Goal: Use online tool/utility: Utilize a website feature to perform a specific function

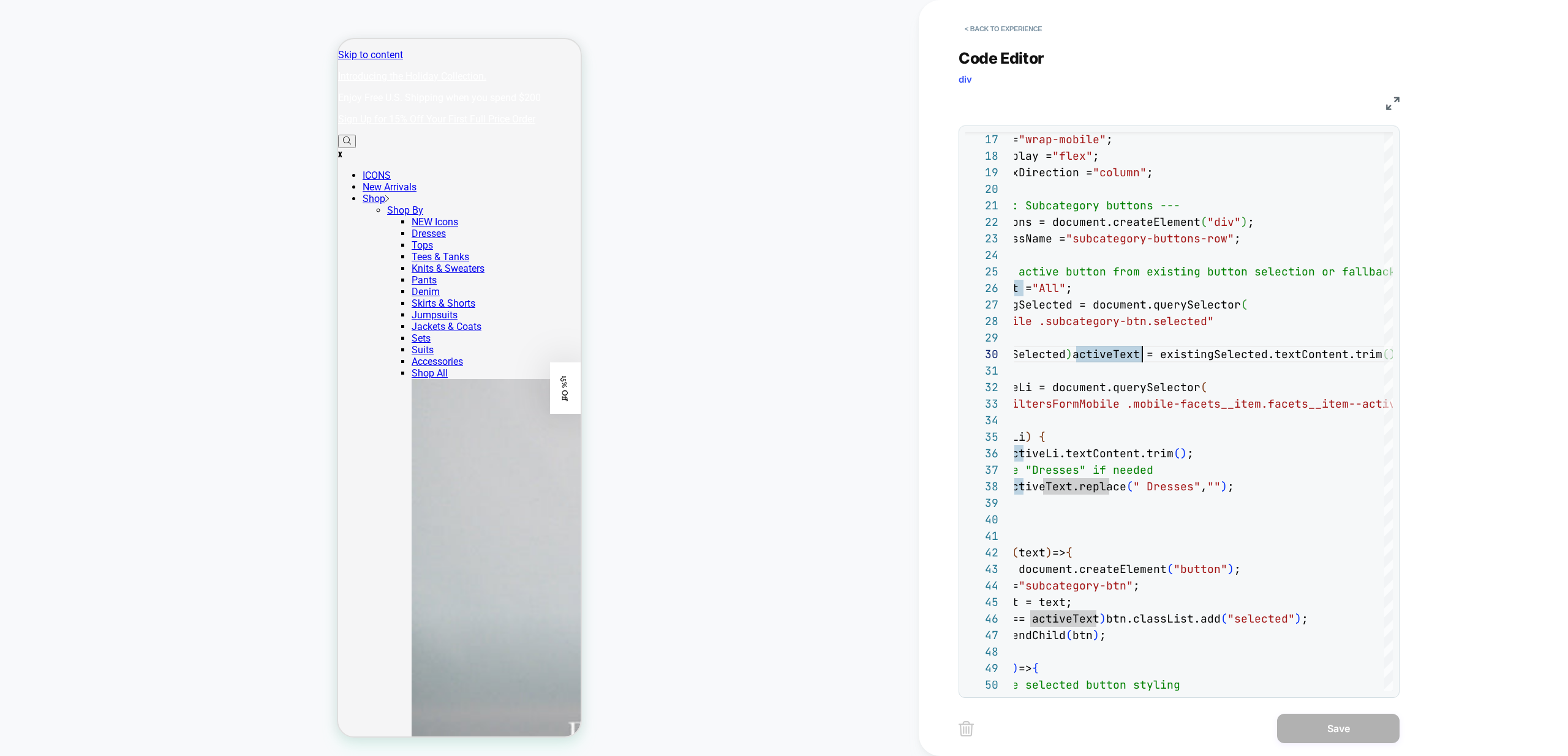
scroll to position [149, 224]
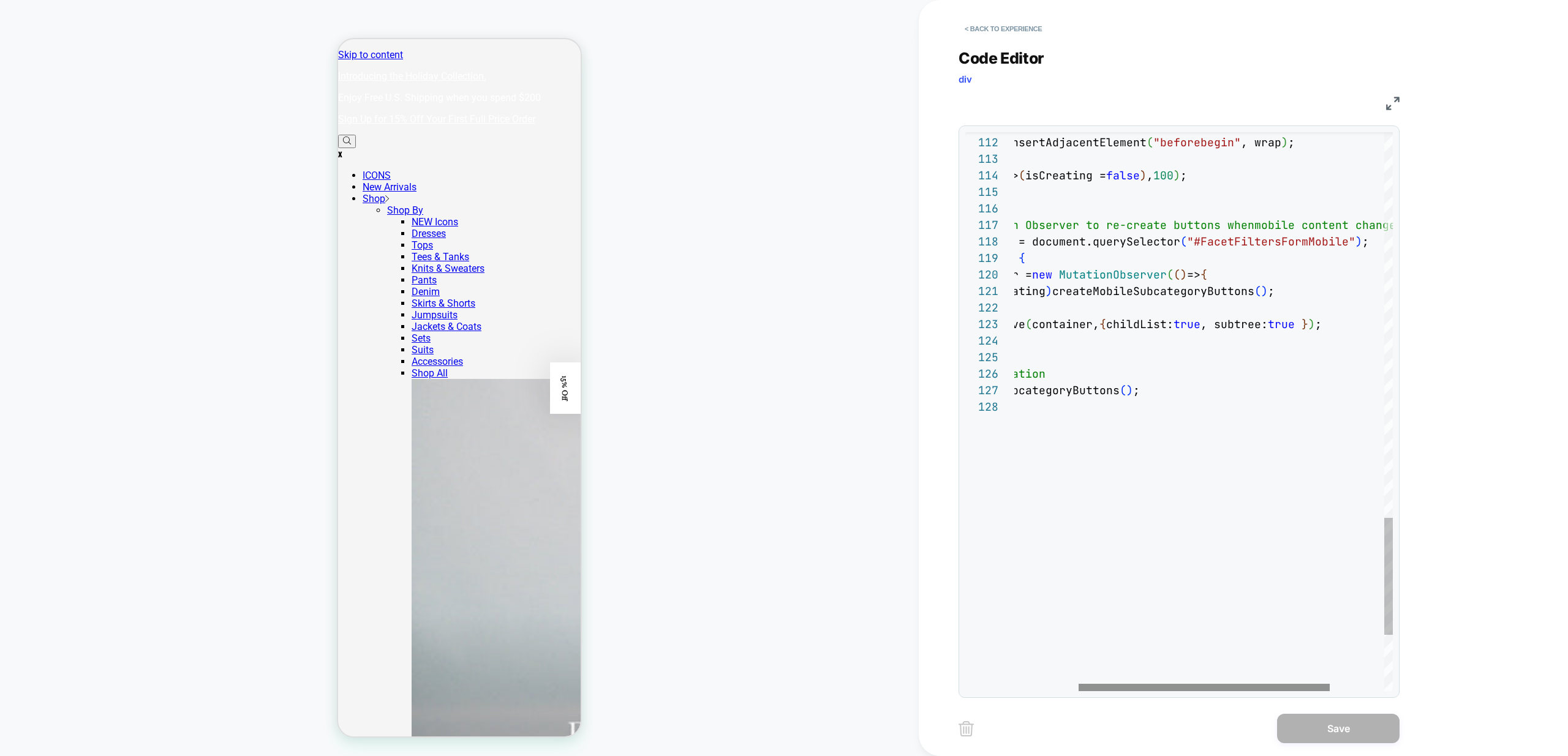
click at [1079, 685] on div at bounding box center [1204, 688] width 251 height 7
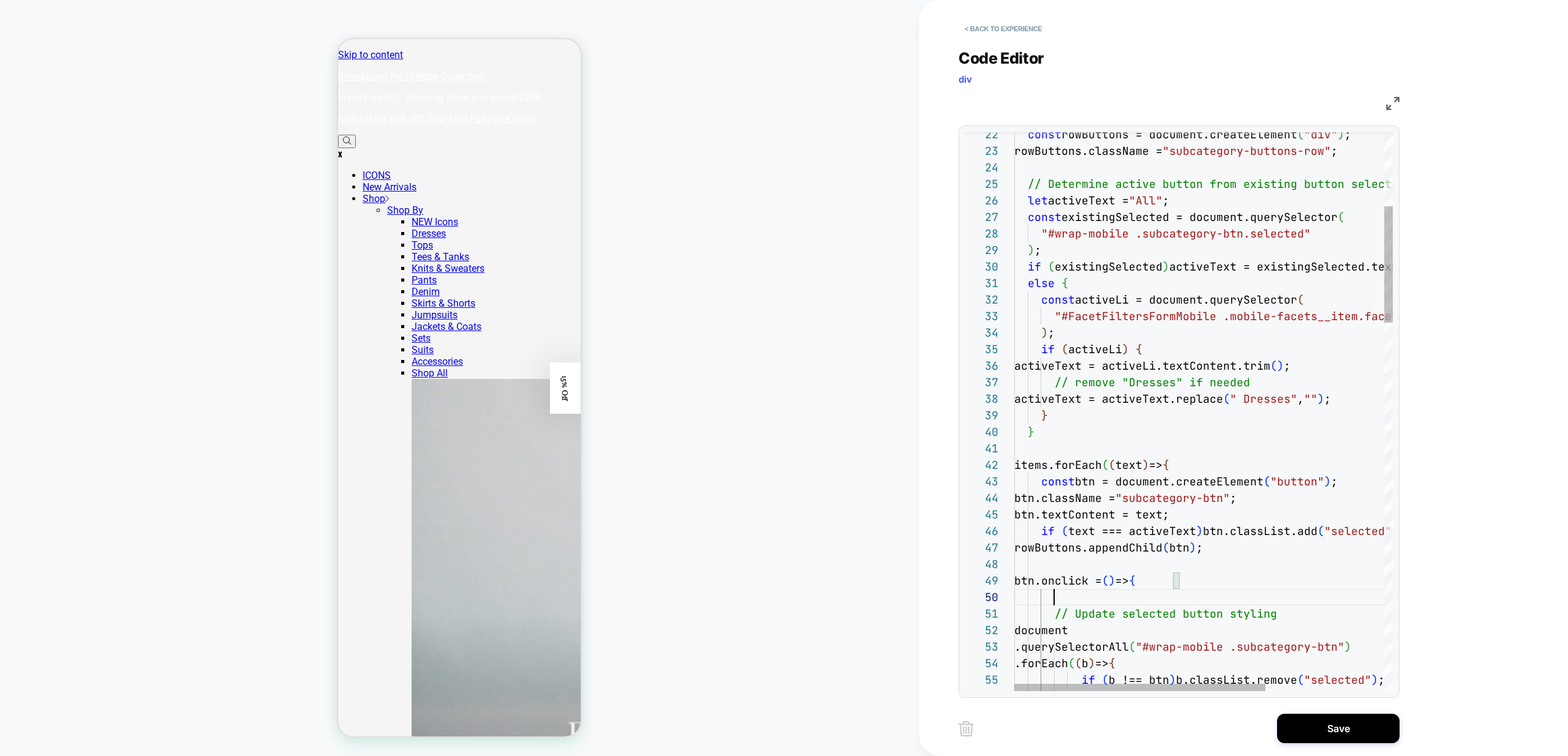
scroll to position [0, 0]
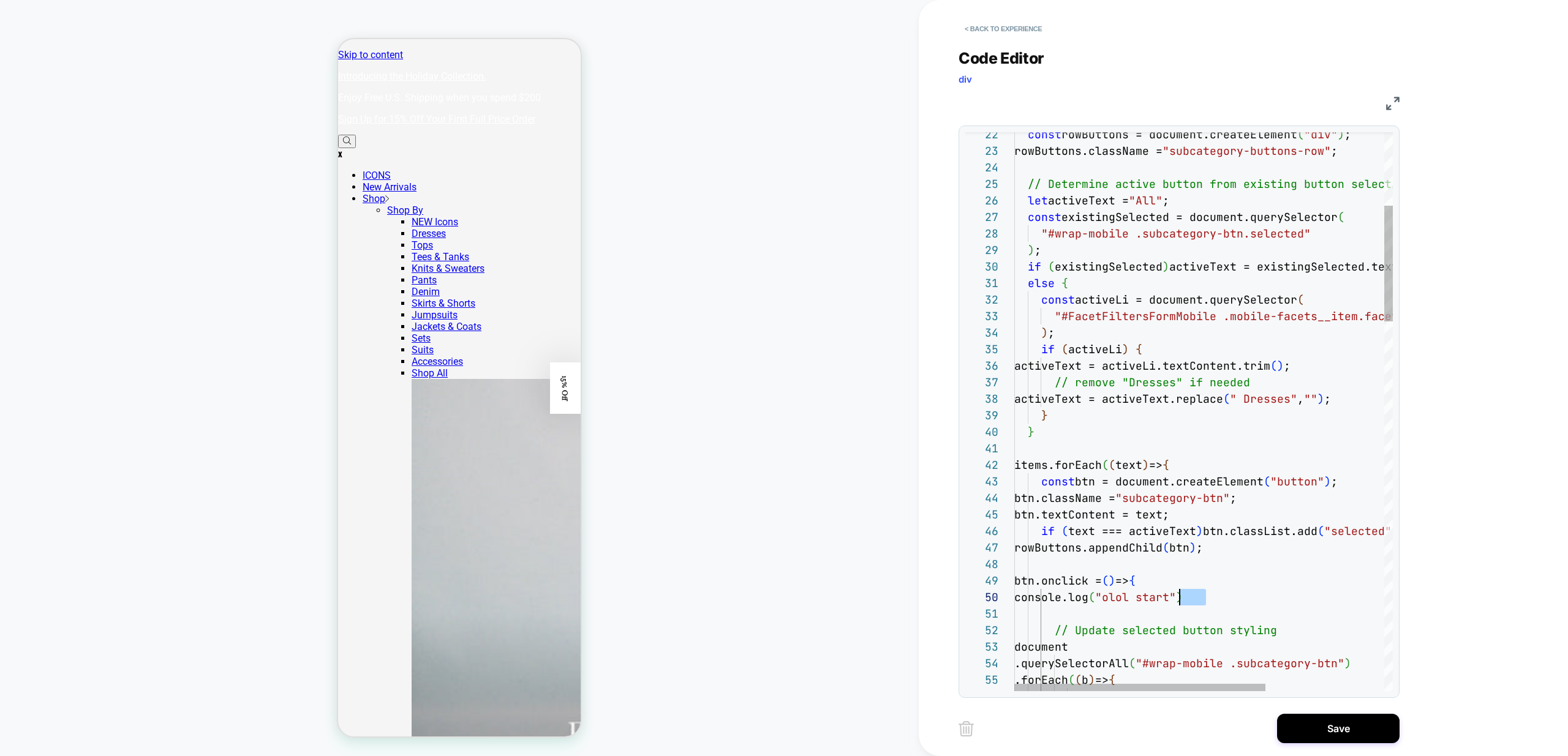
drag, startPoint x: 1204, startPoint y: 596, endPoint x: 1174, endPoint y: 595, distance: 30.0
drag, startPoint x: 1041, startPoint y: 514, endPoint x: 1138, endPoint y: 514, distance: 97.0
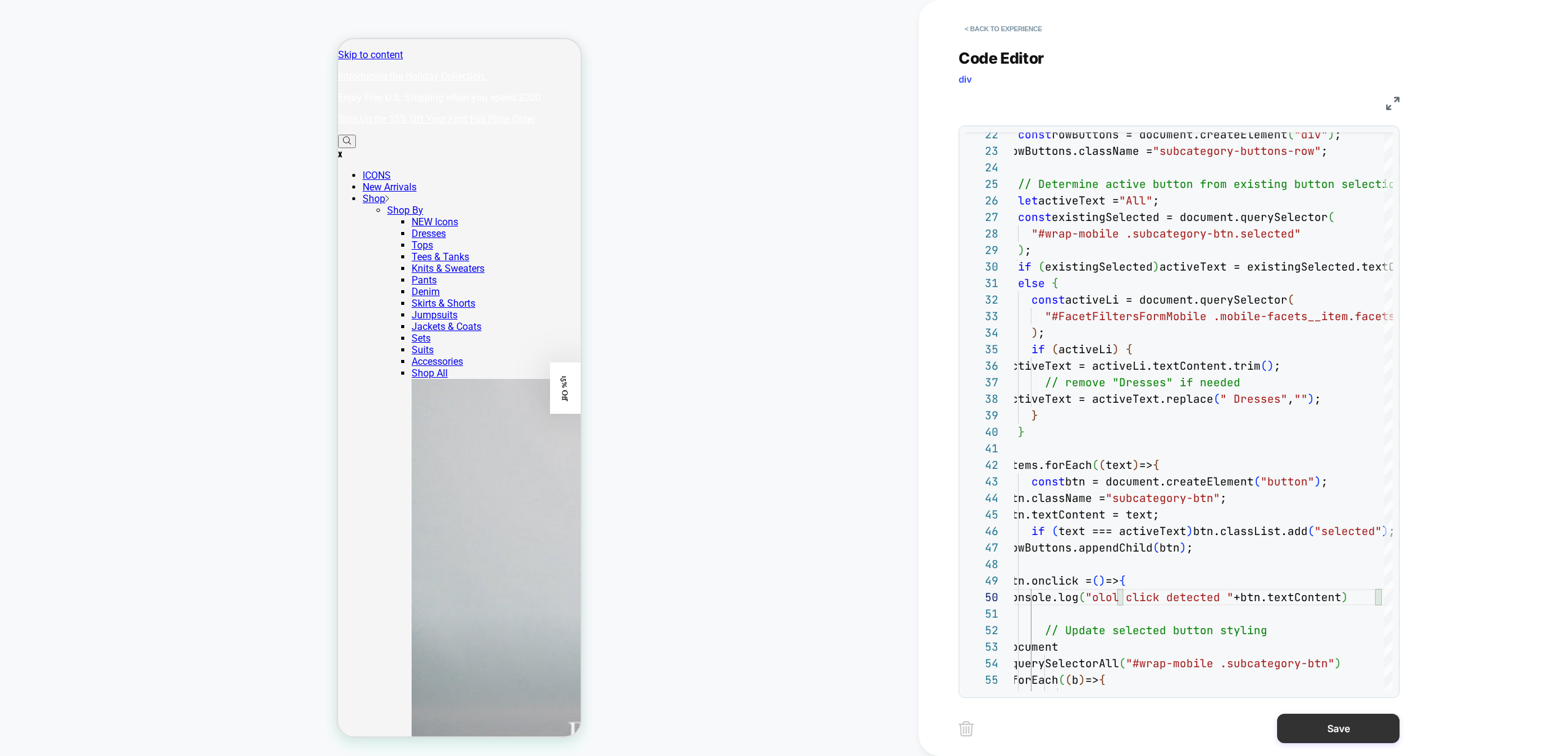
type textarea "**********"
click at [1351, 730] on button "Save" at bounding box center [1338, 728] width 122 height 29
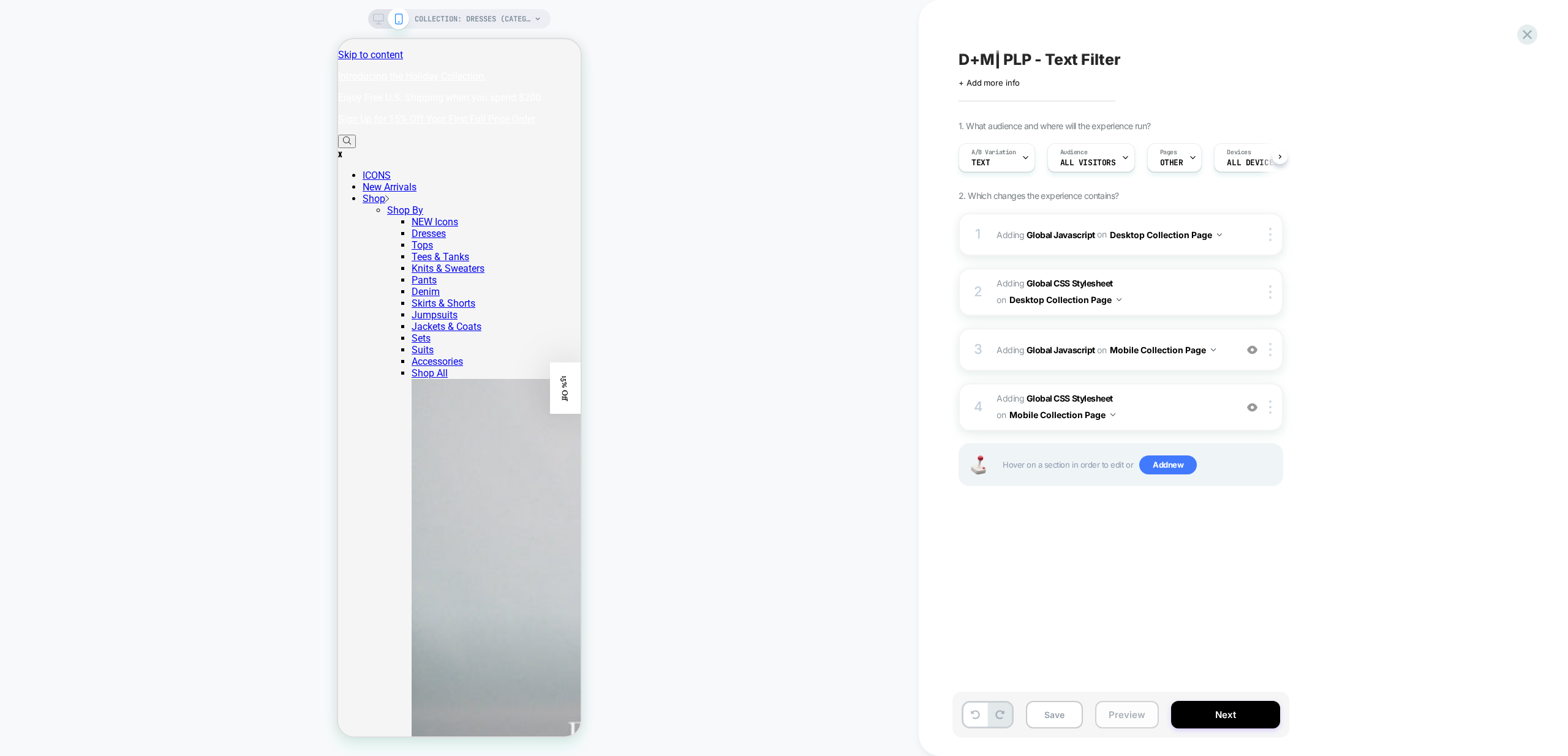
click at [1127, 714] on button "Preview" at bounding box center [1127, 715] width 63 height 27
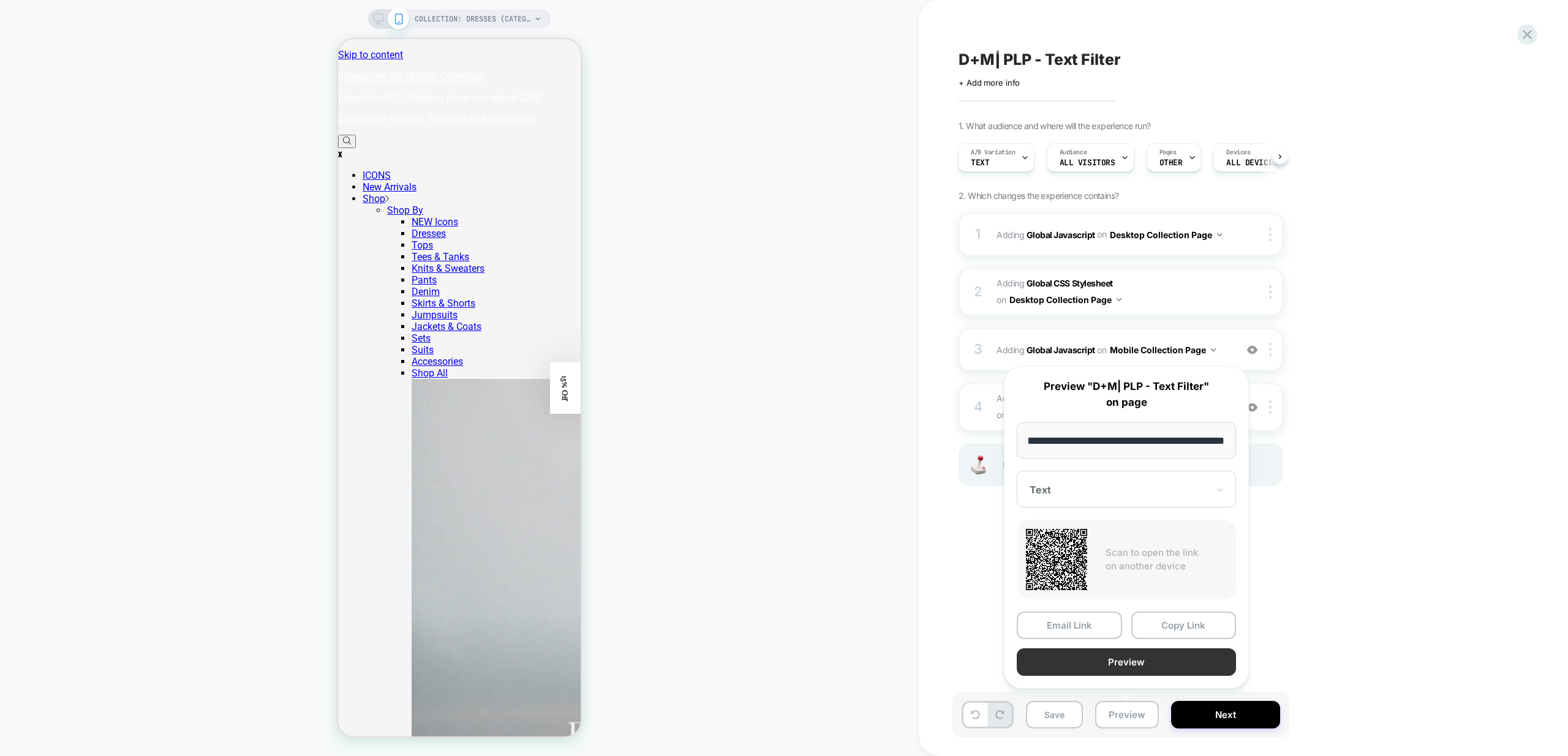
scroll to position [0, 0]
click at [1133, 663] on button "Preview" at bounding box center [1126, 662] width 219 height 27
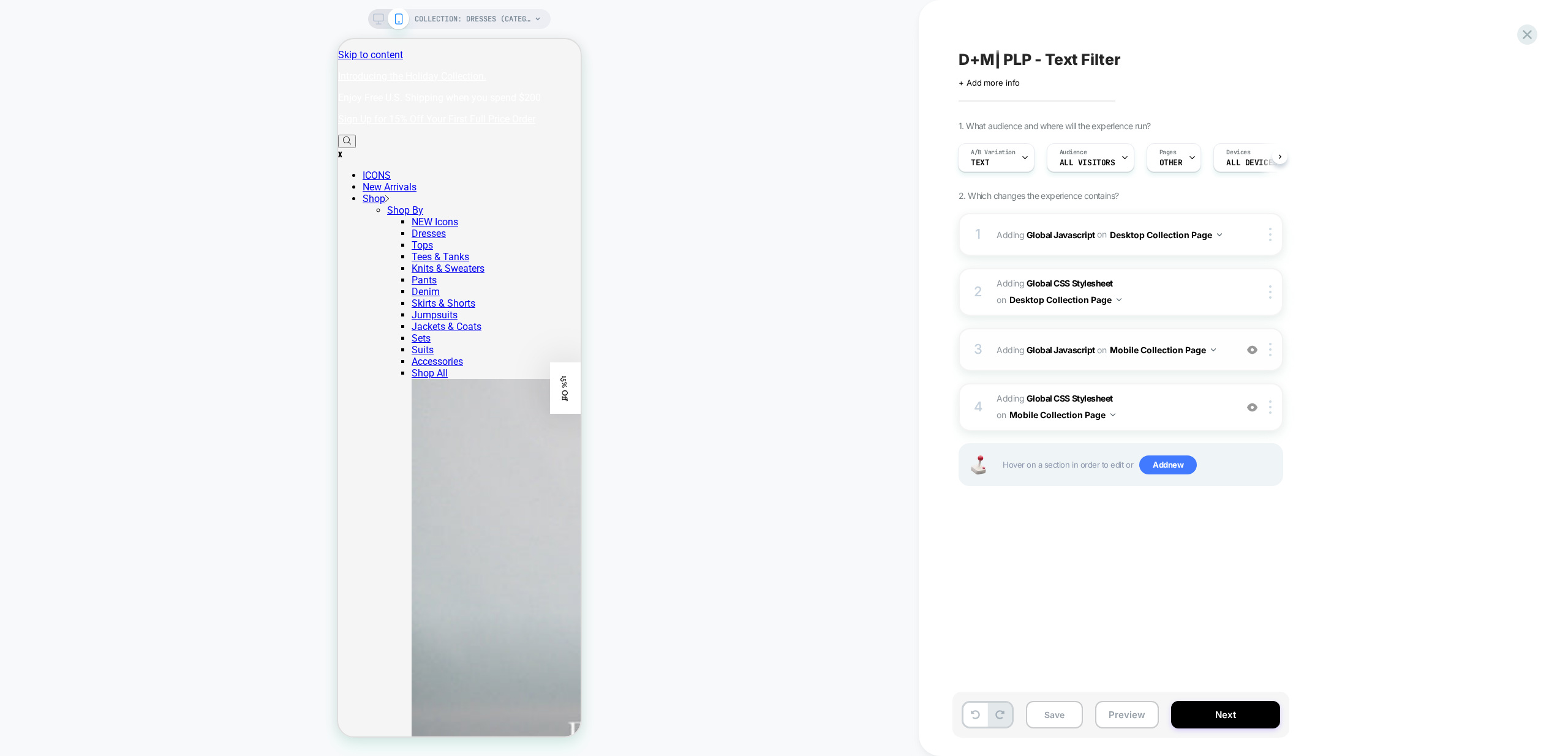
click at [1225, 362] on div "3 Adding Global Javascript on Mobile Collection Page Add Before Add After Copy …" at bounding box center [1120, 349] width 325 height 43
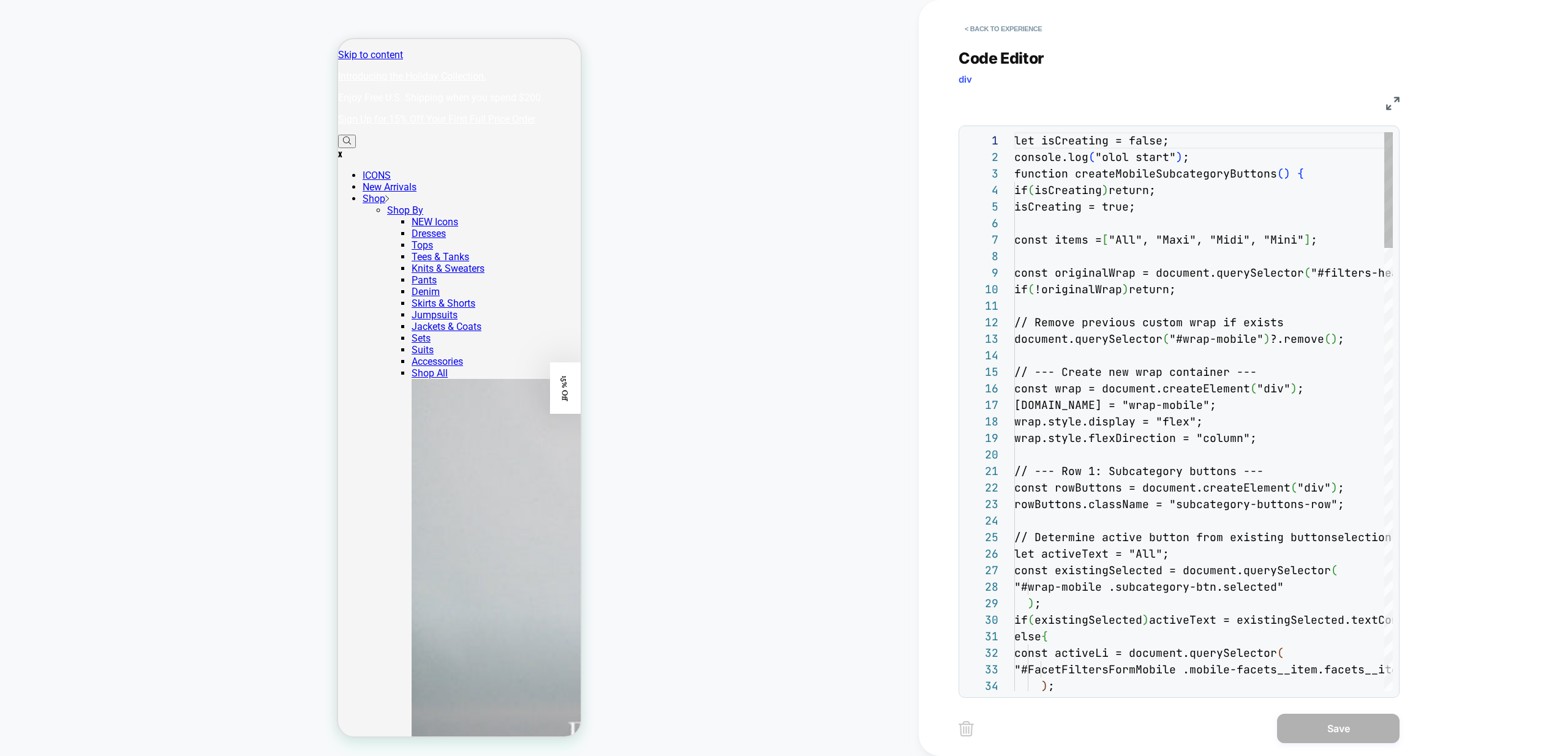
scroll to position [165, 0]
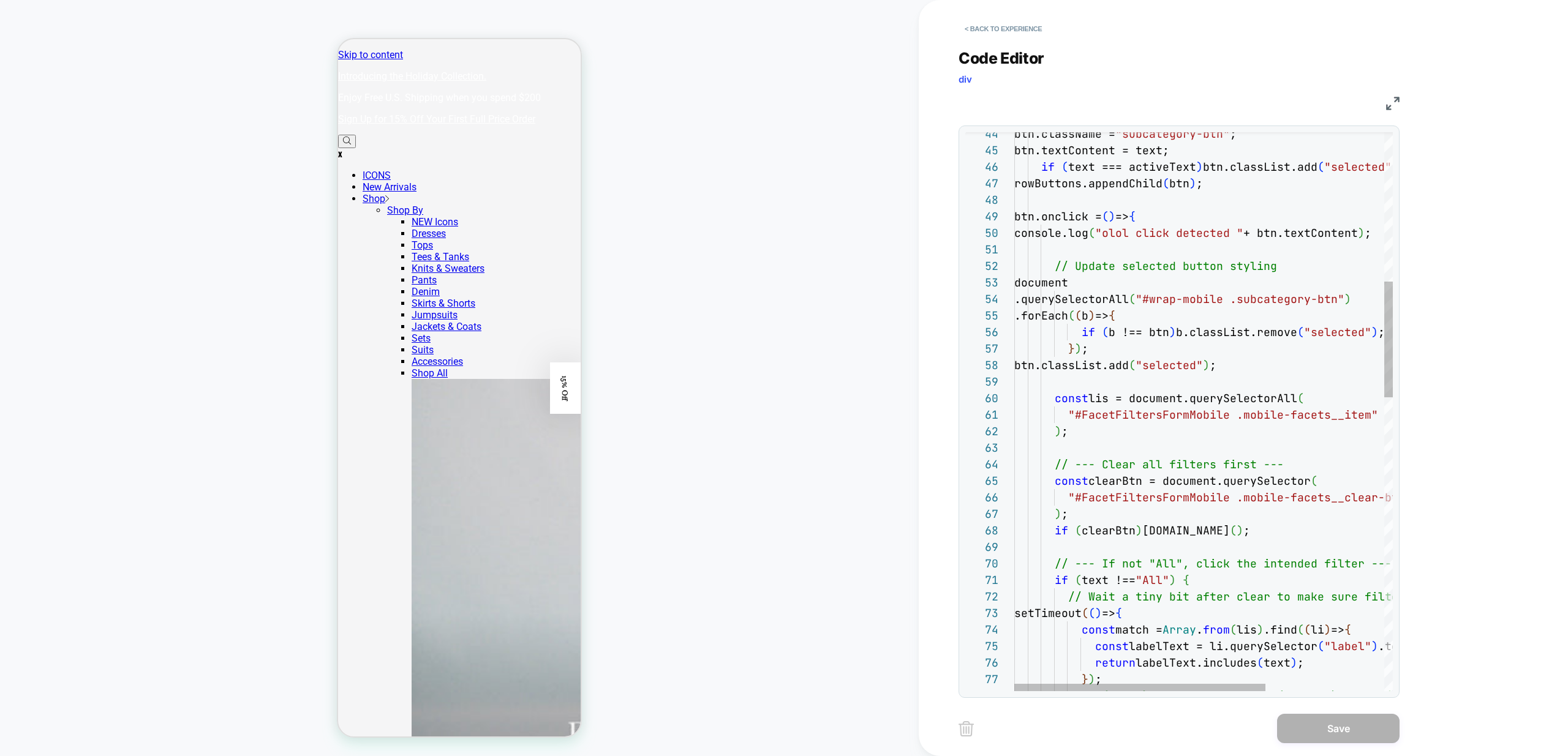
click at [1086, 242] on div "btn.className = "subcategory-btn" ; btn.textContent = text; if ( text === activ…" at bounding box center [1293, 760] width 557 height 2692
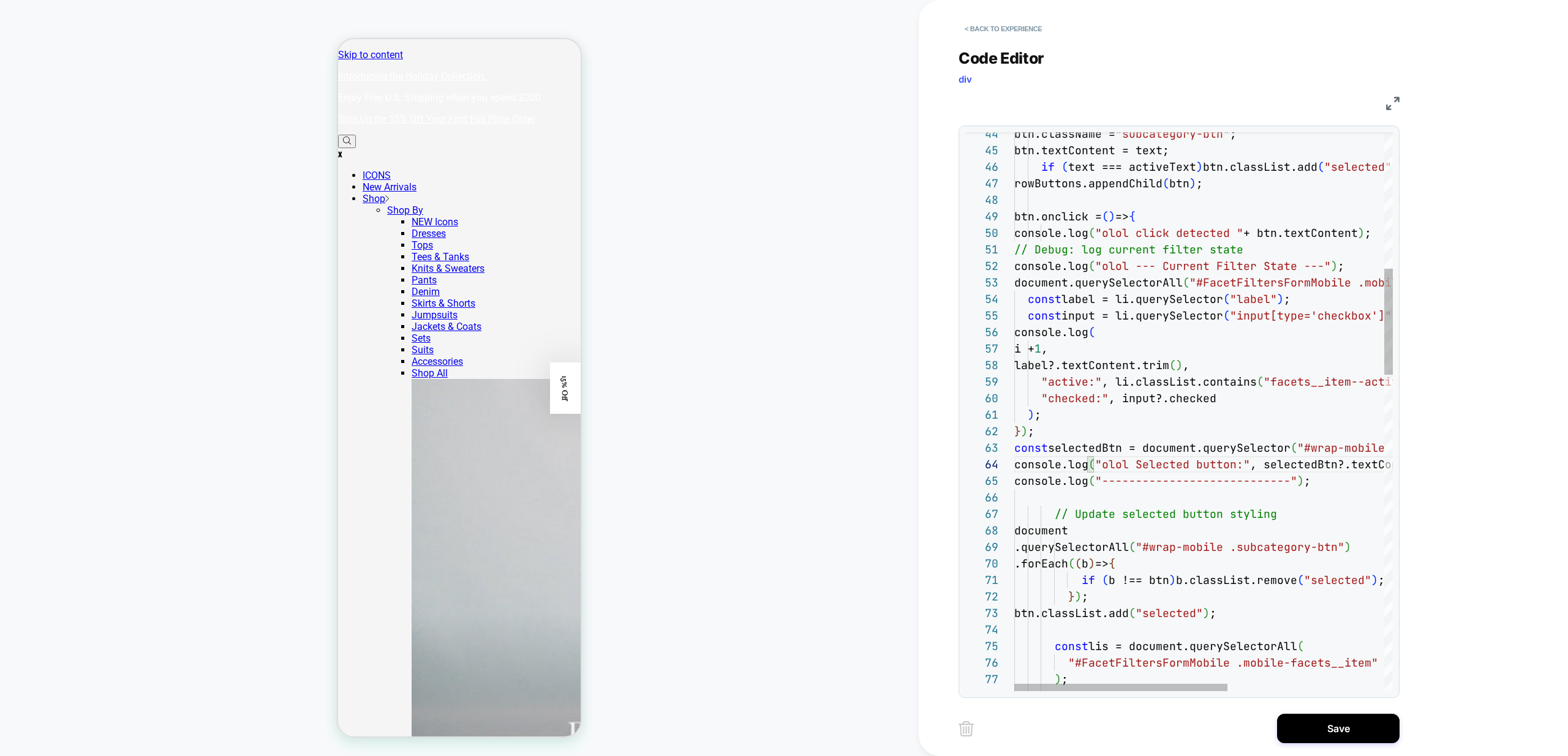
scroll to position [66, 291]
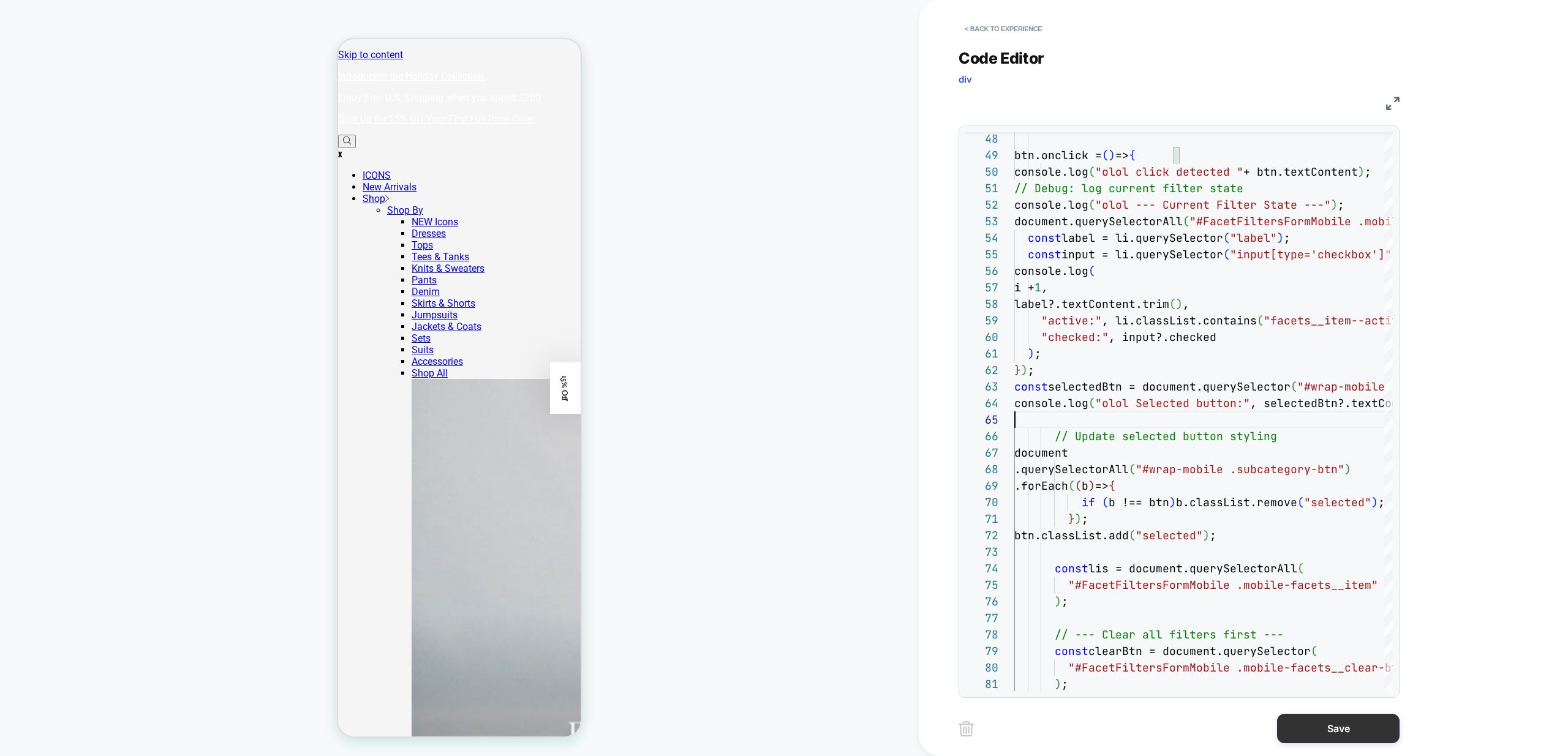
type textarea "**********"
click at [1322, 724] on button "Save" at bounding box center [1338, 728] width 122 height 29
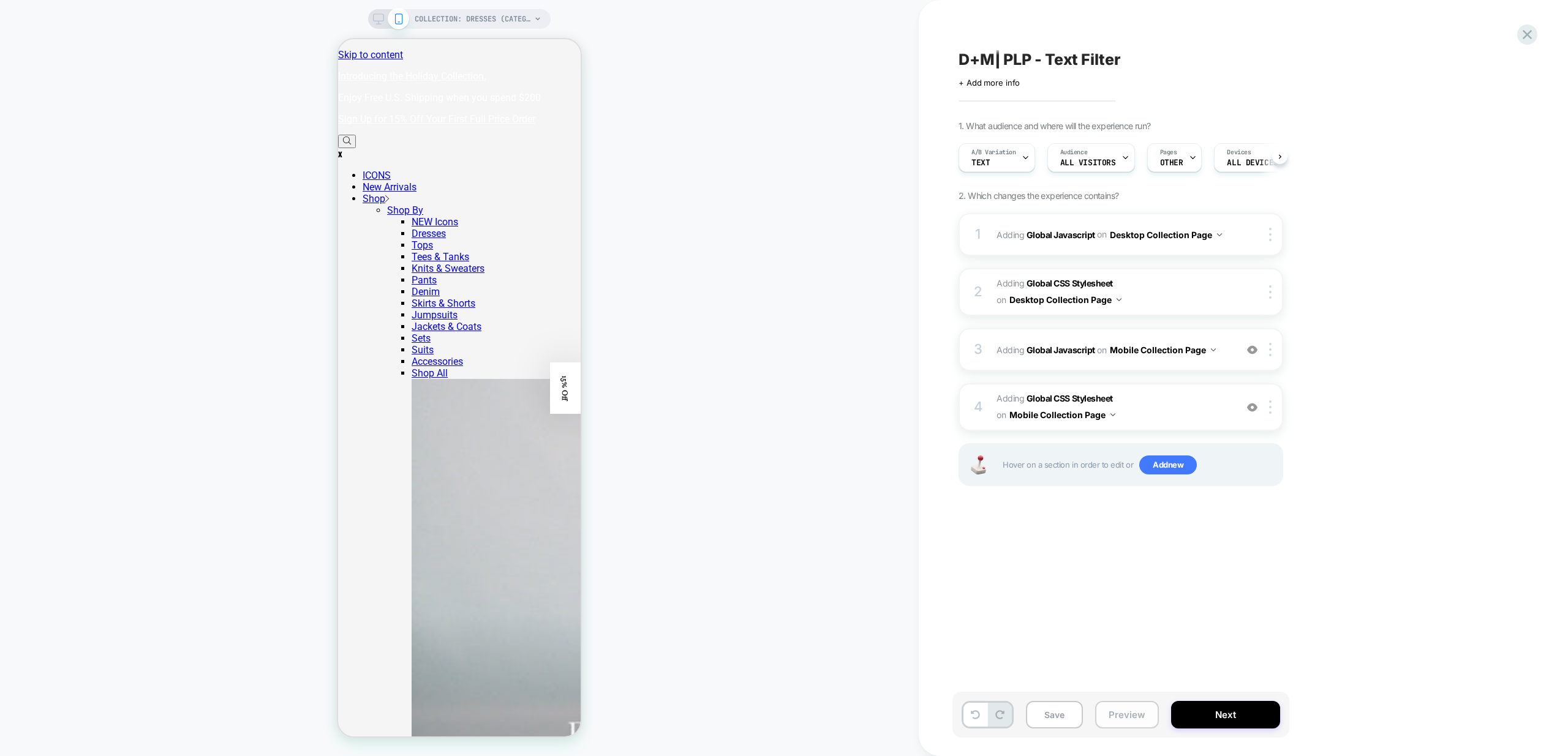
scroll to position [0, 1]
click at [1141, 714] on button "Preview" at bounding box center [1127, 715] width 63 height 27
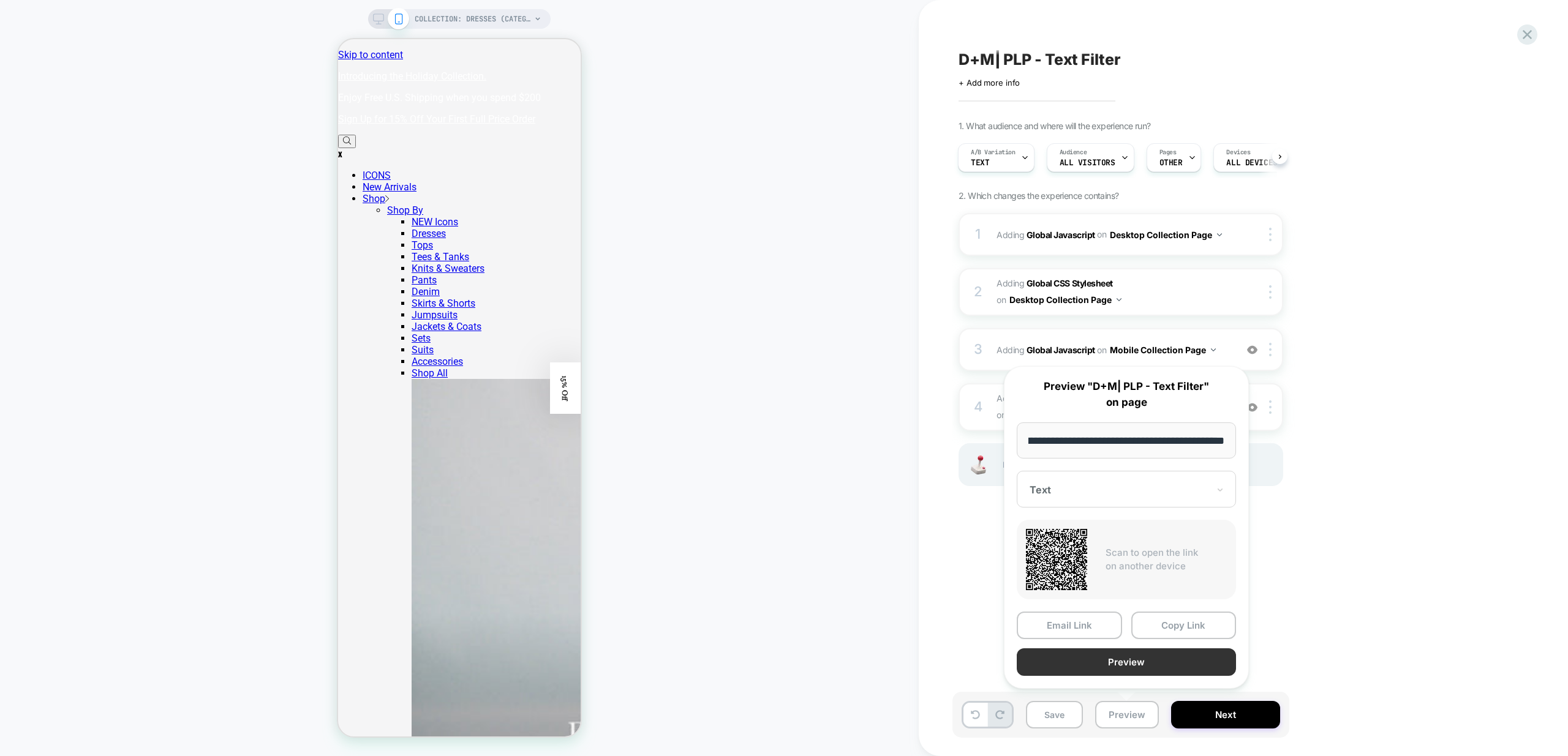
scroll to position [0, 0]
click at [1121, 666] on button "Preview" at bounding box center [1126, 662] width 219 height 27
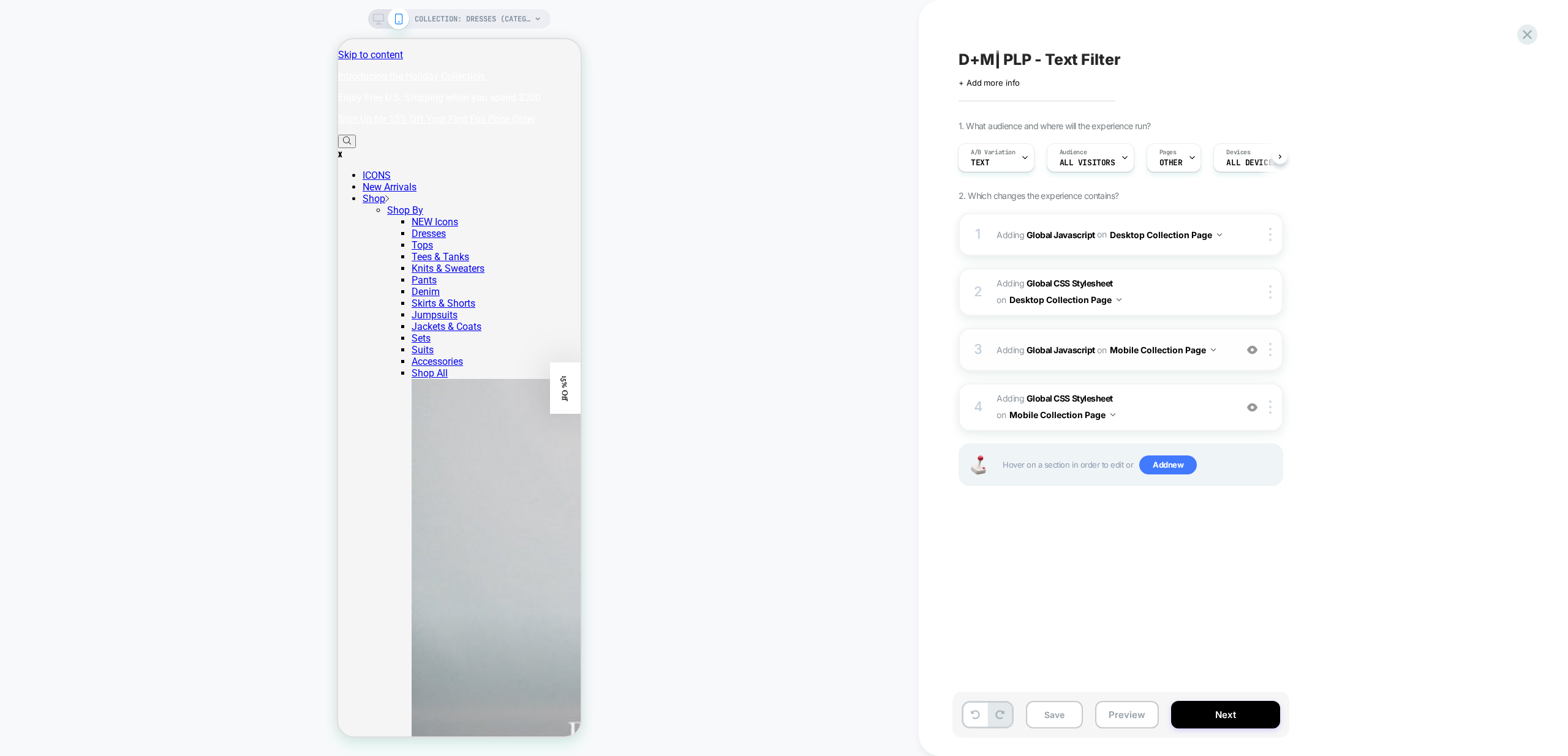
click at [1234, 359] on div "3 Adding Global Javascript on Mobile Collection Page Add Before Add After Copy …" at bounding box center [1120, 349] width 325 height 43
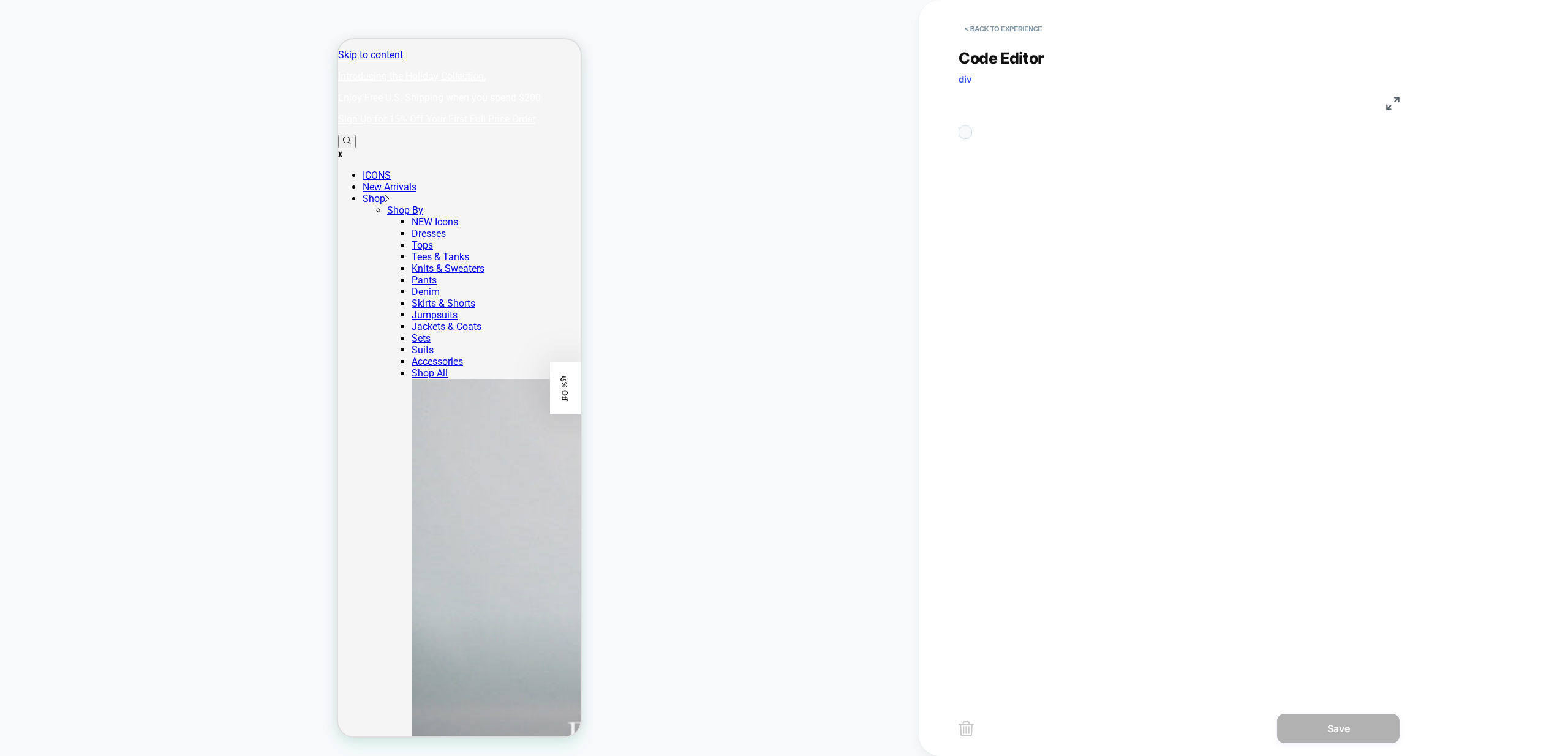
scroll to position [165, 0]
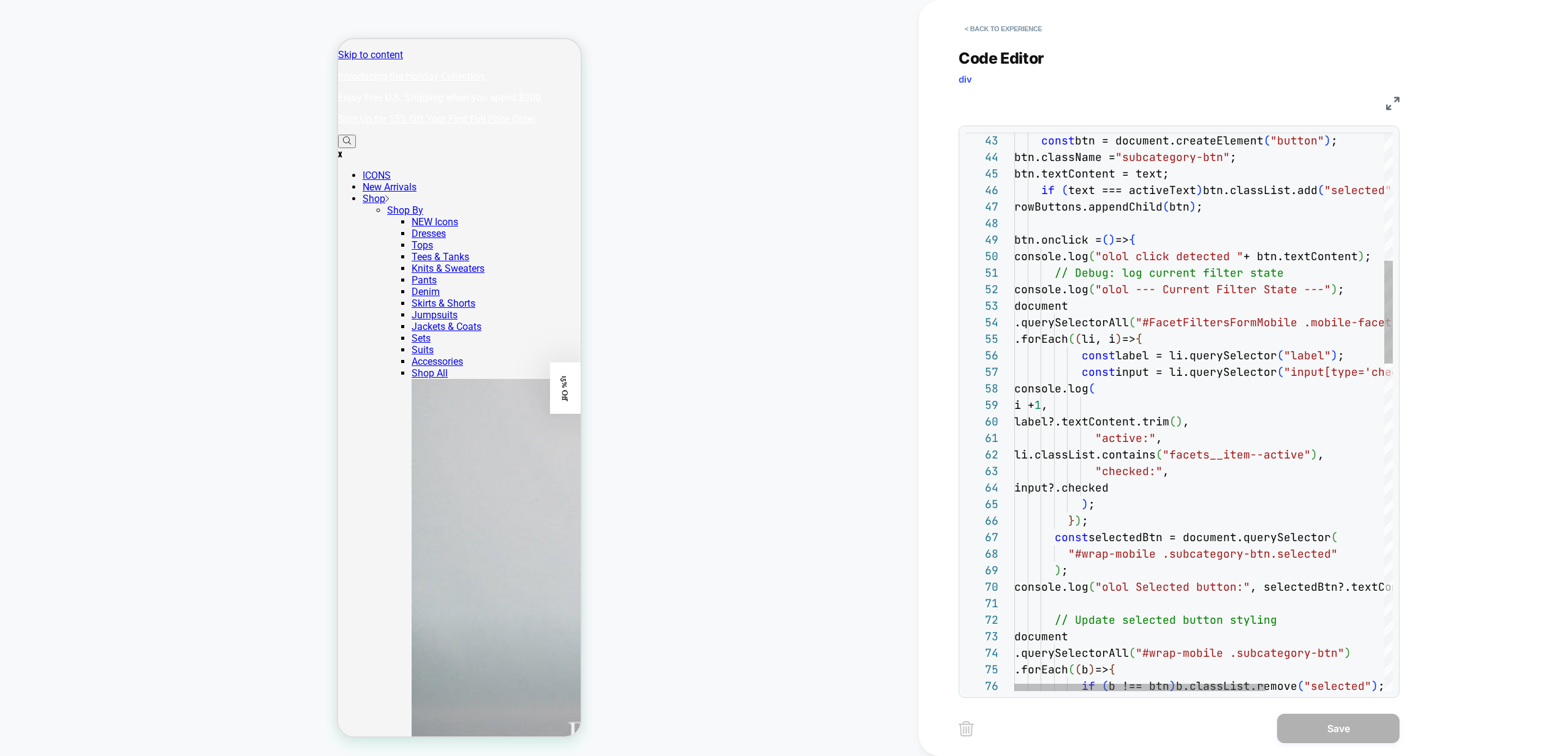
drag, startPoint x: 1214, startPoint y: 388, endPoint x: 1161, endPoint y: 389, distance: 53.0
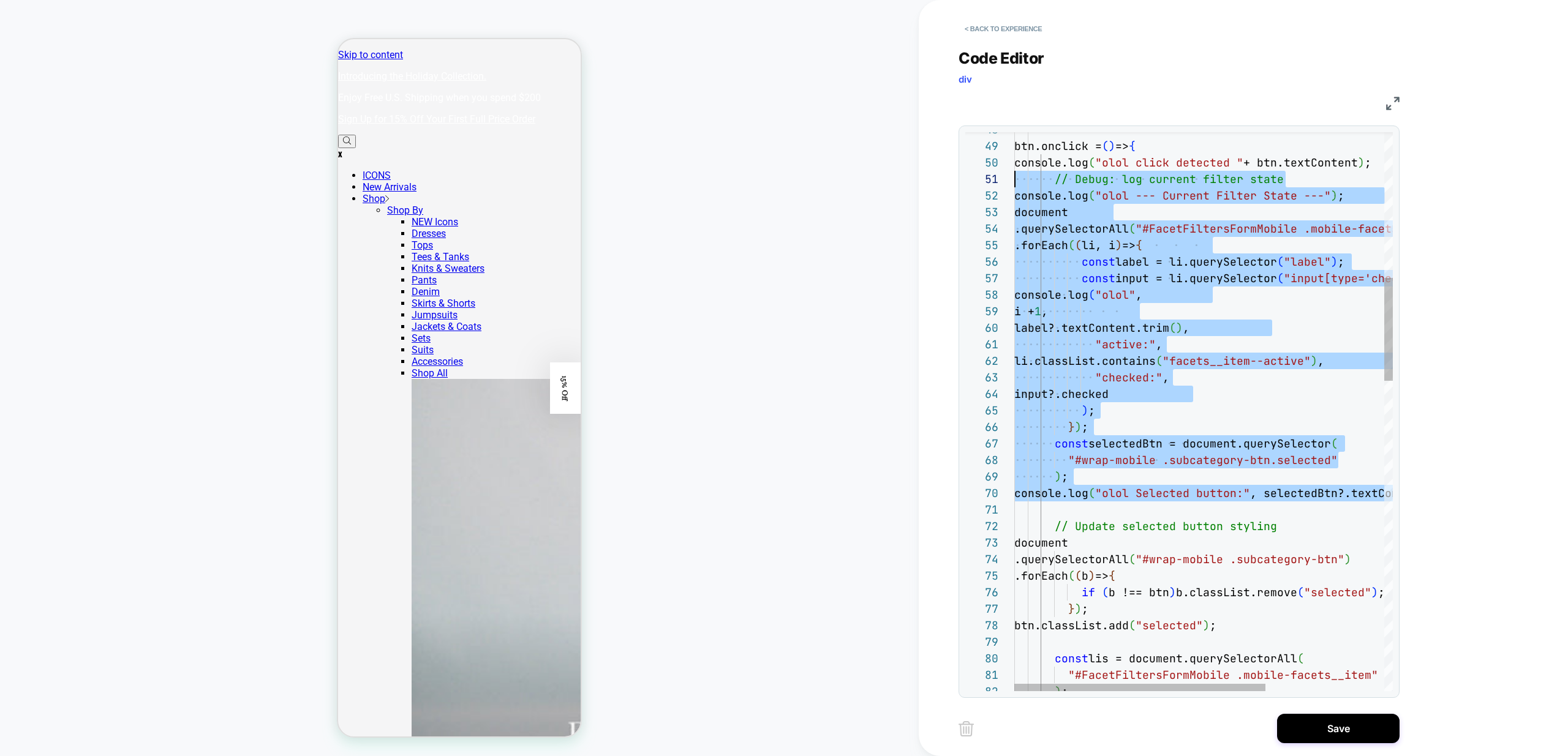
scroll to position [0, 0]
drag, startPoint x: 1106, startPoint y: 467, endPoint x: 997, endPoint y: 184, distance: 303.3
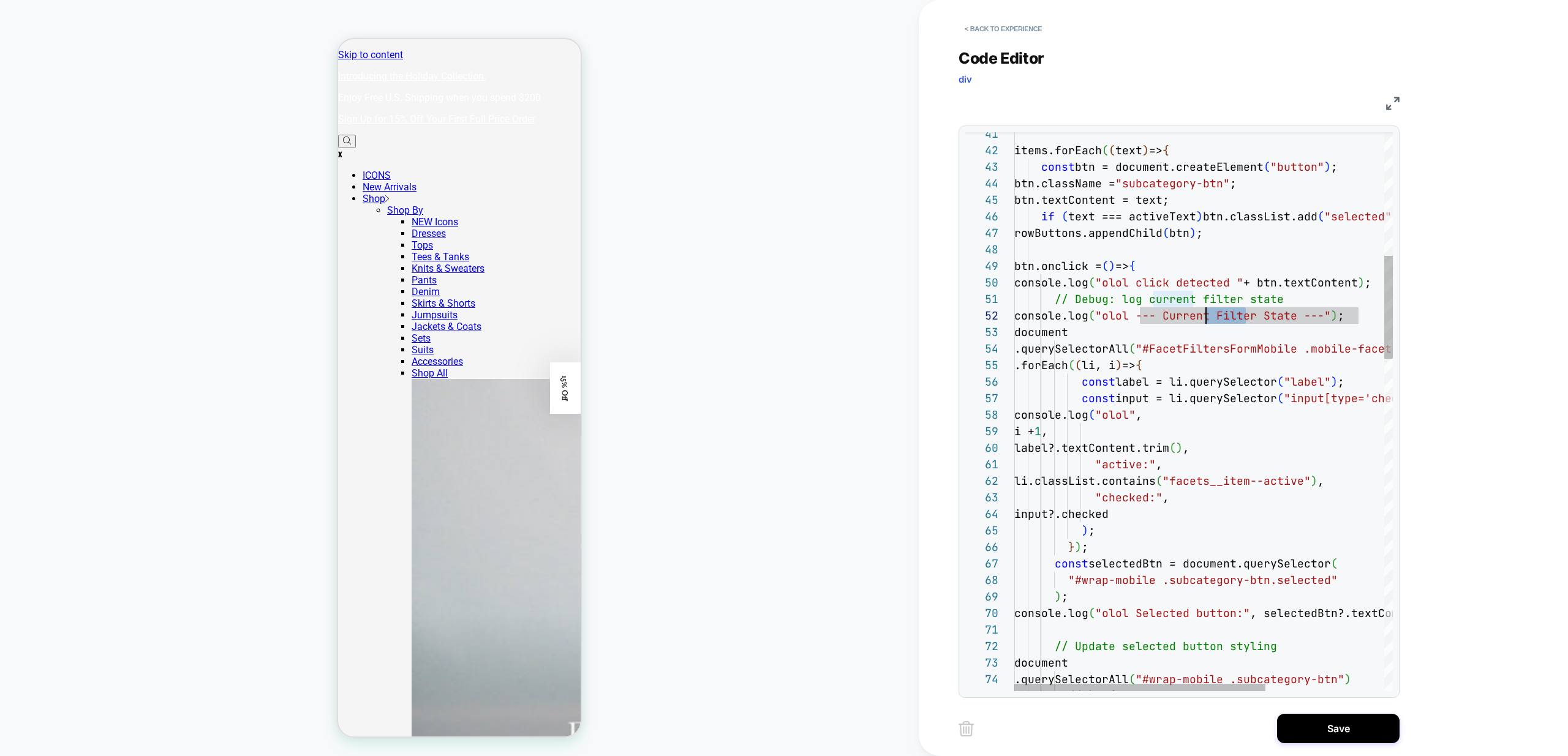
drag, startPoint x: 1246, startPoint y: 317, endPoint x: 1202, endPoint y: 318, distance: 44.0
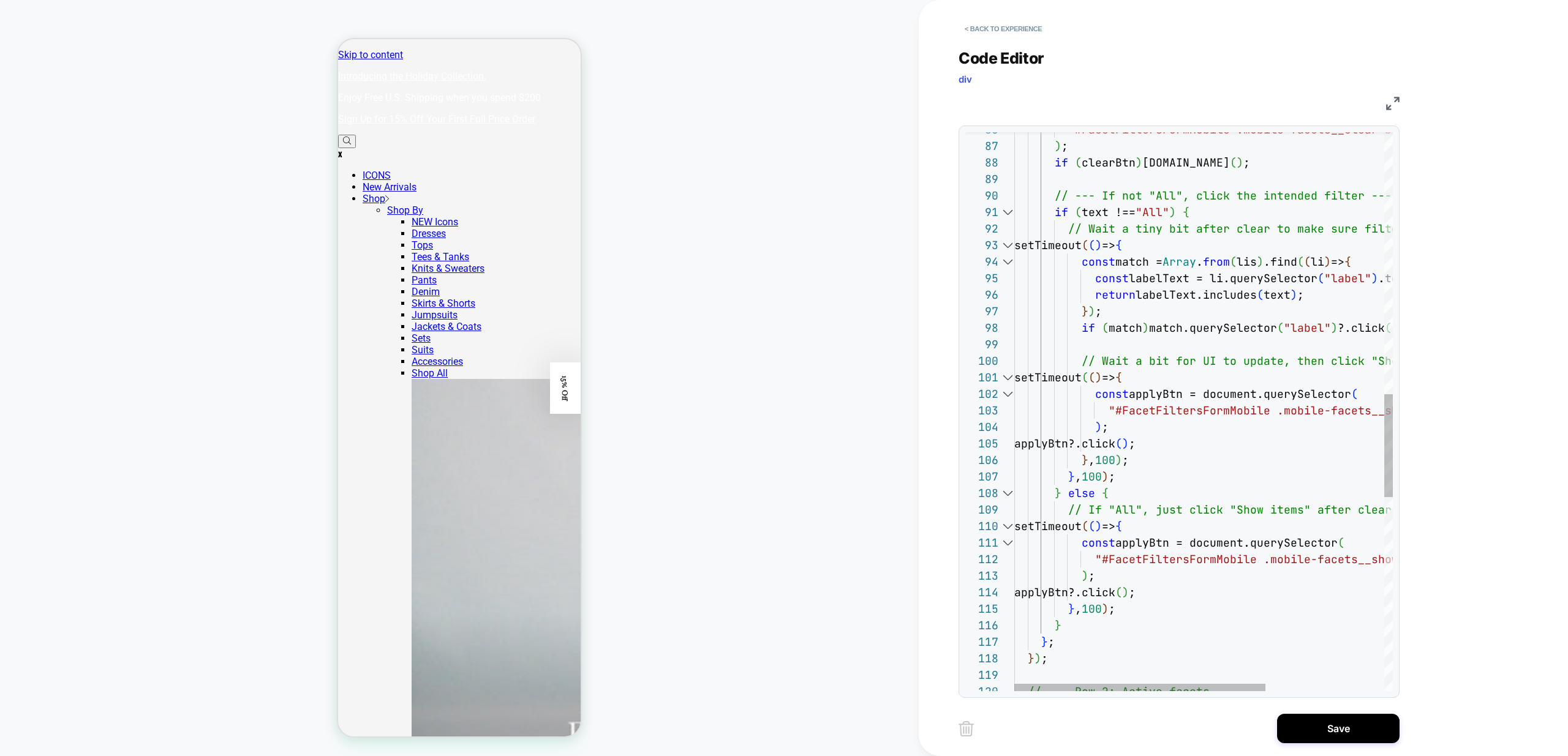
click at [1007, 213] on div at bounding box center [1007, 212] width 16 height 17
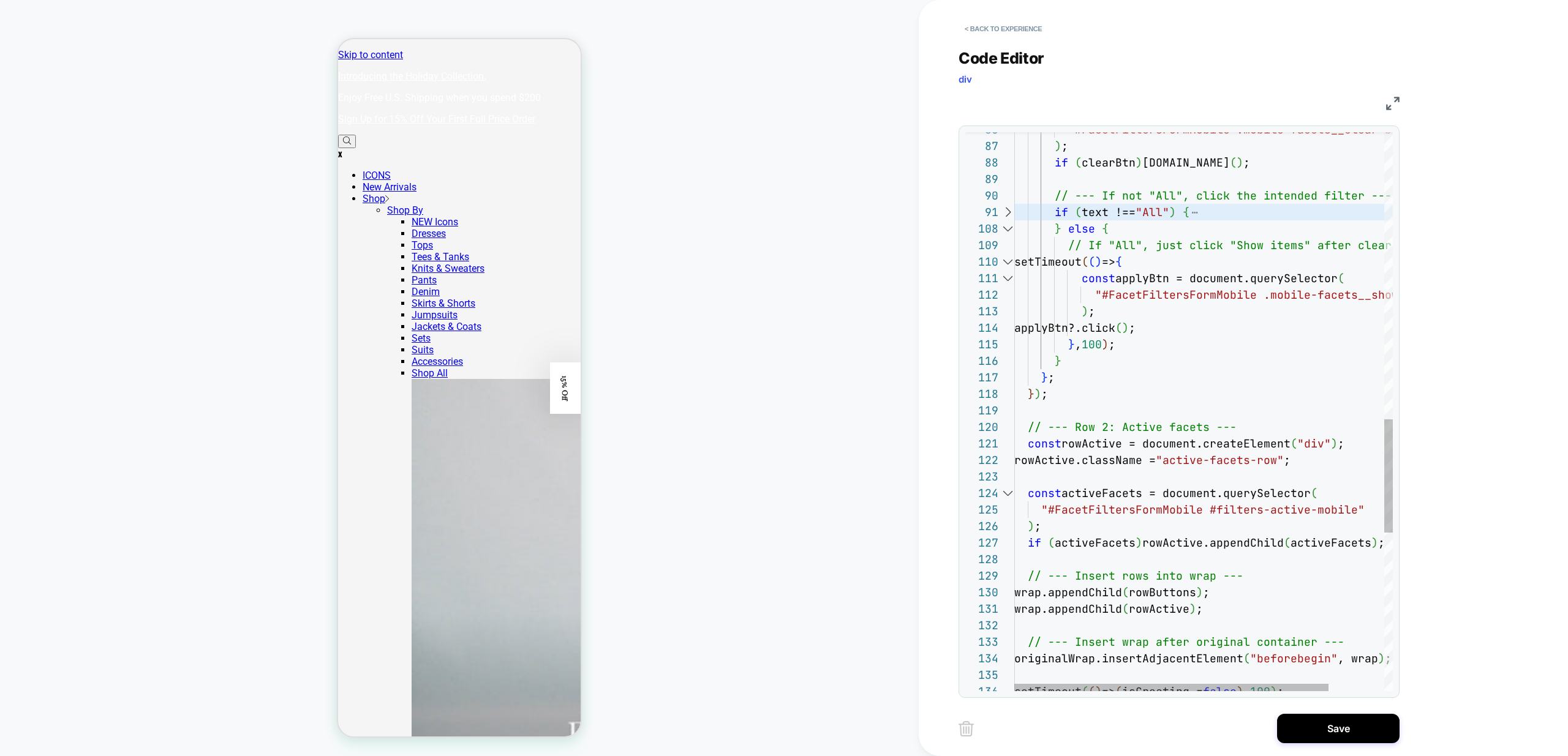
click at [1007, 231] on div at bounding box center [1007, 229] width 16 height 17
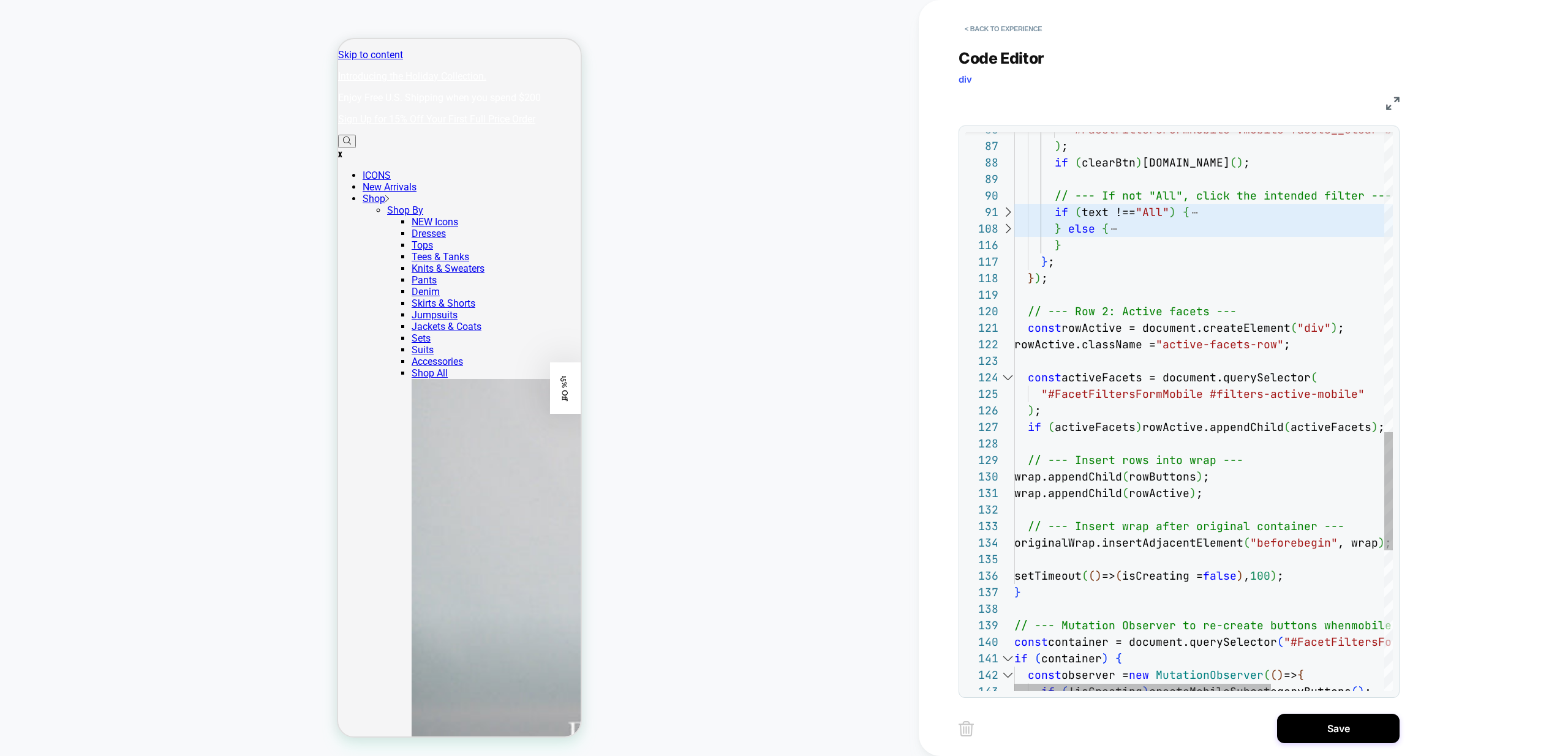
click at [1073, 247] on div ""#FacetFiltersFormMobile .mobile-facets__clear-btn a" ) ; if ( clearBtn ) clear…" at bounding box center [1286, 37] width 545 height 2642
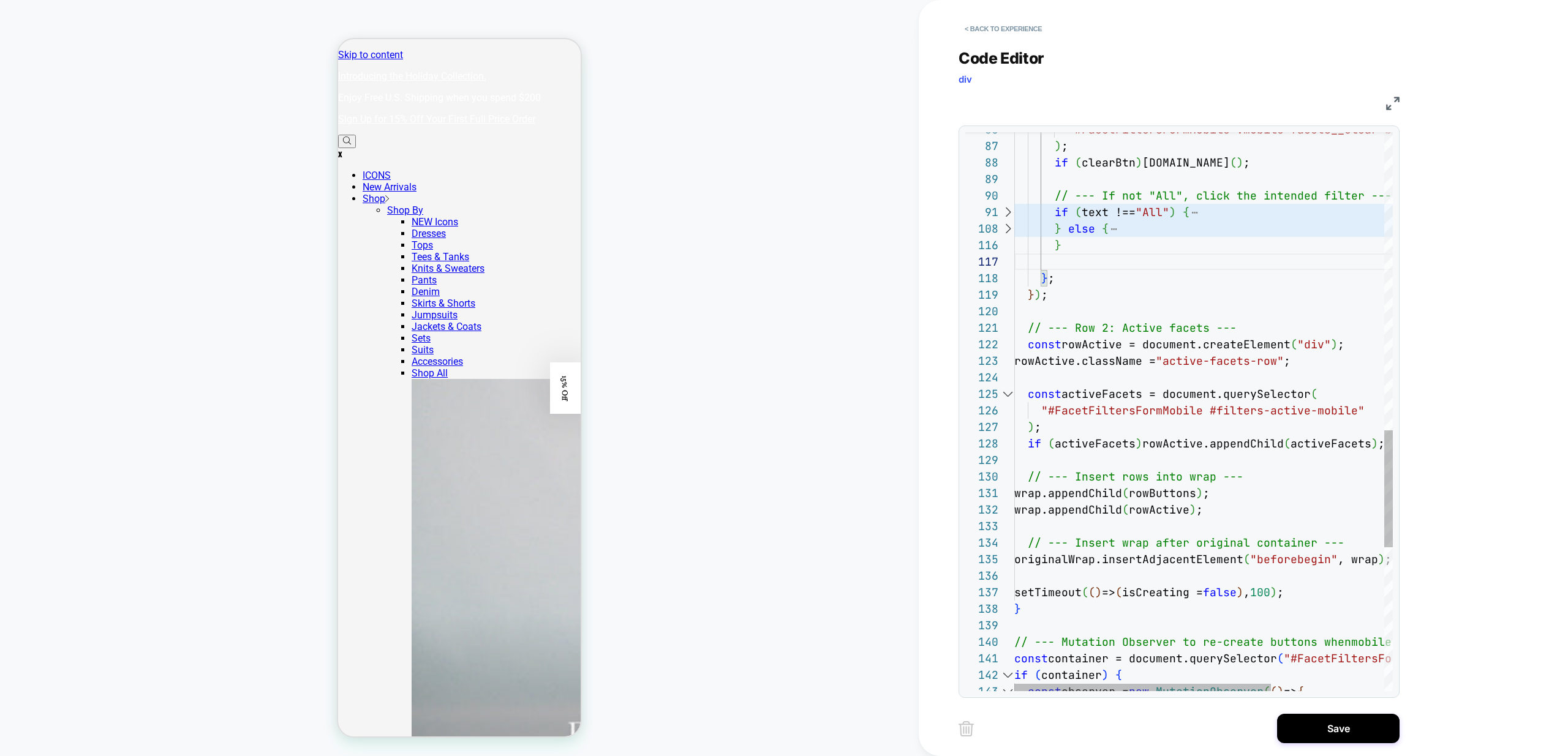
scroll to position [50, 0]
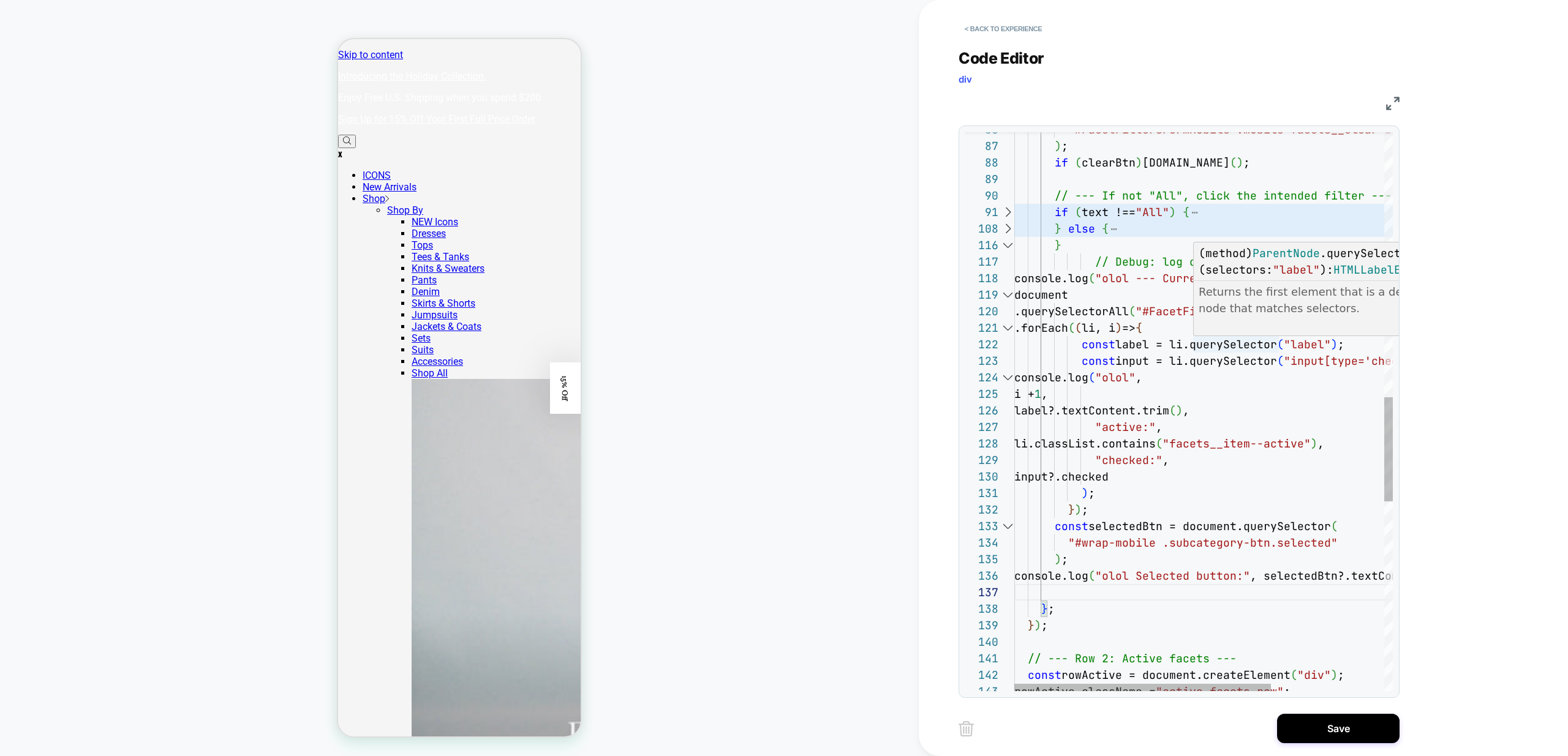
click at [1071, 278] on div ""#FacetFiltersFormMobile .mobile-facets__clear-btn a" ) ; if ( clearBtn ) clear…" at bounding box center [1286, 211] width 545 height 2990
click at [1199, 282] on div ""#FacetFiltersFormMobile .mobile-facets__clear-btn a" ) ; if ( clearBtn ) clear…" at bounding box center [1286, 211] width 545 height 2990
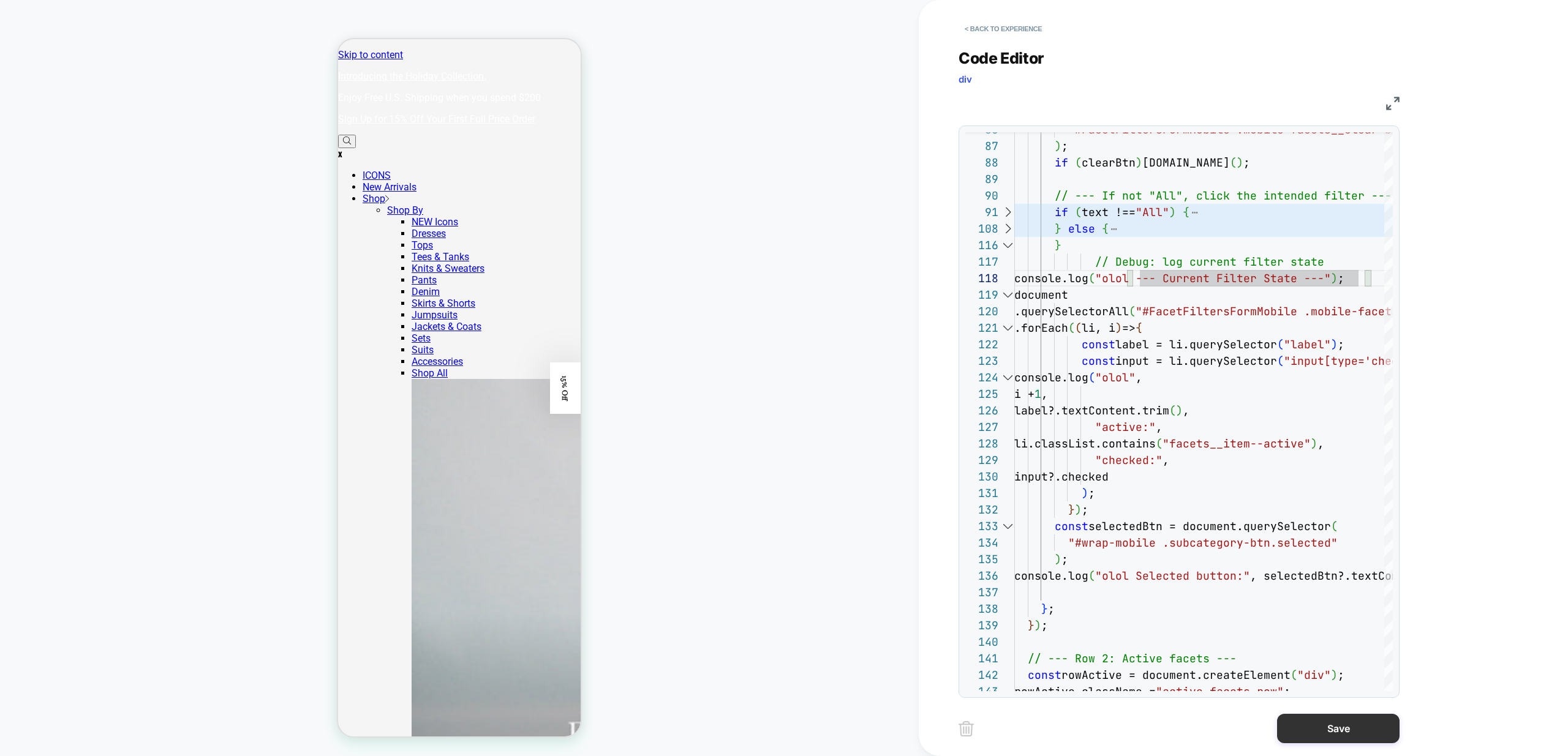
type textarea "**********"
click at [1350, 729] on button "Save" at bounding box center [1338, 728] width 122 height 29
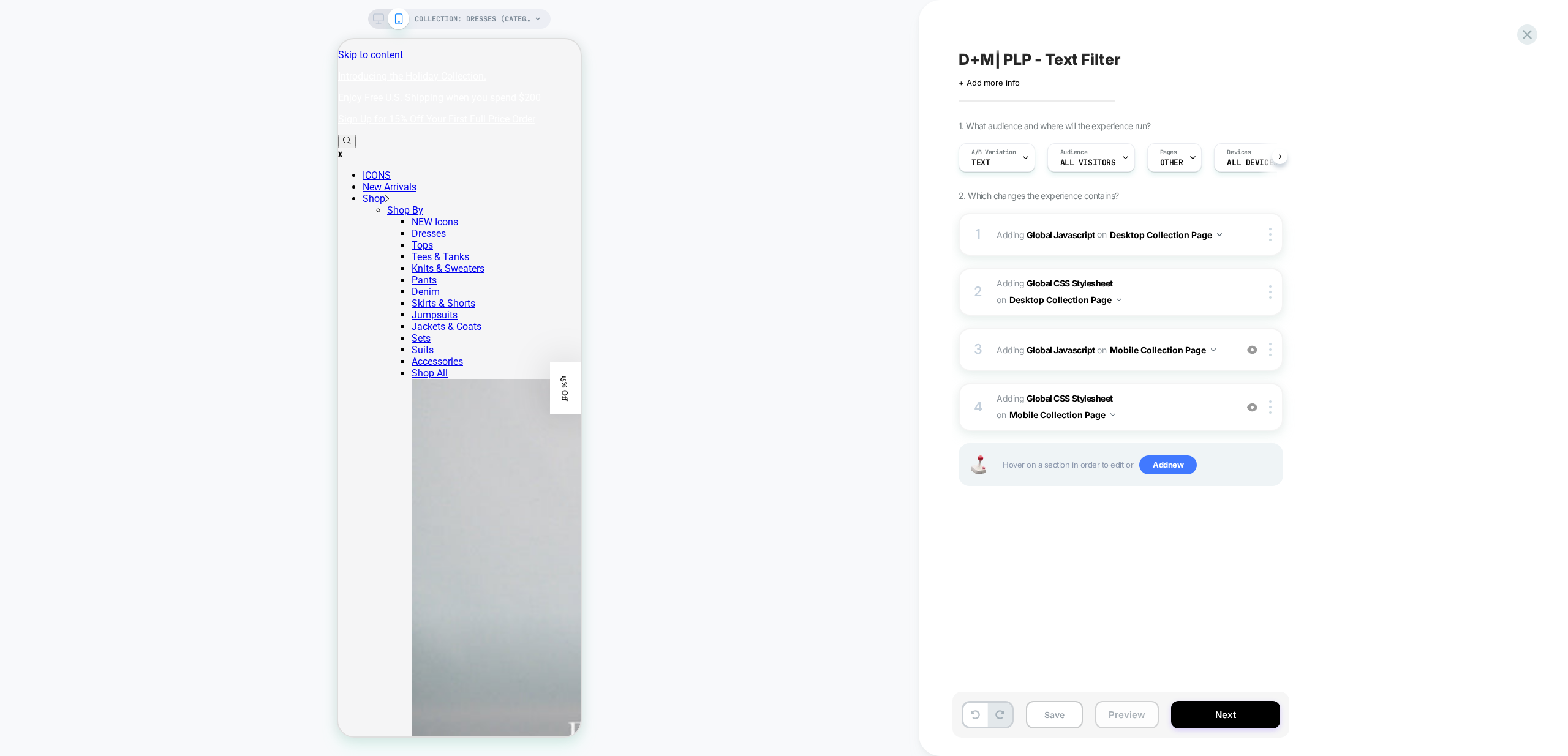
scroll to position [0, 1]
click at [1115, 719] on button "Preview" at bounding box center [1127, 715] width 63 height 27
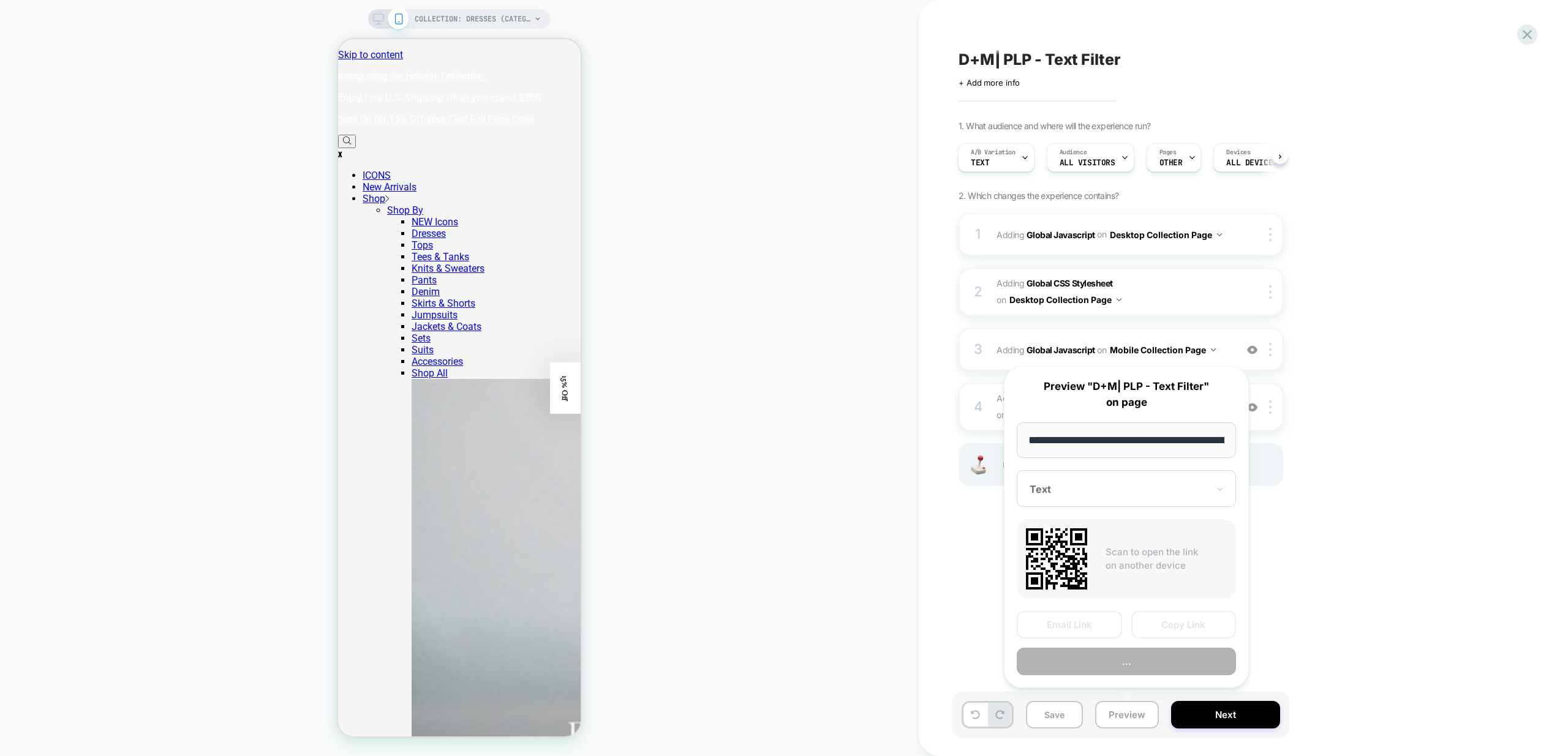
scroll to position [0, 91]
click at [1161, 662] on button "Preview" at bounding box center [1126, 662] width 219 height 27
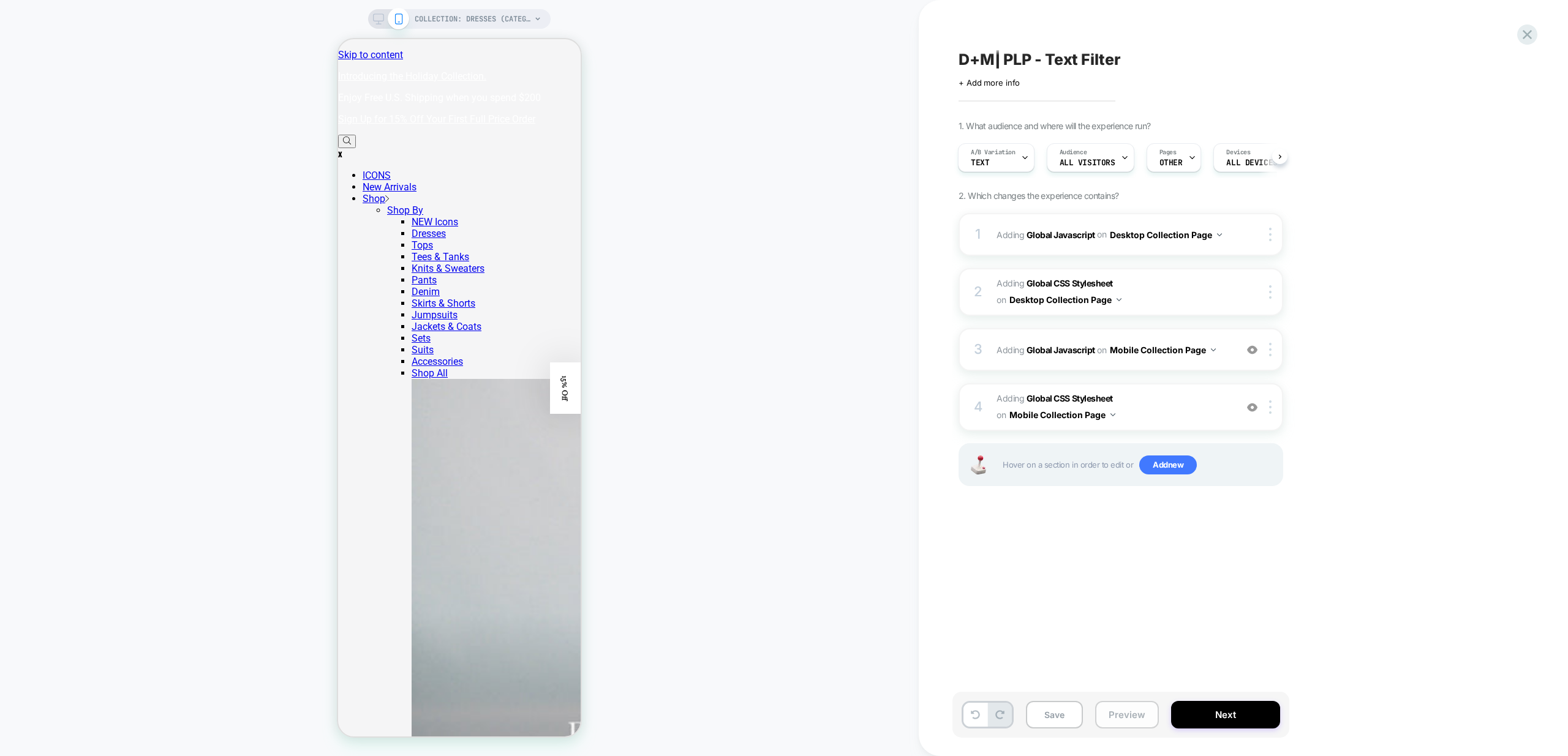
click at [1127, 717] on button "Preview" at bounding box center [1127, 715] width 63 height 27
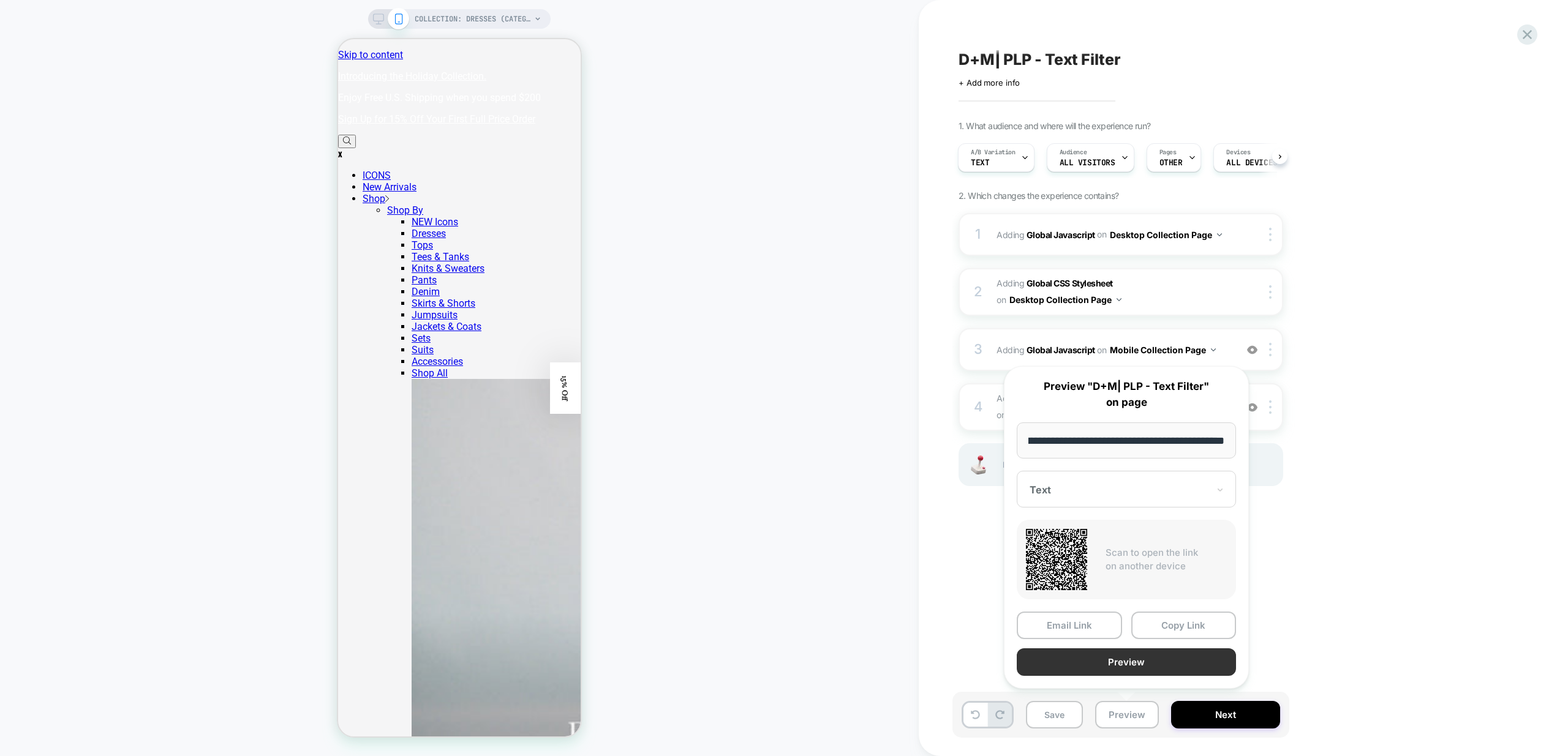
scroll to position [0, 0]
click at [1141, 660] on button "Preview" at bounding box center [1126, 662] width 219 height 27
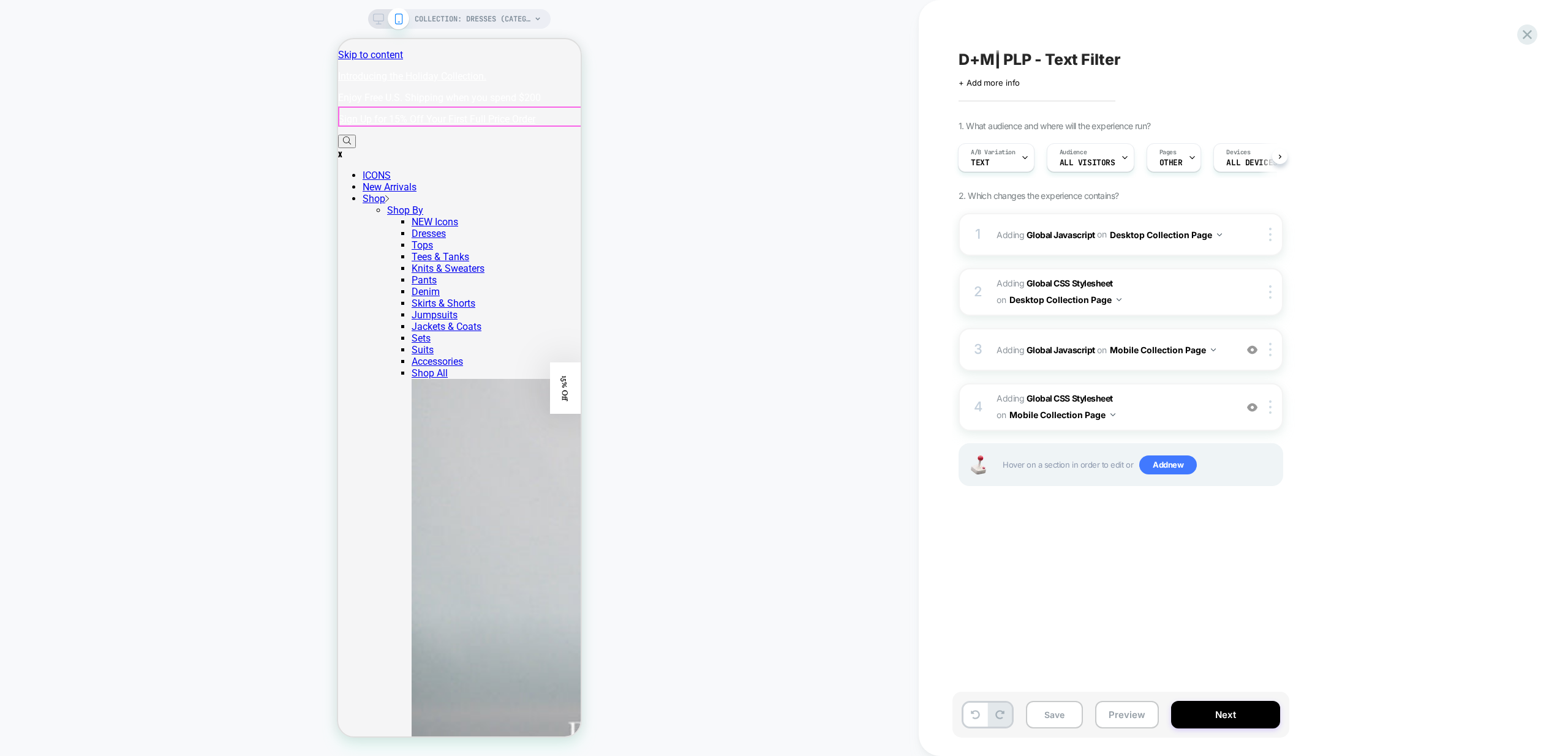
click at [1126, 729] on div "Save Preview Next" at bounding box center [1121, 715] width 337 height 46
click at [1132, 715] on button "Preview" at bounding box center [1127, 715] width 63 height 27
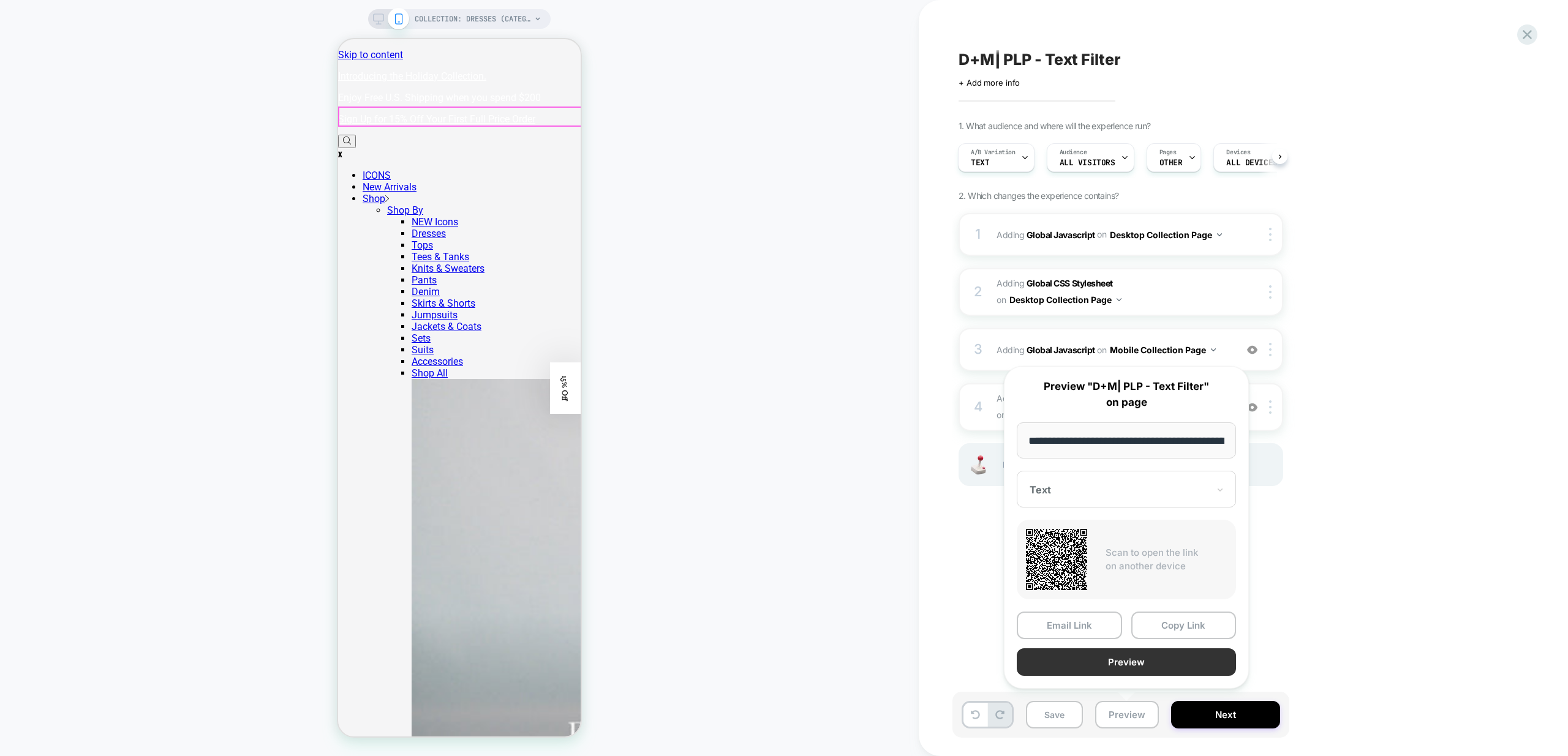
click at [1133, 662] on button "Preview" at bounding box center [1126, 662] width 219 height 27
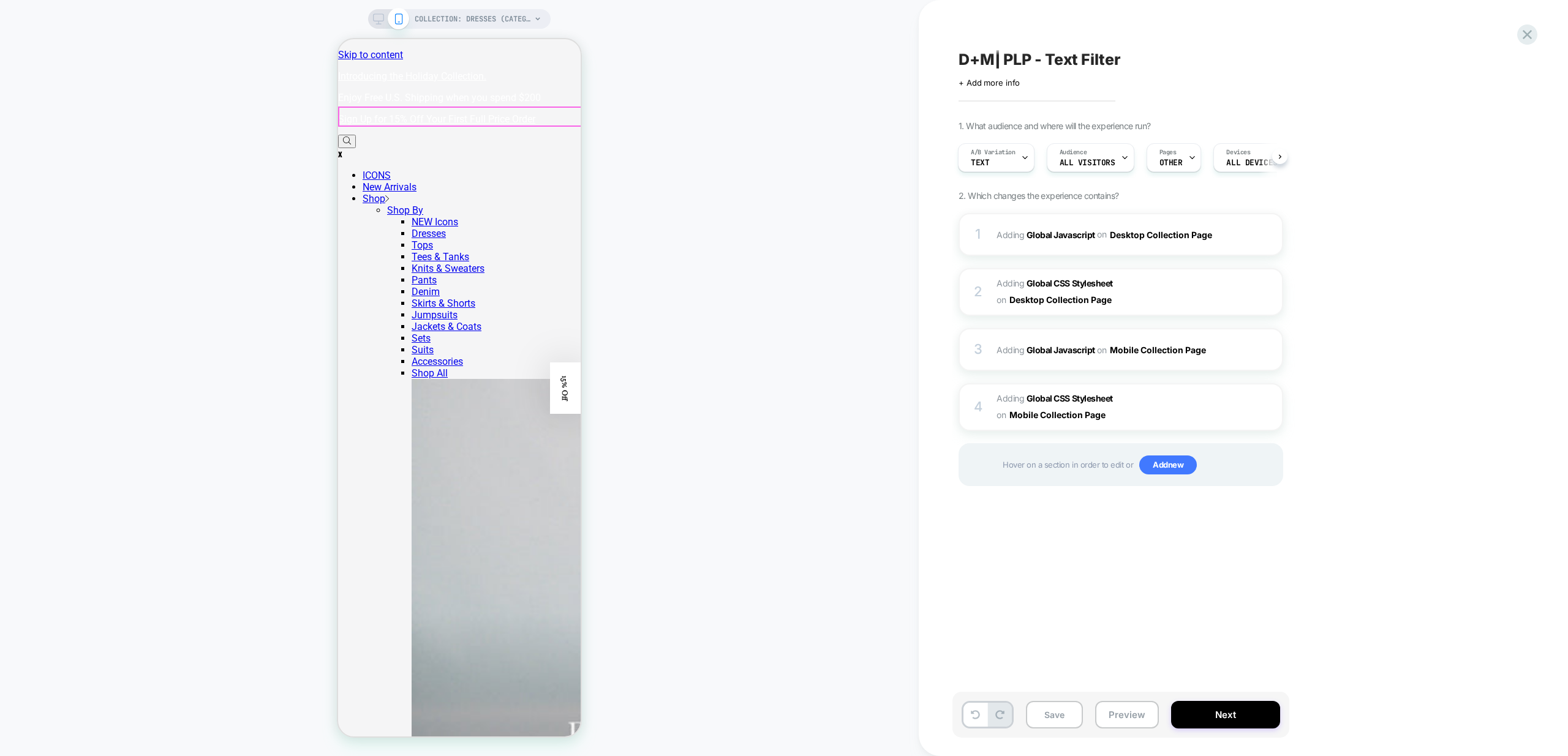
scroll to position [0, 1]
click at [1212, 357] on div "on Mobile Collection Page" at bounding box center [1156, 350] width 119 height 18
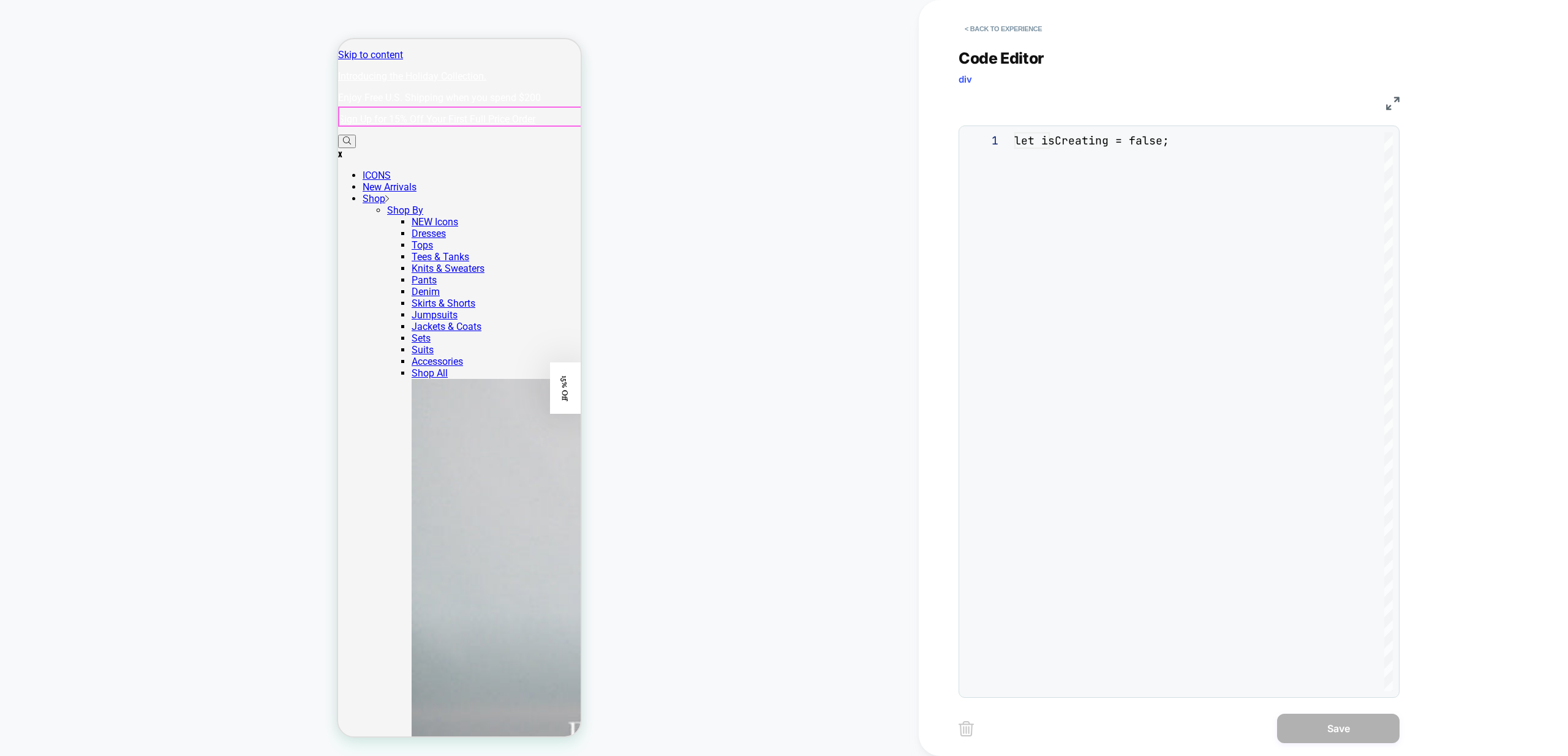
scroll to position [165, 0]
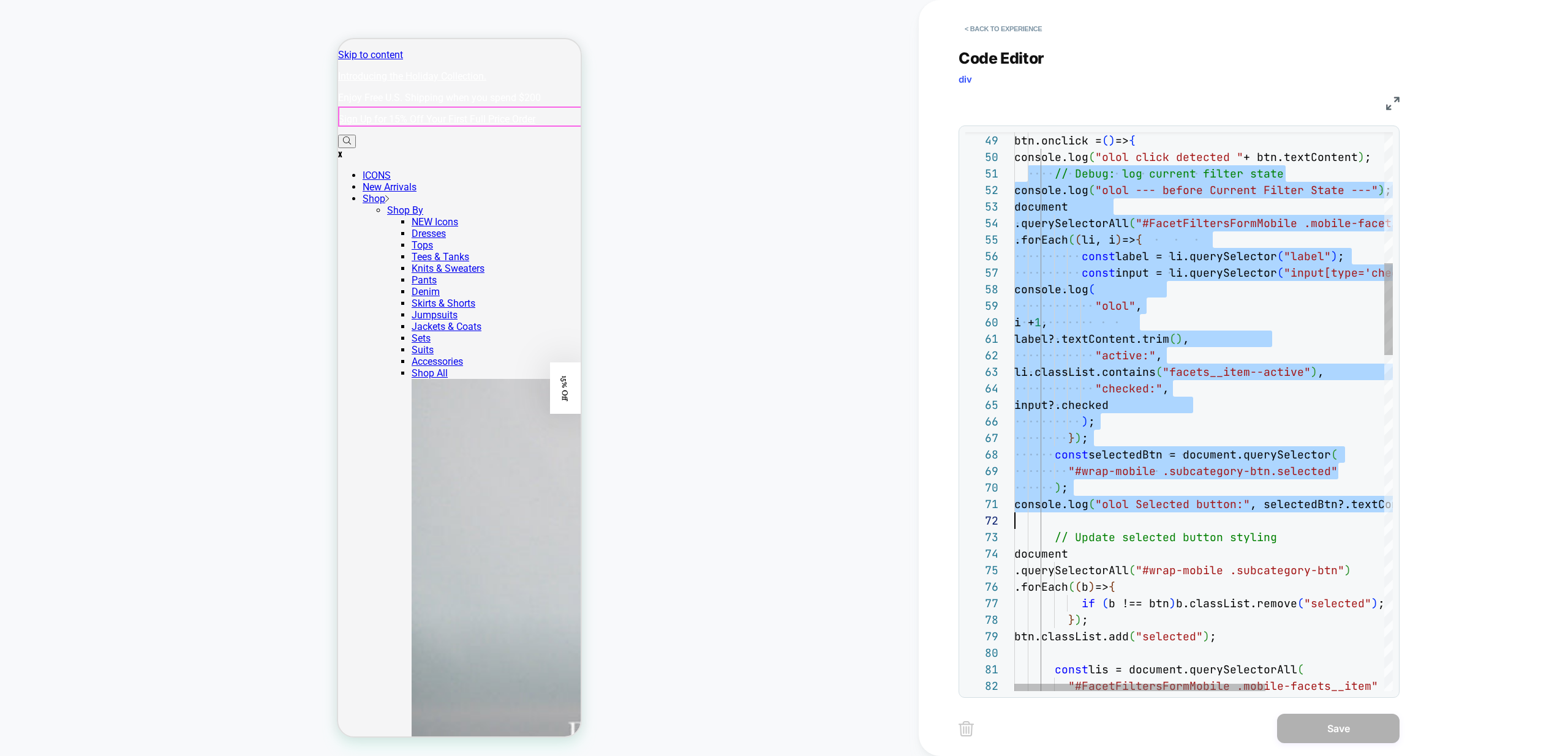
scroll to position [0, 0]
drag, startPoint x: 1026, startPoint y: 175, endPoint x: 1196, endPoint y: 523, distance: 387.3
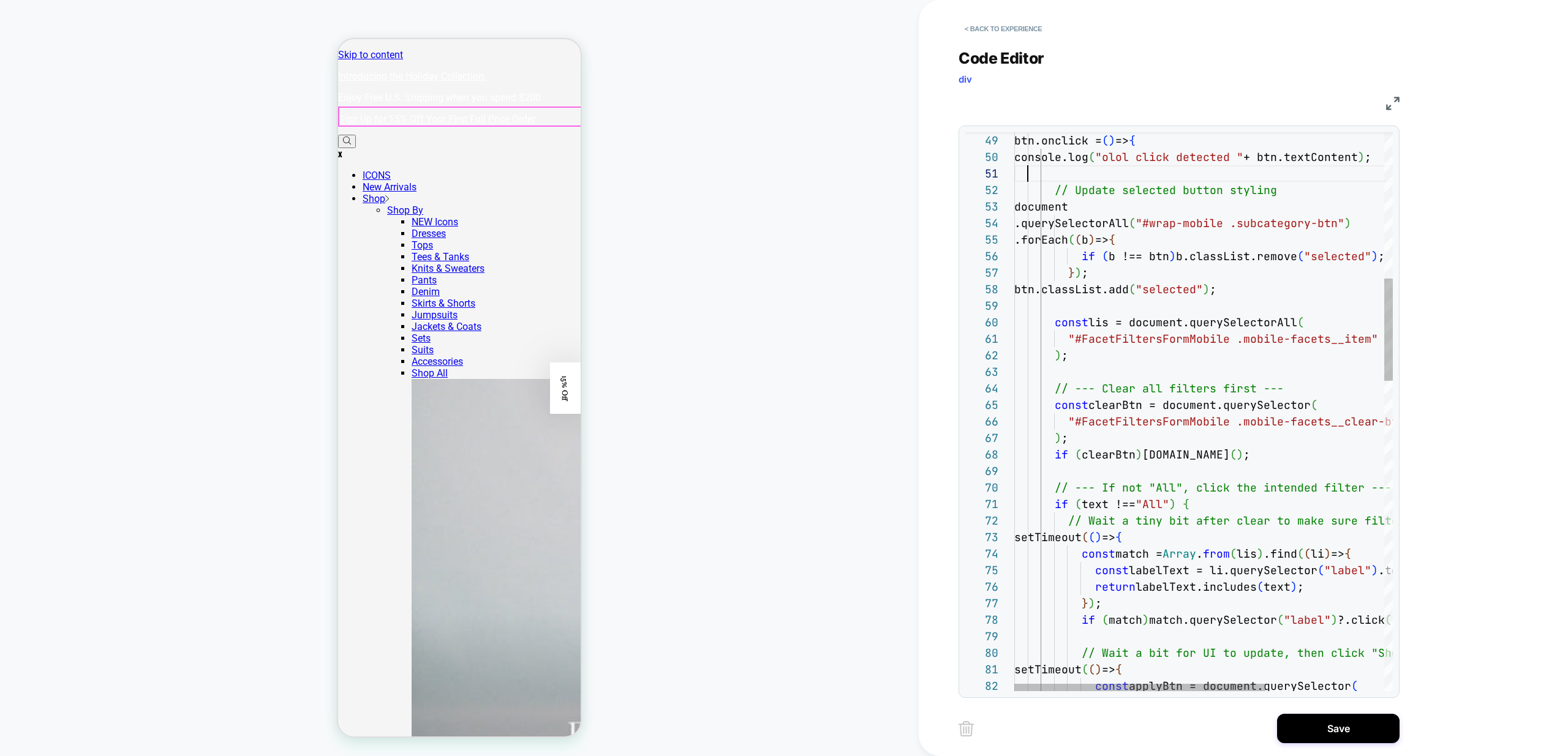
scroll to position [0, 14]
type textarea "**********"
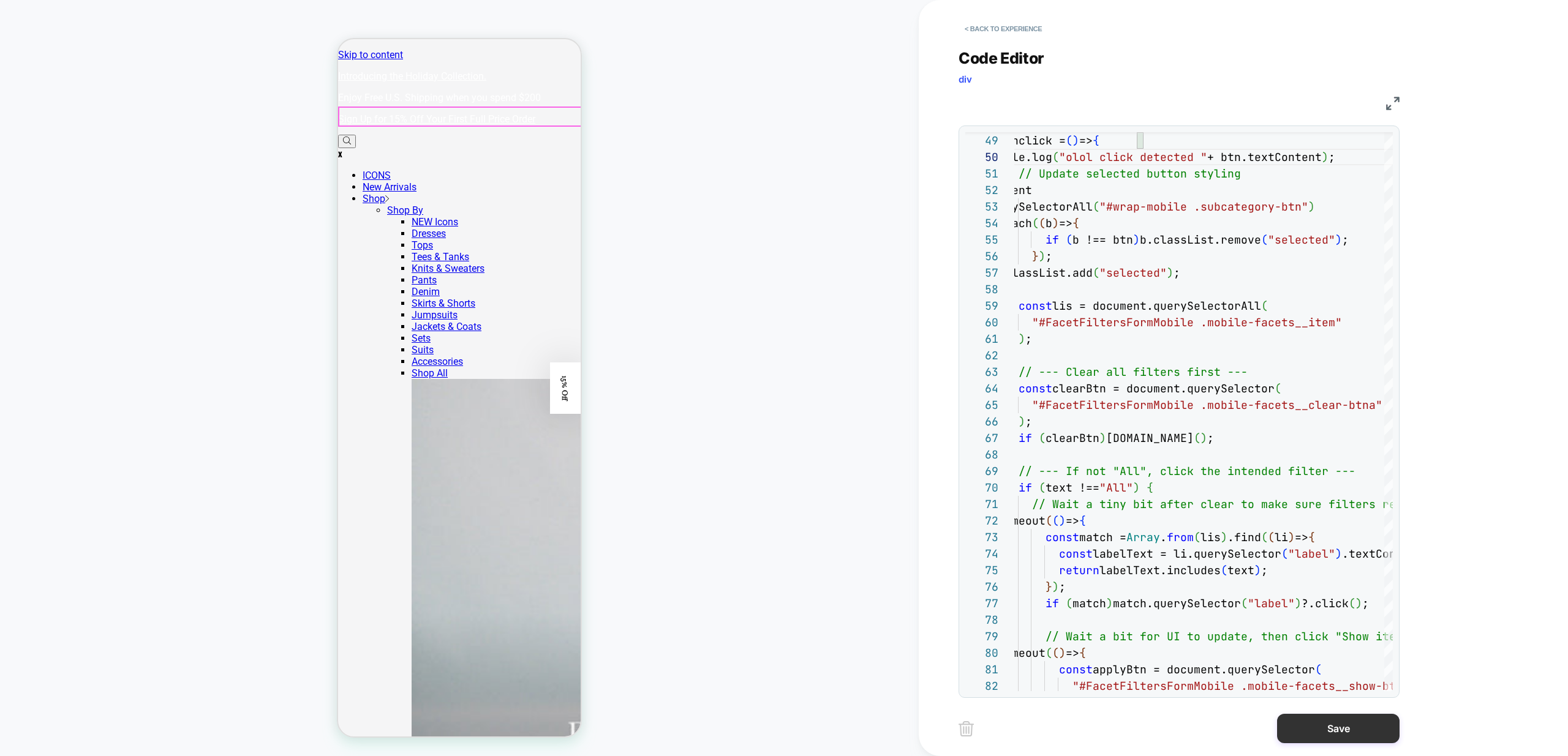
click at [1354, 729] on button "Save" at bounding box center [1338, 728] width 122 height 29
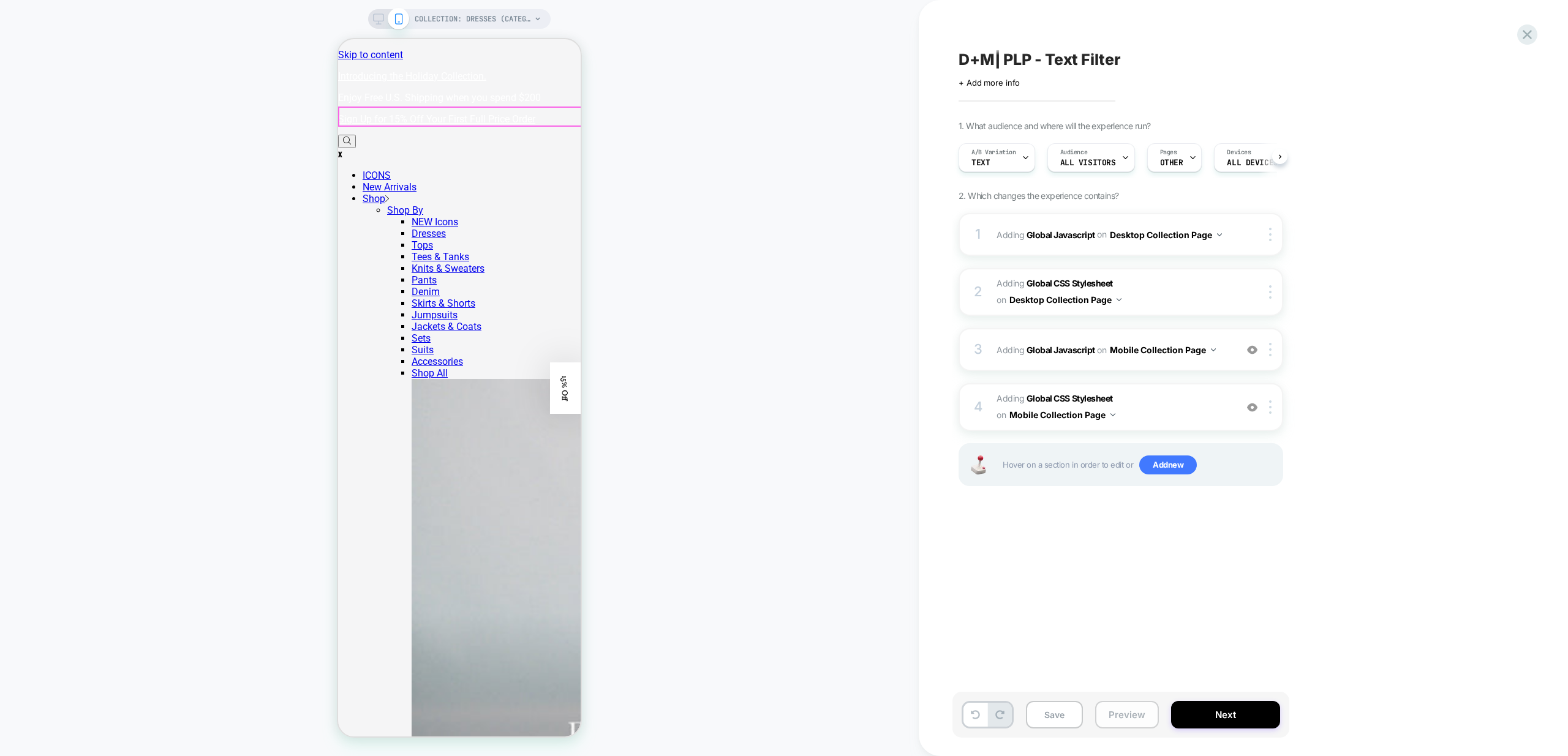
scroll to position [0, 1]
click at [1123, 715] on button "Preview" at bounding box center [1127, 715] width 63 height 27
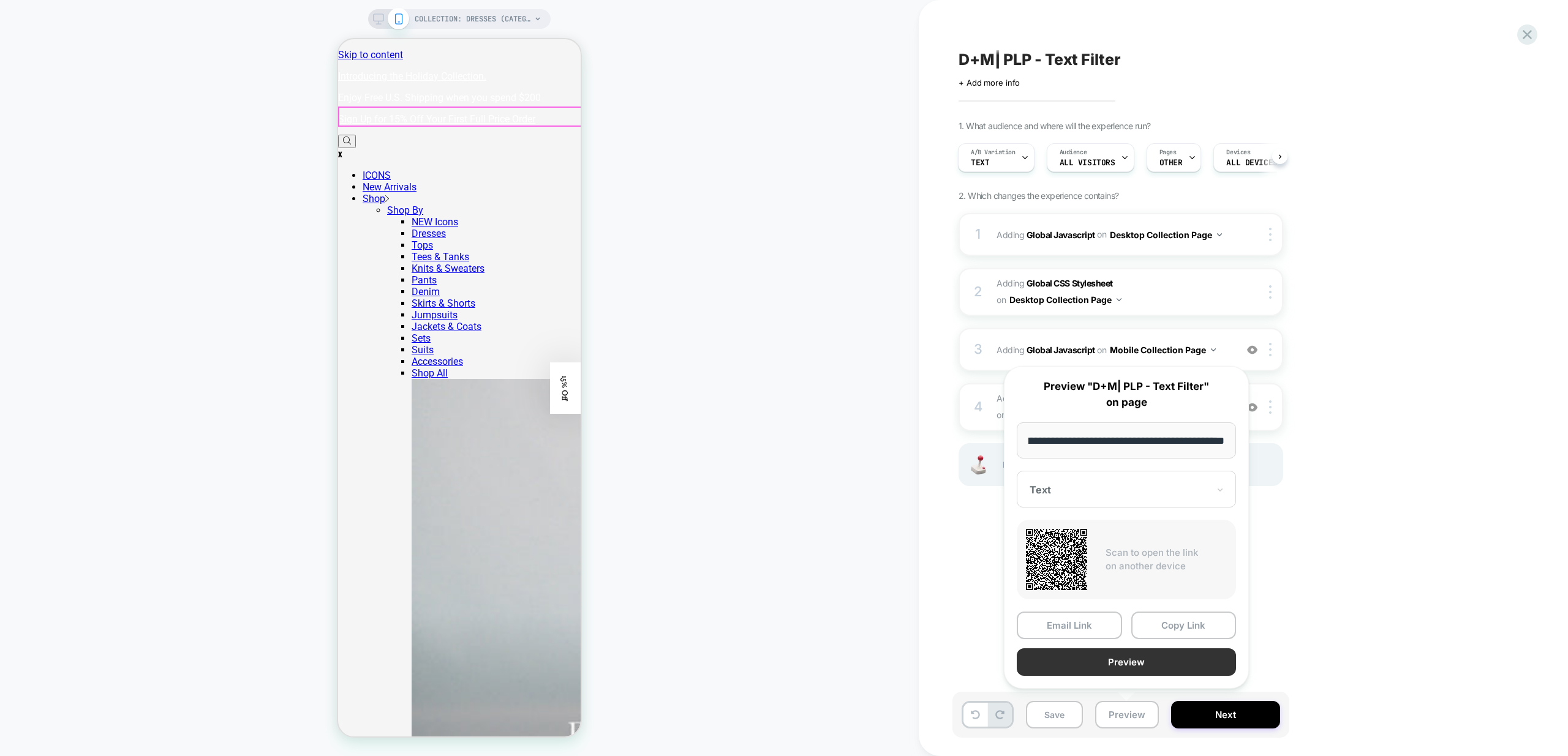
scroll to position [0, 0]
click at [1139, 671] on button "Preview" at bounding box center [1126, 662] width 219 height 27
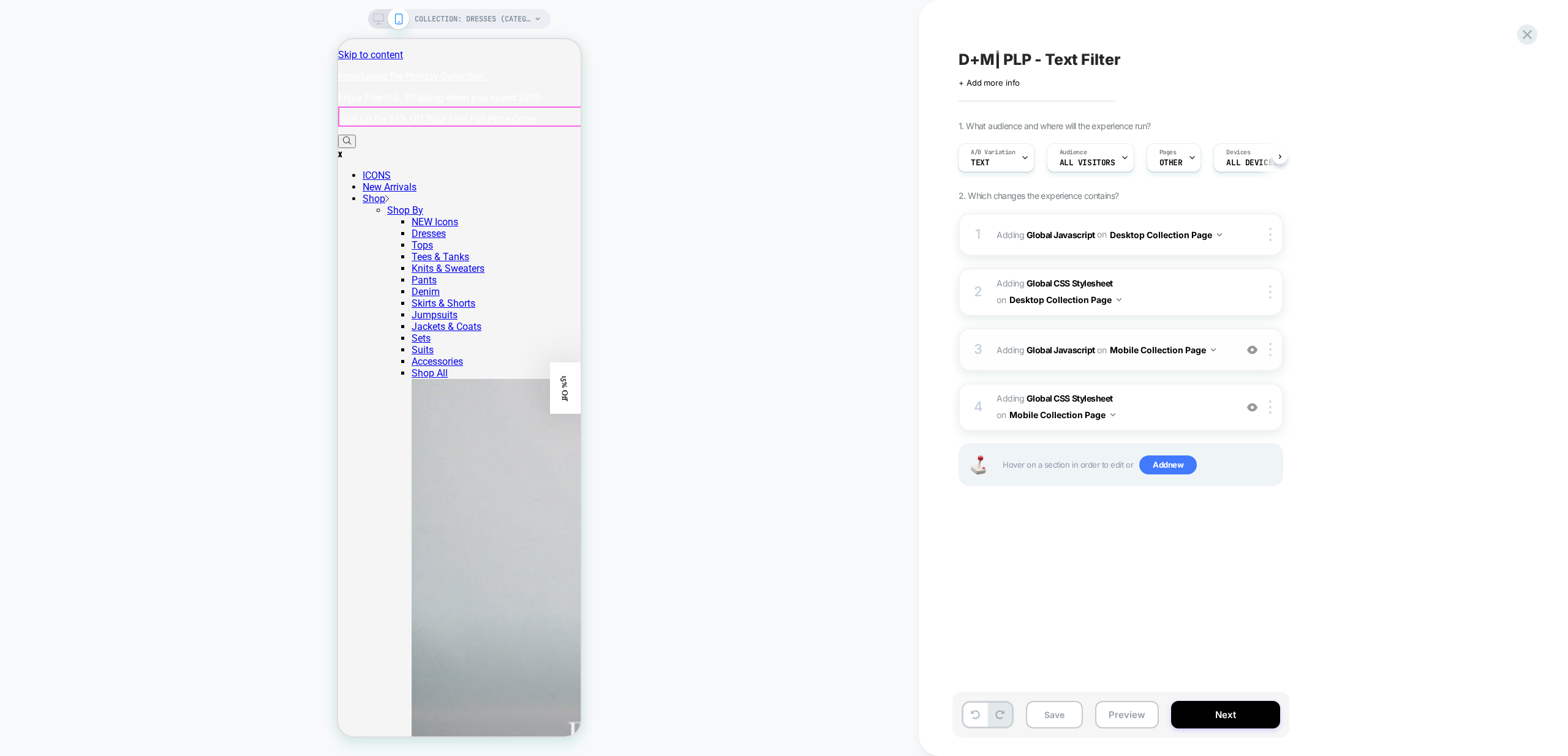
click at [1232, 361] on div "3 Adding Global Javascript on Mobile Collection Page Add Before Add After Copy …" at bounding box center [1120, 349] width 325 height 43
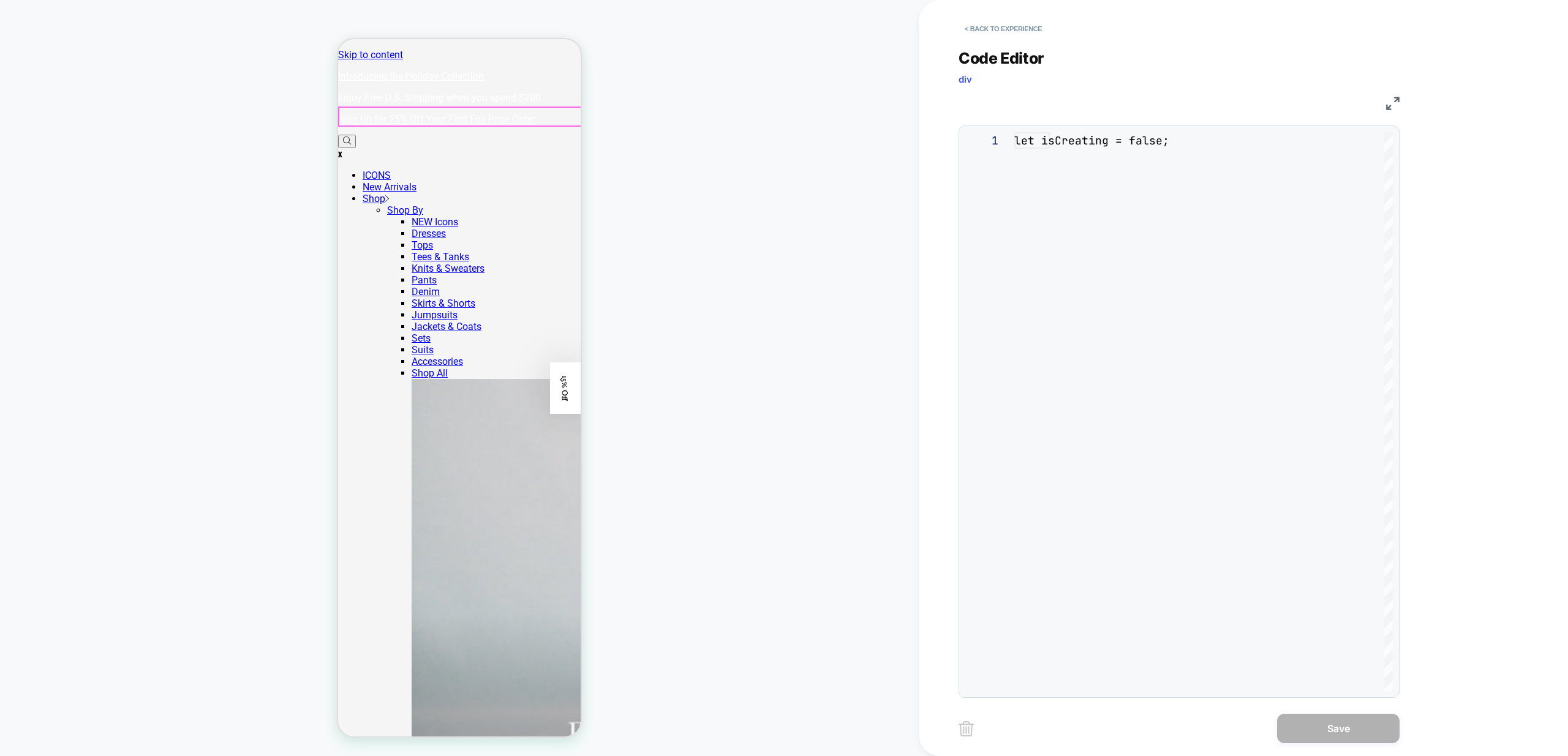
scroll to position [165, 0]
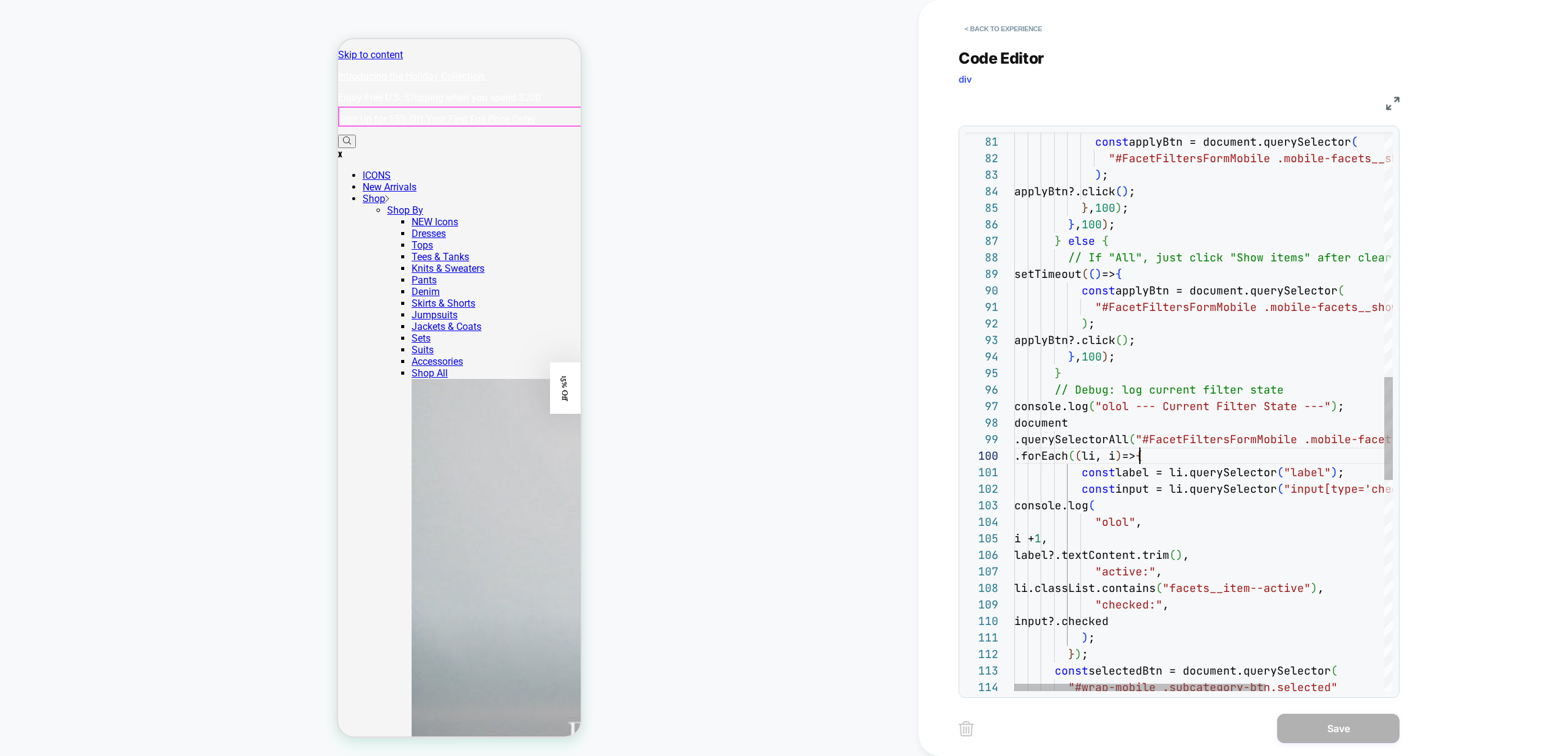
click at [1140, 460] on div "setTimeout ( ( ) => { const applyBtn = document.querySelector ( "#FacetFiltersF…" at bounding box center [1293, 322] width 557 height 3023
click at [1191, 498] on div "setTimeout ( ( ) => { const applyBtn = document.querySelector ( "#FacetFiltersF…" at bounding box center [1293, 322] width 557 height 3023
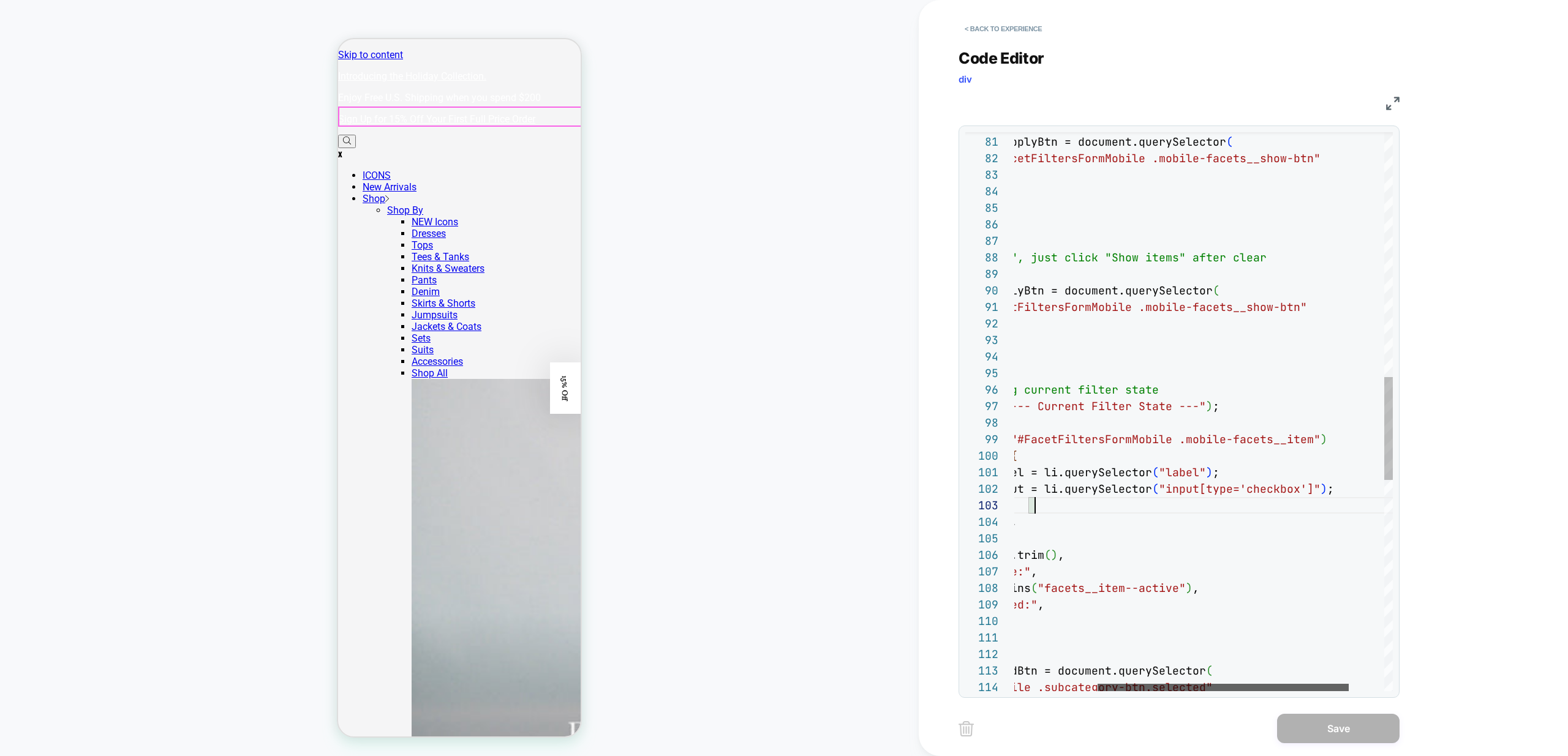
click at [1224, 691] on div at bounding box center [1223, 688] width 251 height 7
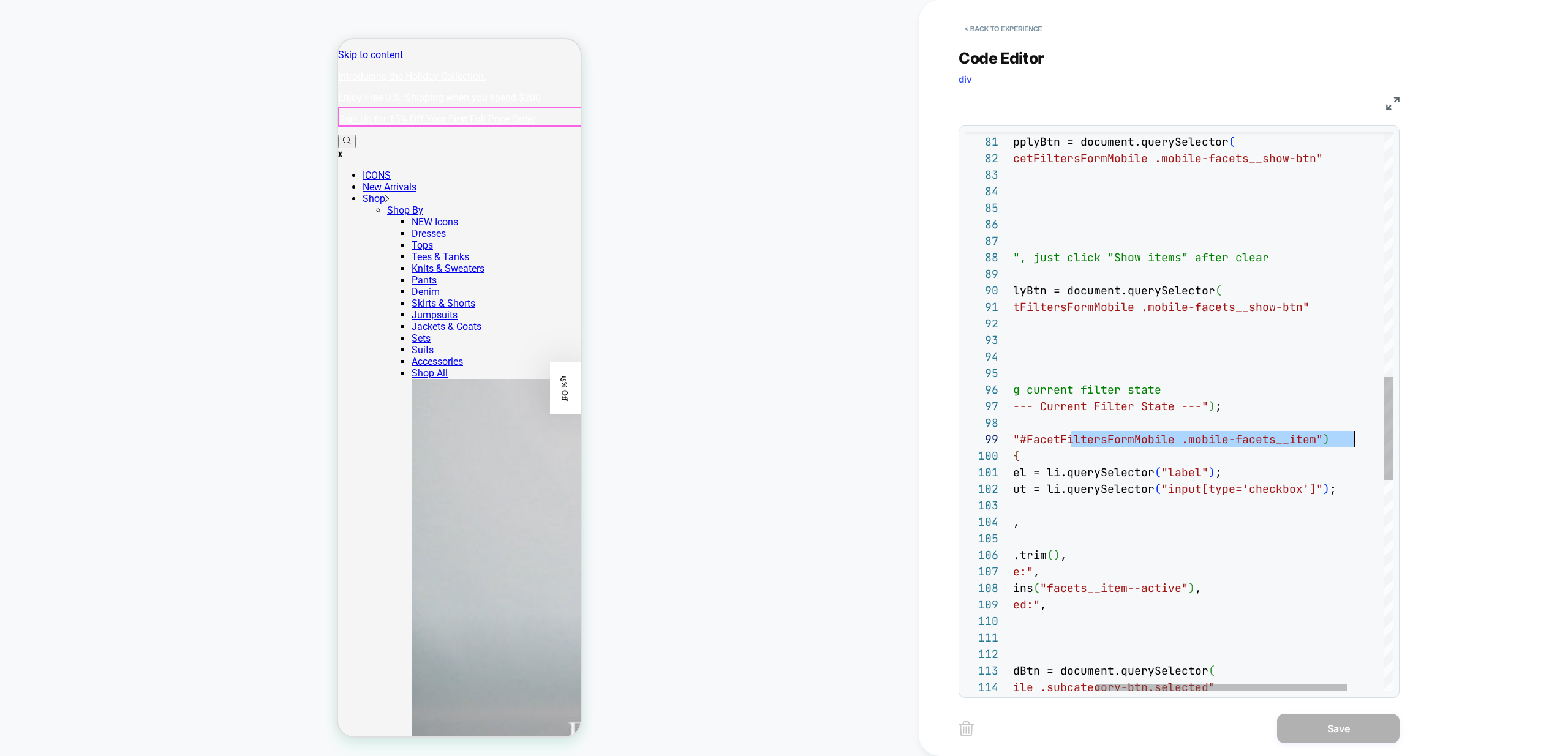
scroll to position [132, 469]
drag, startPoint x: 1070, startPoint y: 440, endPoint x: 1361, endPoint y: 439, distance: 291.0
click at [1361, 439] on div "setTimeout ( ( ) => { const applyBtn = document.querySelector ( "#FacetFiltersF…" at bounding box center [1170, 322] width 557 height 3023
click at [1230, 436] on div "setTimeout ( ( ) => { const applyBtn = document.querySelector ( "#FacetFiltersF…" at bounding box center [1170, 322] width 557 height 3023
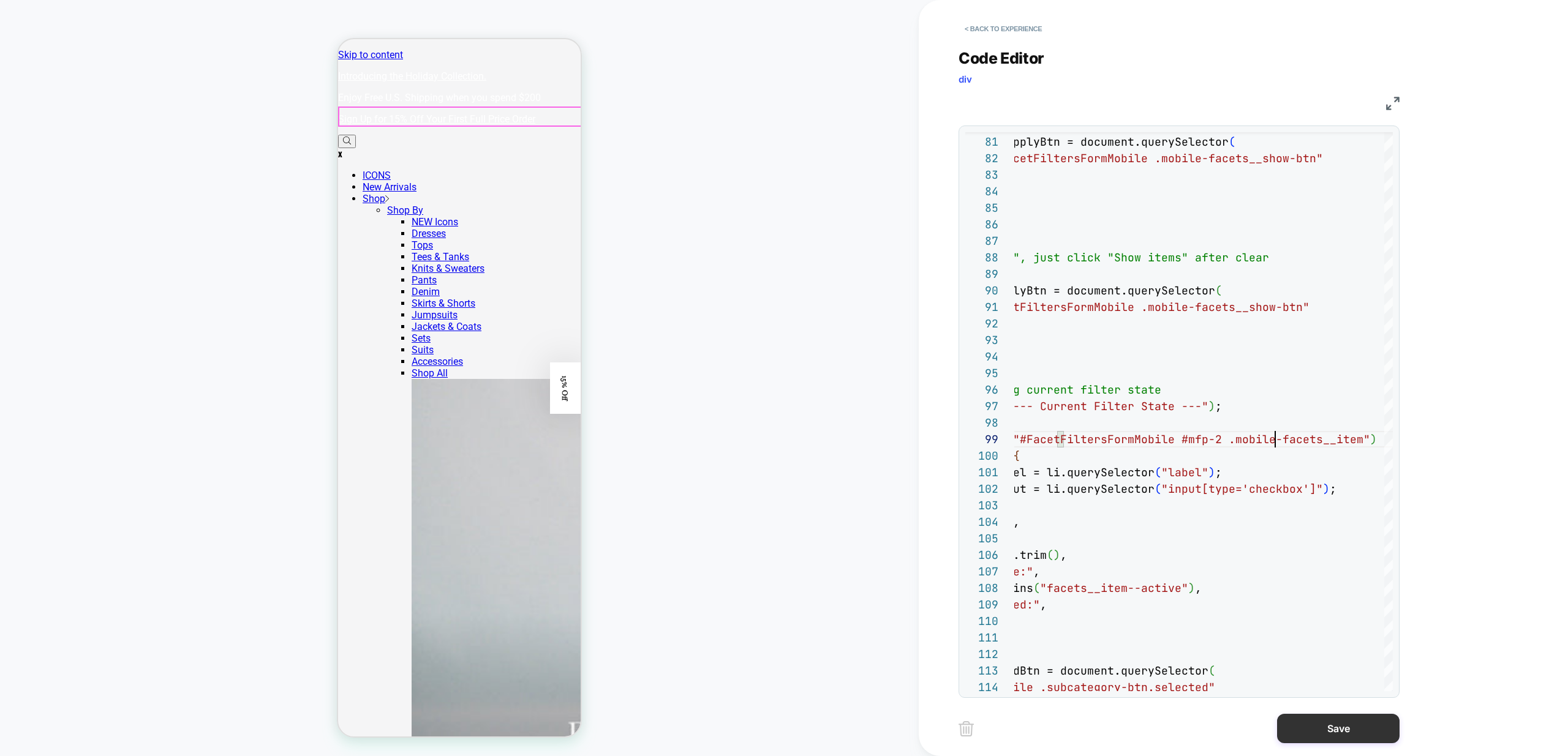
type textarea "**********"
click at [1342, 730] on button "Save" at bounding box center [1338, 728] width 122 height 29
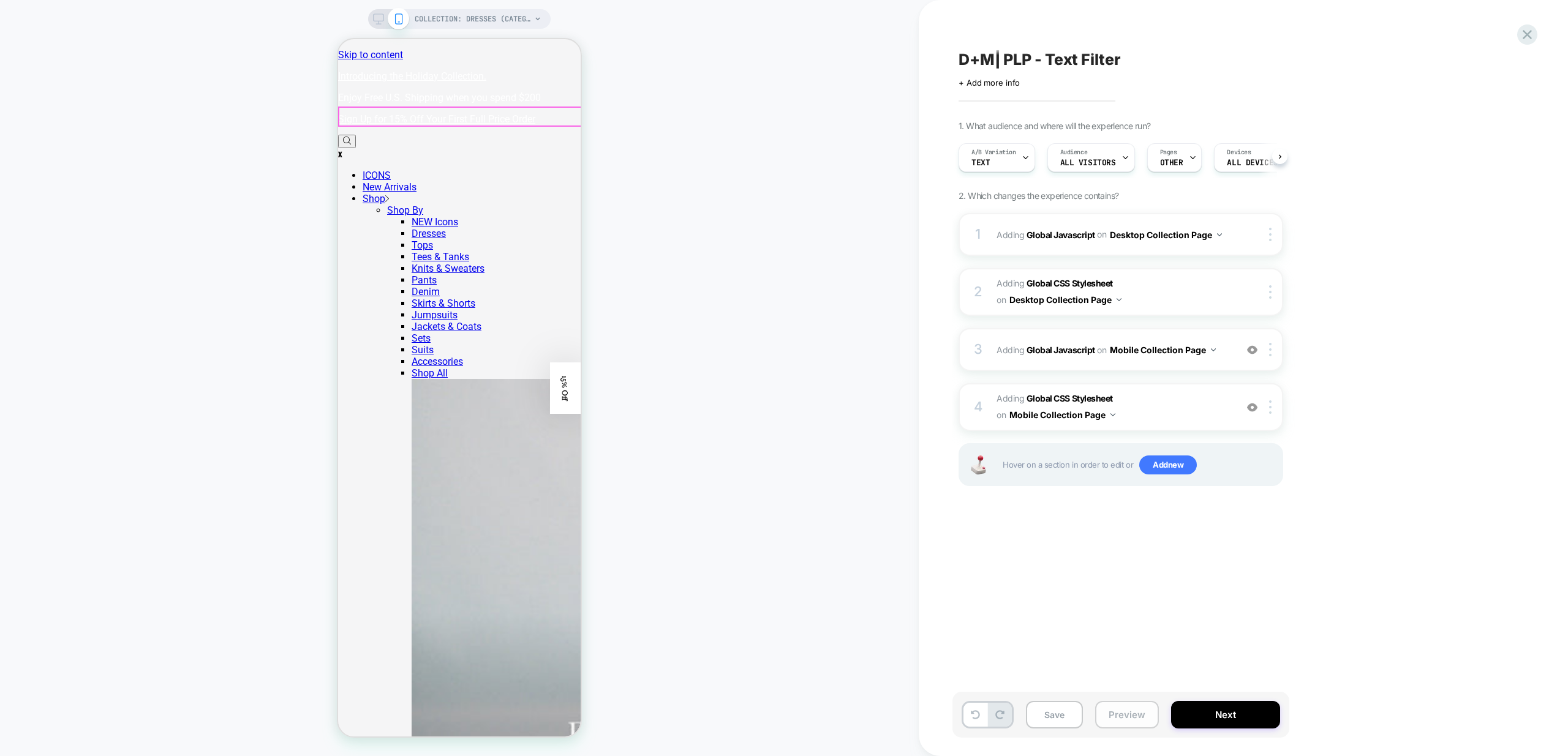
scroll to position [0, 1]
click at [1132, 714] on button "Preview" at bounding box center [1127, 715] width 63 height 27
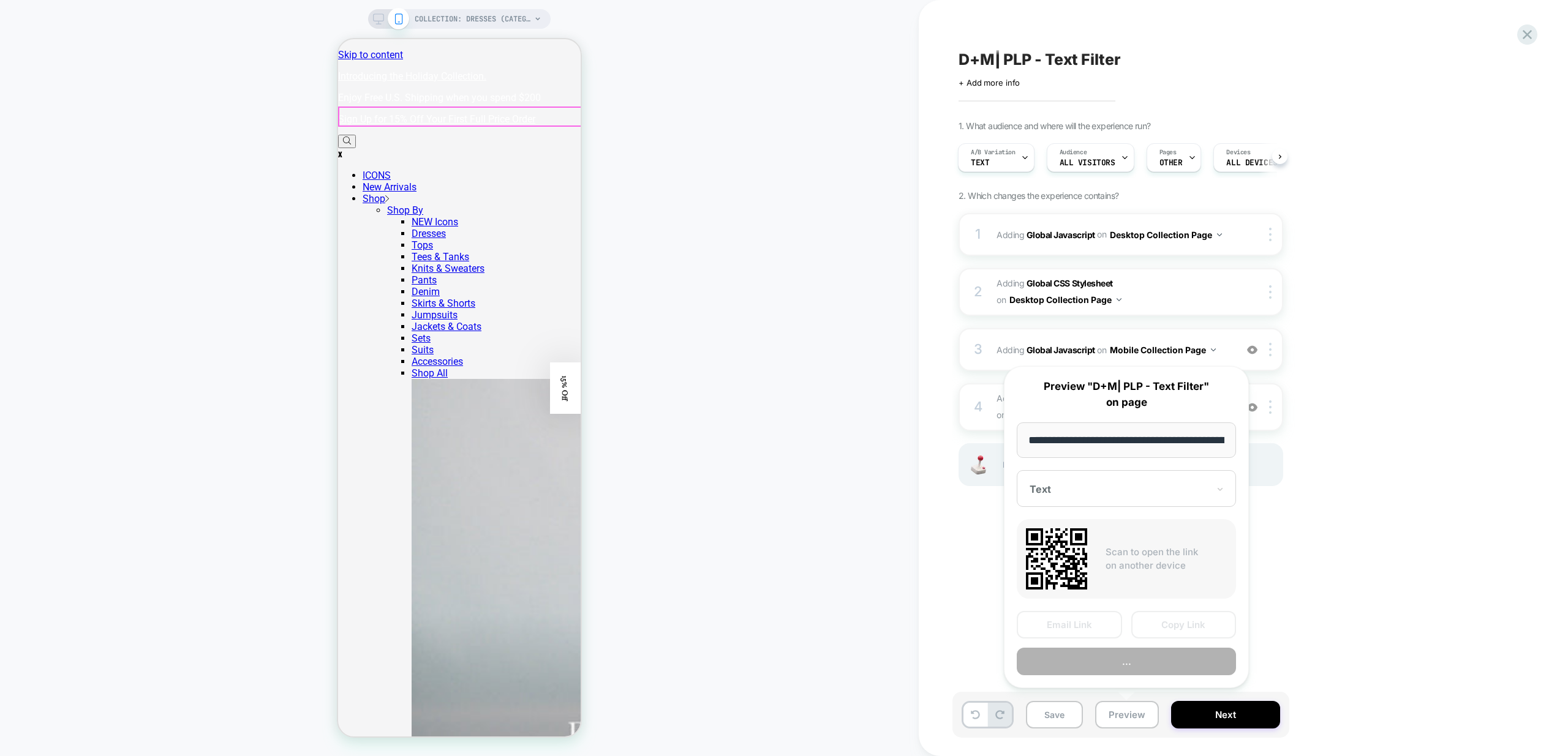
scroll to position [0, 91]
click at [1169, 666] on button "Preview" at bounding box center [1126, 662] width 219 height 27
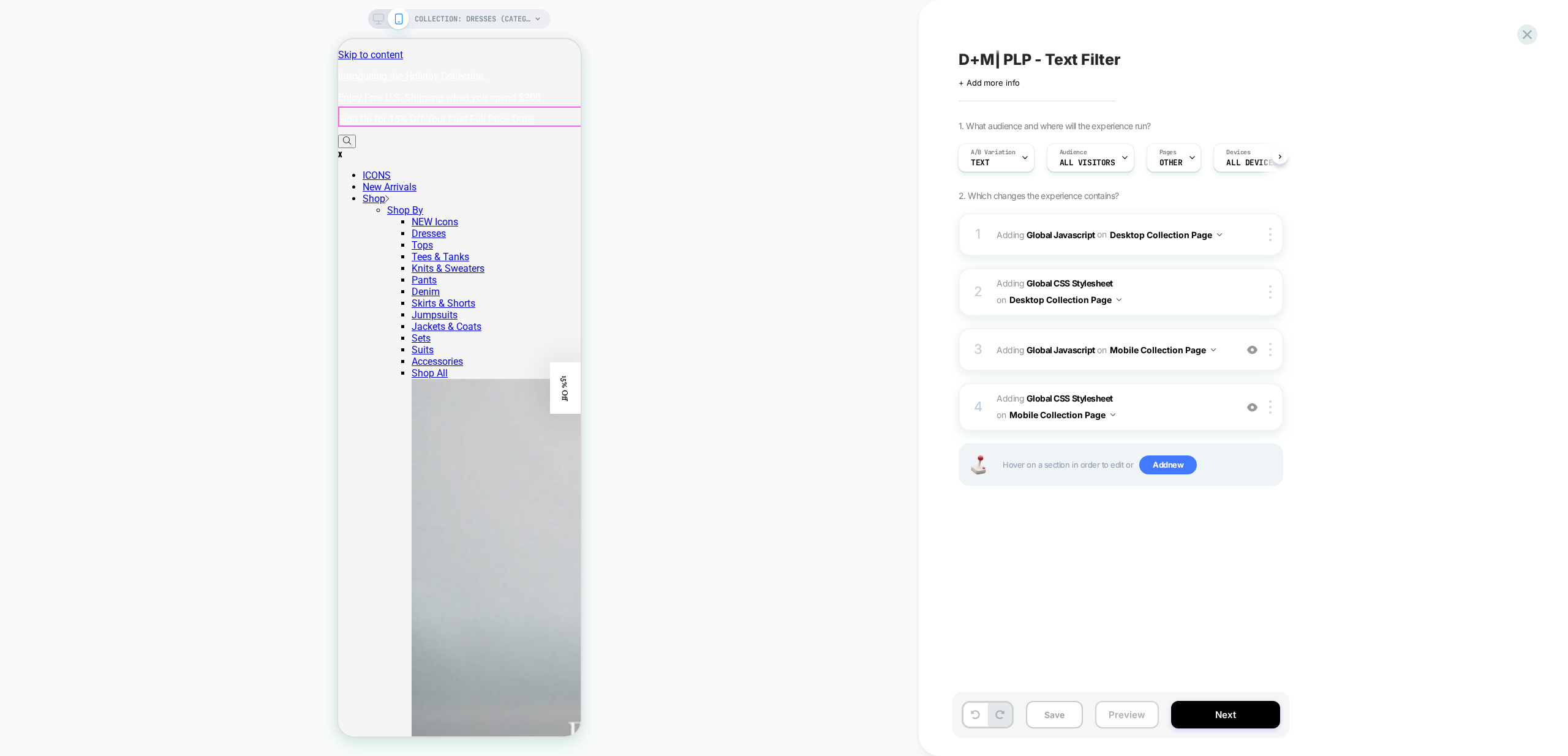
click at [1126, 709] on button "Preview" at bounding box center [1127, 715] width 63 height 27
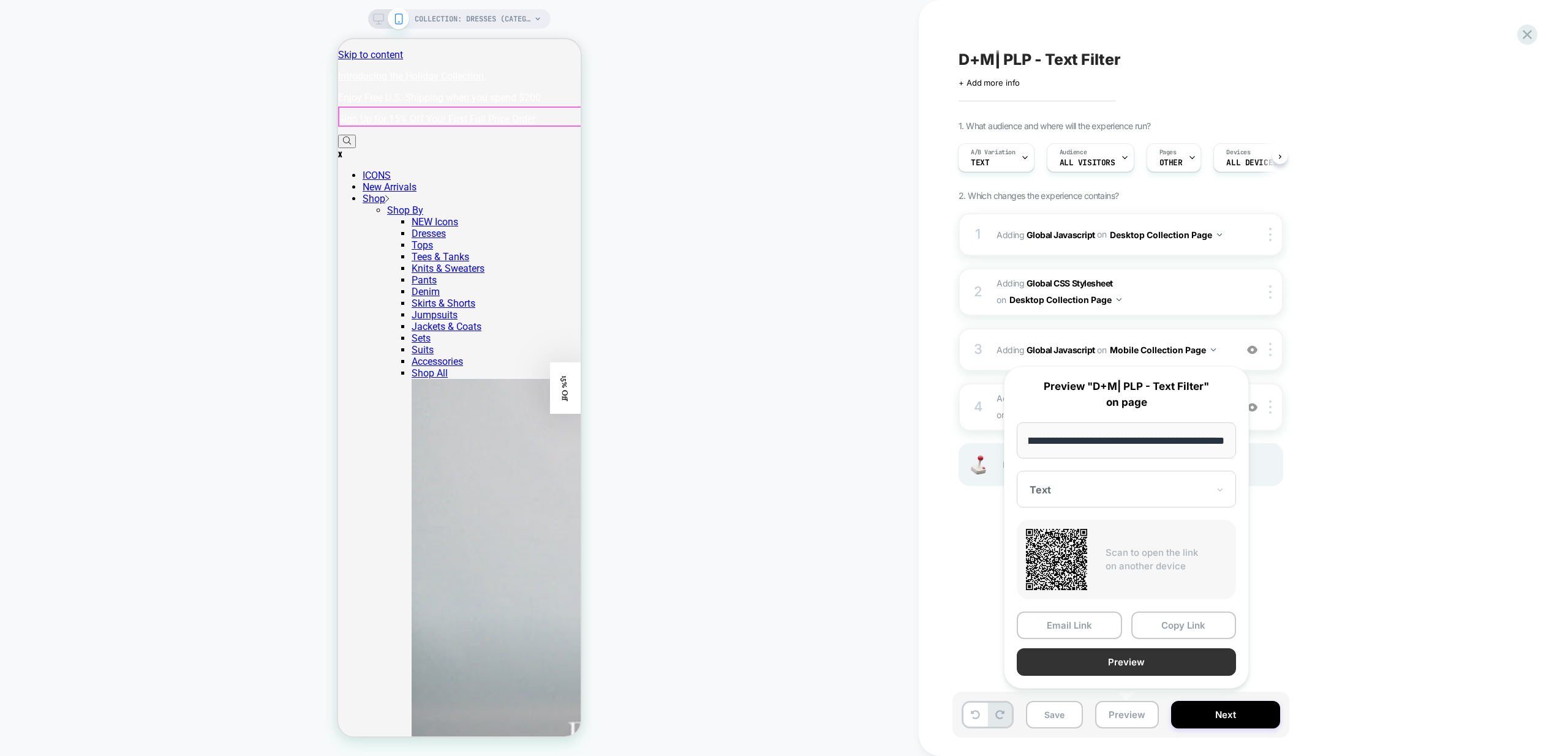
scroll to position [0, 0]
click at [1157, 665] on button "Preview" at bounding box center [1126, 662] width 219 height 27
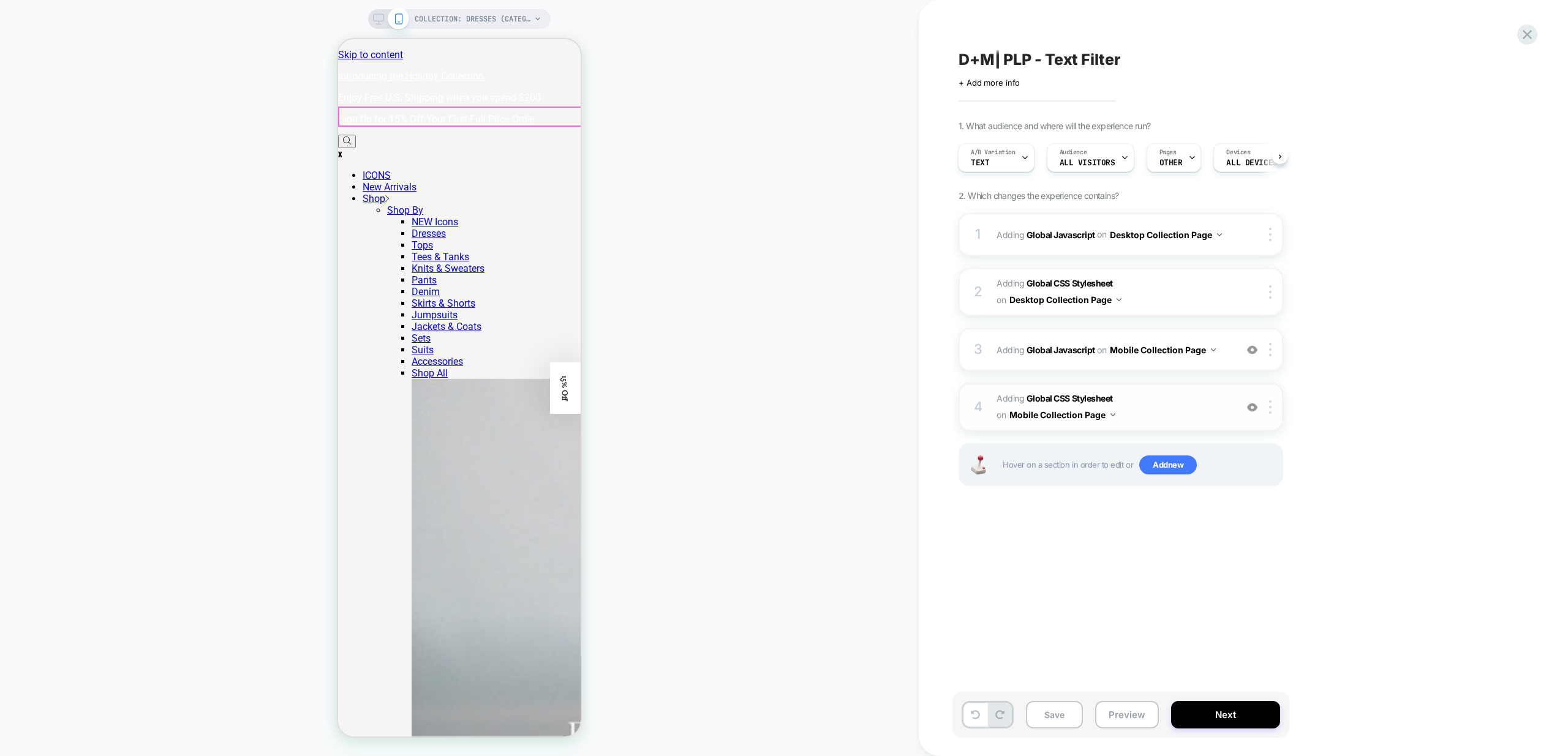
click at [1206, 407] on span "Adding Global CSS Stylesheet on Mobile Collection Page" at bounding box center [1113, 407] width 233 height 33
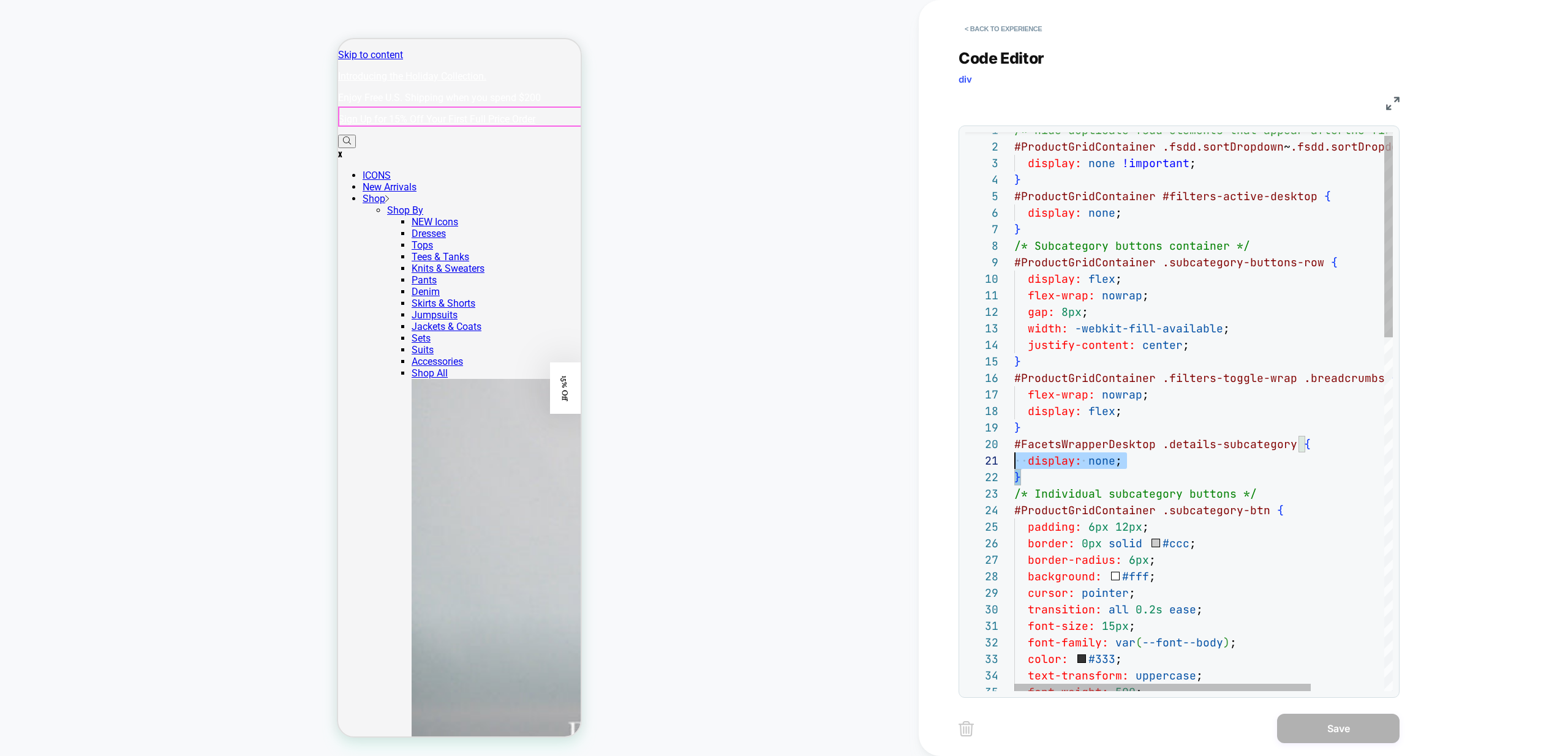
scroll to position [149, 0]
drag, startPoint x: 1036, startPoint y: 477, endPoint x: 965, endPoint y: 440, distance: 80.1
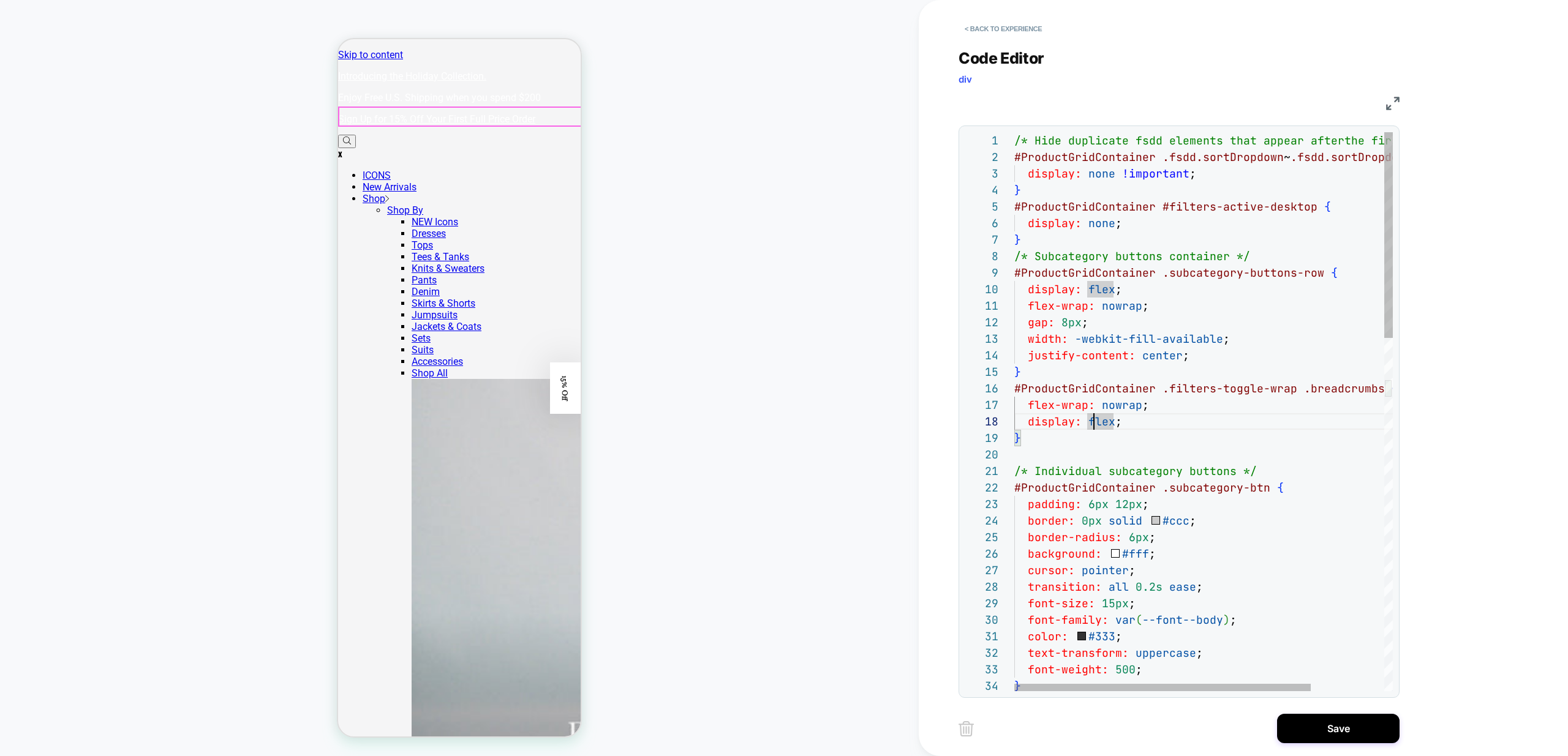
drag, startPoint x: 1036, startPoint y: 441, endPoint x: 987, endPoint y: 387, distance: 72.9
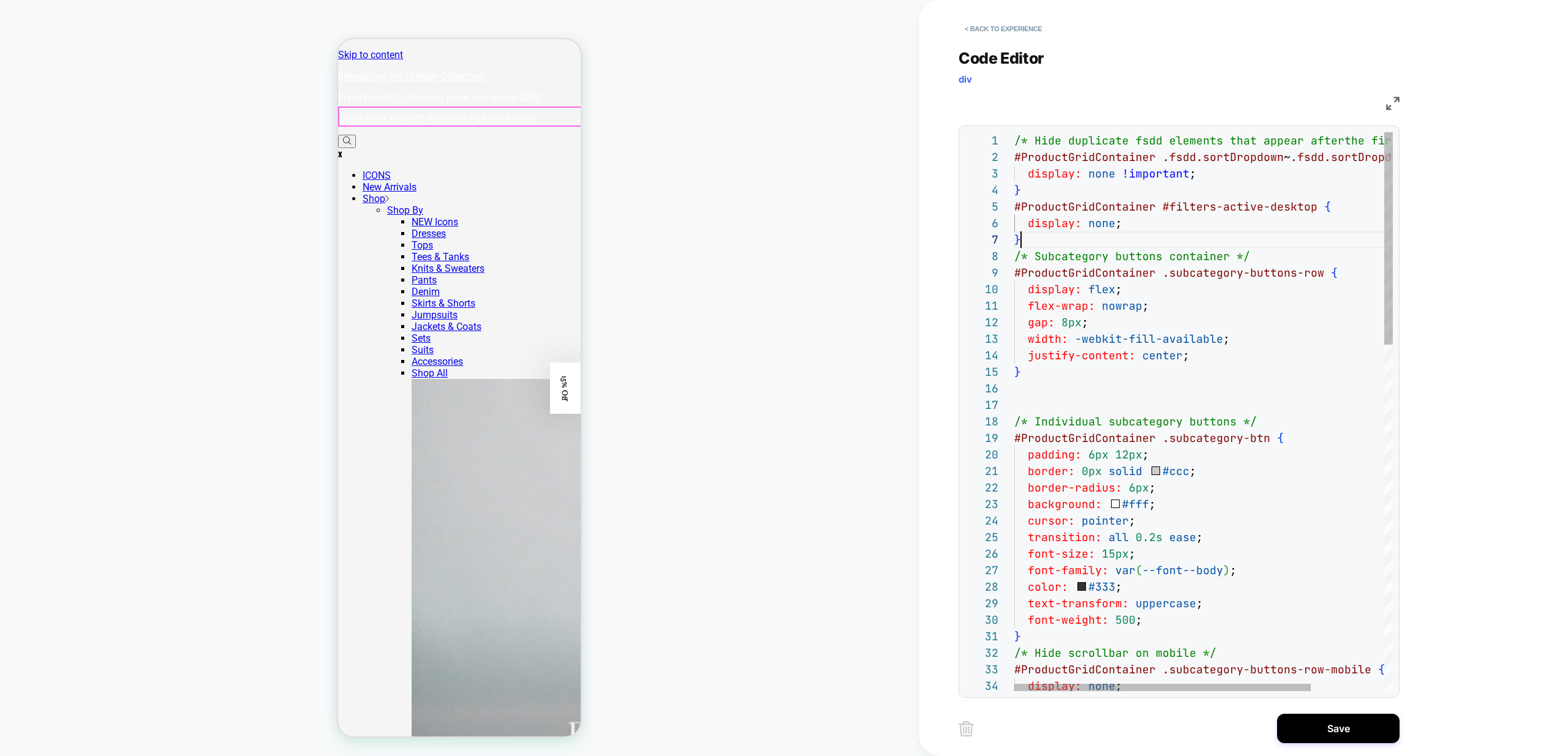
scroll to position [66, 0]
drag, startPoint x: 1031, startPoint y: 239, endPoint x: 1002, endPoint y: 208, distance: 42.4
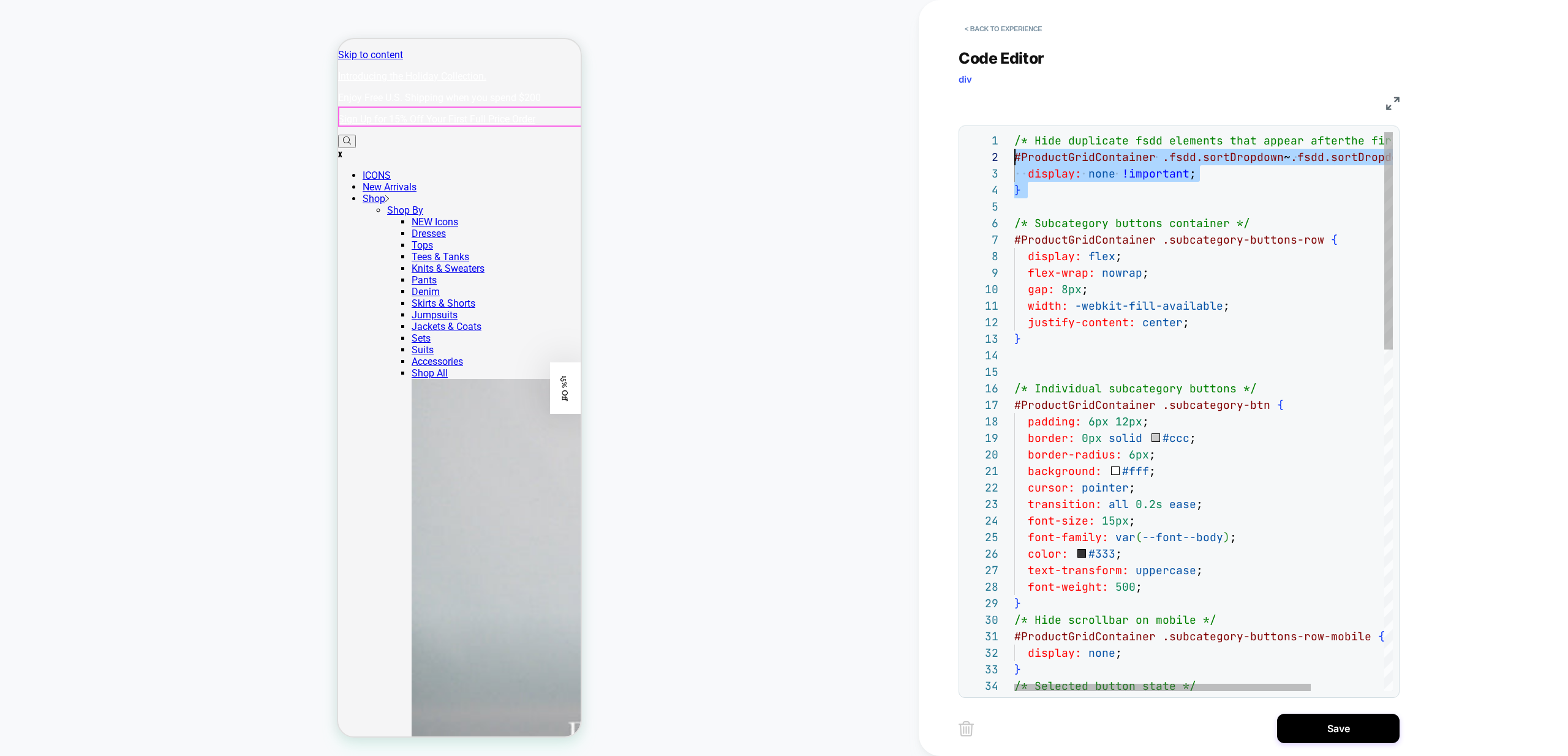
scroll to position [17, 0]
drag, startPoint x: 1023, startPoint y: 204, endPoint x: 994, endPoint y: 158, distance: 54.4
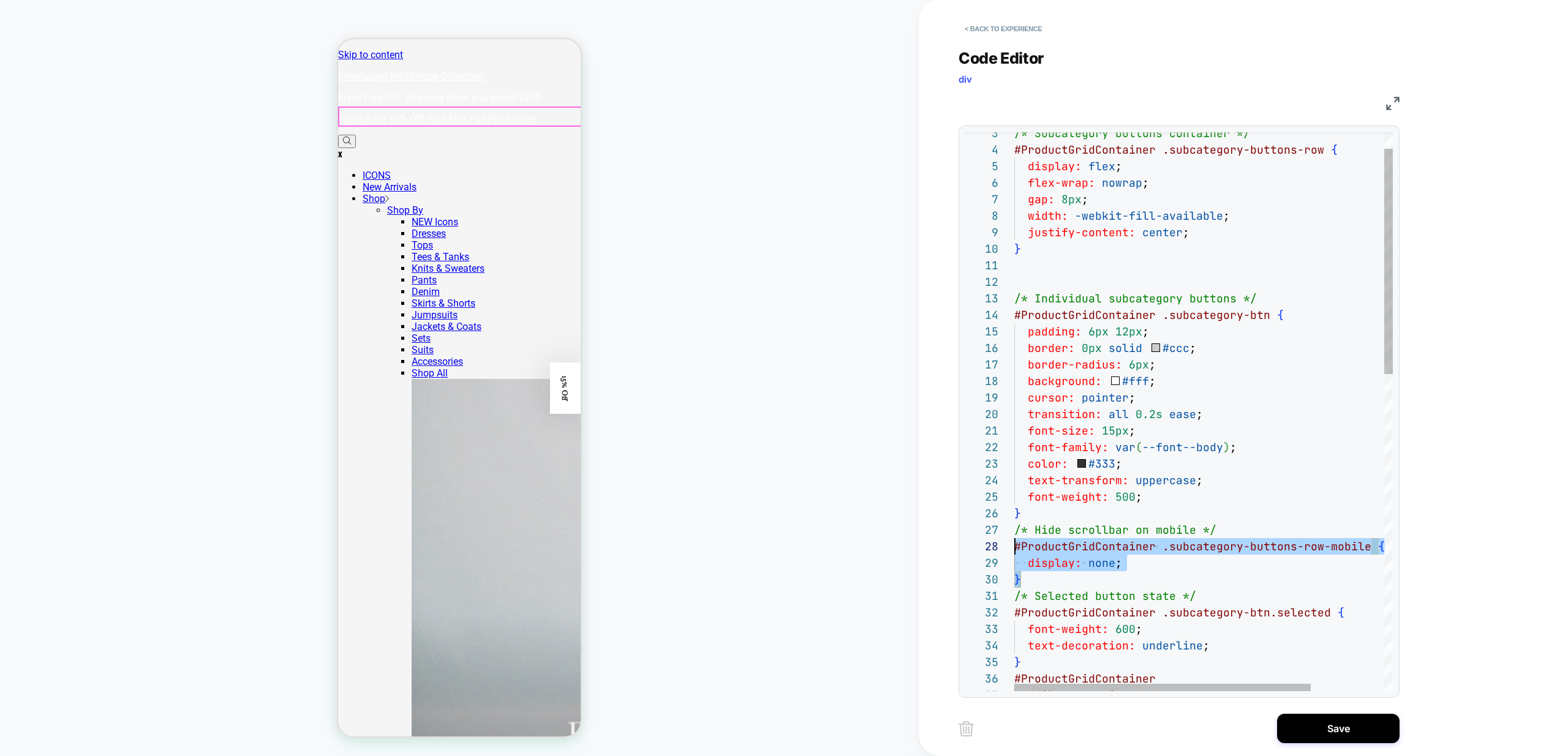
scroll to position [116, 0]
drag, startPoint x: 1038, startPoint y: 577, endPoint x: 998, endPoint y: 546, distance: 50.6
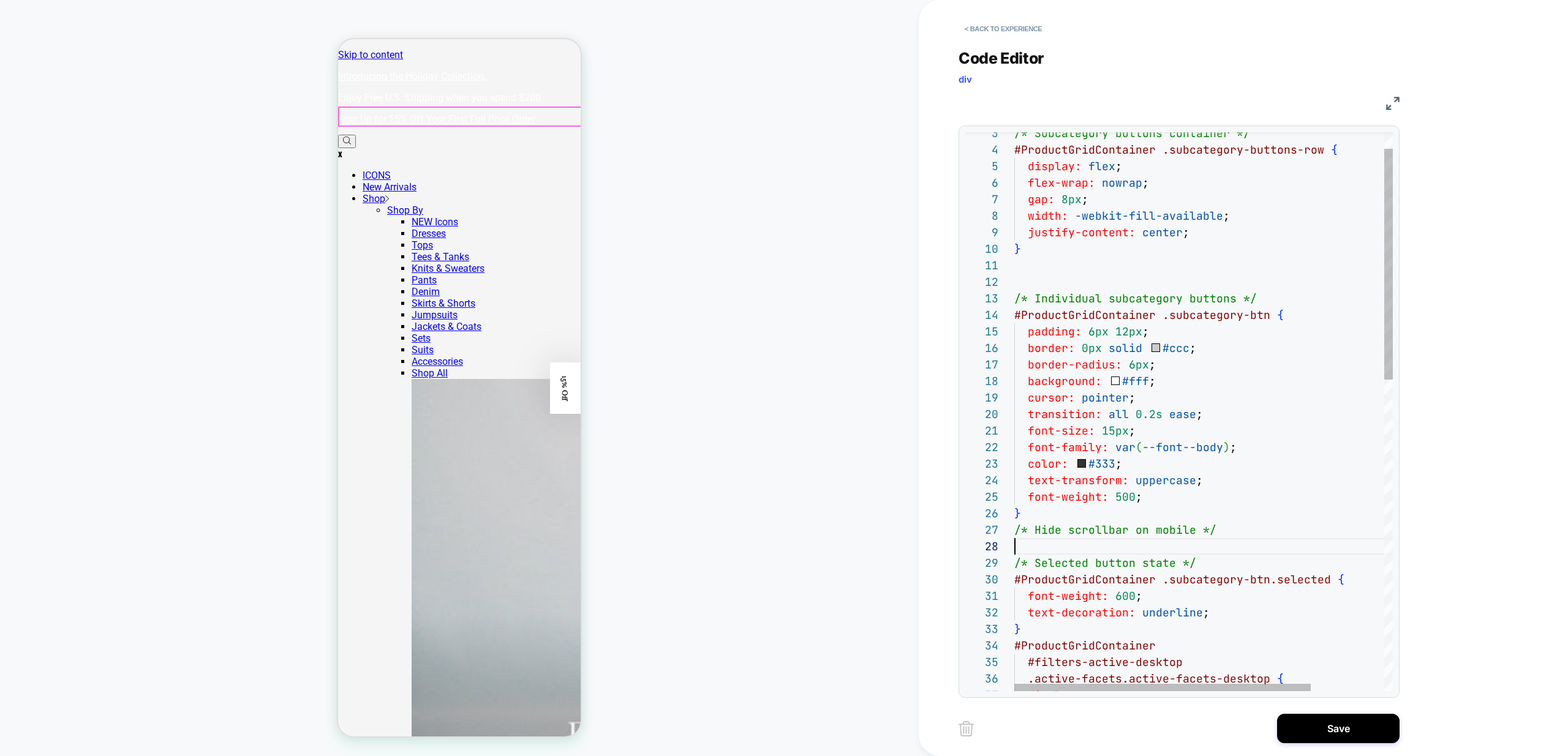
click at [1281, 438] on div "/* Subcategory buttons container */ #ProductGridContainer .subcategory-buttons-…" at bounding box center [1250, 768] width 471 height 1353
drag, startPoint x: 1016, startPoint y: 540, endPoint x: 959, endPoint y: 523, distance: 59.5
click at [1014, 523] on div "/* Subcategory buttons container */ #ProductGridContainer .subcategory-buttons-…" at bounding box center [1250, 768] width 471 height 1353
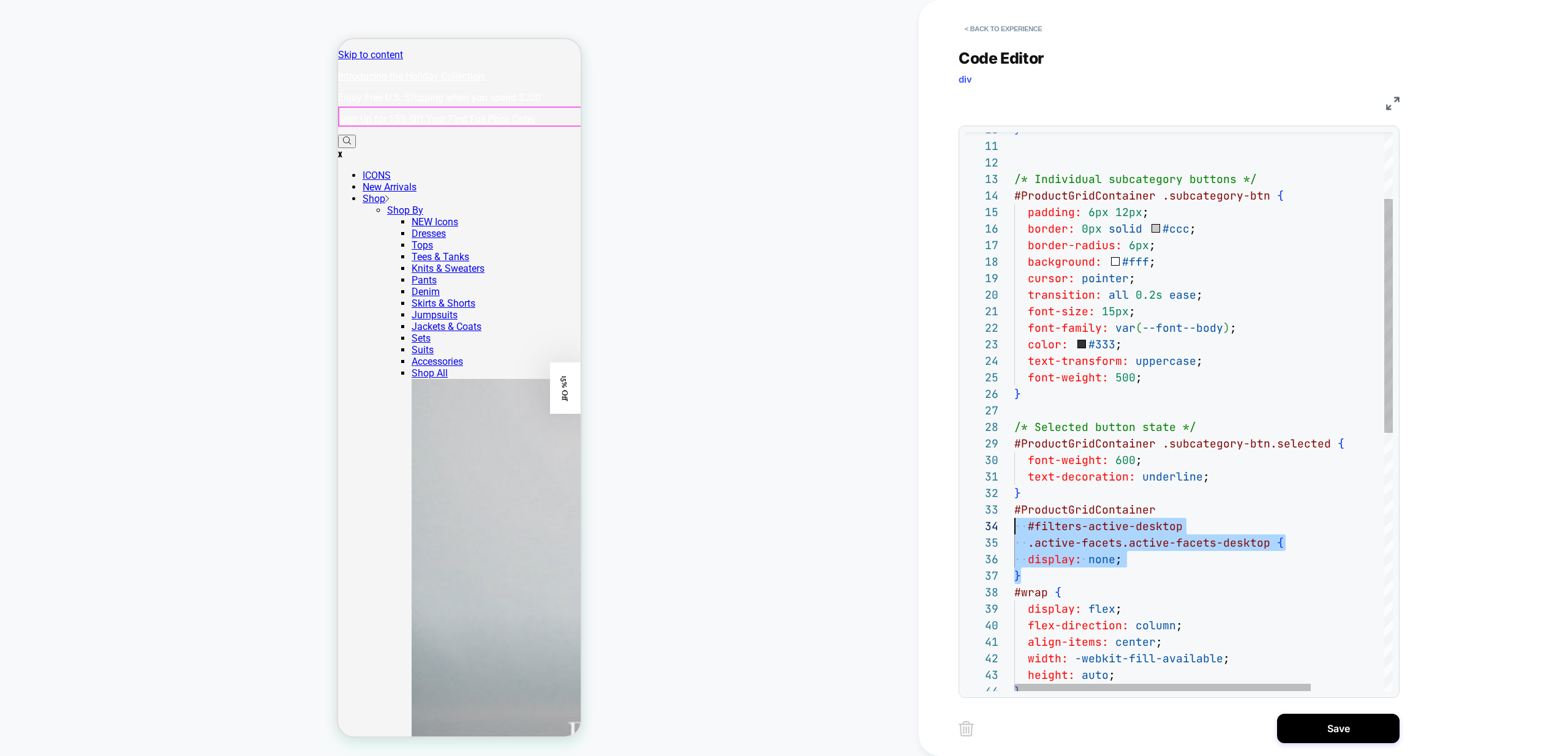
scroll to position [33, 0]
drag, startPoint x: 1041, startPoint y: 575, endPoint x: 980, endPoint y: 510, distance: 89.1
click at [1014, 510] on div "} /* Individual subcategory buttons */ #ProductGridContainer .subcategory-btn {…" at bounding box center [1250, 640] width 471 height 1336
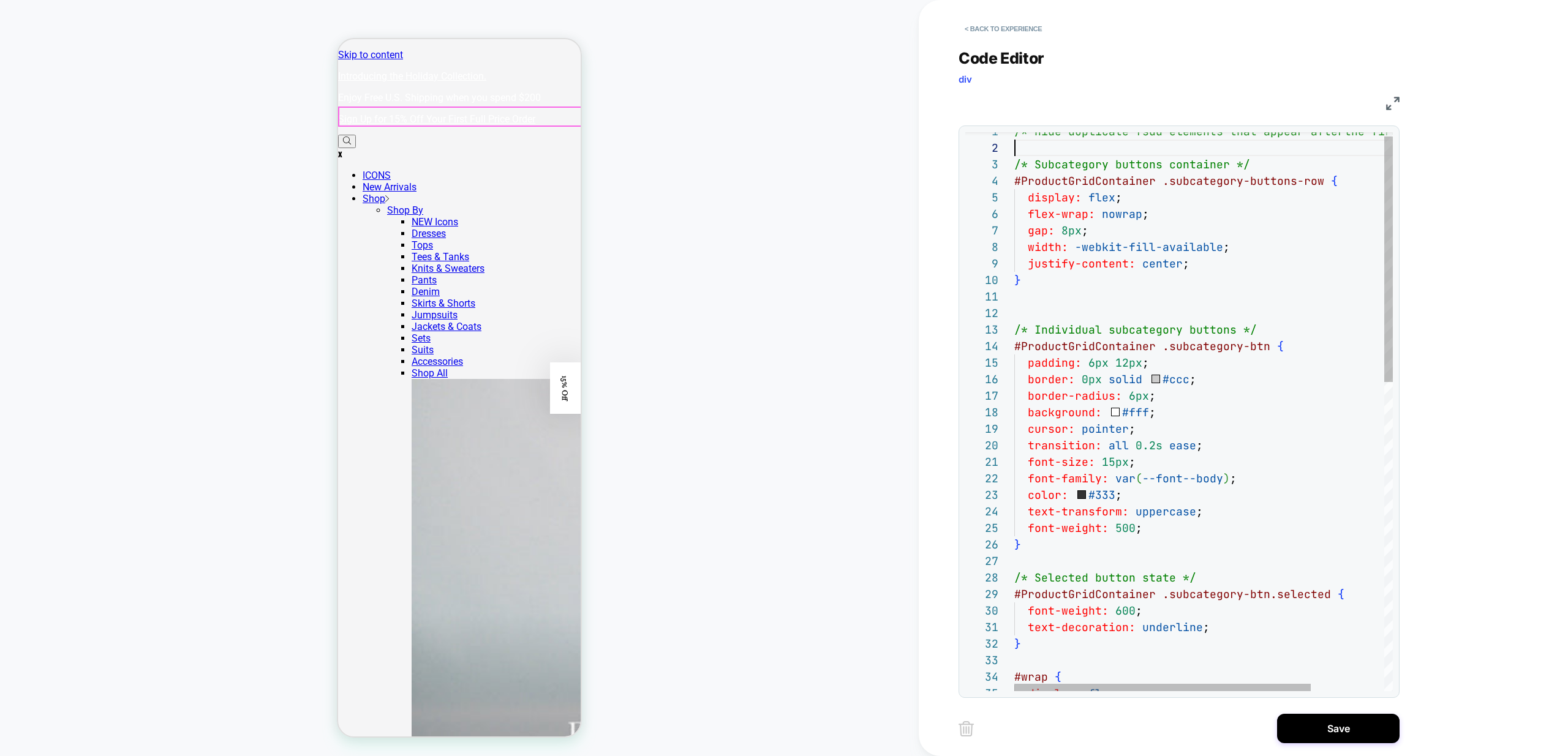
scroll to position [17, 0]
drag, startPoint x: 1077, startPoint y: 154, endPoint x: 915, endPoint y: 122, distance: 165.1
click at [1014, 124] on div "padding: 6px 12px ; border: 0px solid #ccc ; border-radius: 6px ; background: #…" at bounding box center [1250, 758] width 471 height 1270
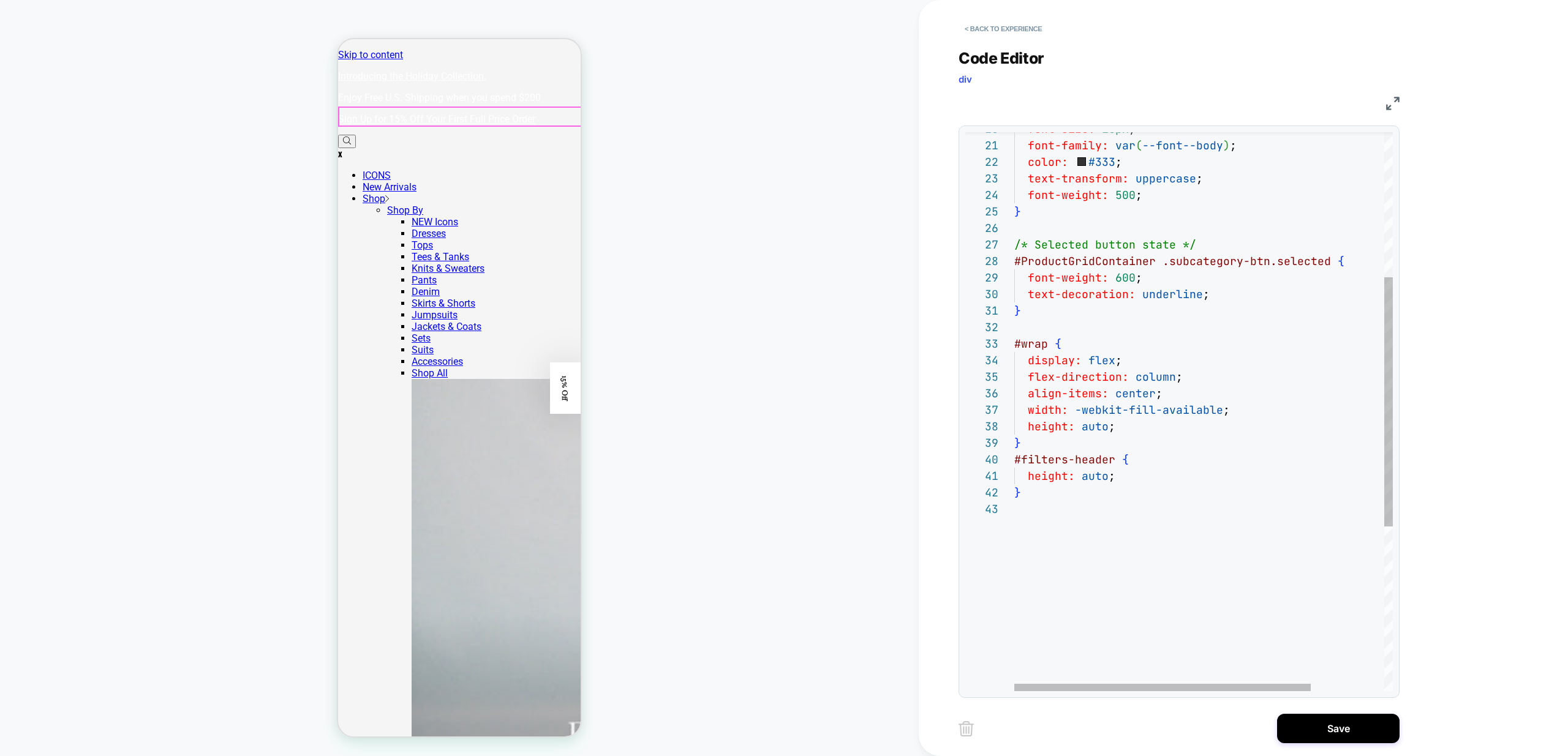
type textarea "**********"
click at [1105, 520] on div "font-size: 15px ; font-family: var ( --font--body ) ; color: #333 ; text-transf…" at bounding box center [1250, 433] width 471 height 1253
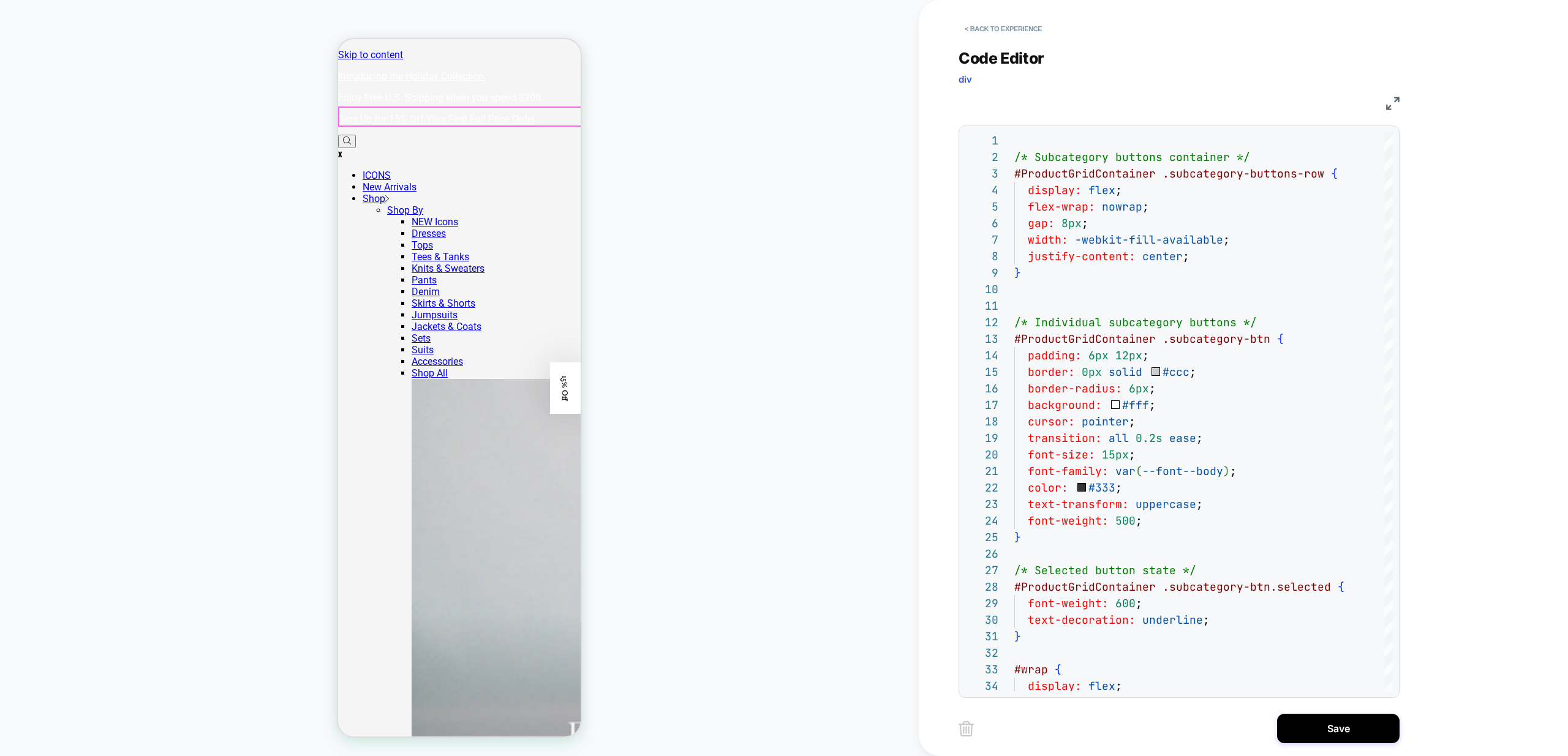
click at [1322, 722] on button "Save" at bounding box center [1338, 728] width 122 height 29
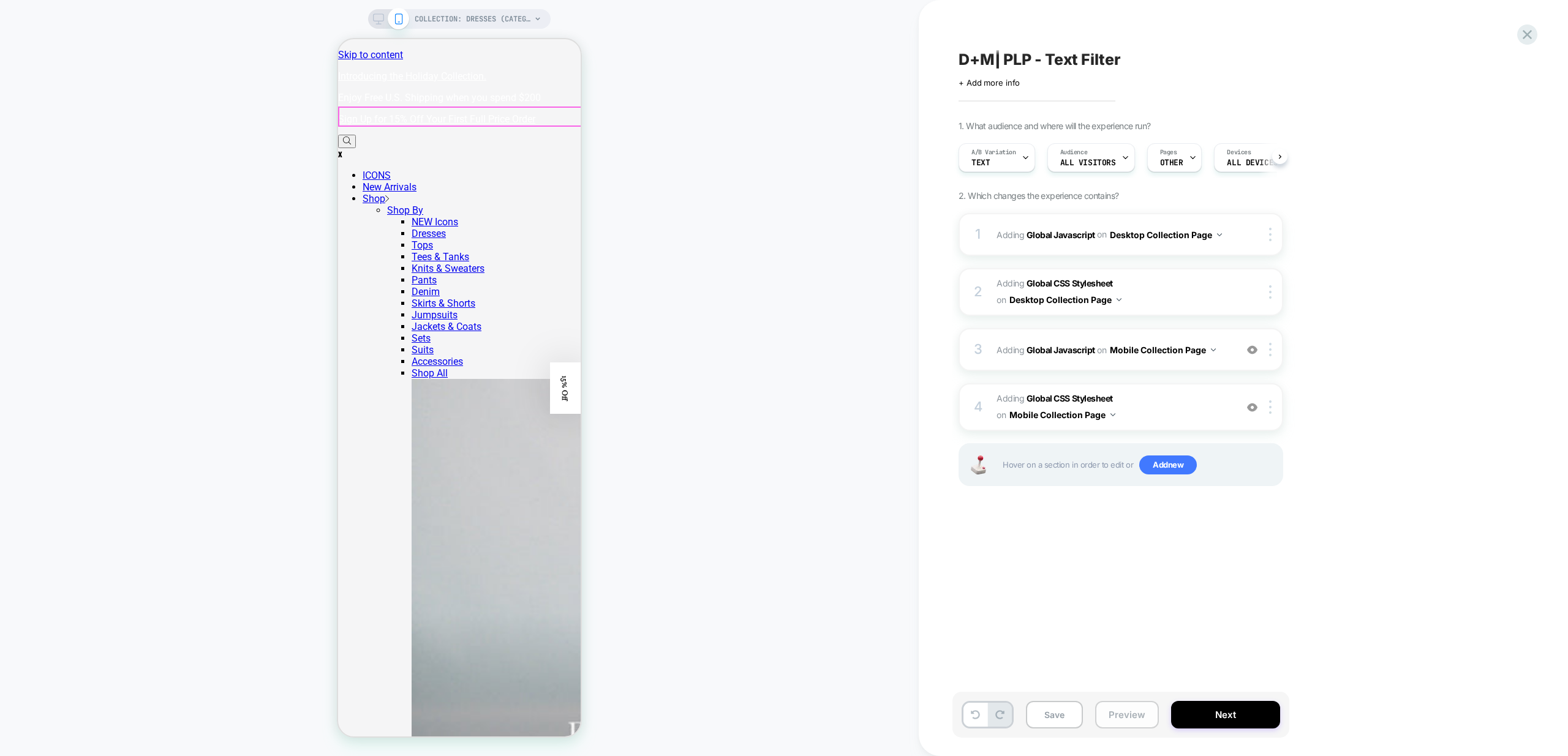
scroll to position [0, 1]
click at [1143, 718] on button "Preview" at bounding box center [1127, 715] width 63 height 27
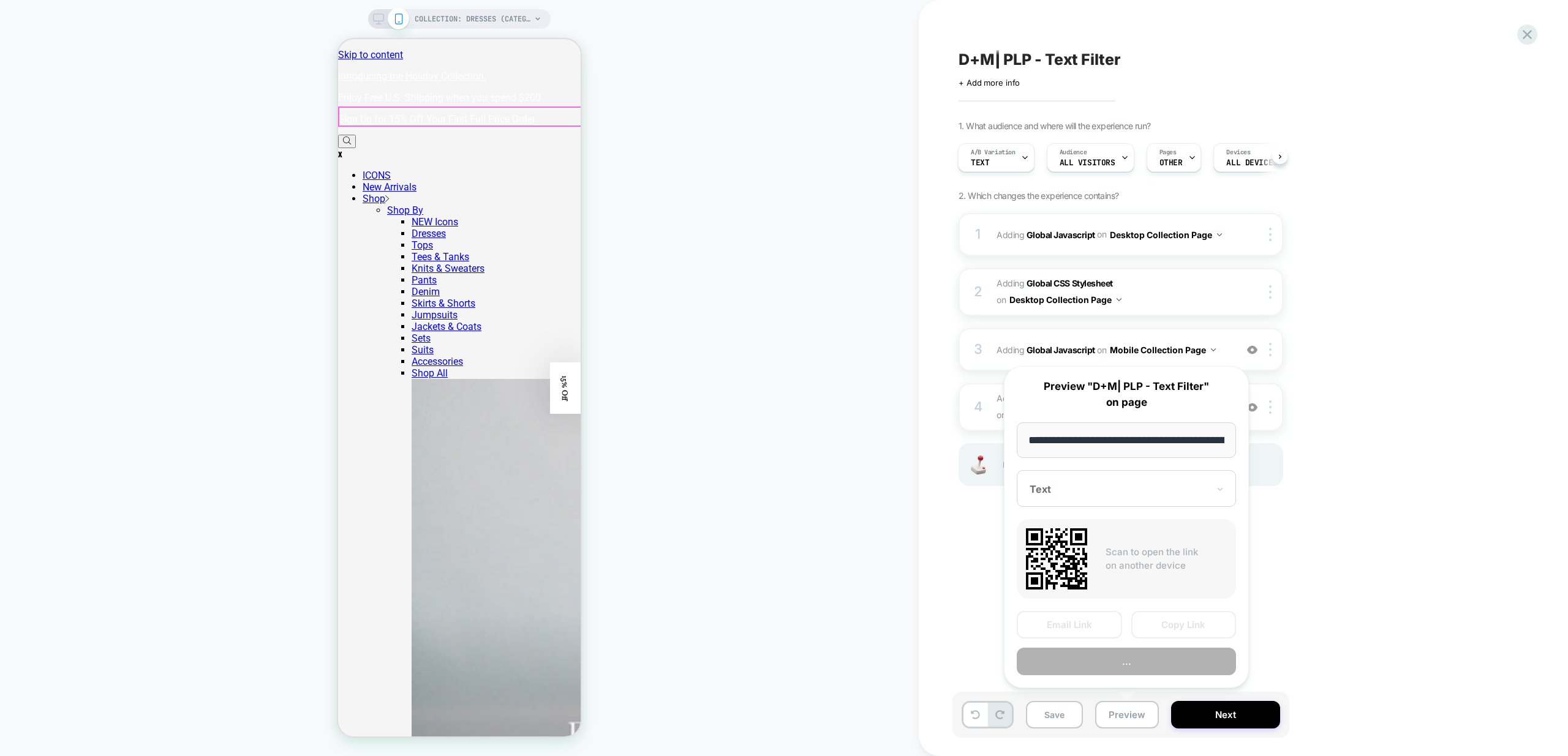
scroll to position [0, 91]
click at [1150, 662] on button "Preview" at bounding box center [1126, 662] width 219 height 27
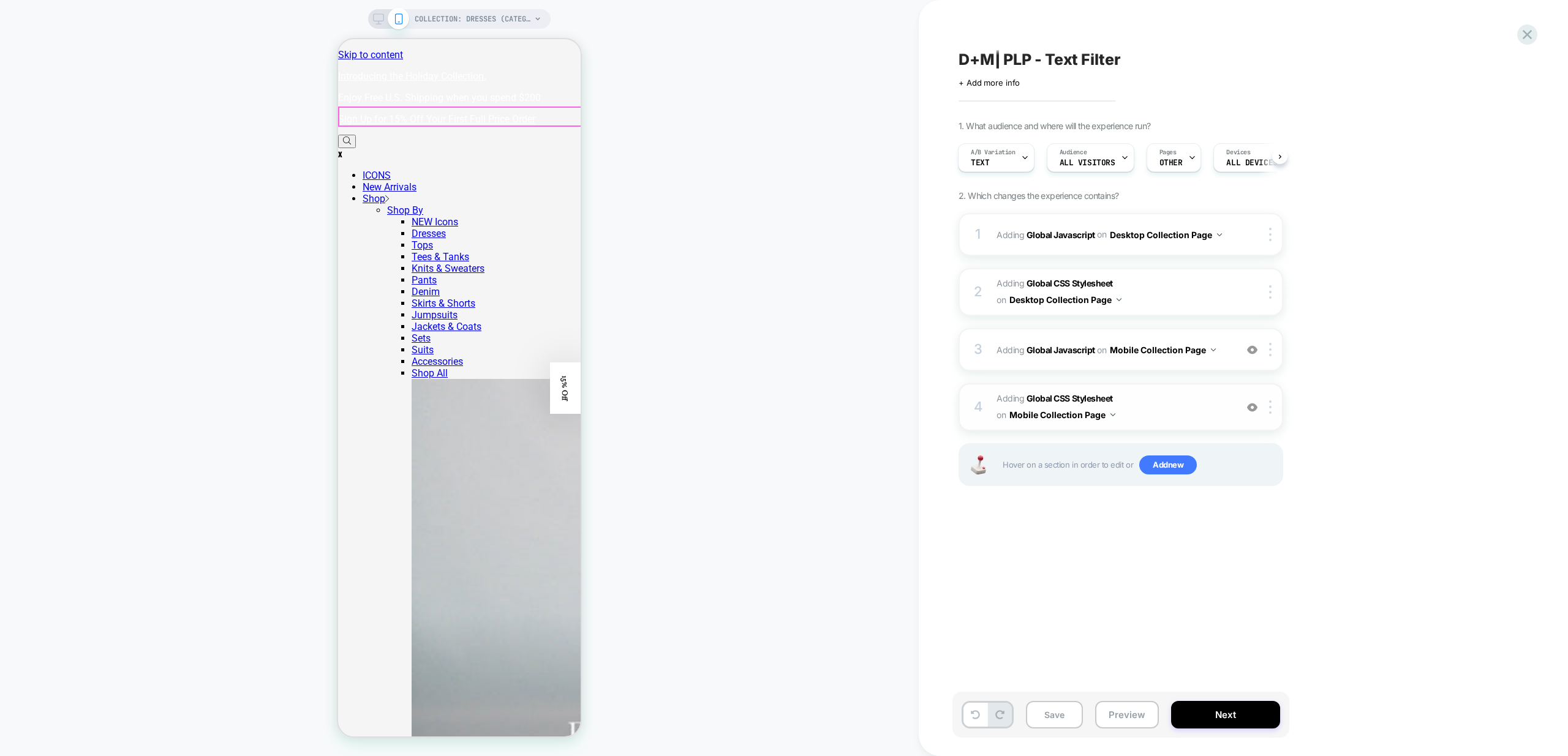
click at [1201, 405] on span "Adding Global CSS Stylesheet on Mobile Collection Page" at bounding box center [1113, 407] width 233 height 33
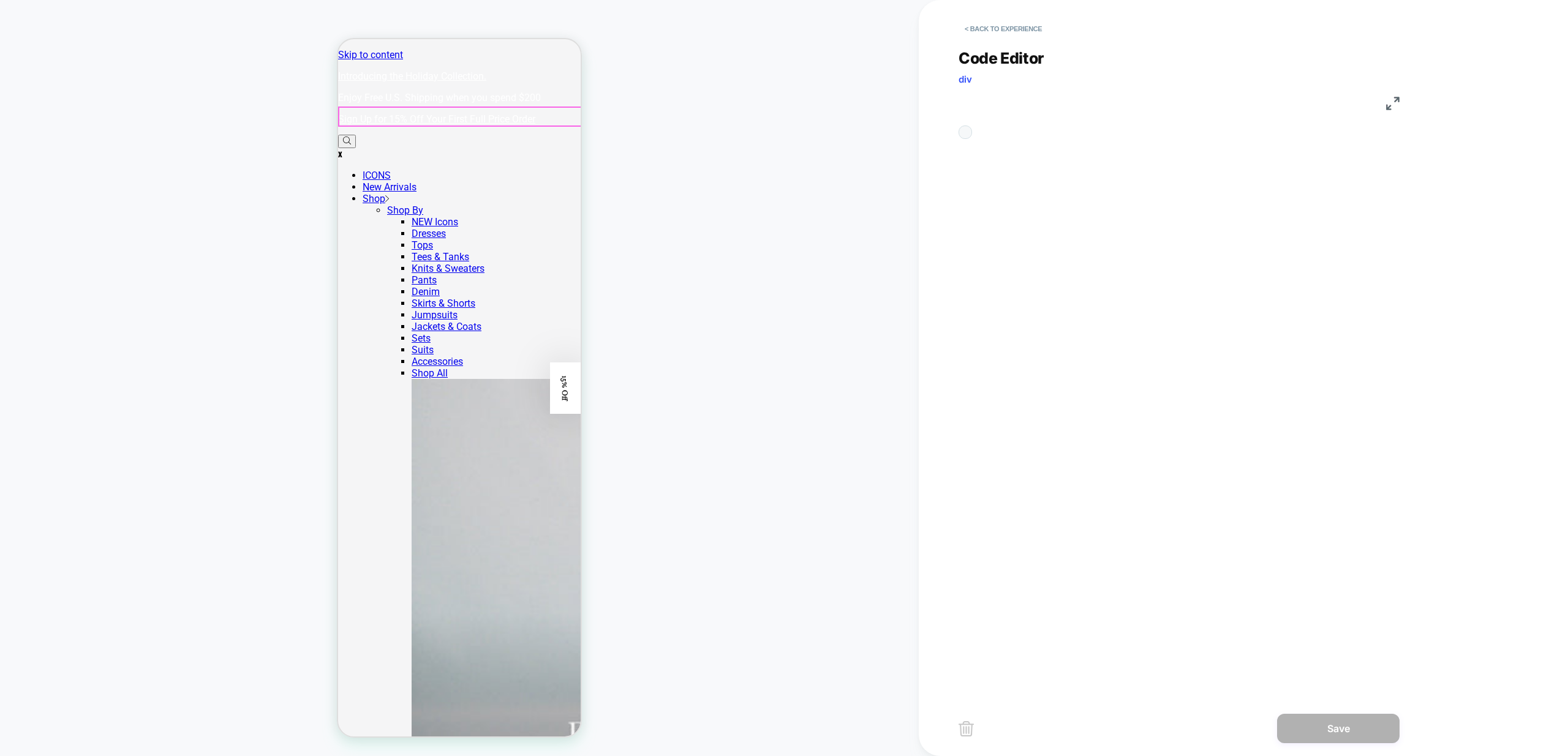
scroll to position [165, 0]
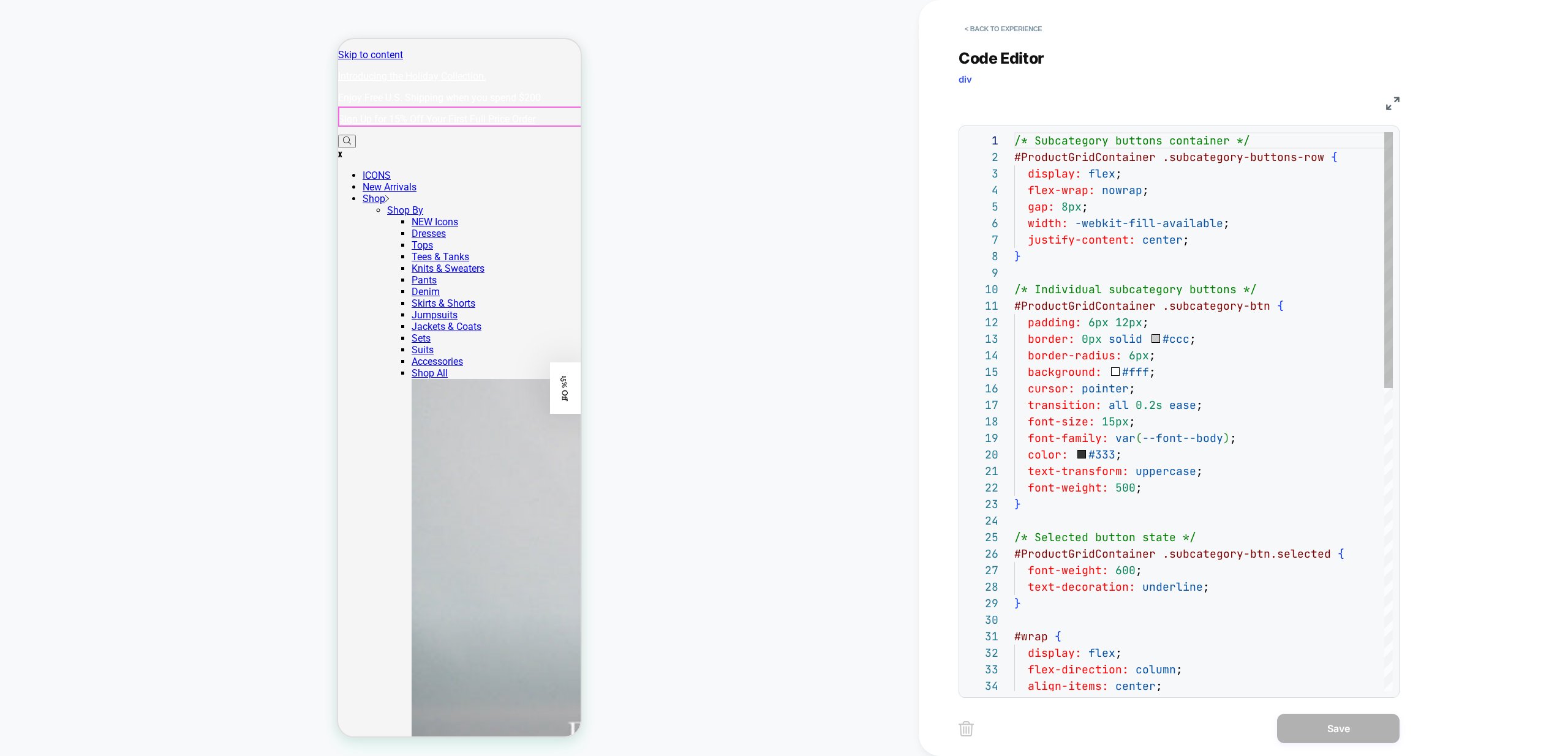
click at [1156, 266] on div "/* Subcategory buttons container */ #ProductGridContainer .subcategory-buttons-…" at bounding box center [1203, 742] width 379 height 1220
click at [992, 27] on button "< Back to experience" at bounding box center [1003, 29] width 90 height 20
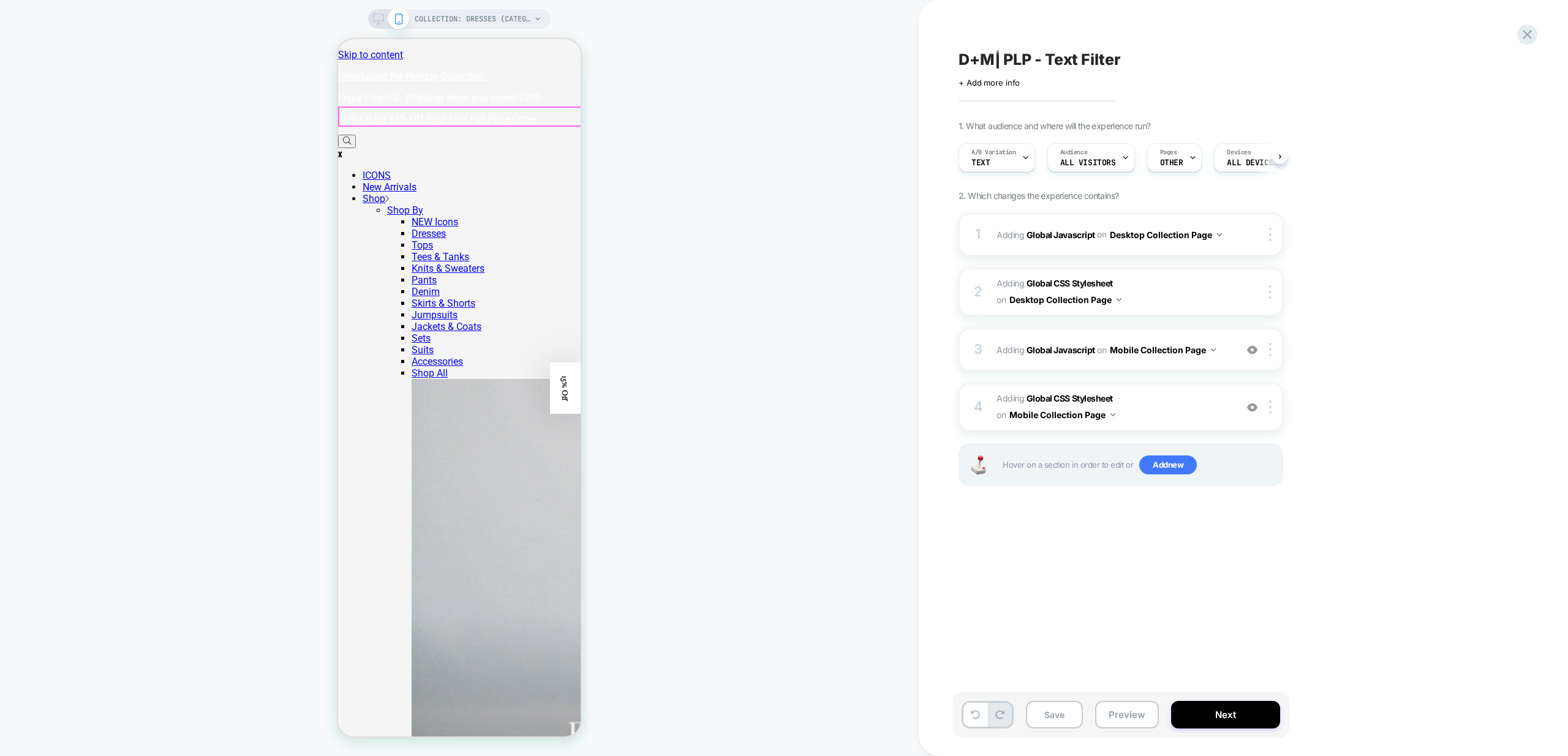
scroll to position [0, 1]
click at [968, 715] on button at bounding box center [975, 715] width 24 height 24
click at [1188, 418] on span "Adding Global CSS Stylesheet on Mobile Collection Page" at bounding box center [1113, 407] width 233 height 33
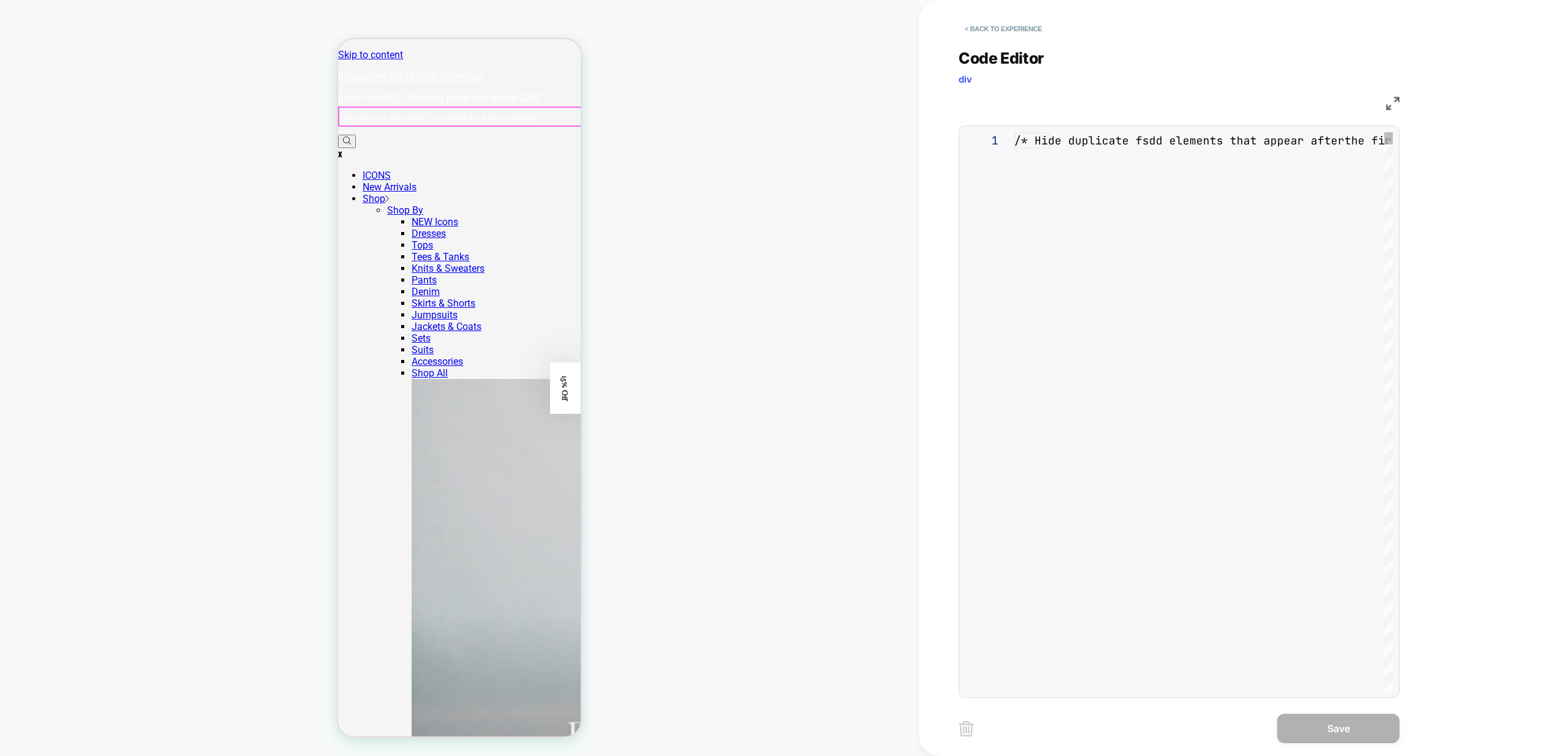
scroll to position [165, 0]
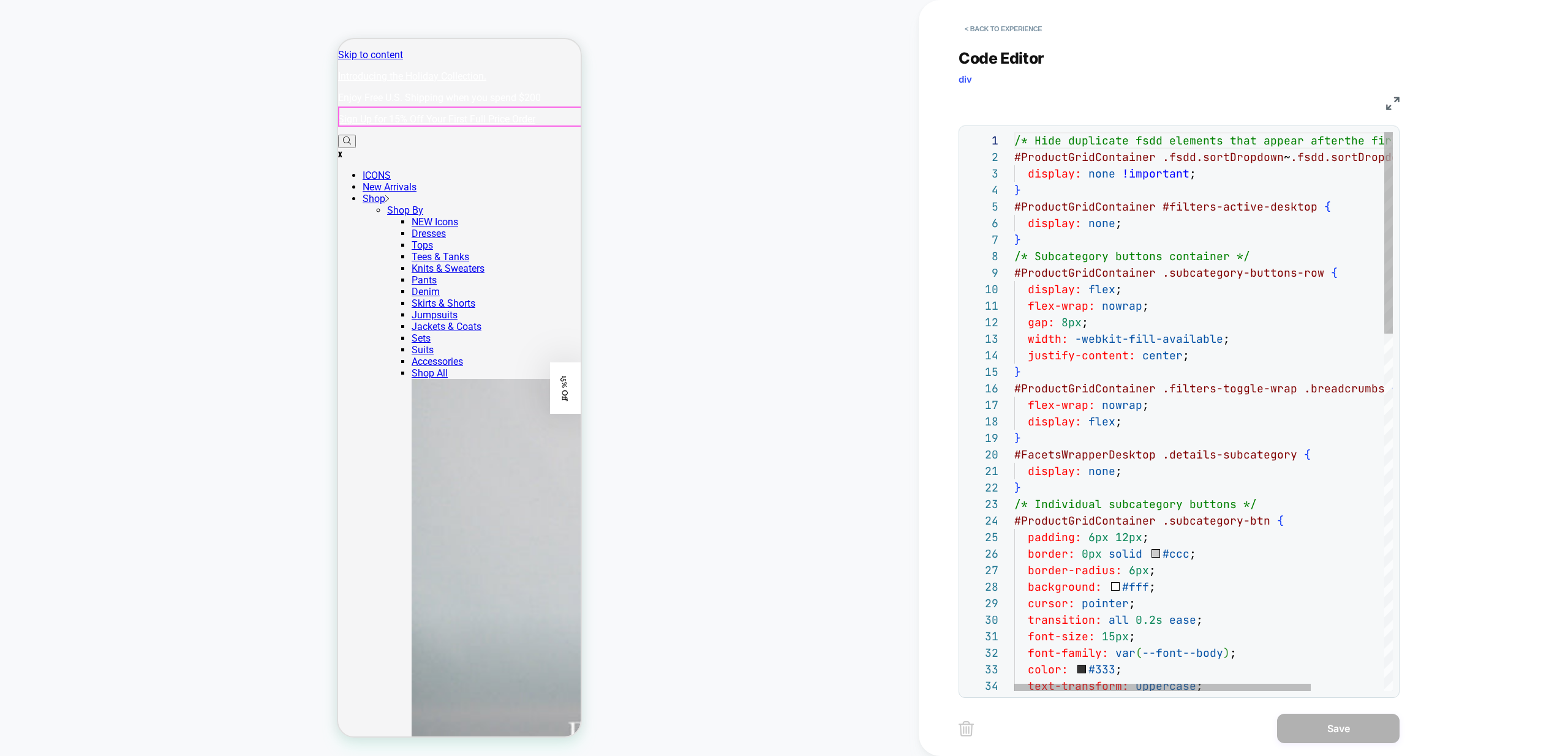
drag, startPoint x: 1037, startPoint y: 239, endPoint x: 961, endPoint y: 205, distance: 83.3
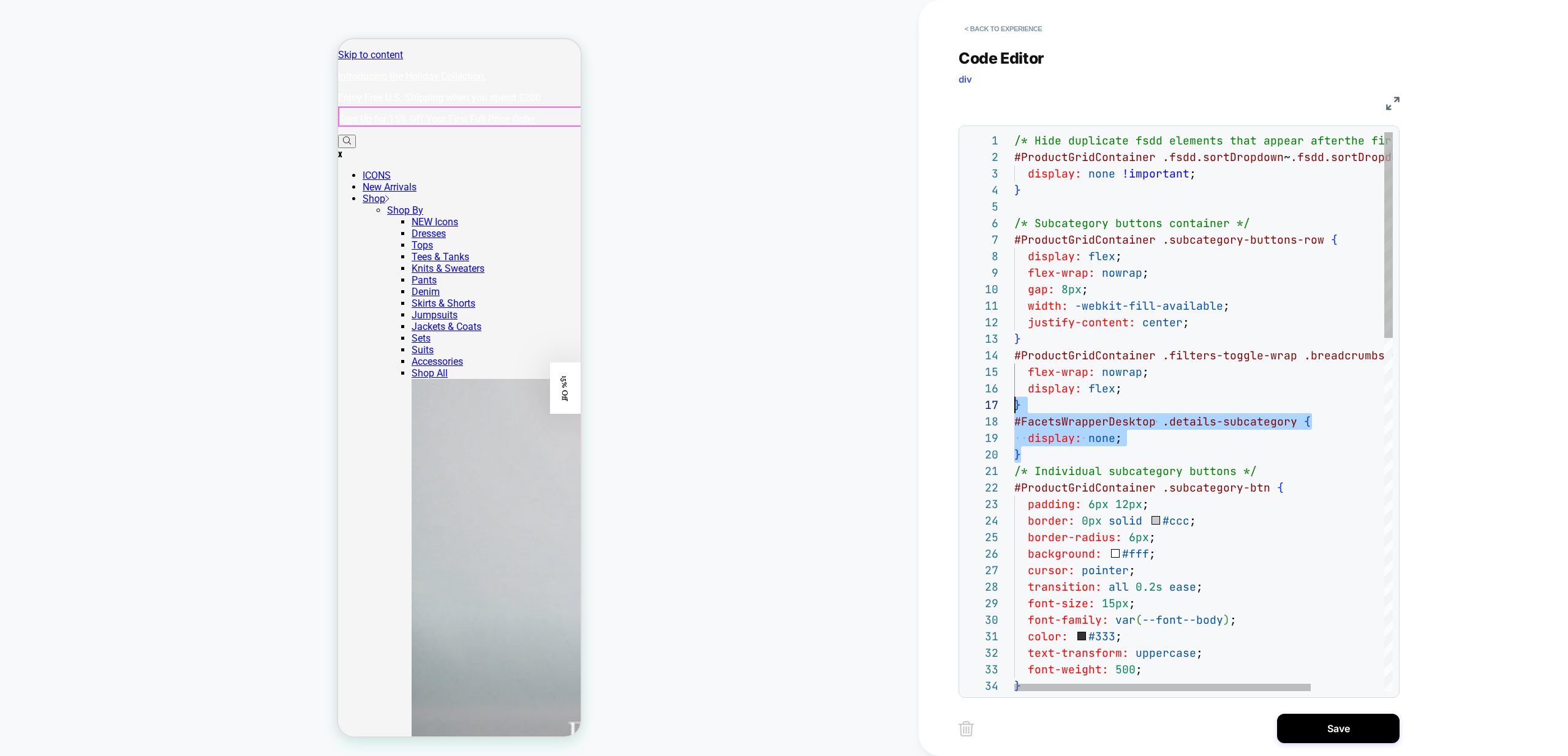
scroll to position [116, 0]
drag, startPoint x: 1031, startPoint y: 455, endPoint x: 975, endPoint y: 425, distance: 63.5
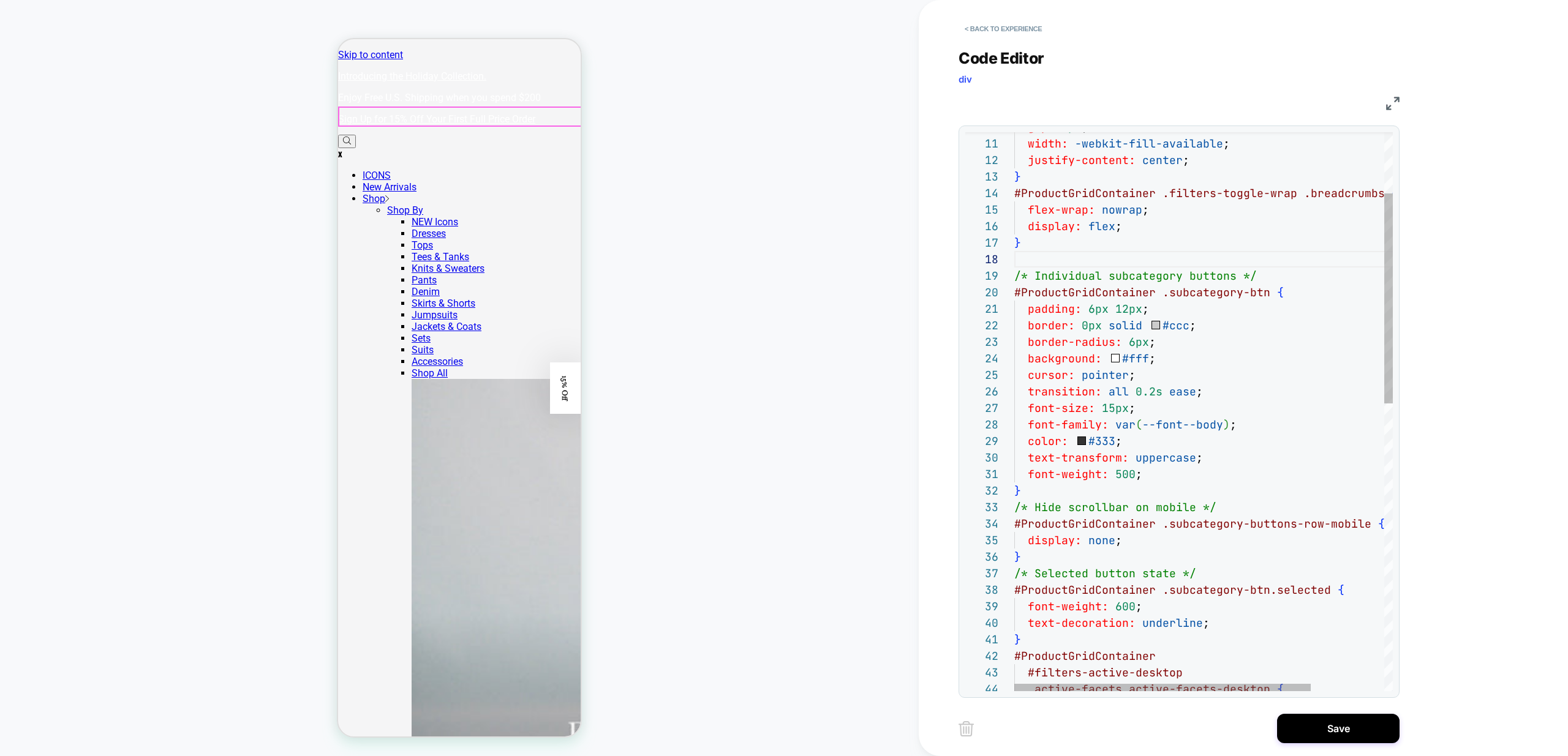
scroll to position [83, 7]
click at [1105, 556] on div "/* Individual subcategory buttons */ #ProductGridContainer .subcategory-btn { p…" at bounding box center [1250, 712] width 471 height 1485
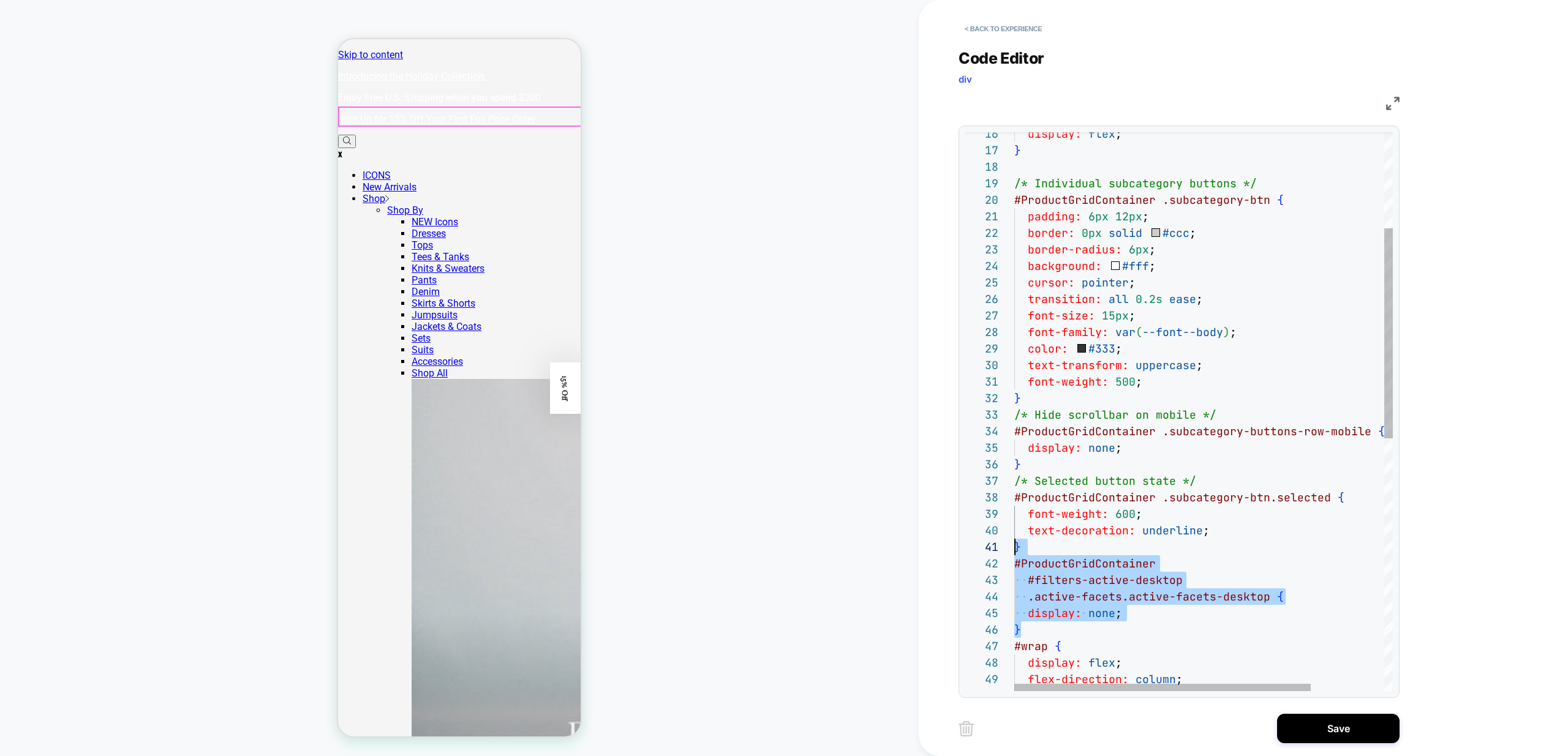
scroll to position [17, 0]
drag, startPoint x: 1032, startPoint y: 631, endPoint x: 987, endPoint y: 560, distance: 84.1
click at [1014, 560] on div "/* Individual subcategory buttons */ #ProductGridContainer .subcategory-btn { p…" at bounding box center [1250, 620] width 471 height 1485
type textarea "**********"
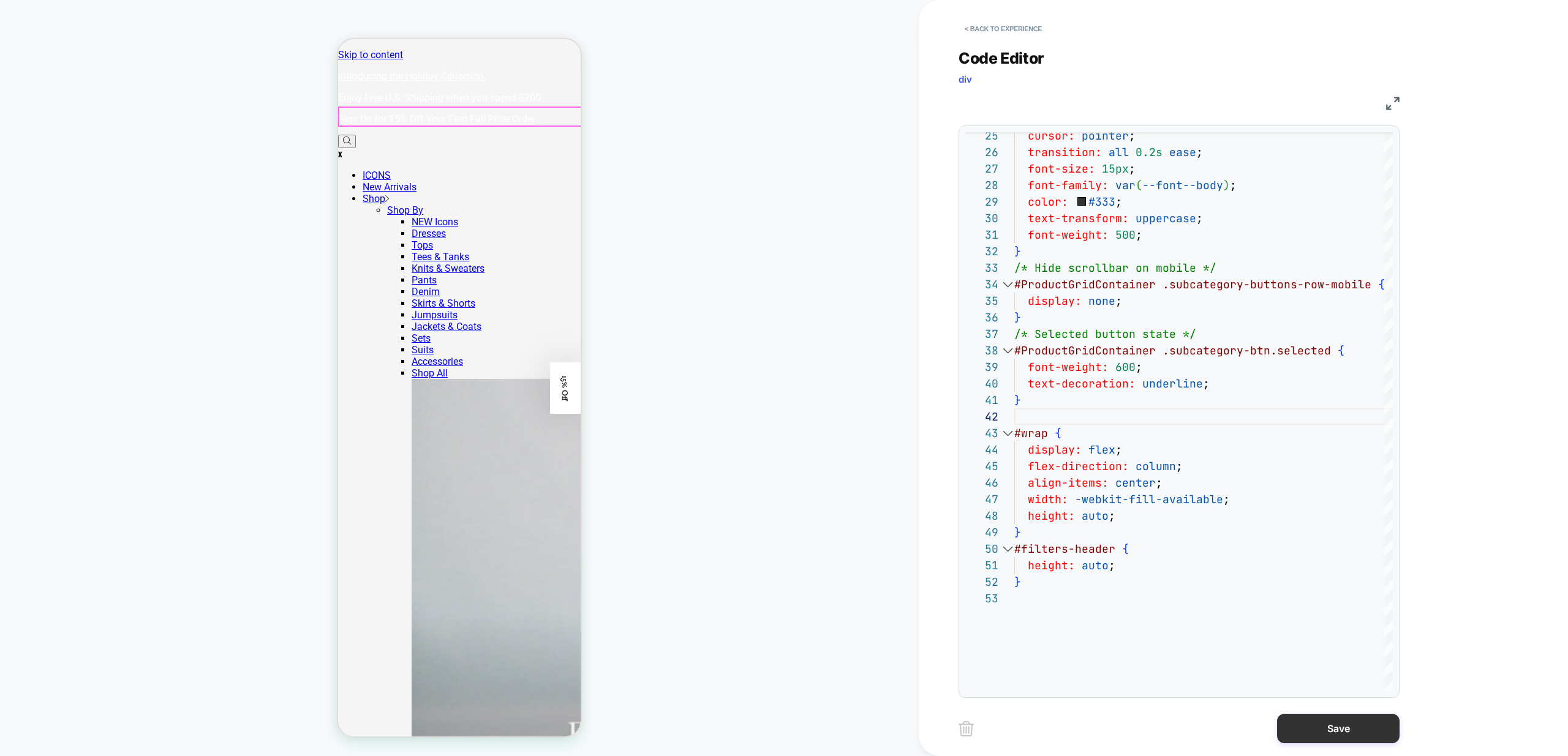
click at [1335, 728] on button "Save" at bounding box center [1338, 728] width 122 height 29
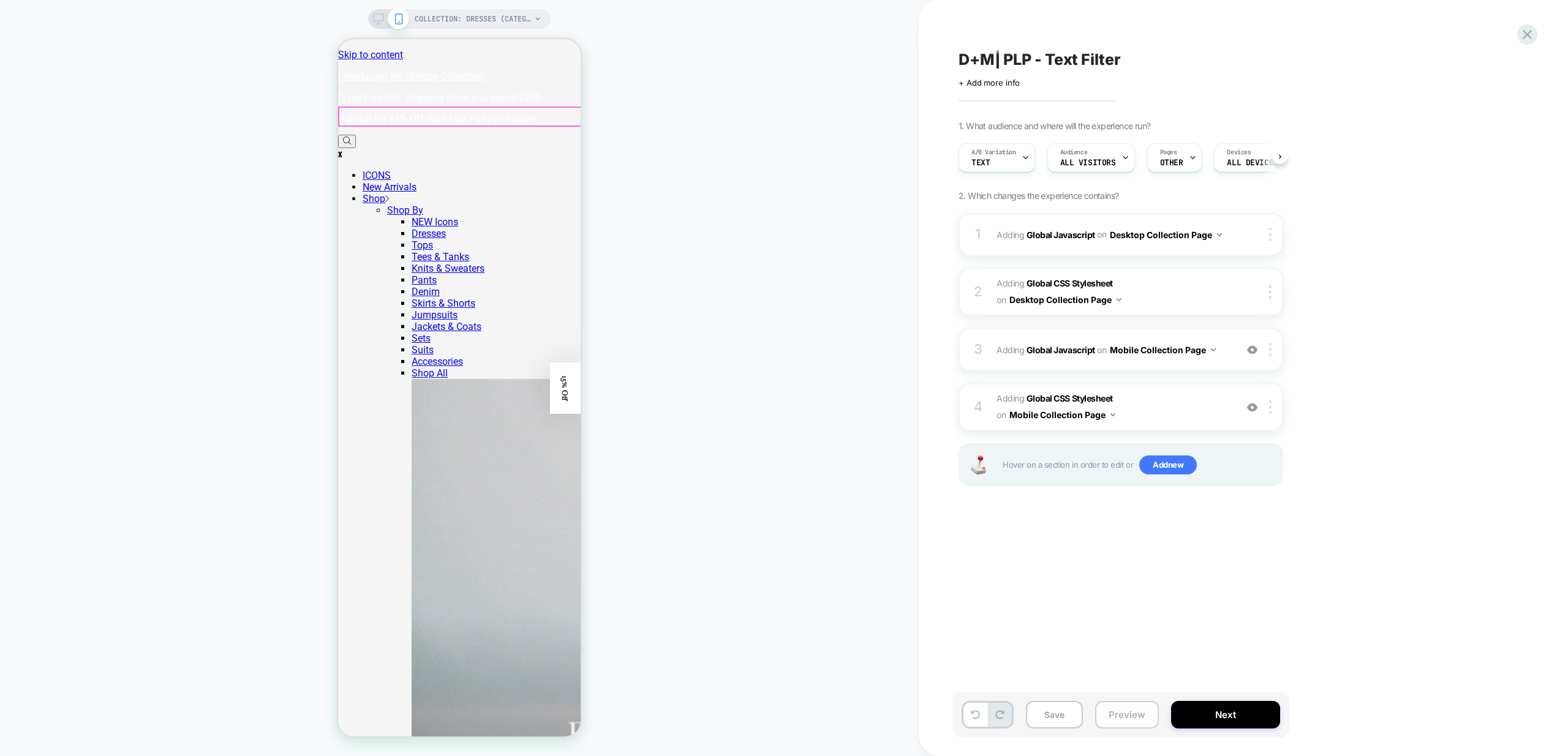
scroll to position [0, 1]
click at [1137, 713] on button "Preview" at bounding box center [1127, 715] width 63 height 27
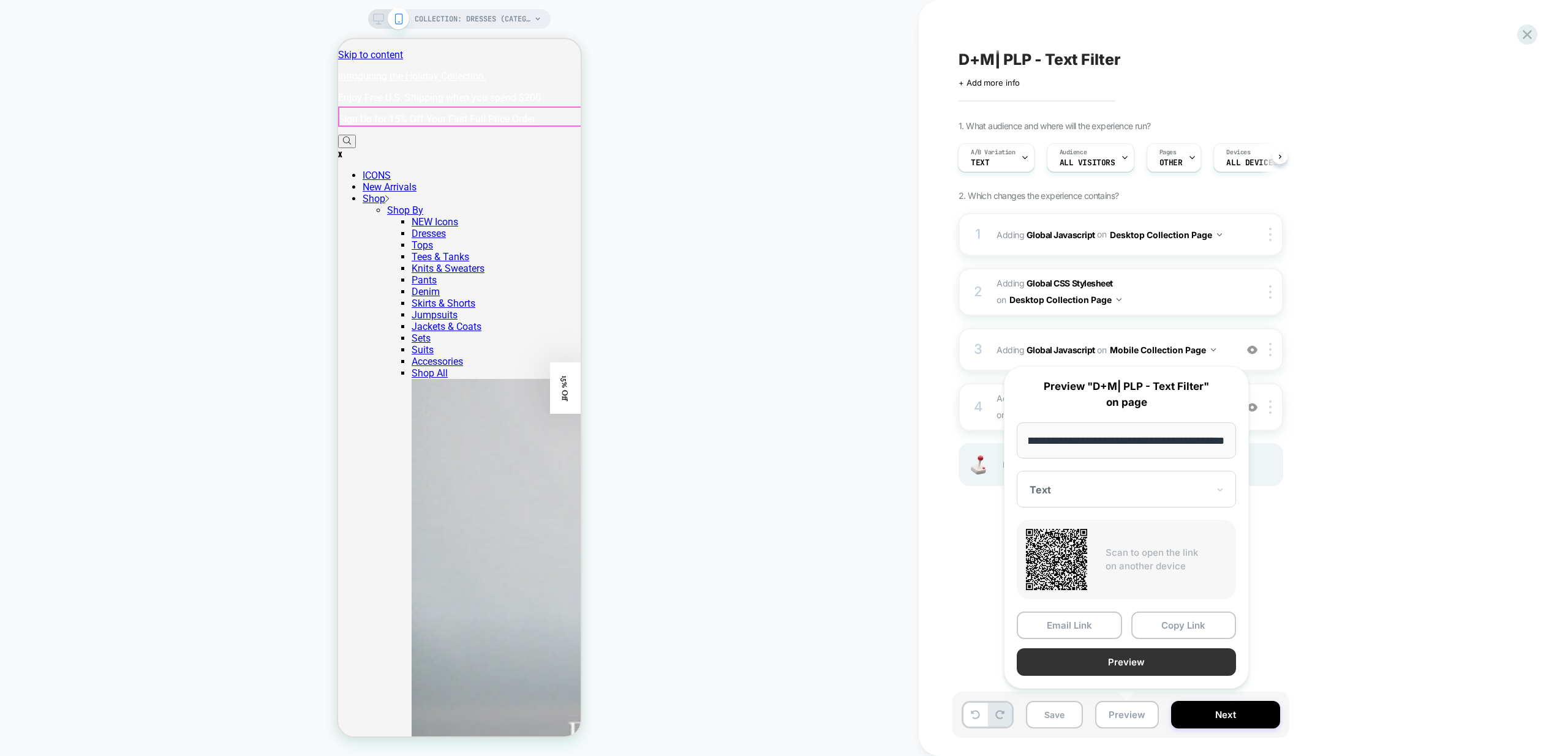
scroll to position [0, 0]
click at [1157, 654] on button "Preview" at bounding box center [1126, 662] width 219 height 27
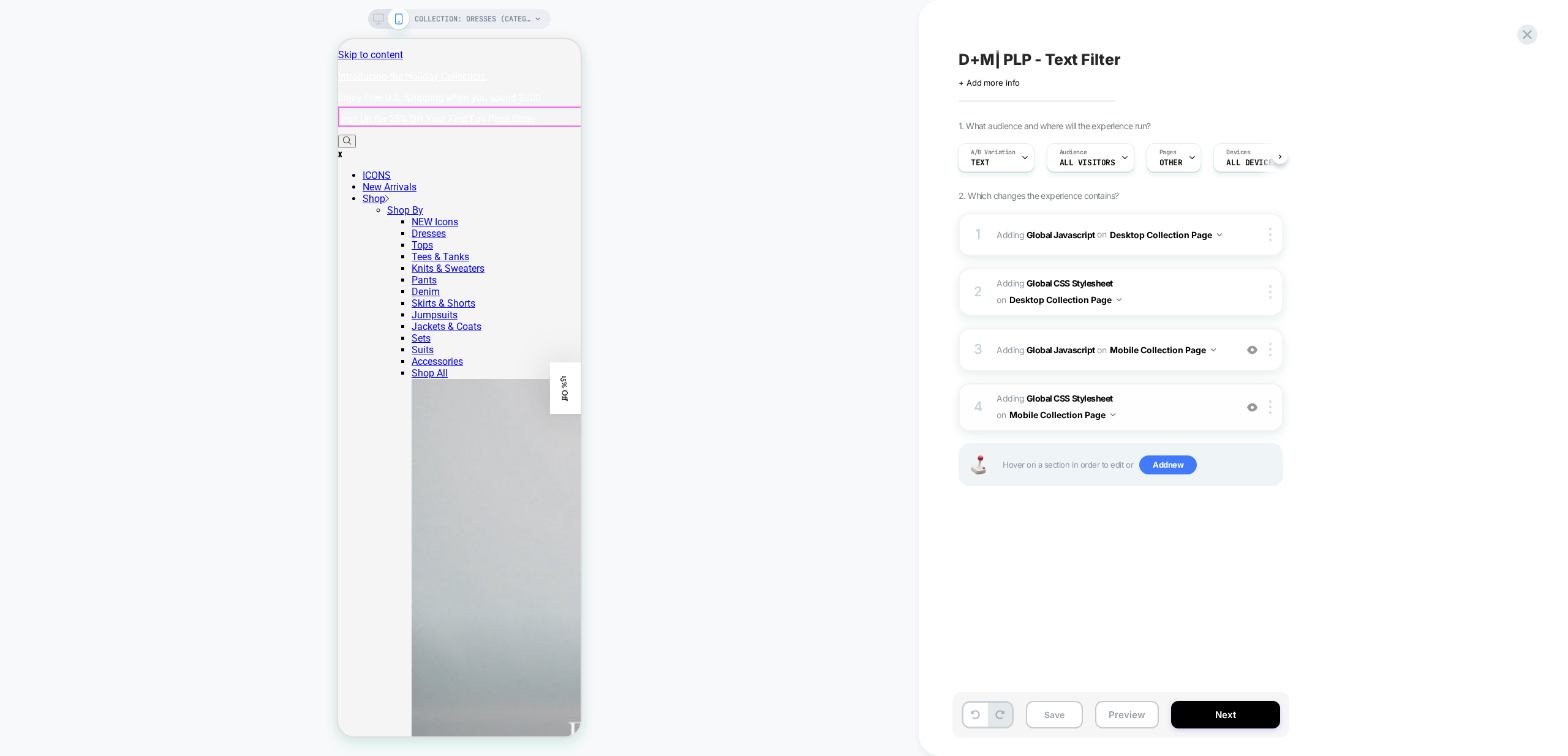
click at [1186, 407] on span "Adding Global CSS Stylesheet on Mobile Collection Page" at bounding box center [1113, 407] width 233 height 33
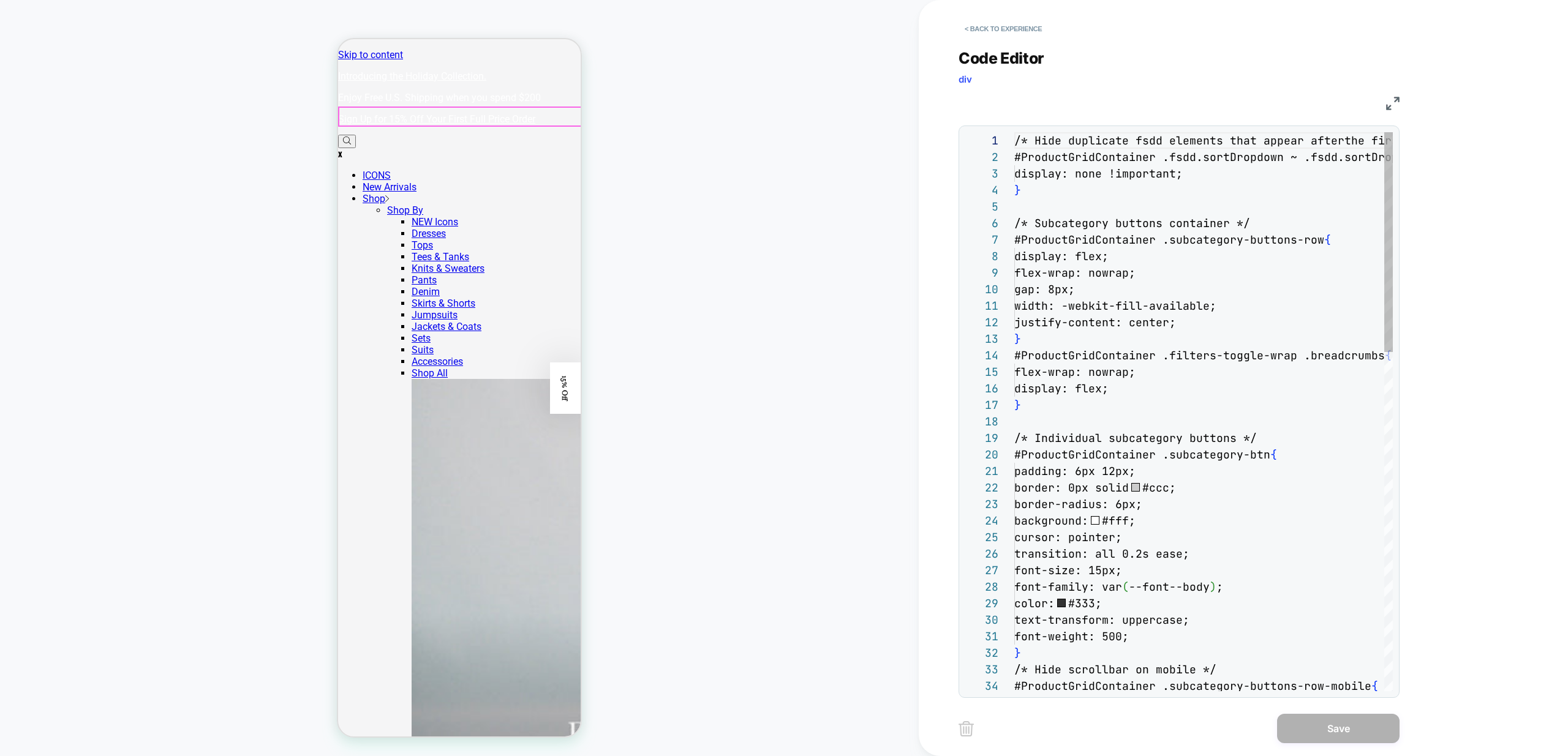
scroll to position [165, 0]
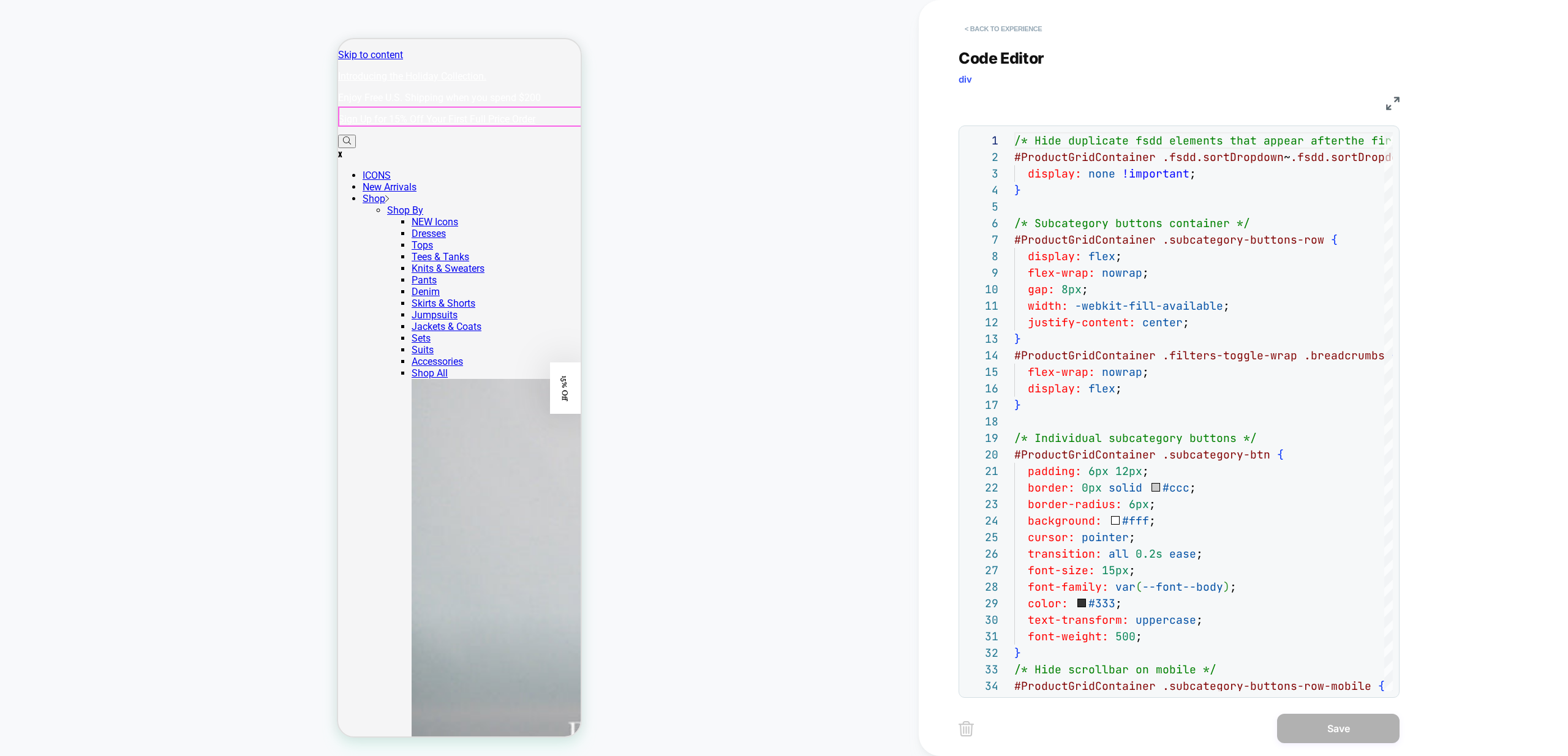
click at [1006, 31] on button "< Back to experience" at bounding box center [1003, 29] width 90 height 20
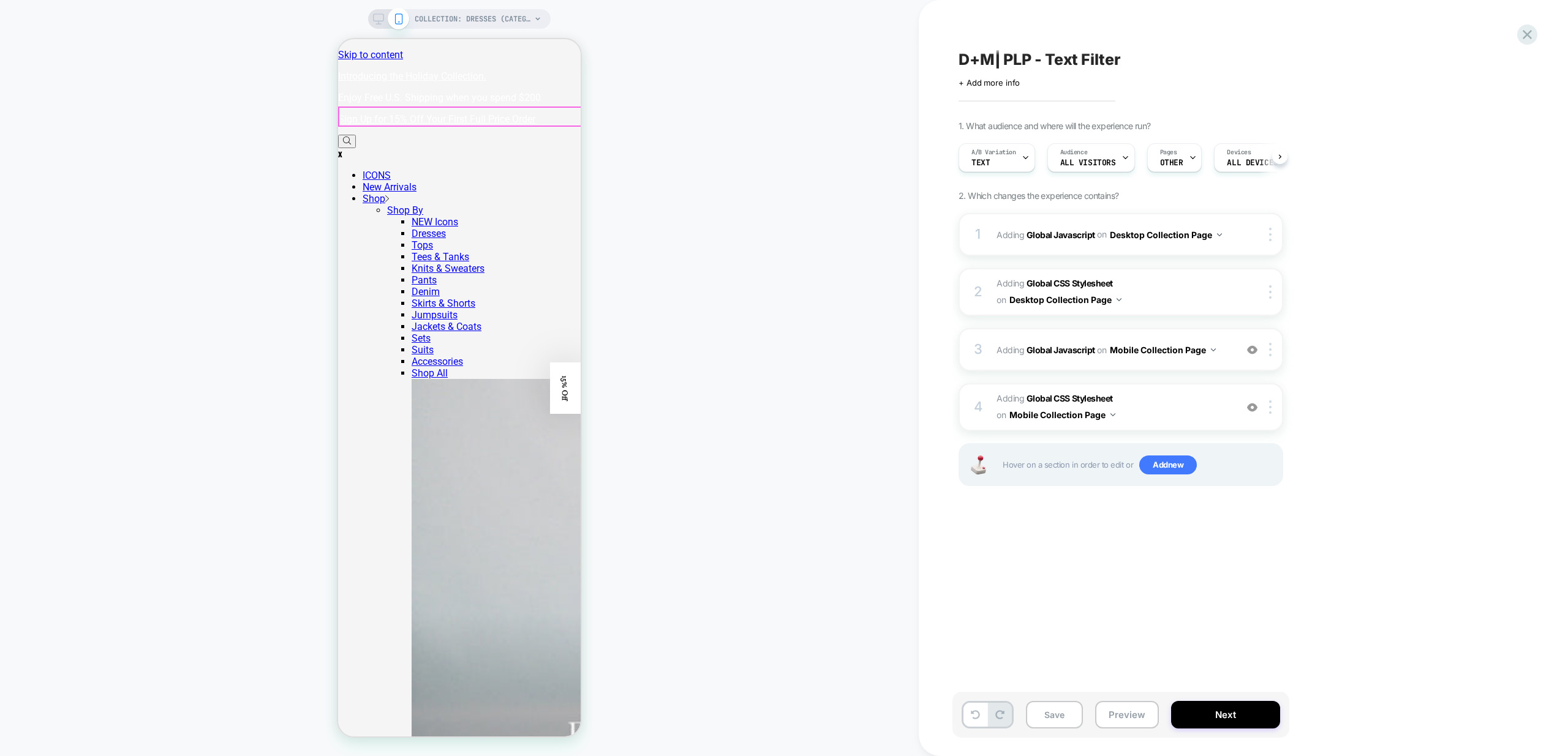
scroll to position [0, 1]
click at [977, 712] on icon at bounding box center [975, 715] width 9 height 9
click at [1123, 717] on button "Preview" at bounding box center [1127, 715] width 63 height 27
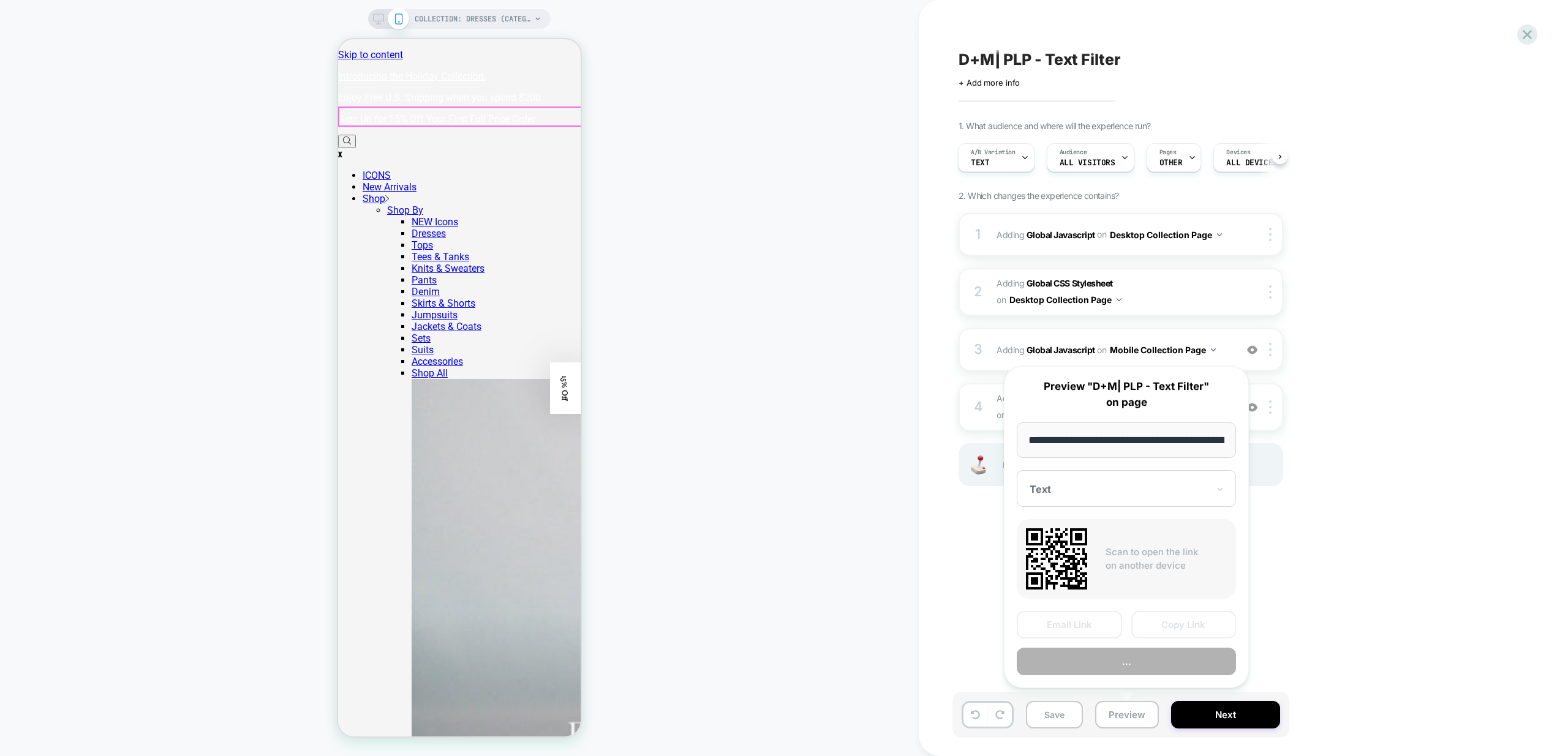
scroll to position [0, 91]
click at [1137, 665] on button "Preview" at bounding box center [1126, 662] width 219 height 27
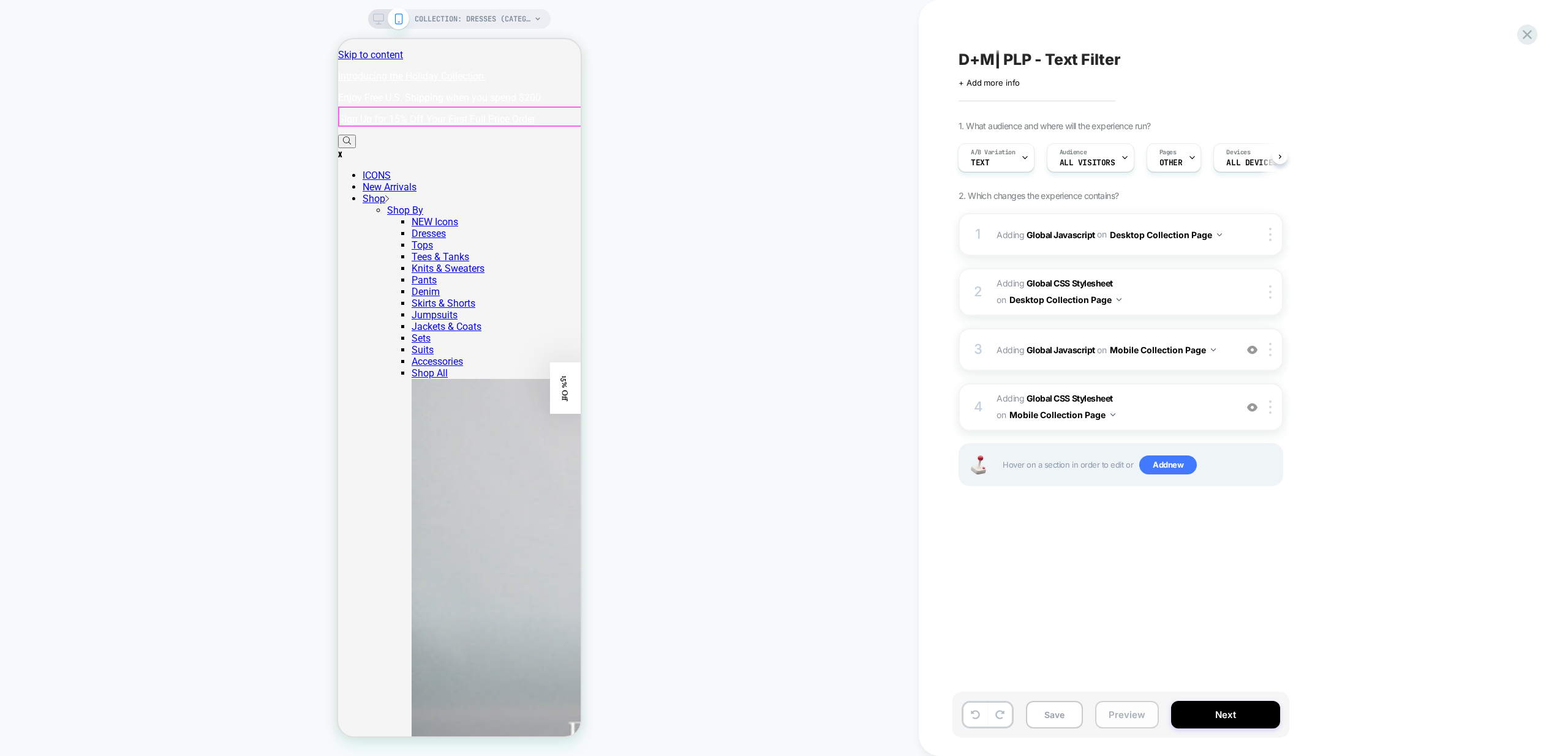
click at [1125, 714] on button "Preview" at bounding box center [1127, 715] width 63 height 27
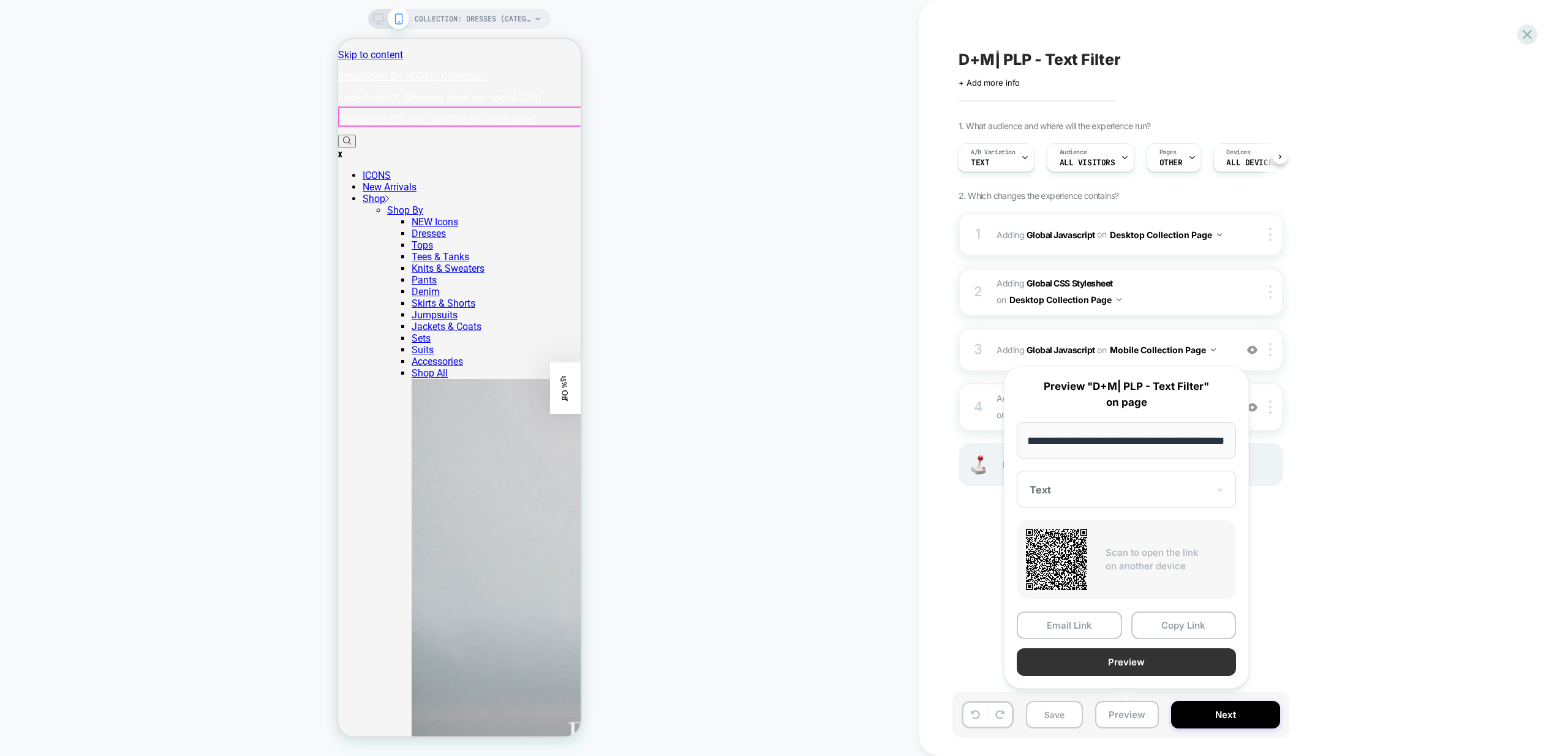
scroll to position [0, 0]
click at [1137, 662] on button "Preview" at bounding box center [1126, 662] width 219 height 27
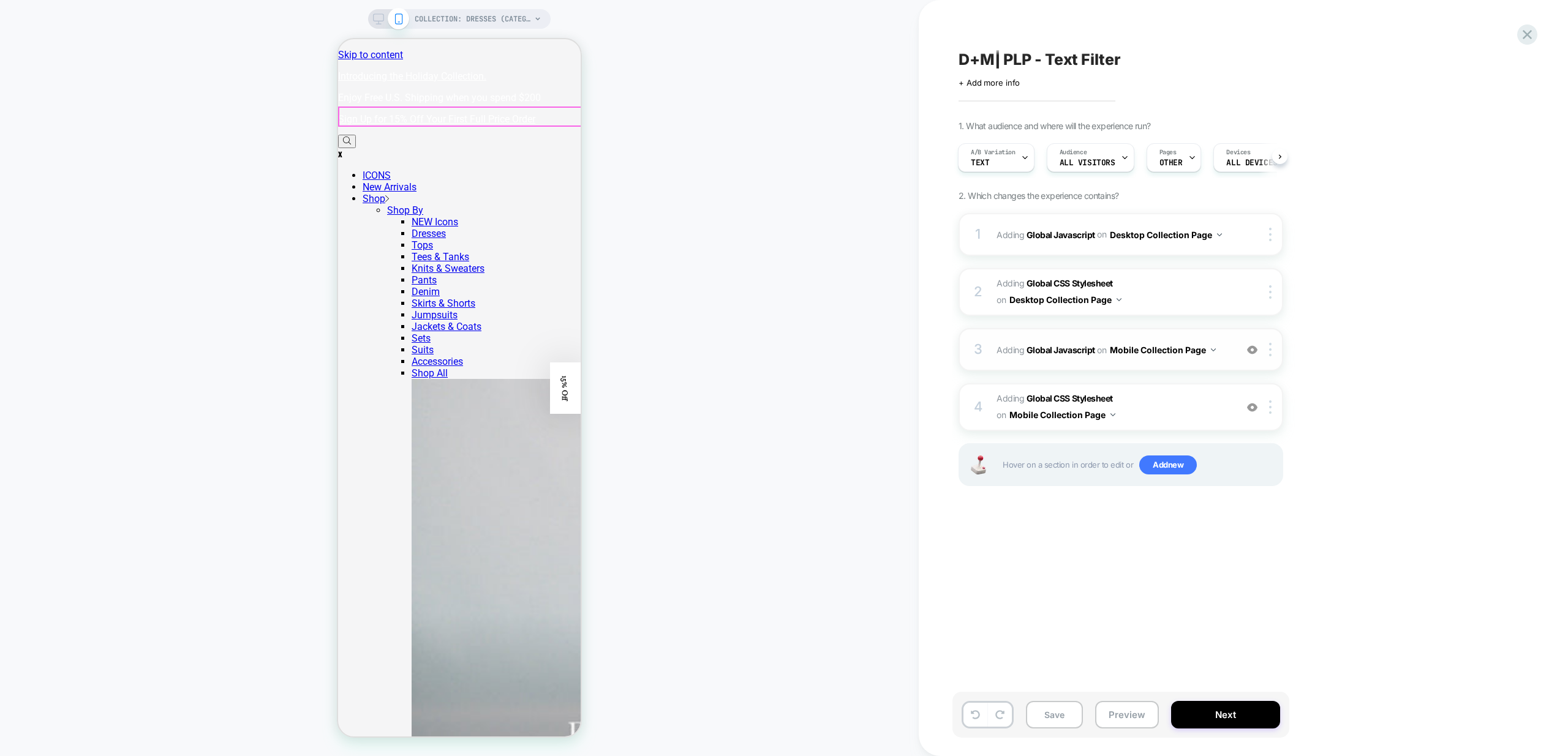
click at [1201, 358] on button "Mobile Collection Page" at bounding box center [1163, 350] width 106 height 18
click at [1232, 342] on div "3 Adding Global Javascript on Mobile Collection Page Add Before Add After Copy …" at bounding box center [1120, 349] width 325 height 43
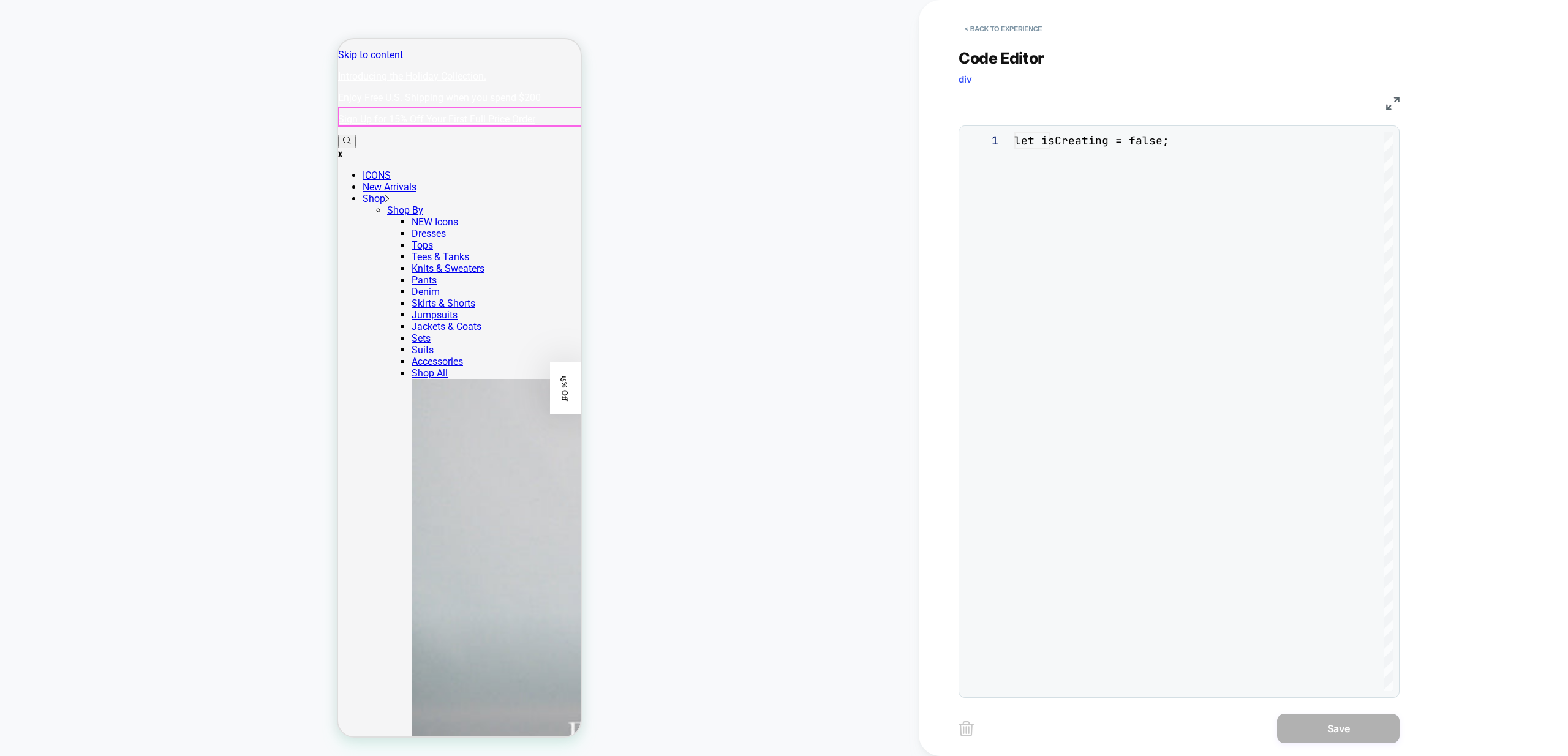
scroll to position [165, 0]
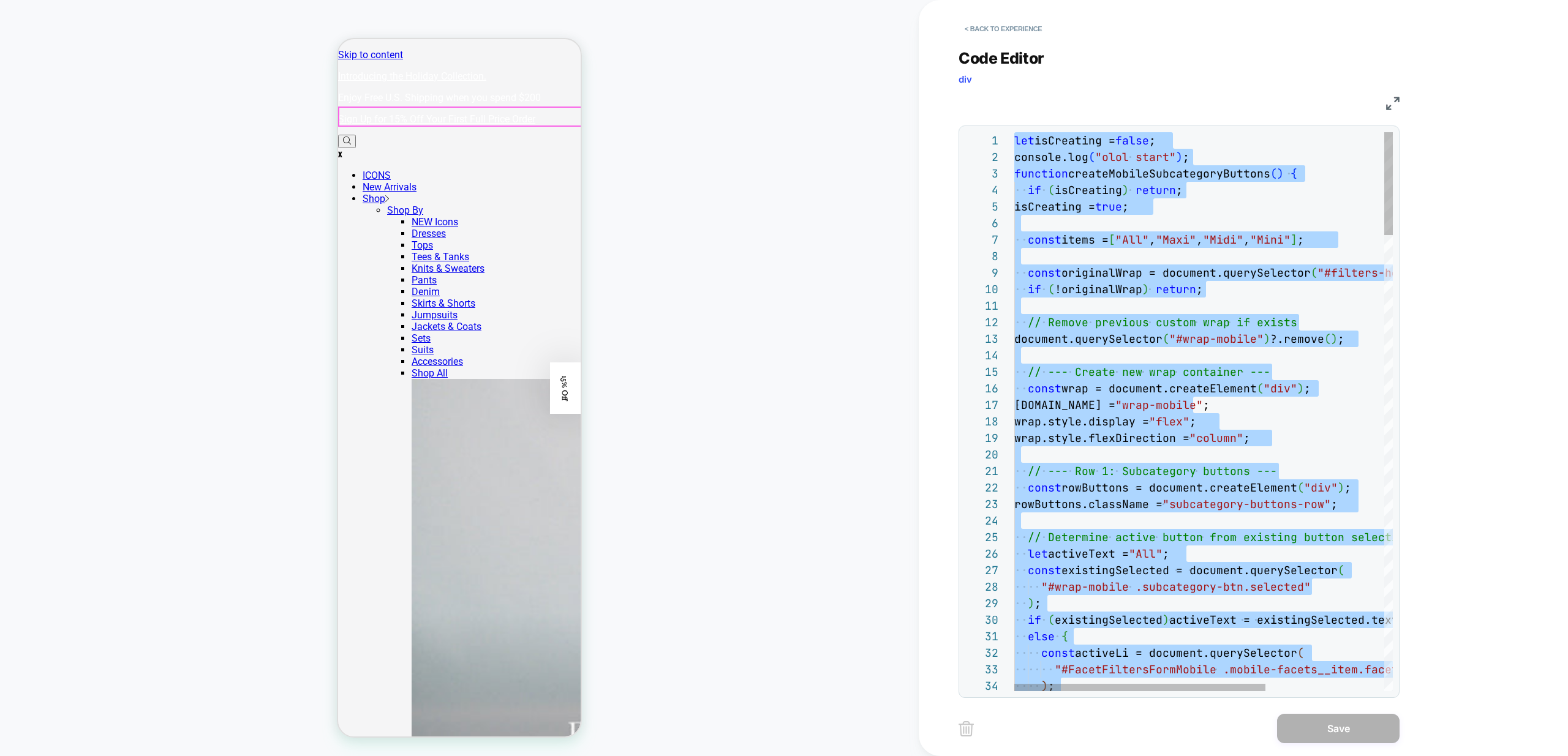
type textarea "**********"
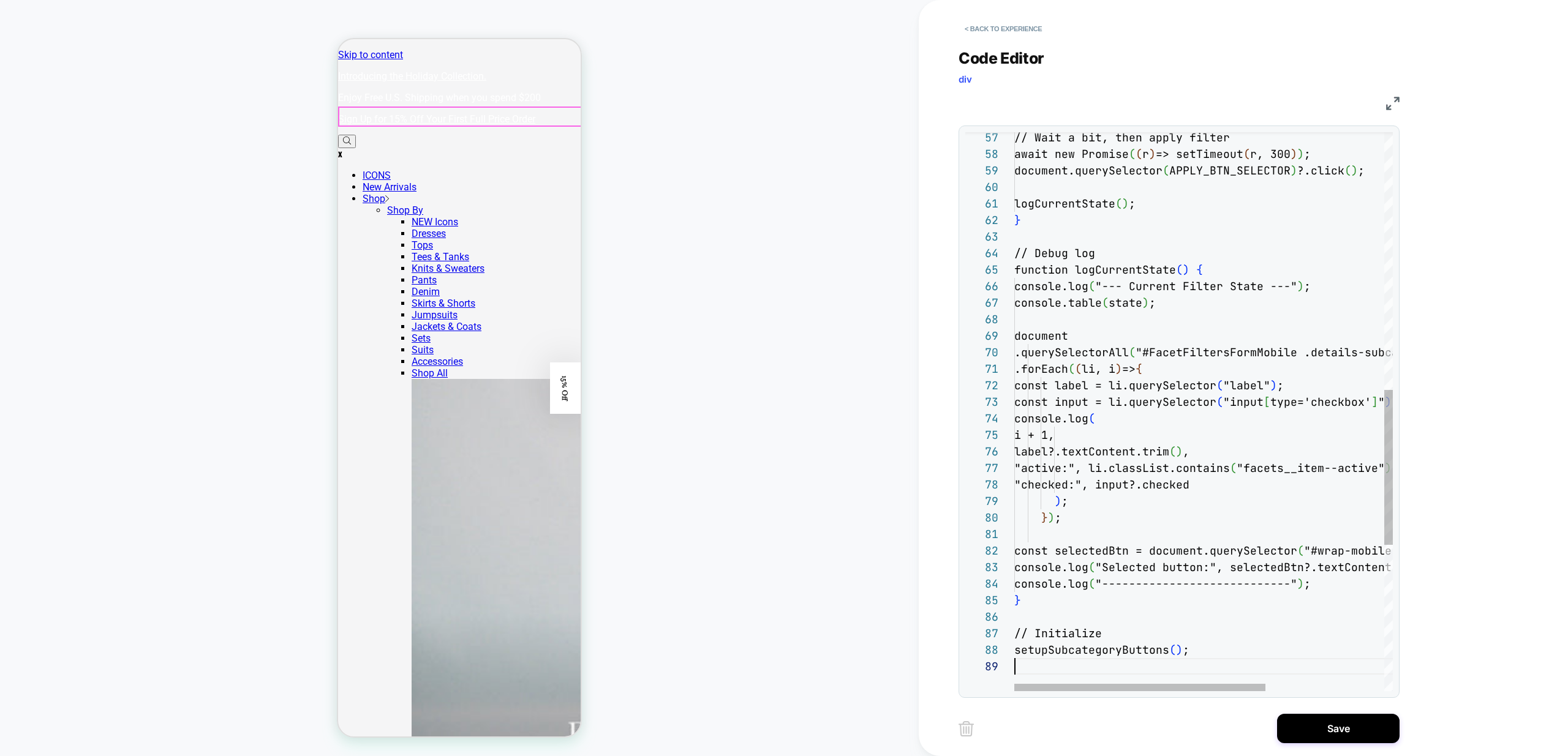
scroll to position [132, 0]
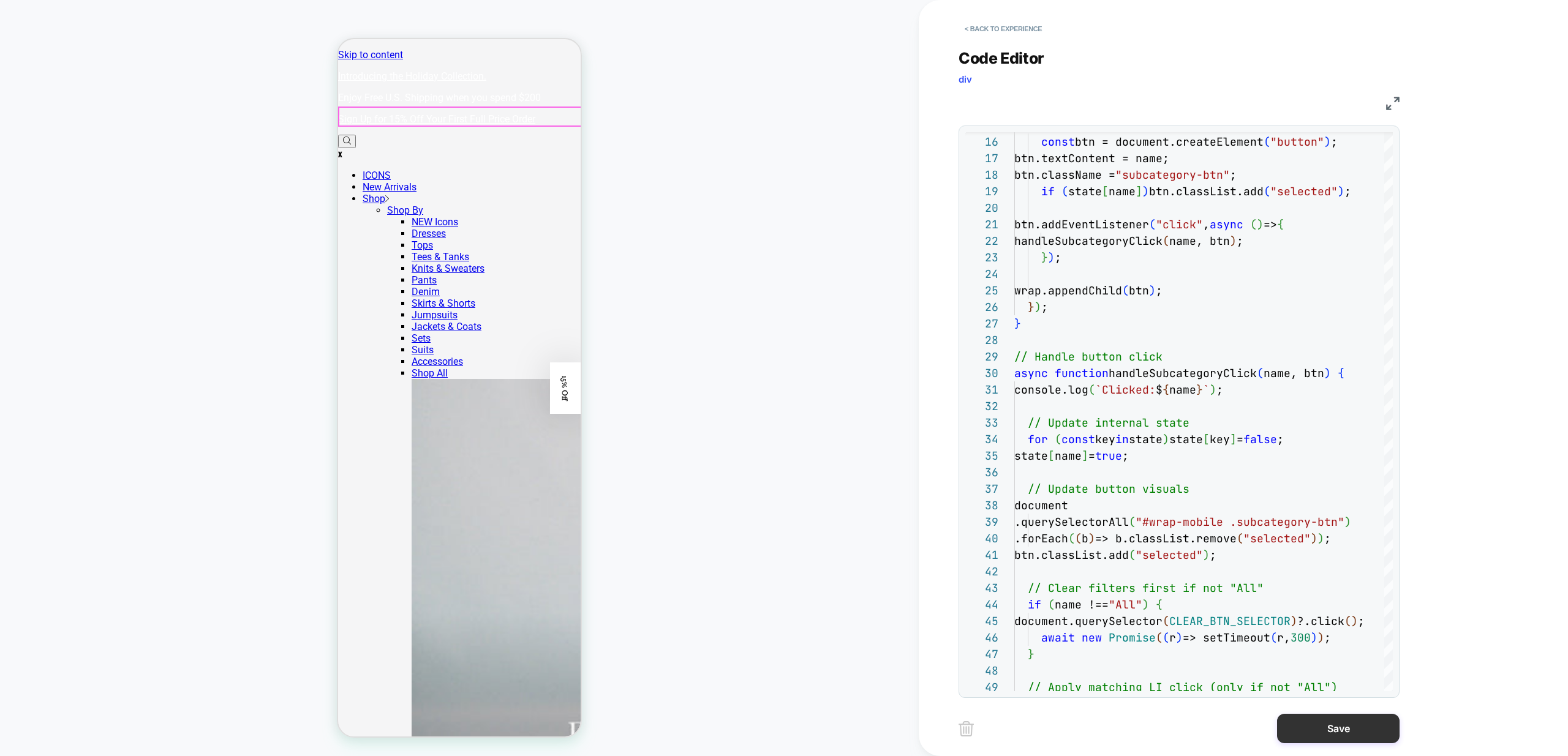
click at [1351, 731] on button "Save" at bounding box center [1338, 728] width 122 height 29
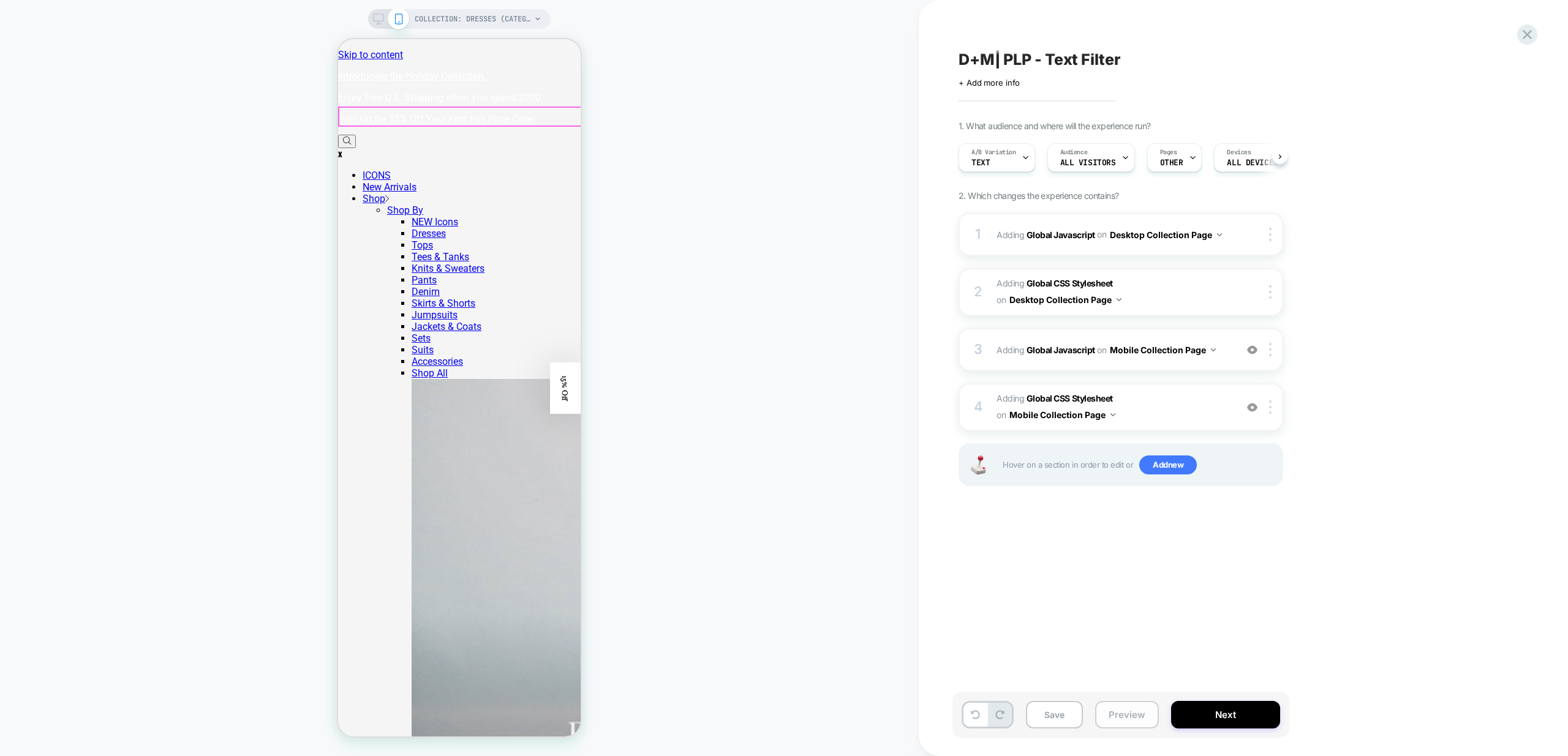
click at [1145, 714] on button "Preview" at bounding box center [1127, 715] width 63 height 27
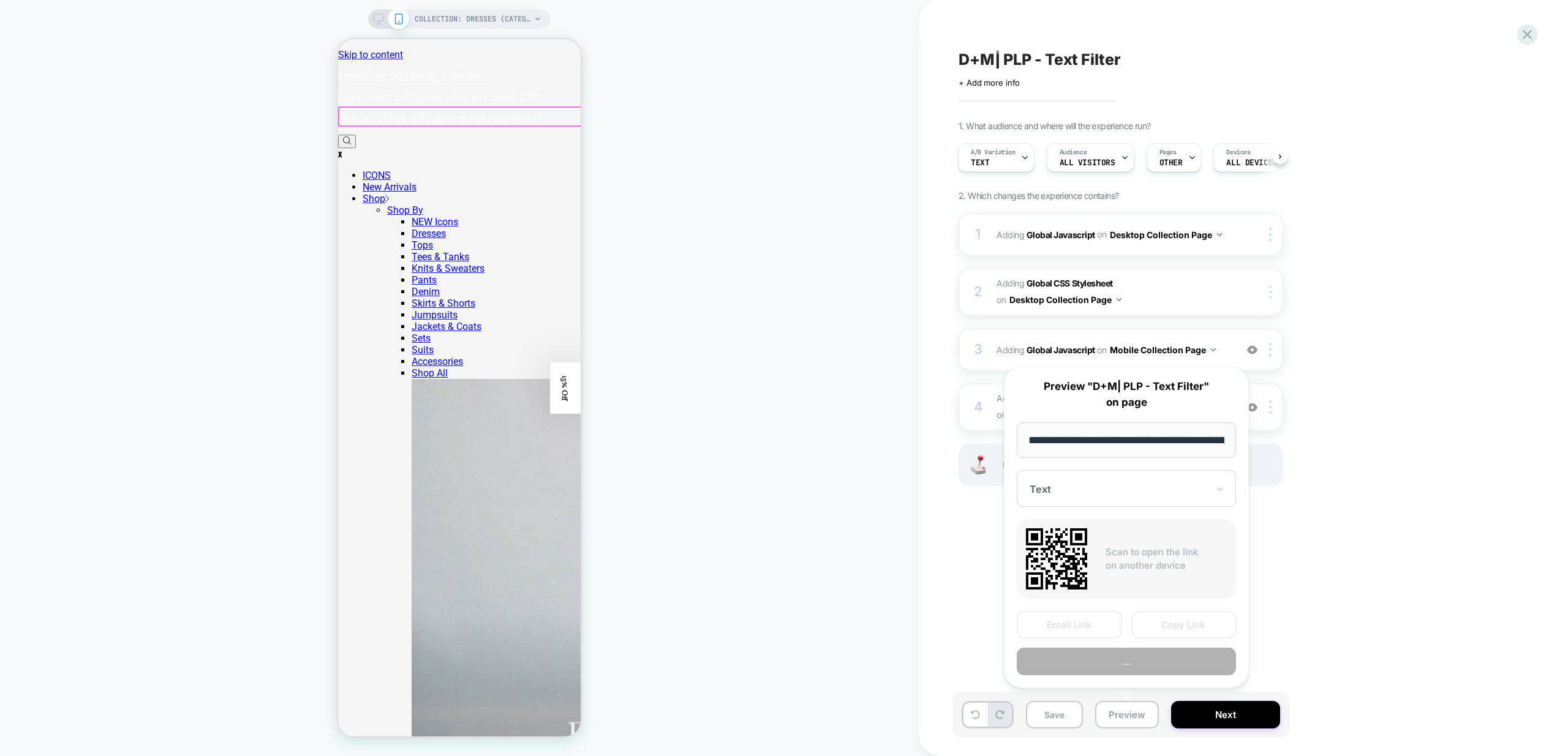
scroll to position [0, 91]
click at [1161, 660] on button "Preview" at bounding box center [1126, 662] width 219 height 27
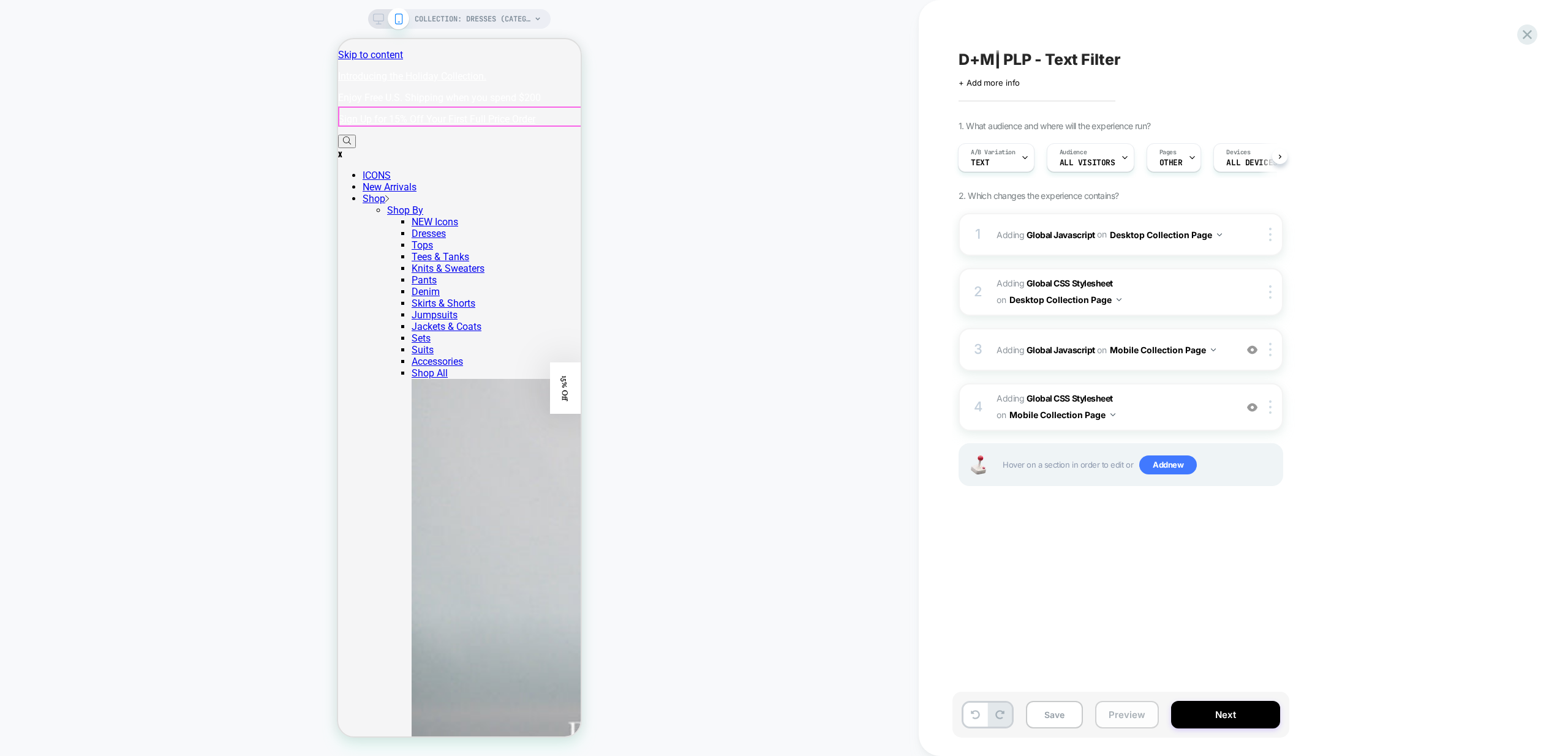
click at [1136, 716] on button "Preview" at bounding box center [1127, 715] width 63 height 27
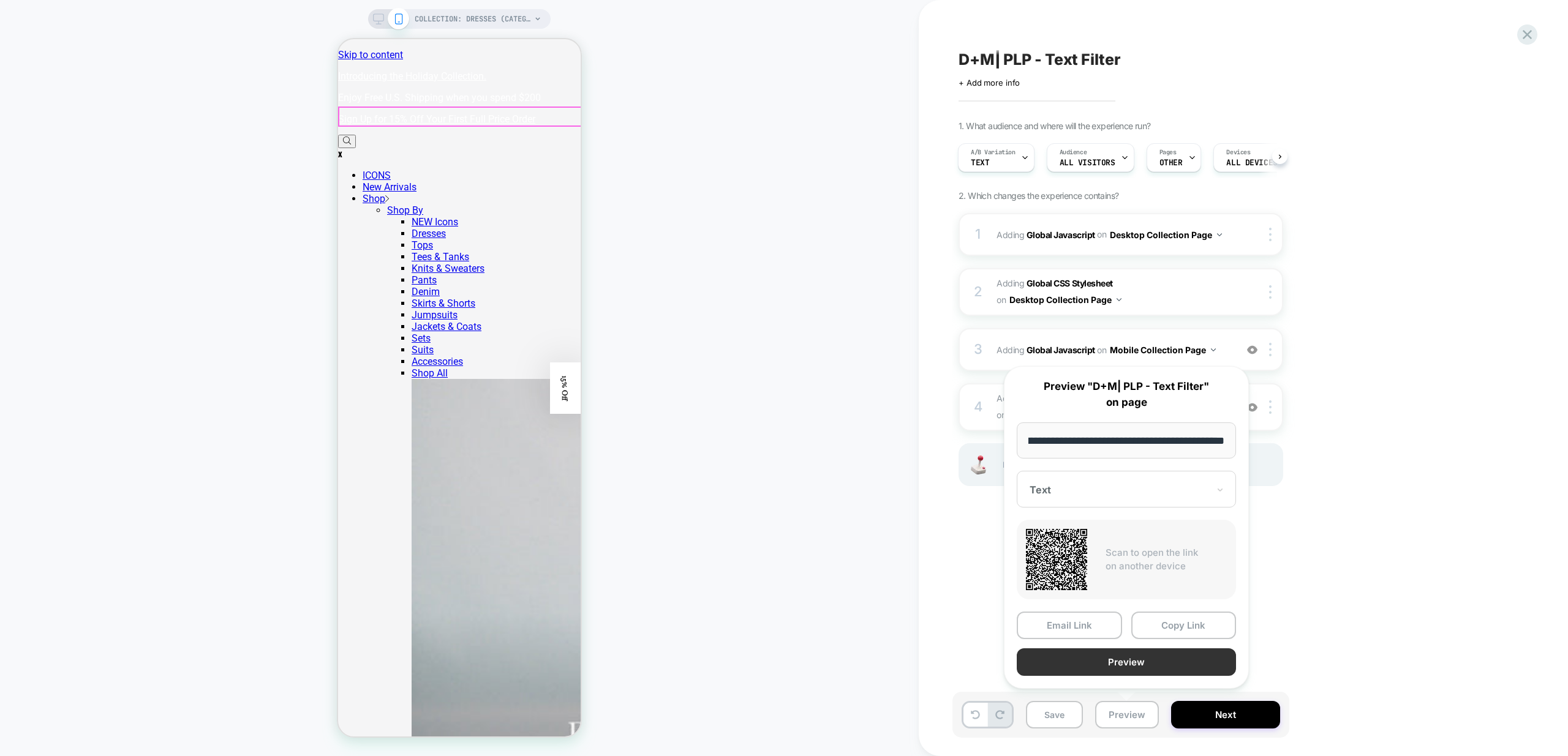
click at [1162, 661] on button "Preview" at bounding box center [1126, 662] width 219 height 27
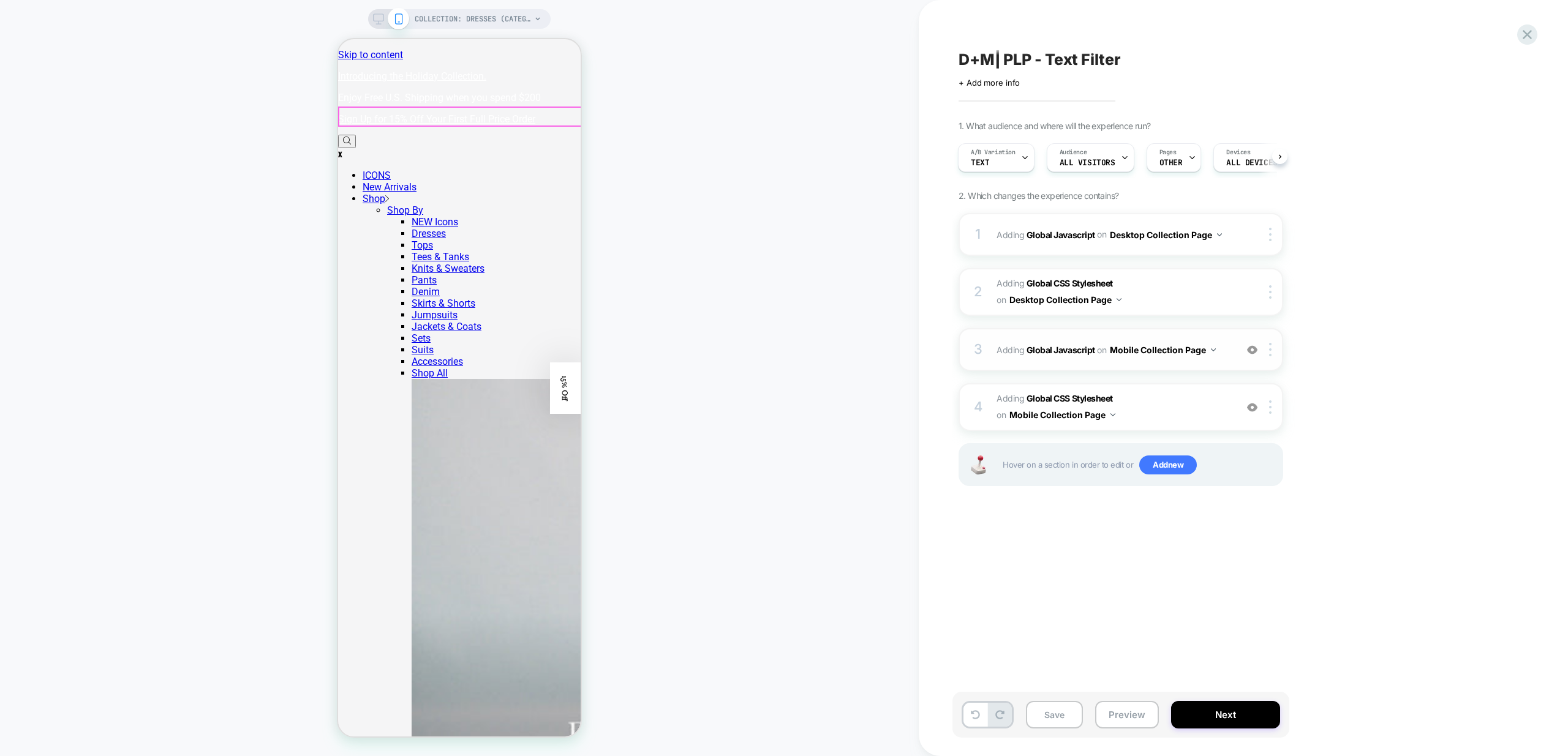
click at [1235, 360] on div "3 Adding Global Javascript on Mobile Collection Page Add Before Add After Copy …" at bounding box center [1120, 349] width 325 height 43
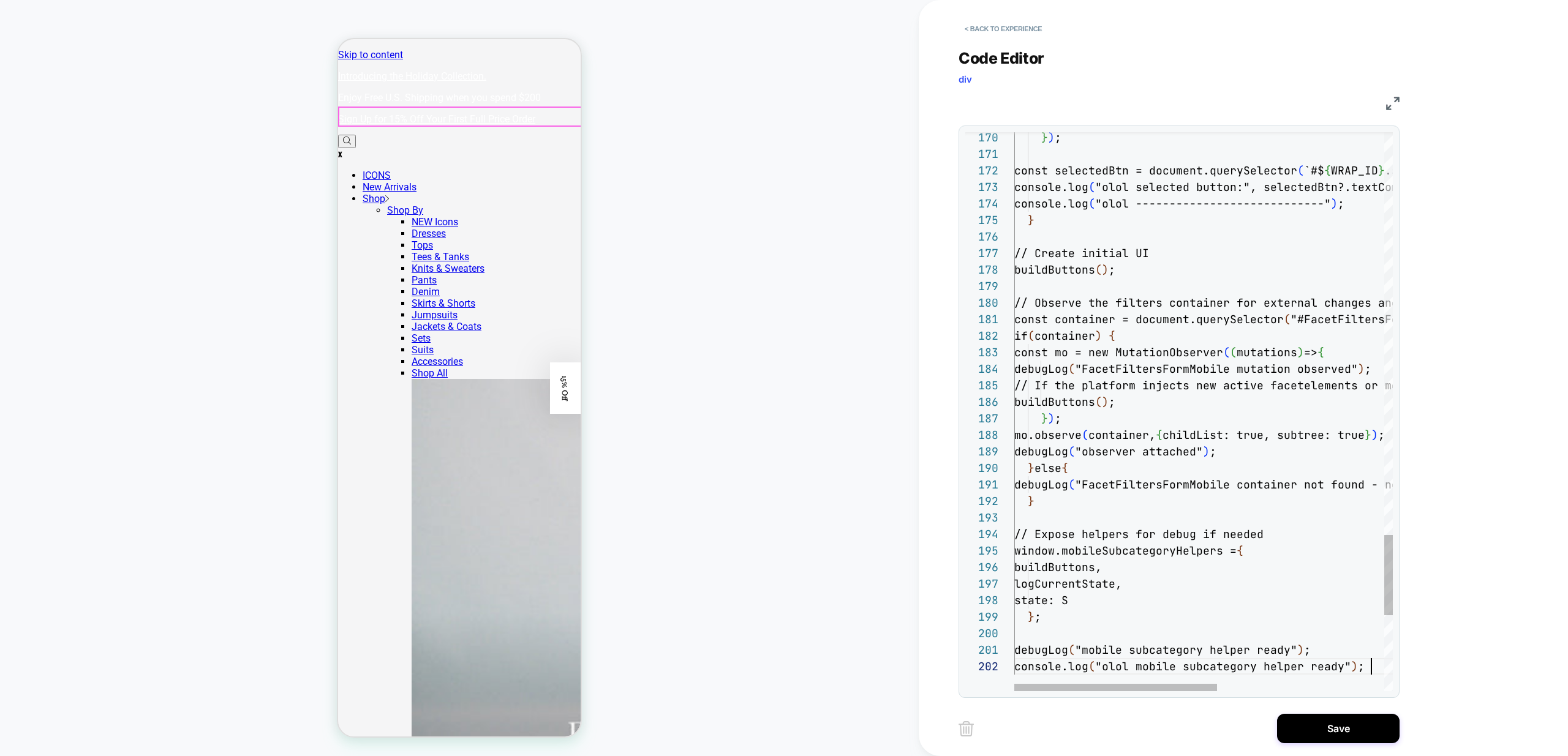
scroll to position [17, 356]
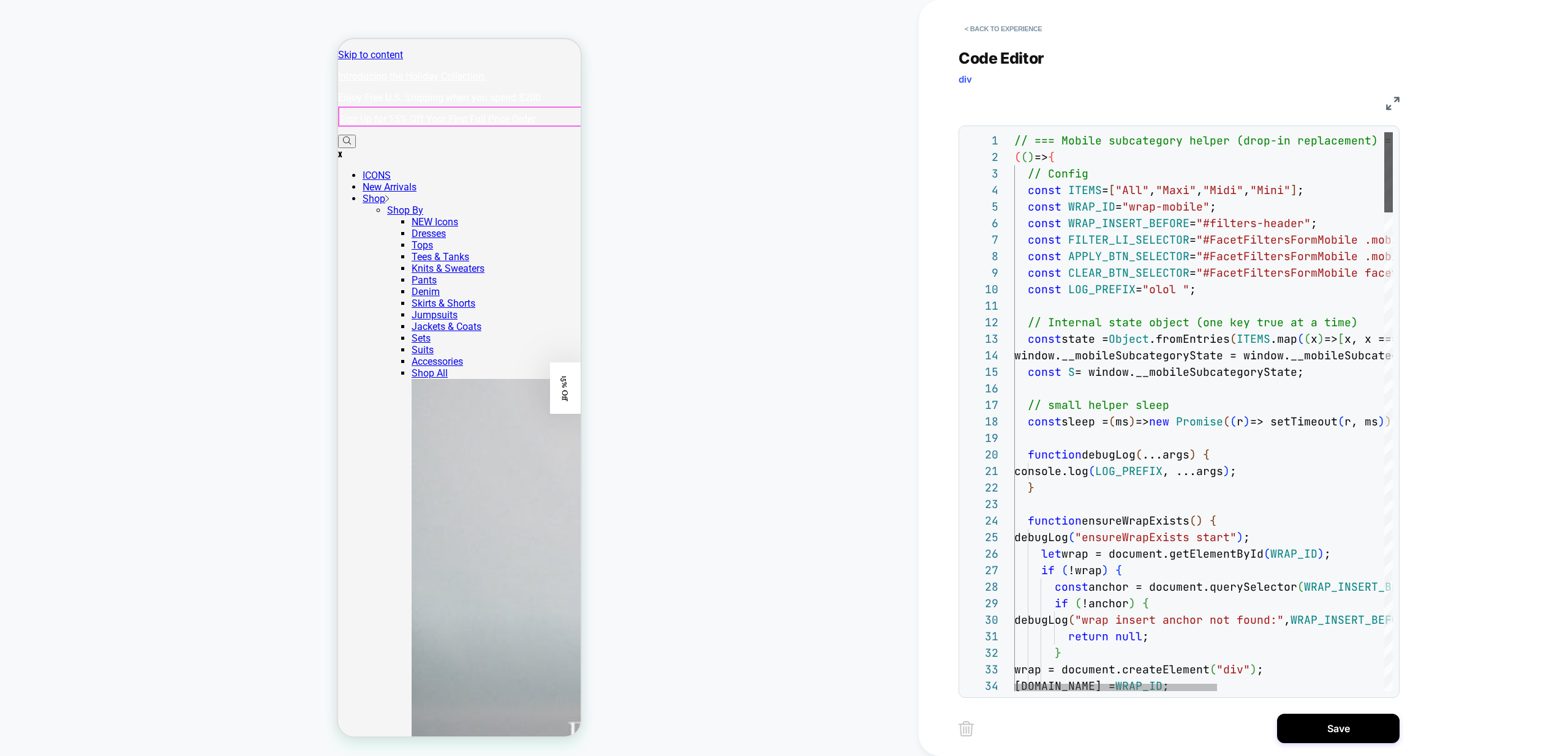
click at [1384, 148] on div at bounding box center [1388, 172] width 9 height 80
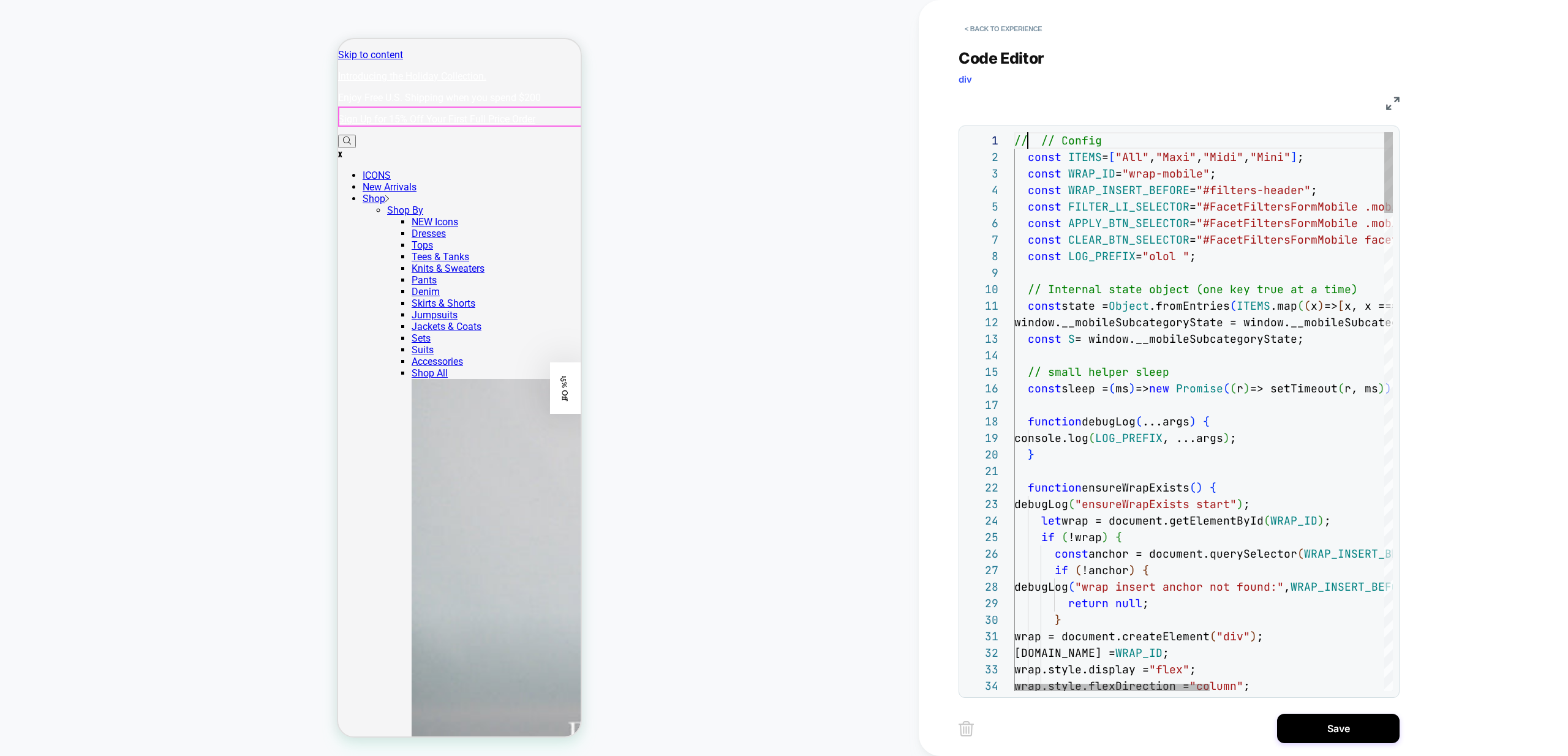
scroll to position [0, 7]
type textarea "**********"
click at [1327, 732] on button "Save" at bounding box center [1338, 728] width 122 height 29
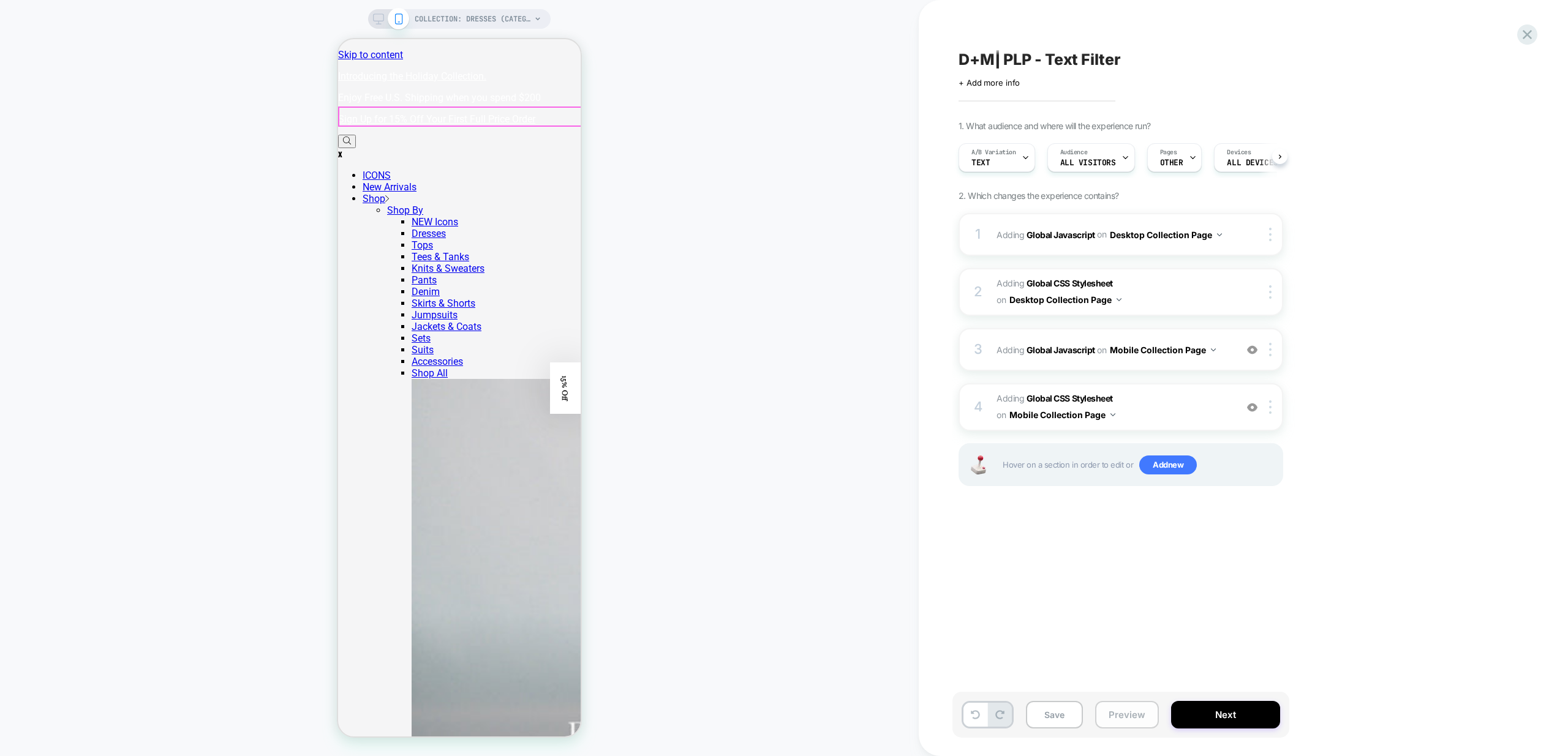
click at [1137, 717] on button "Preview" at bounding box center [1127, 715] width 63 height 27
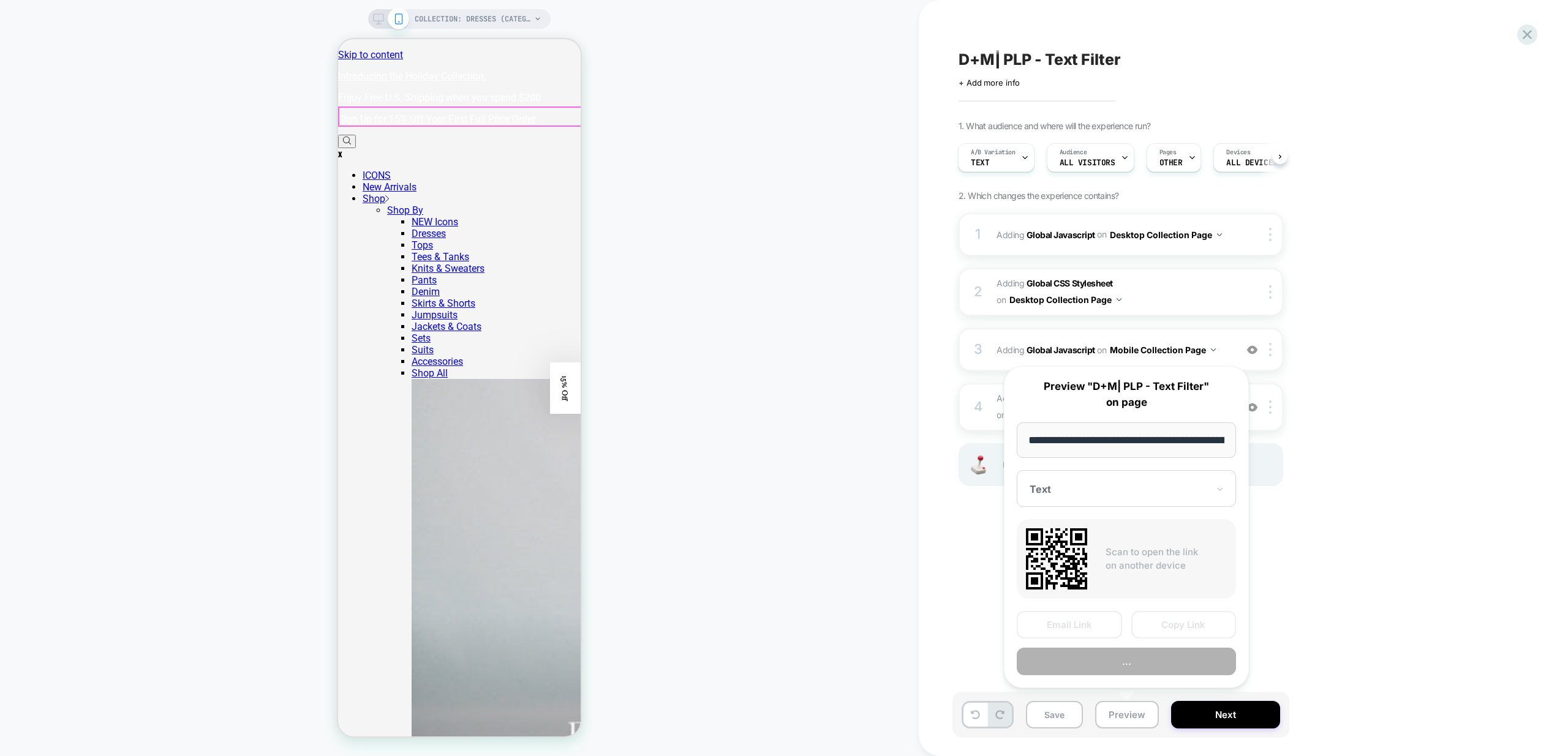
scroll to position [0, 91]
click at [1143, 663] on button "Preview" at bounding box center [1126, 662] width 219 height 27
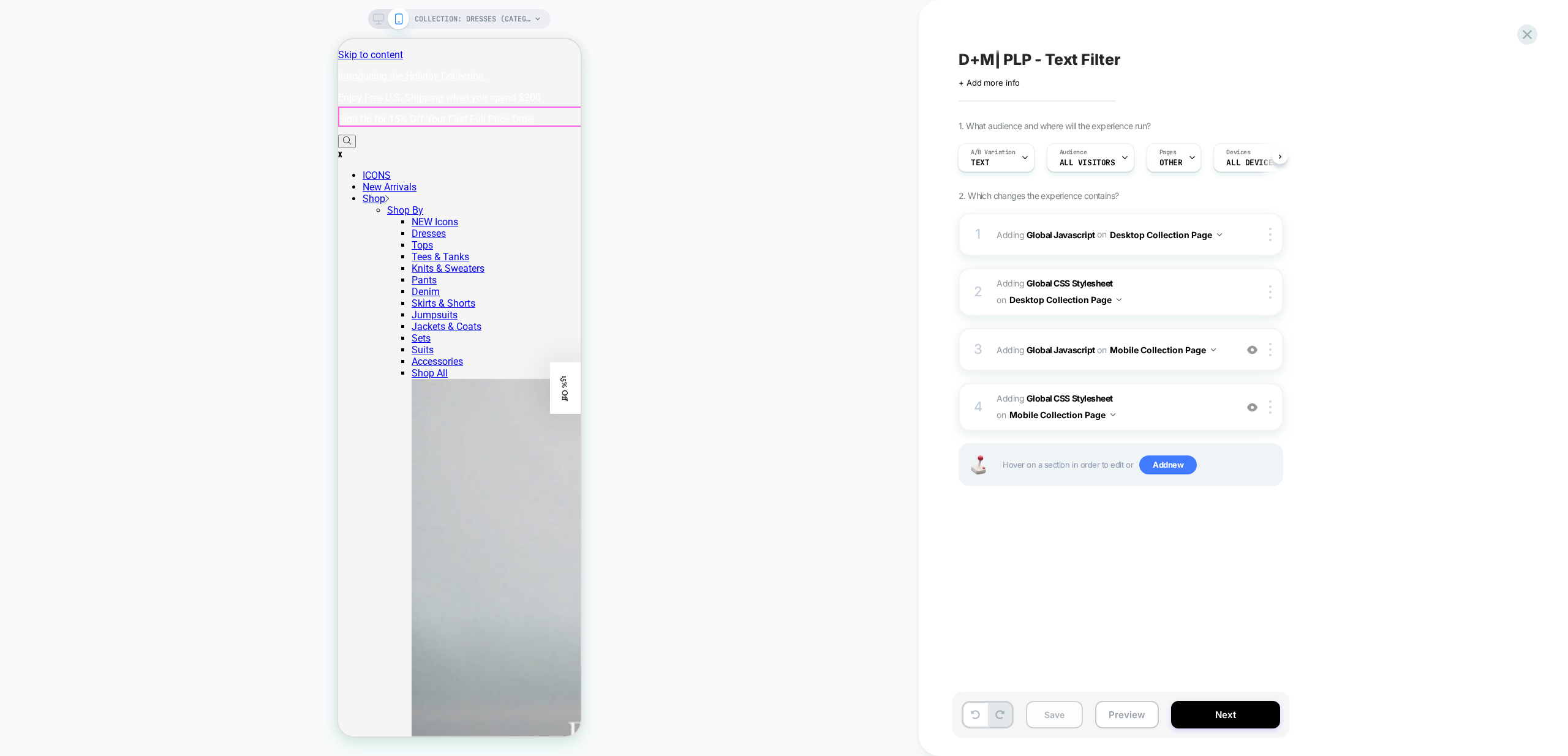
click at [1049, 718] on button "Save" at bounding box center [1054, 715] width 57 height 27
click at [1529, 32] on icon at bounding box center [1527, 34] width 17 height 17
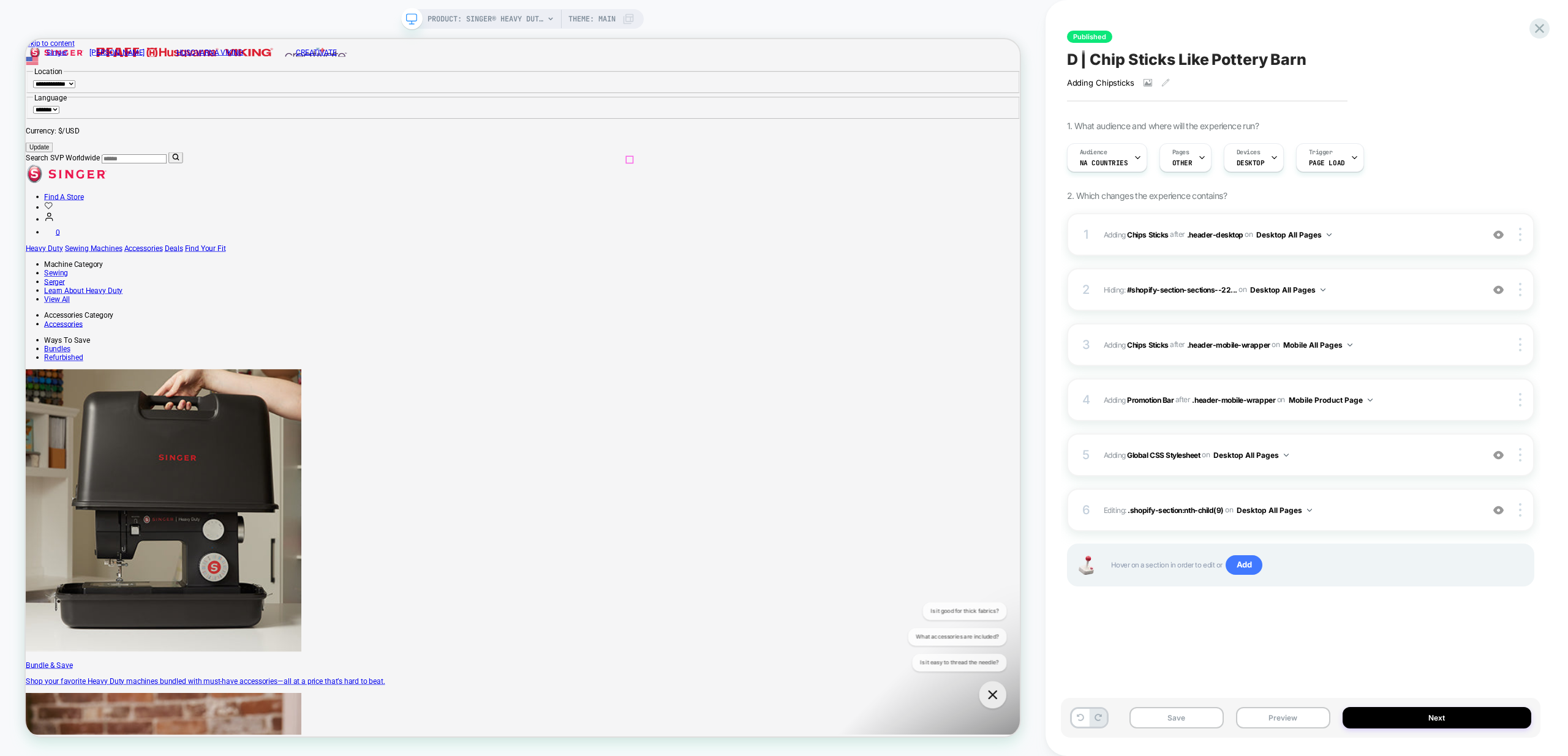
click at [1291, 713] on button "Preview" at bounding box center [1283, 718] width 95 height 21
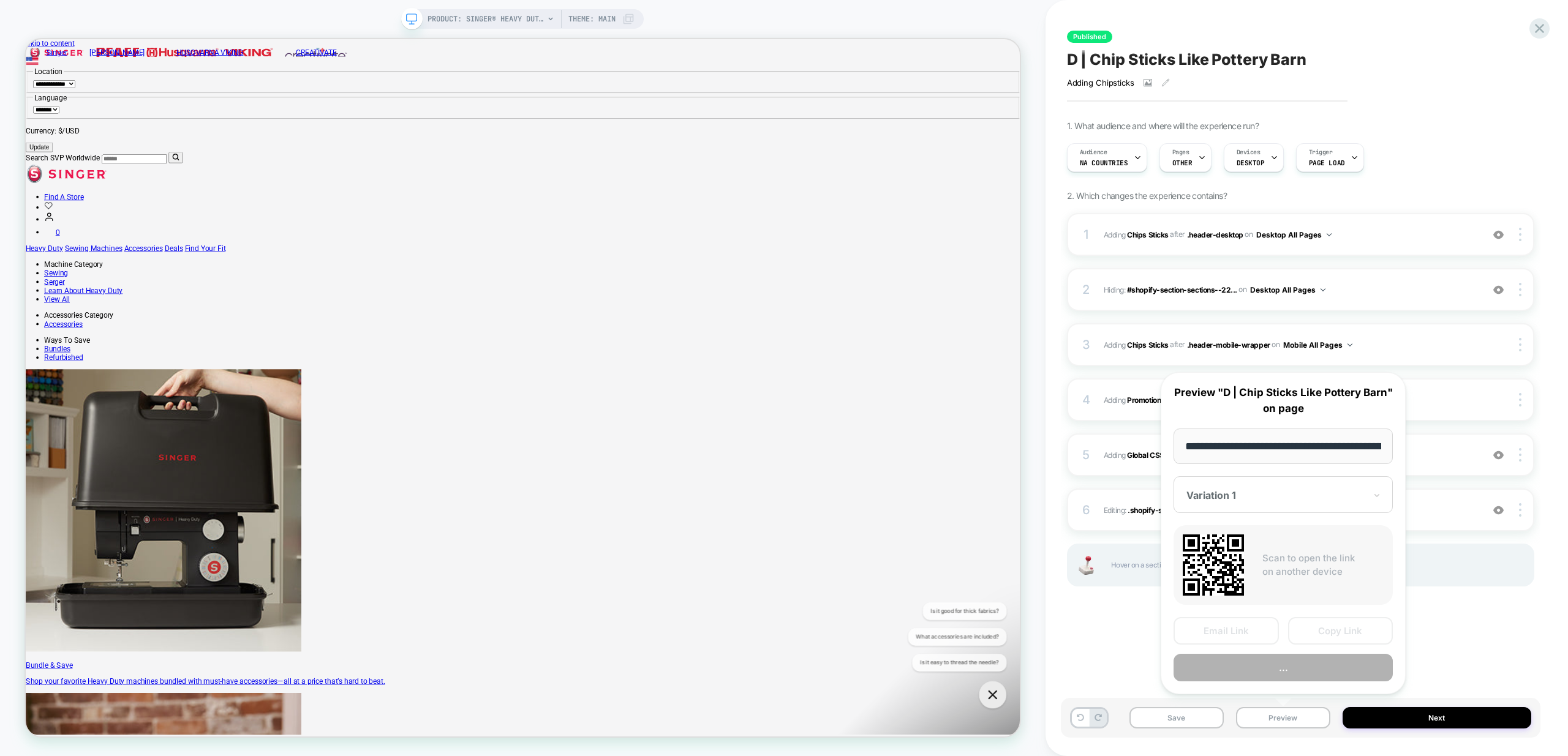
scroll to position [0, 343]
click at [1309, 677] on button "Preview" at bounding box center [1283, 668] width 219 height 27
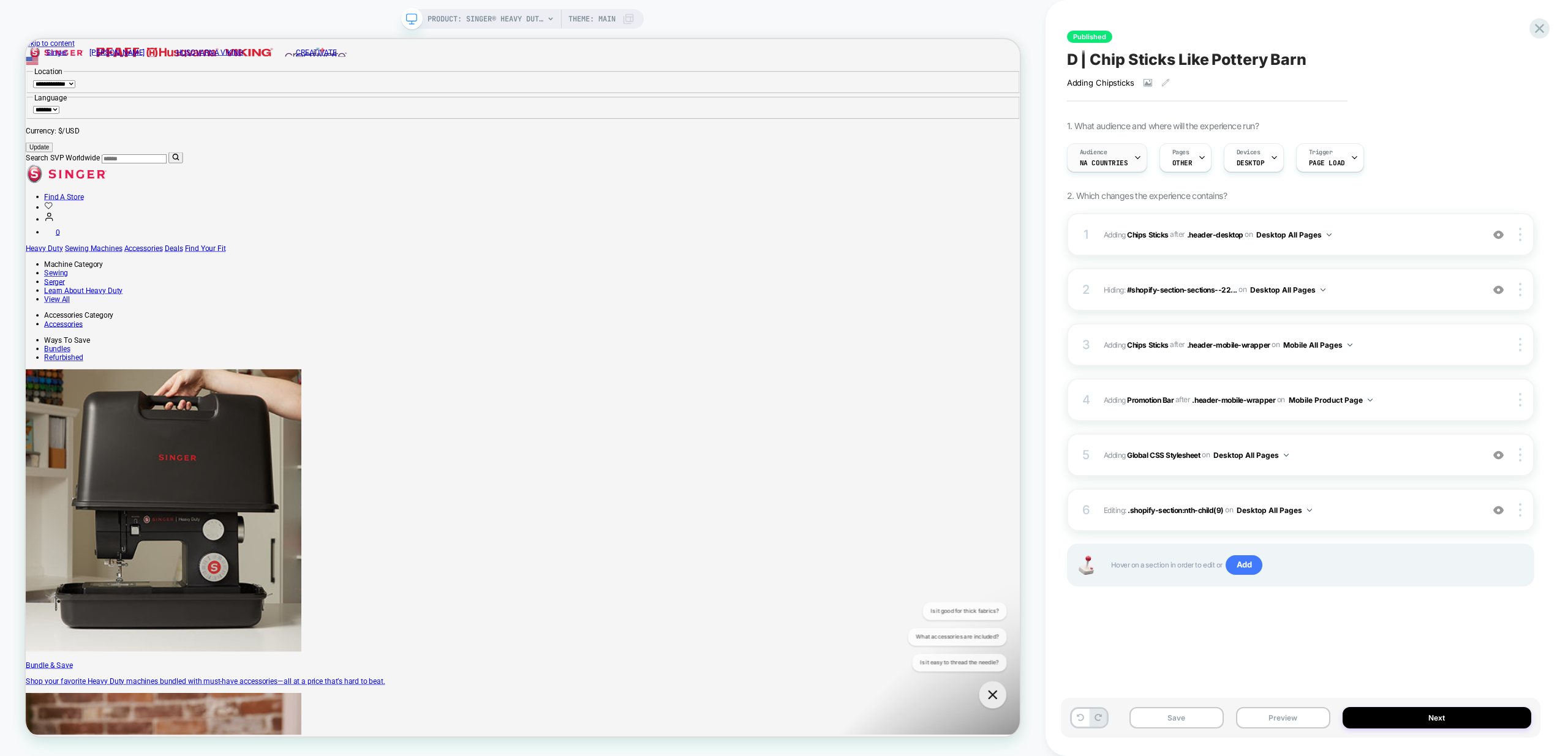
click at [1117, 162] on span "NA countries" at bounding box center [1104, 163] width 48 height 9
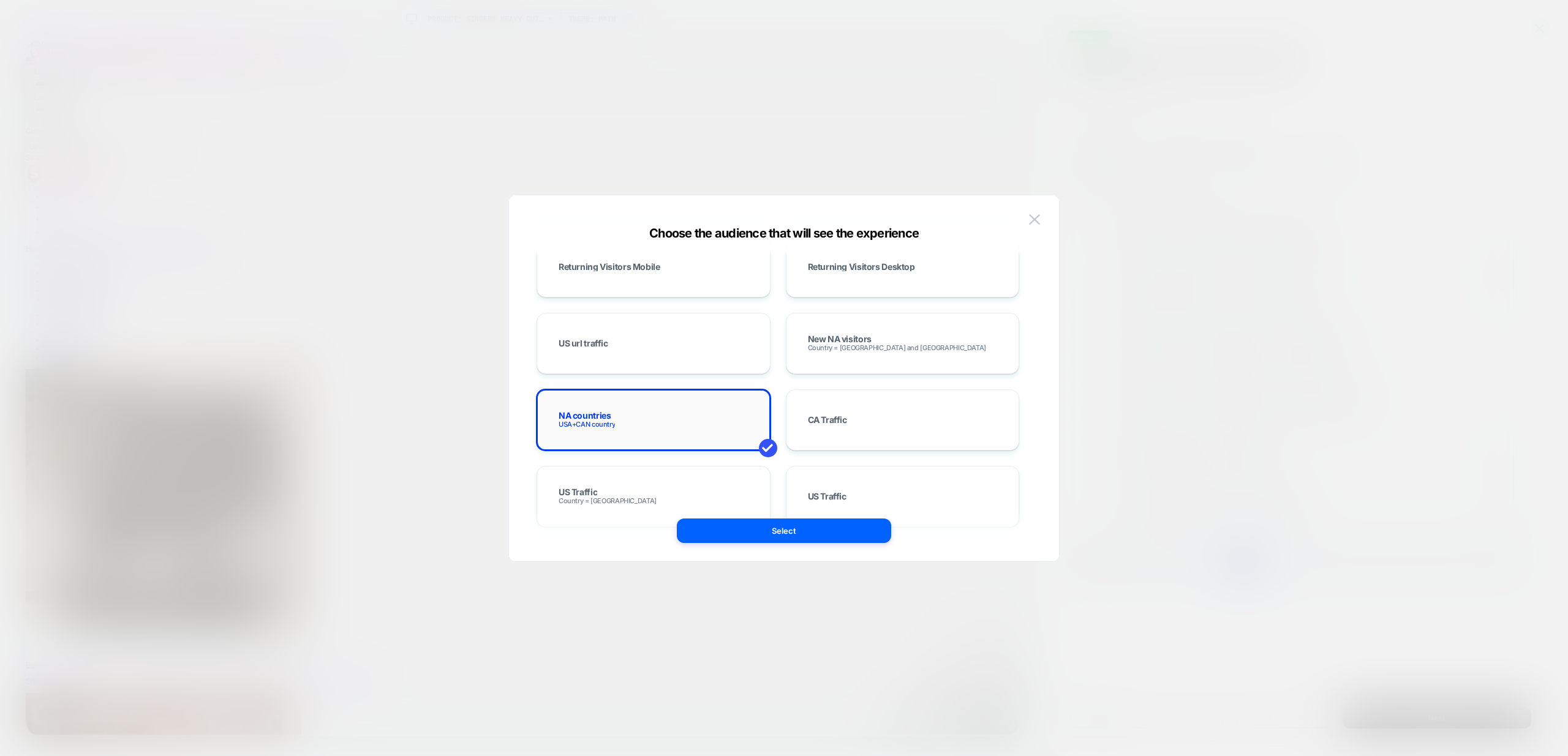
scroll to position [603, 0]
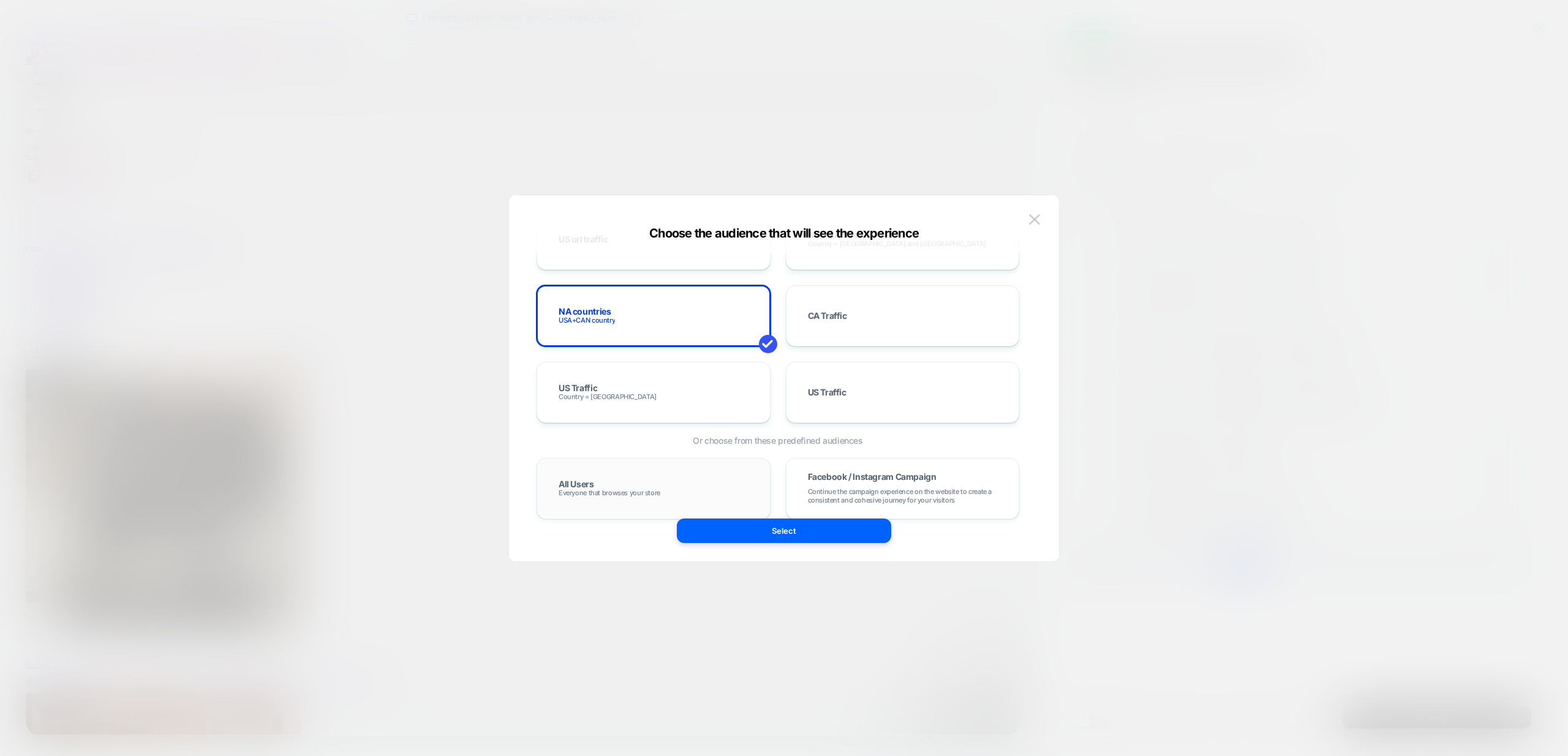
click at [613, 489] on span "Everyone that browses your store" at bounding box center [609, 493] width 102 height 9
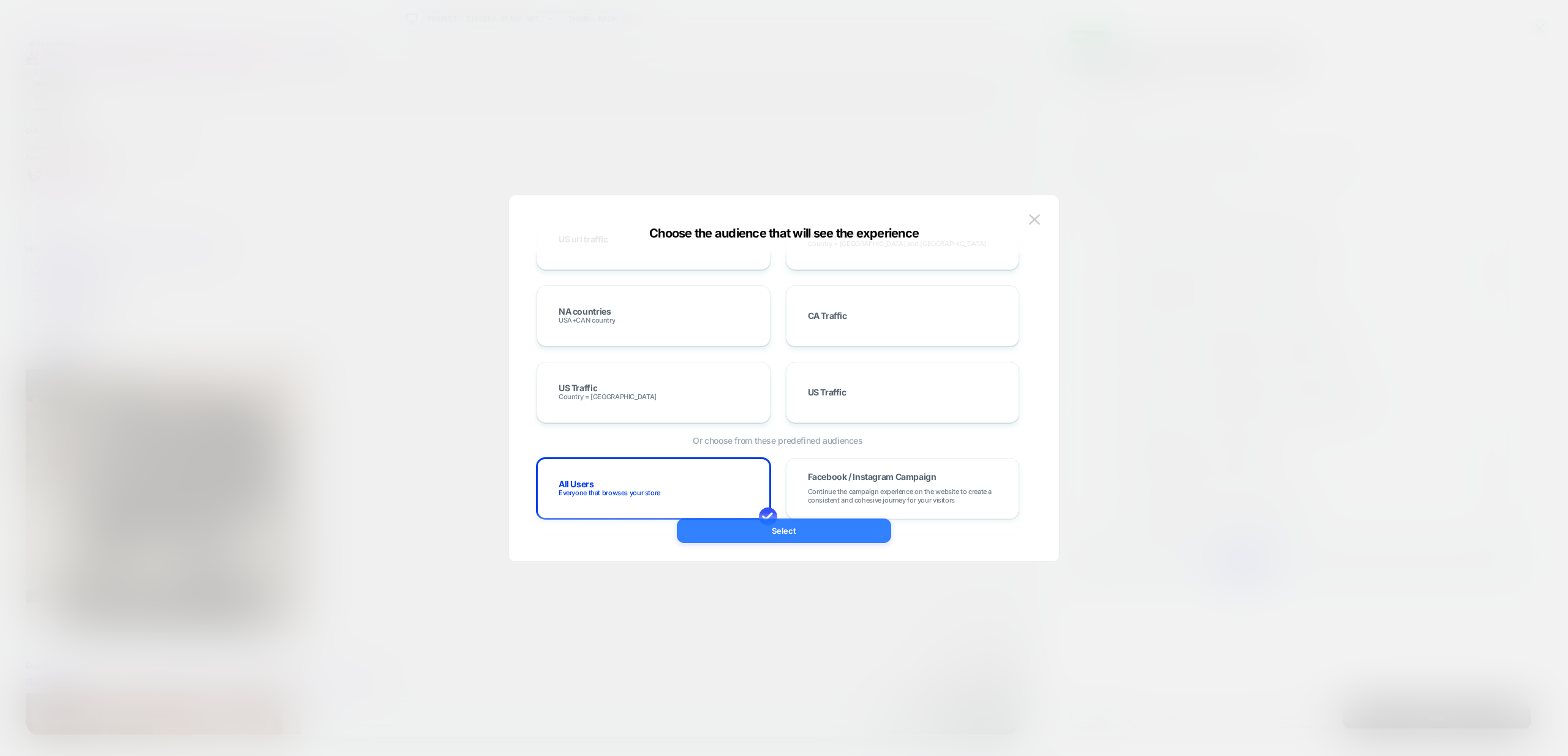
click at [775, 525] on button "Select" at bounding box center [783, 530] width 214 height 24
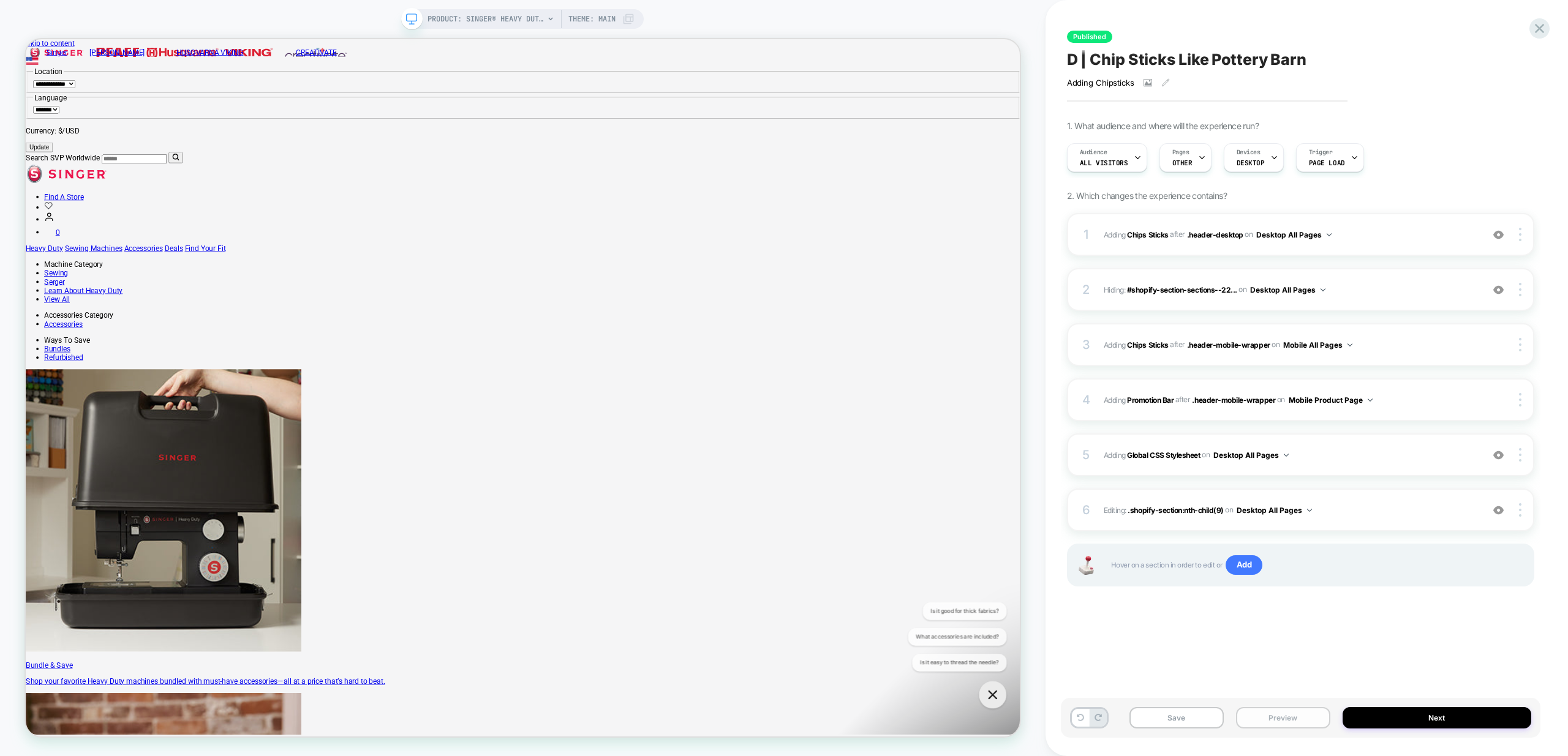
click at [1280, 722] on button "Preview" at bounding box center [1283, 718] width 95 height 21
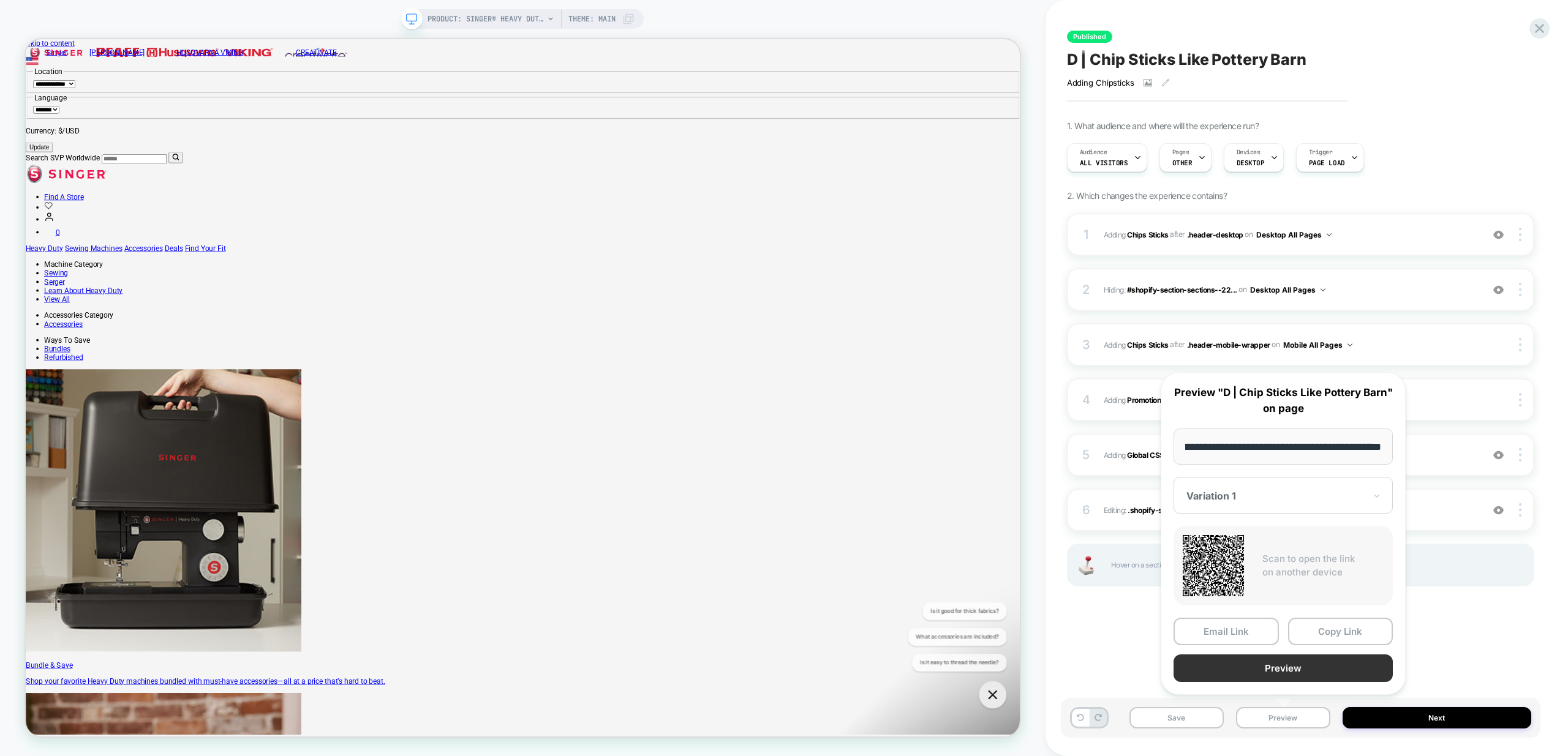
scroll to position [0, 0]
click at [1292, 671] on button "Preview" at bounding box center [1283, 668] width 219 height 27
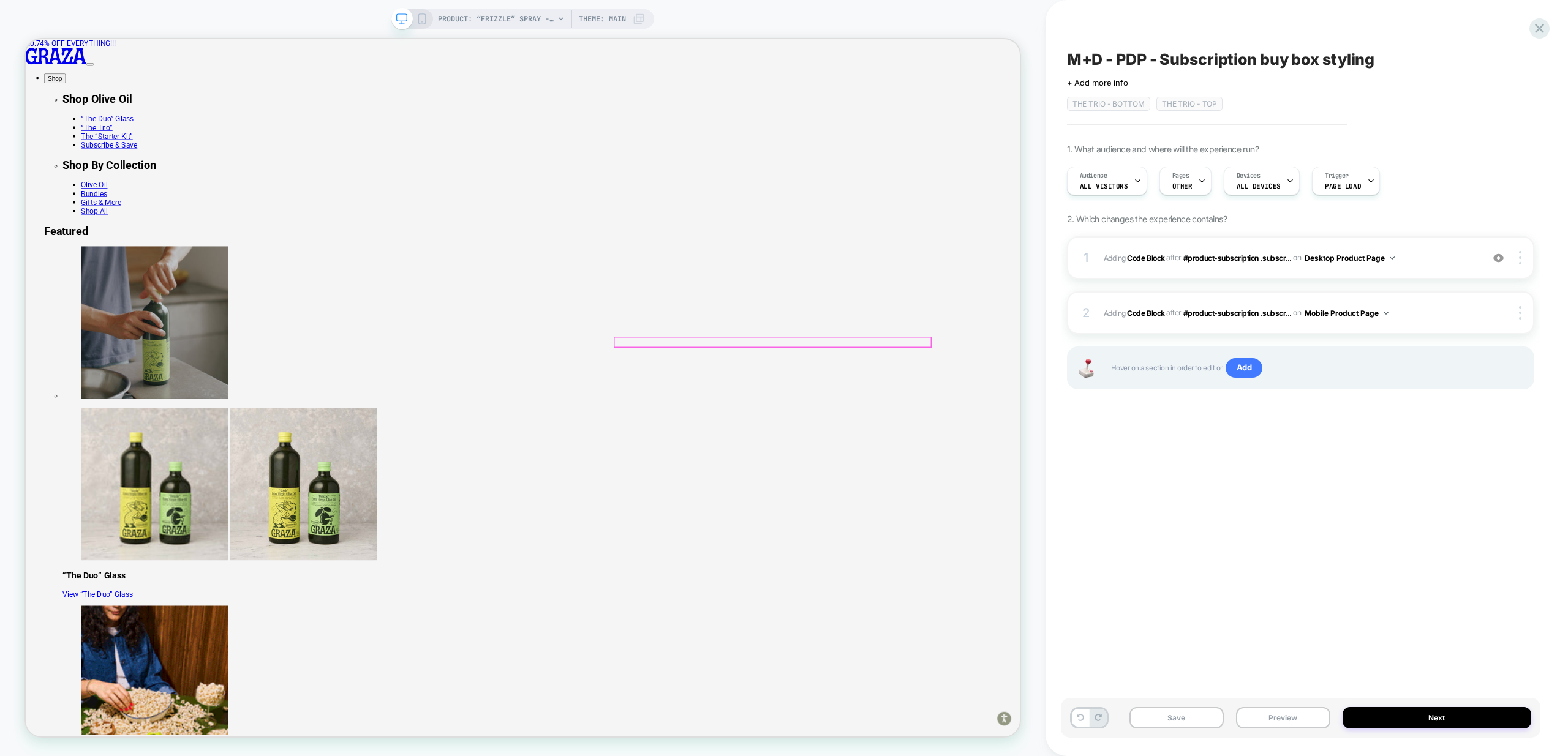
scroll to position [31, 0]
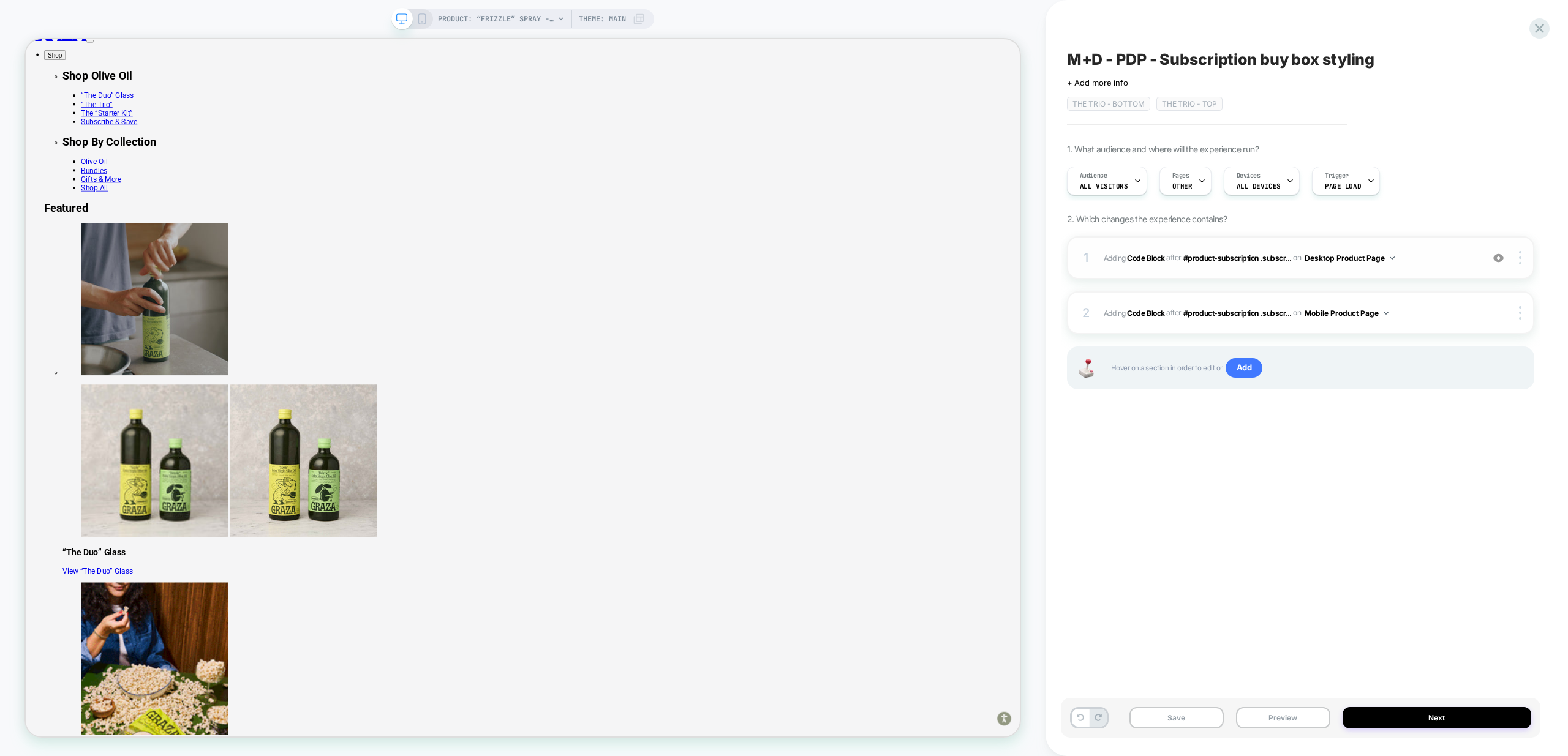
click at [1433, 256] on span "Adding Code Block AFTER #product-subscription .subscr... #product-subscription …" at bounding box center [1289, 258] width 372 height 16
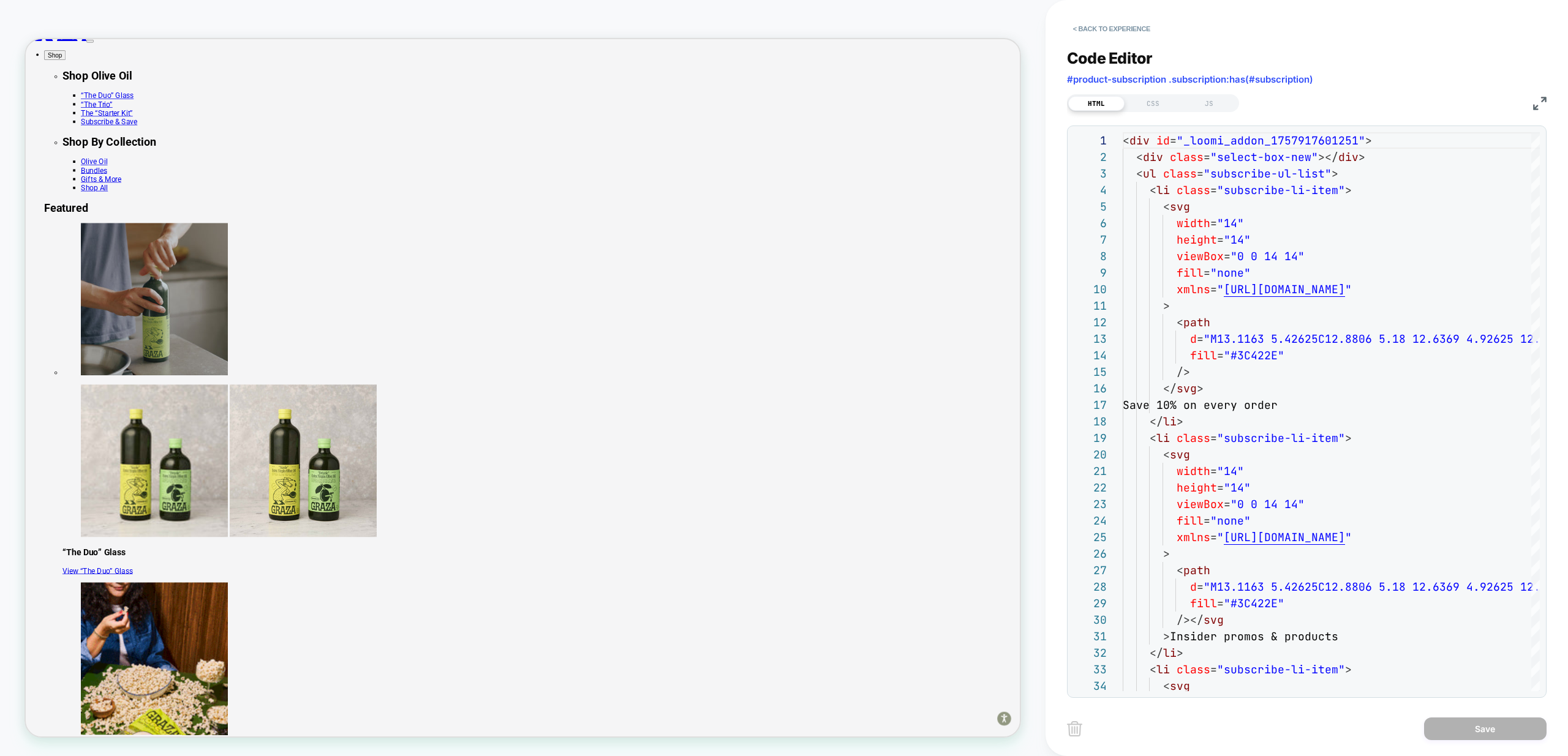
scroll to position [30, 0]
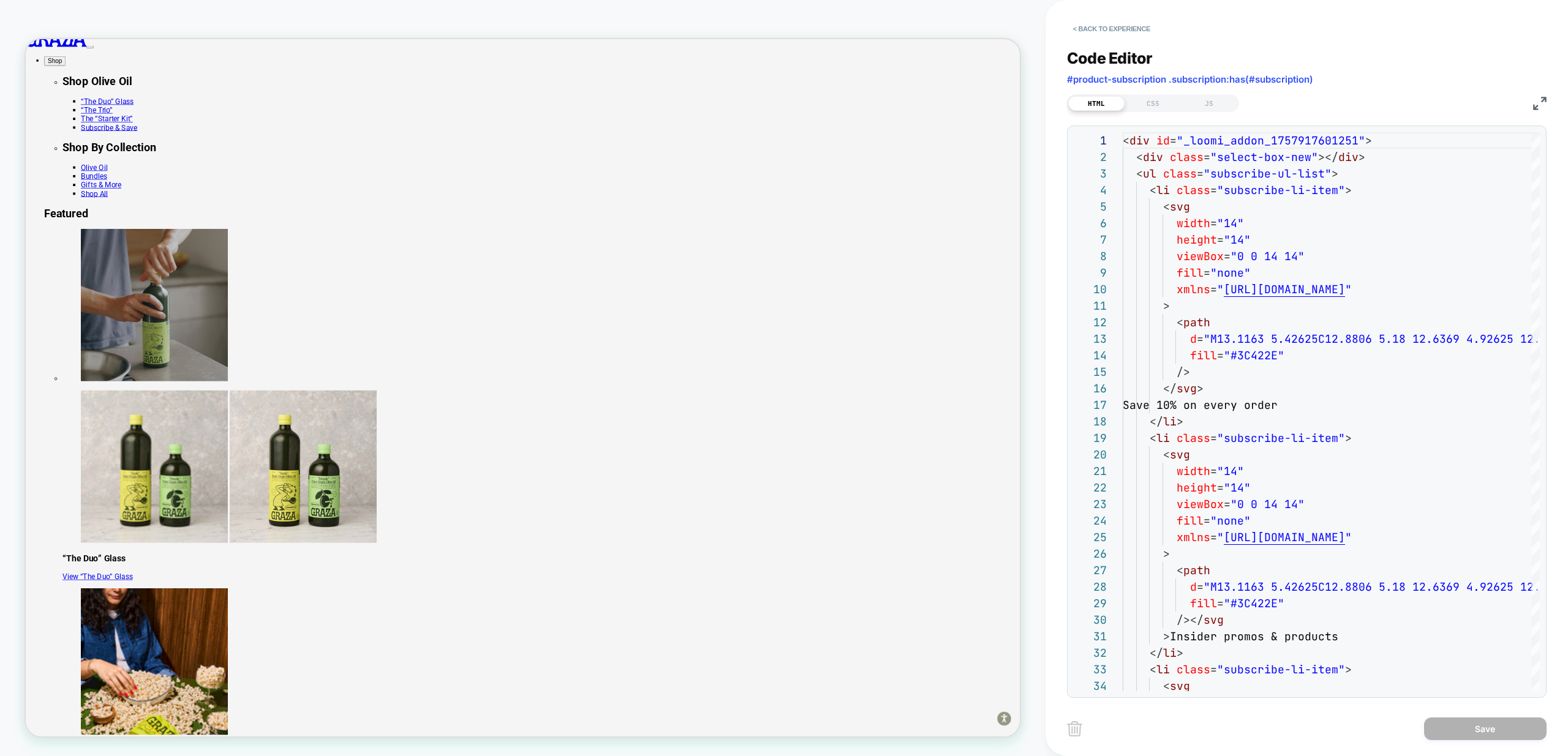
click at [79, 62] on button "Shop" at bounding box center [65, 68] width 29 height 13
click at [305, 128] on li "“The Duo” Glass" at bounding box center [726, 122] width 1252 height 12
click at [170, 128] on link "“The Duo” Glass" at bounding box center [134, 122] width 70 height 12
click at [1143, 104] on div "CSS" at bounding box center [1152, 104] width 57 height 15
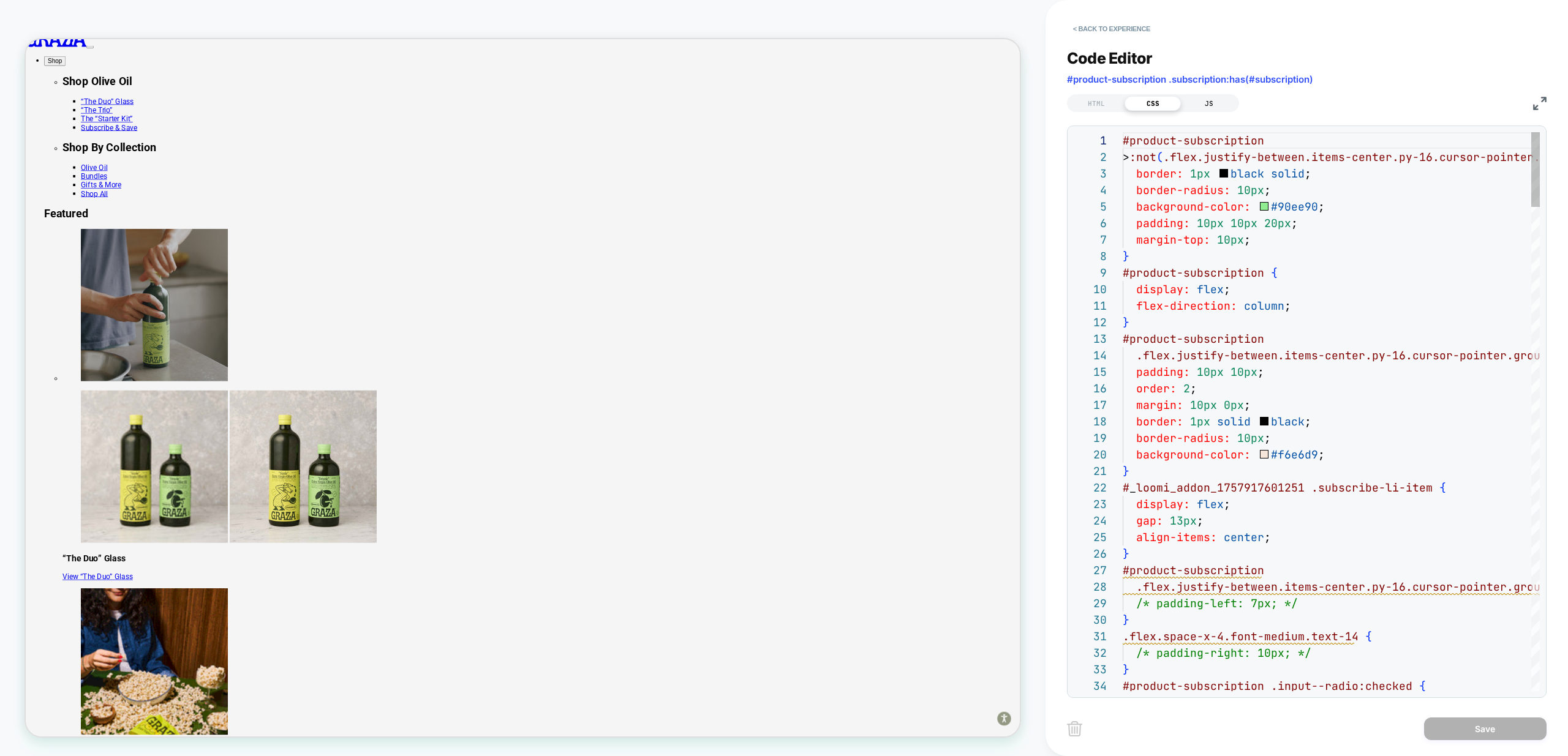
scroll to position [165, 0]
drag, startPoint x: 1222, startPoint y: 101, endPoint x: 1200, endPoint y: 108, distance: 23.1
click at [1222, 101] on div "JS" at bounding box center [1209, 104] width 57 height 15
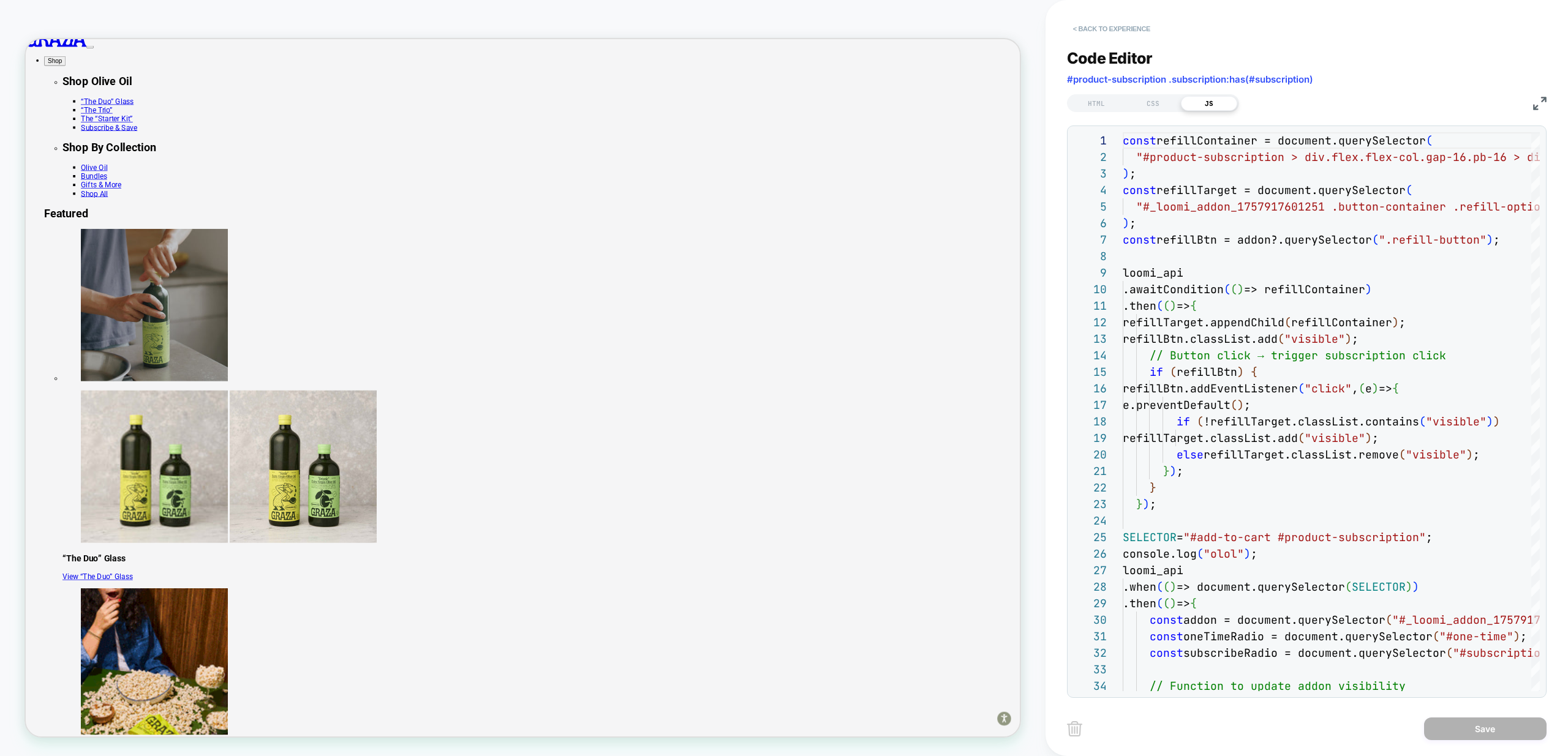
click at [1114, 32] on button "< Back to experience" at bounding box center [1112, 29] width 90 height 20
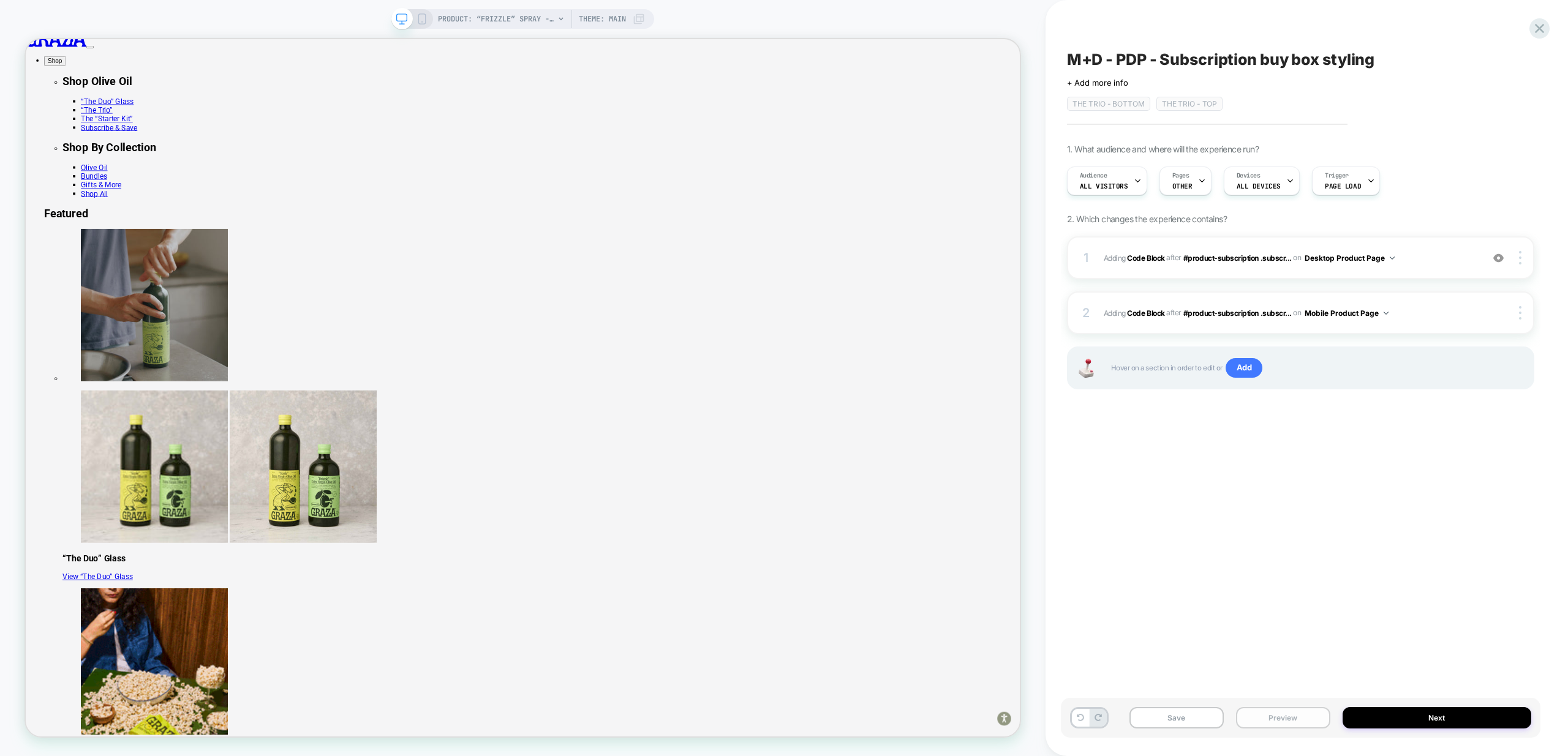
click at [1309, 724] on button "Preview" at bounding box center [1283, 718] width 95 height 21
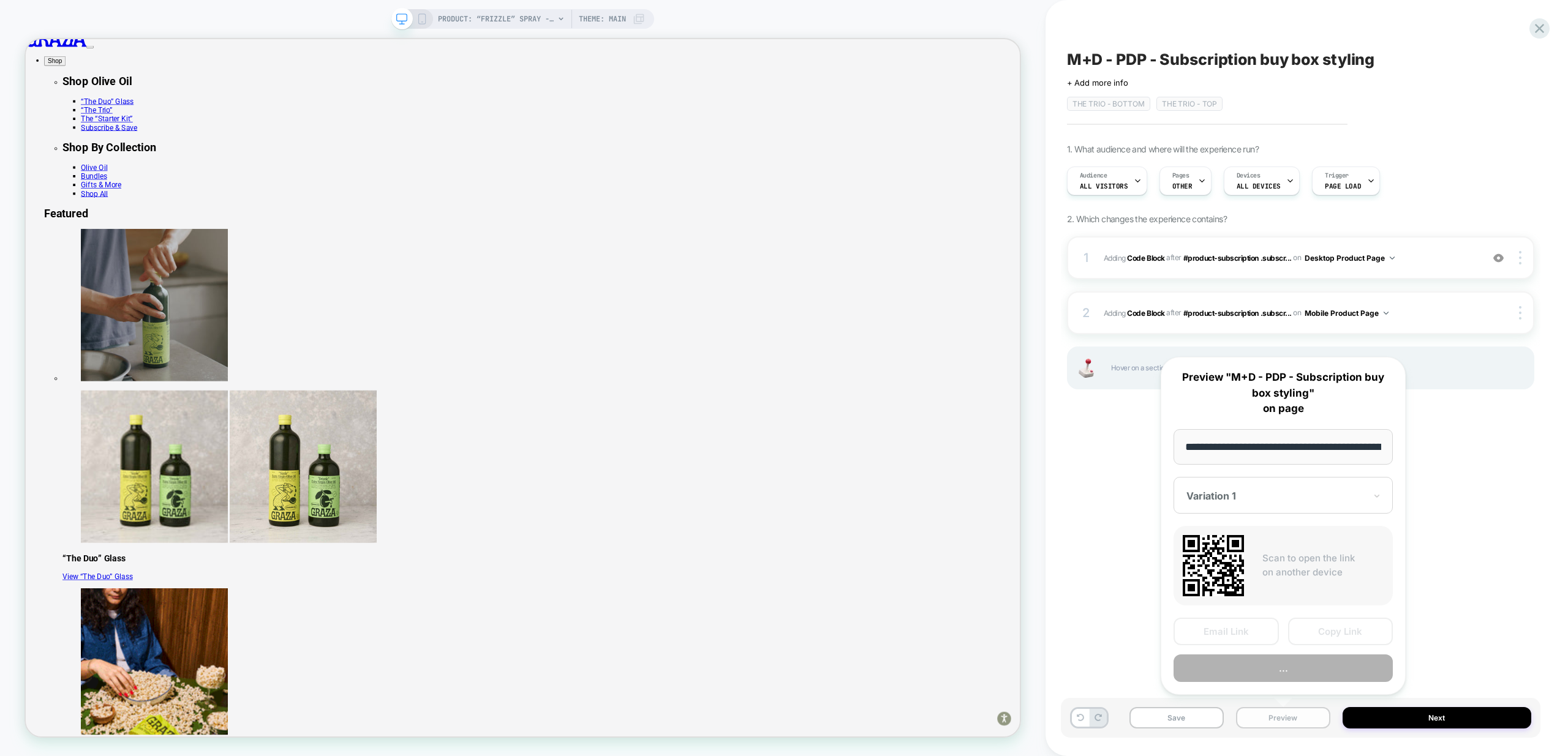
scroll to position [0, 126]
click at [1298, 665] on button "..." at bounding box center [1283, 669] width 219 height 27
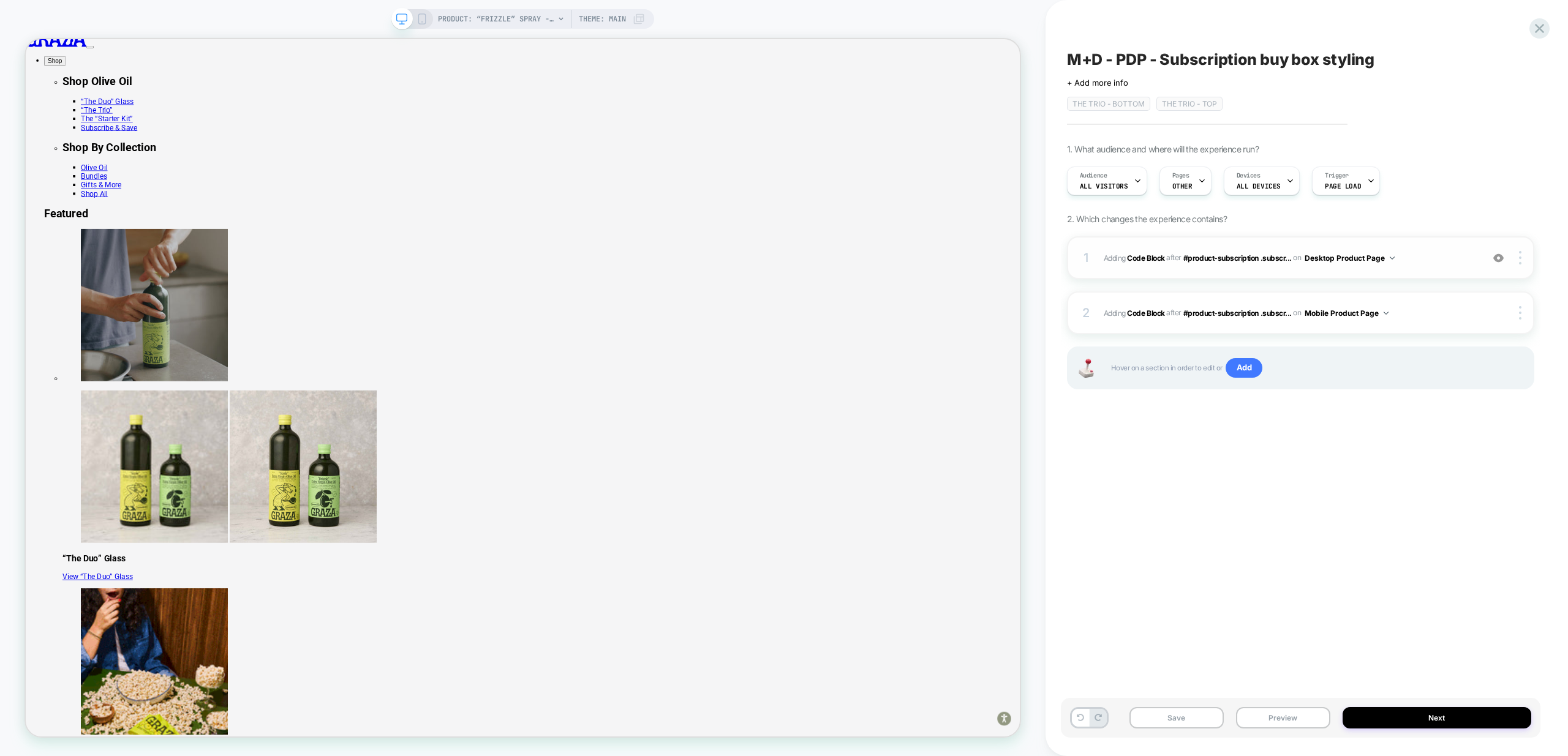
click at [1430, 267] on div "1 Adding Code Block AFTER #product-subscription .subscr... #product-subscriptio…" at bounding box center [1301, 257] width 468 height 43
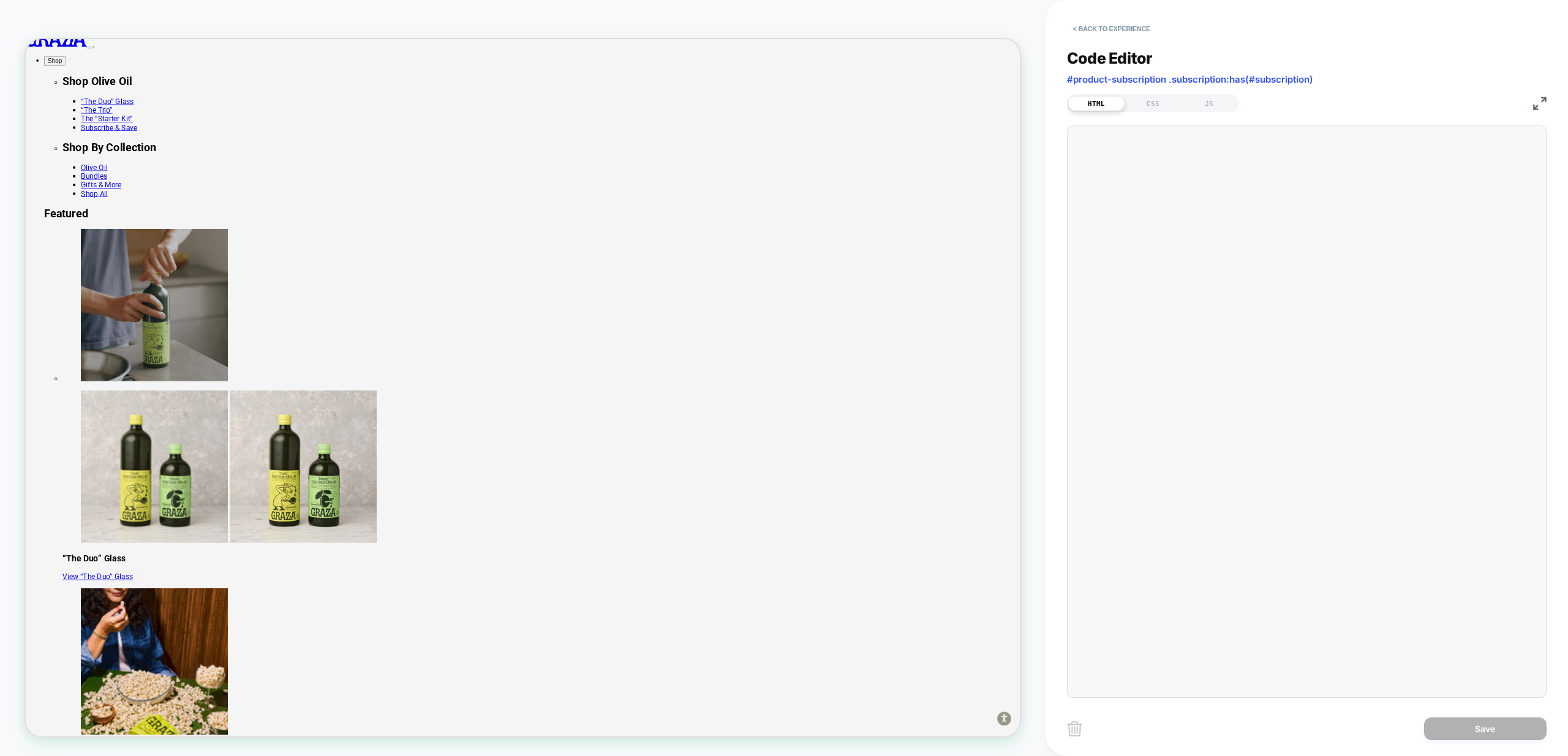
scroll to position [165, 0]
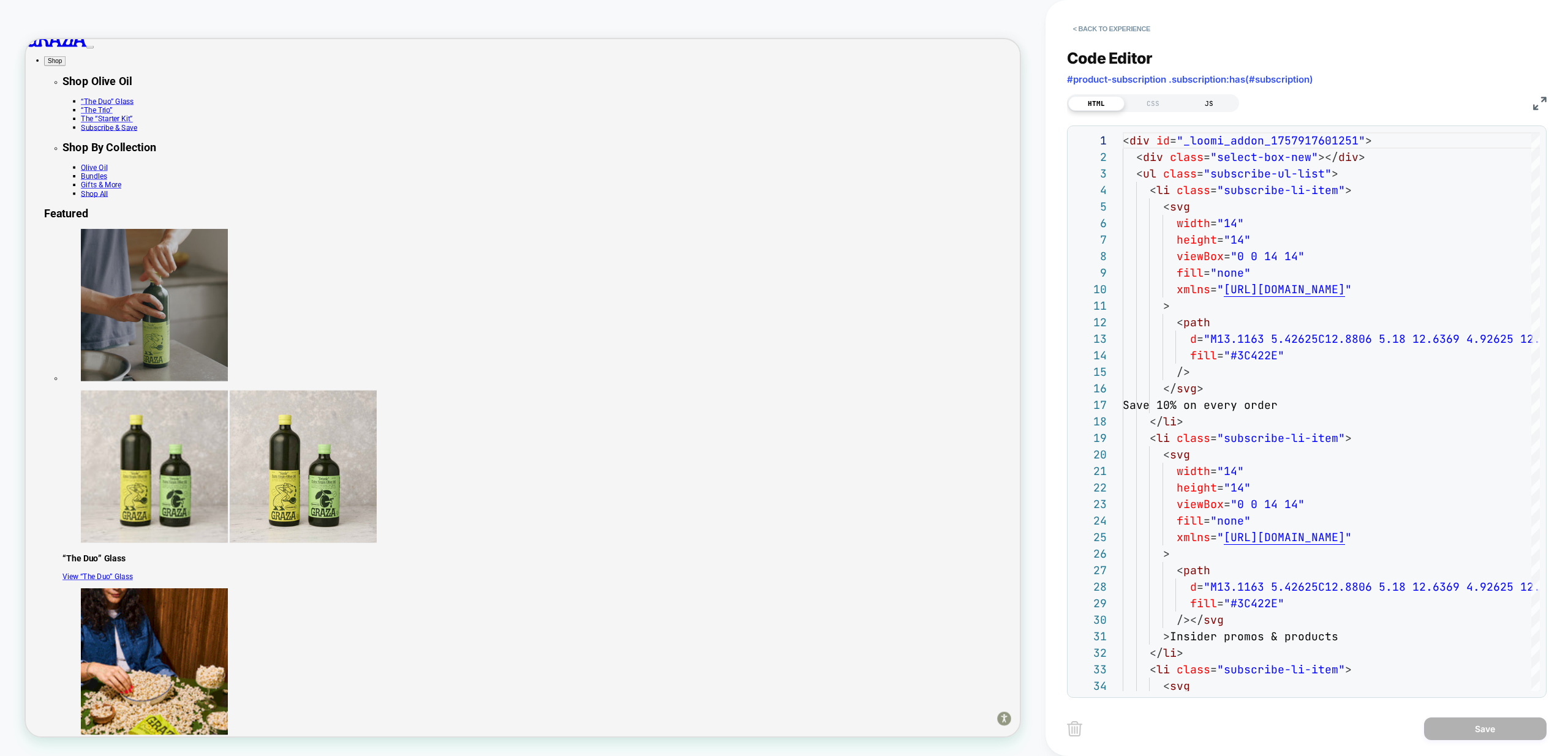
click at [1214, 106] on div "JS" at bounding box center [1209, 104] width 57 height 15
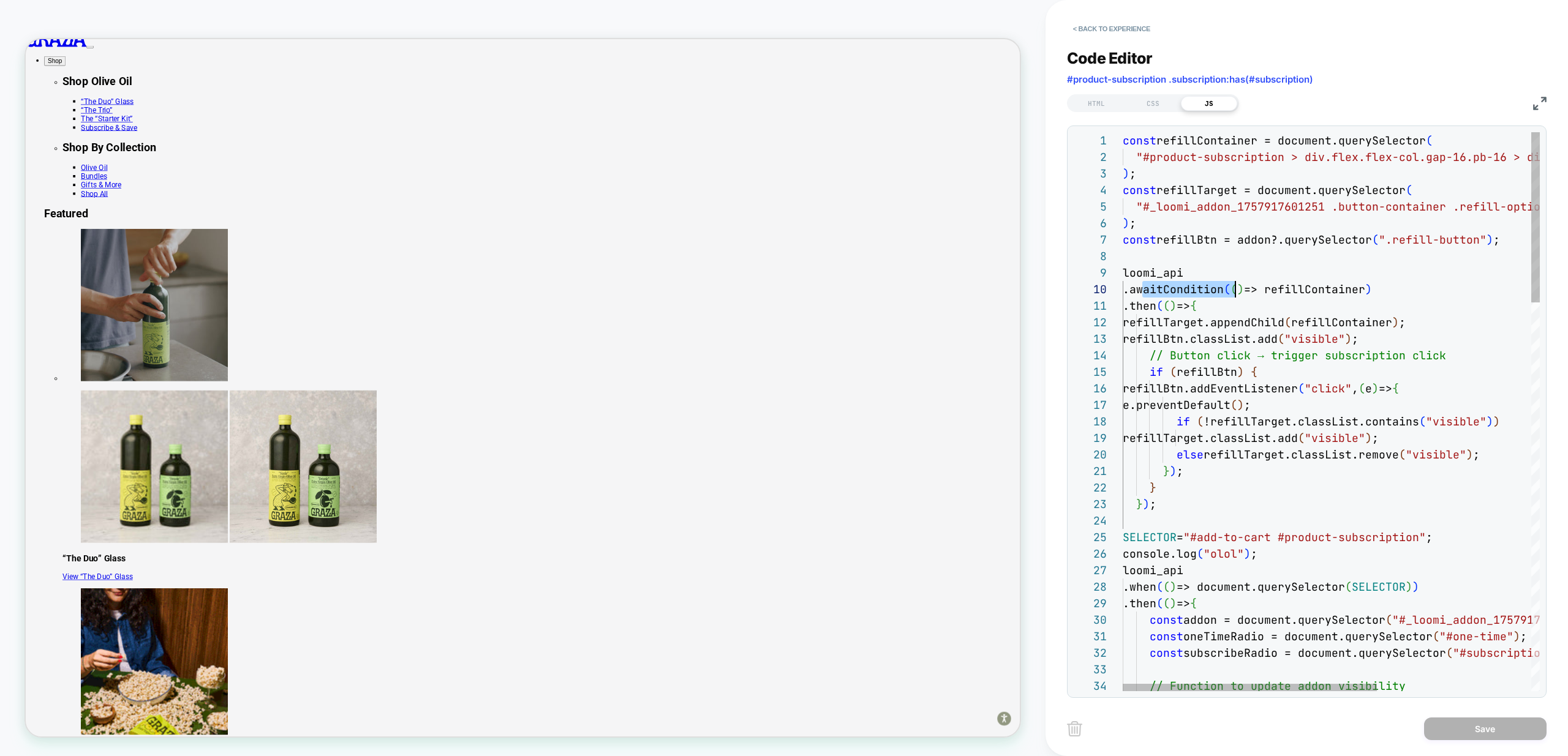
scroll to position [149, 113]
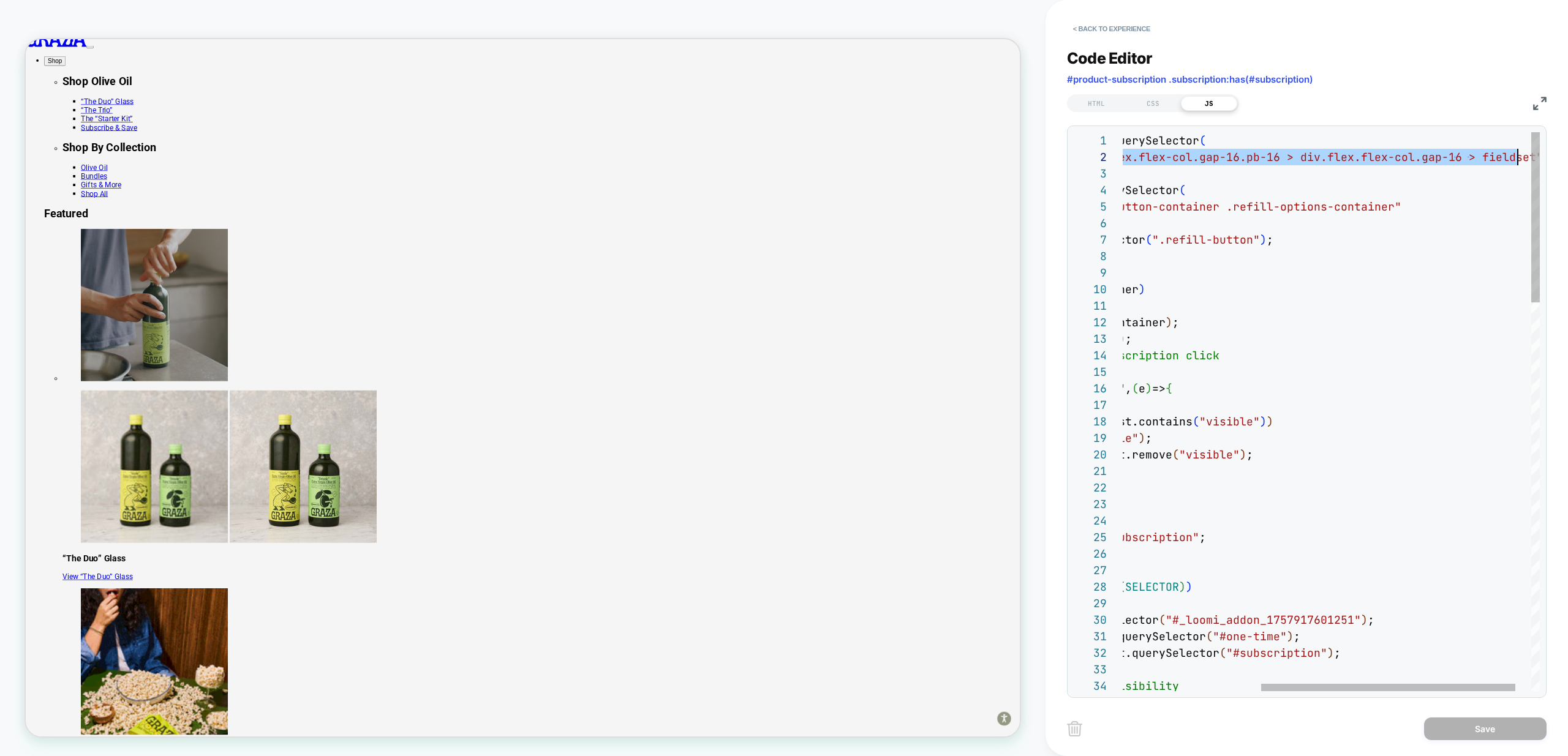
scroll to position [17, 629]
drag, startPoint x: 1143, startPoint y: 155, endPoint x: 1521, endPoint y: 156, distance: 378.0
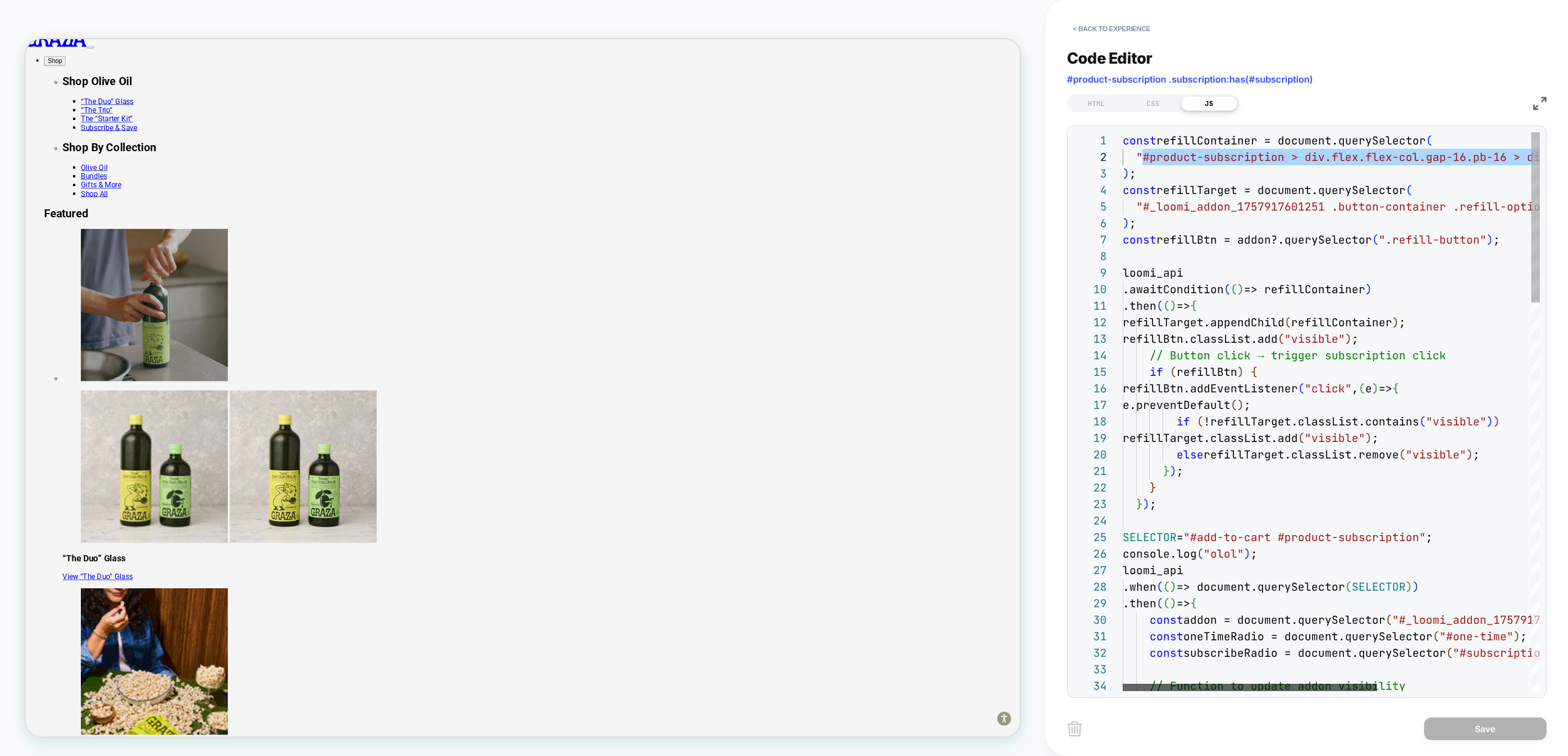
click at [1181, 685] on div at bounding box center [1249, 688] width 254 height 7
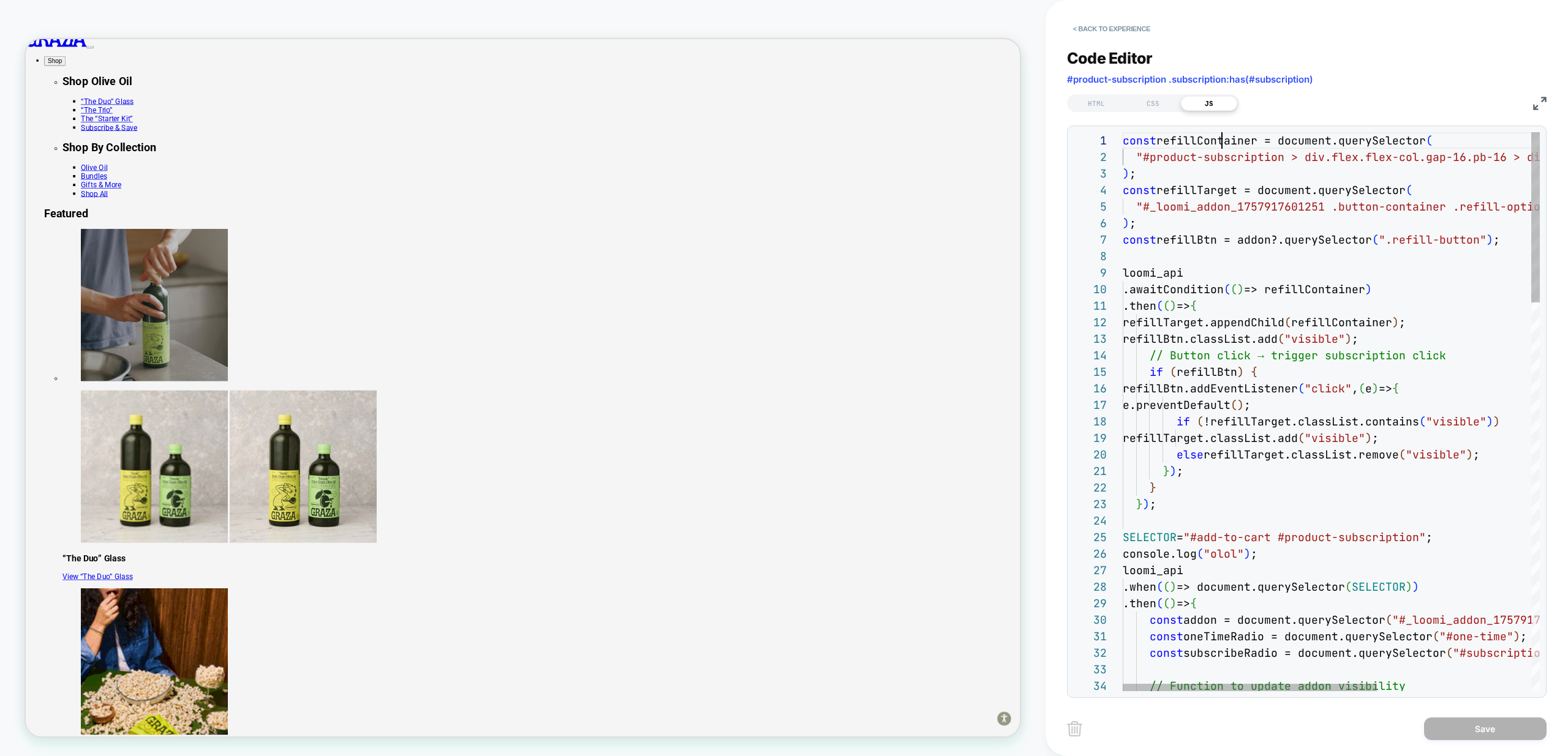
scroll to position [0, 139]
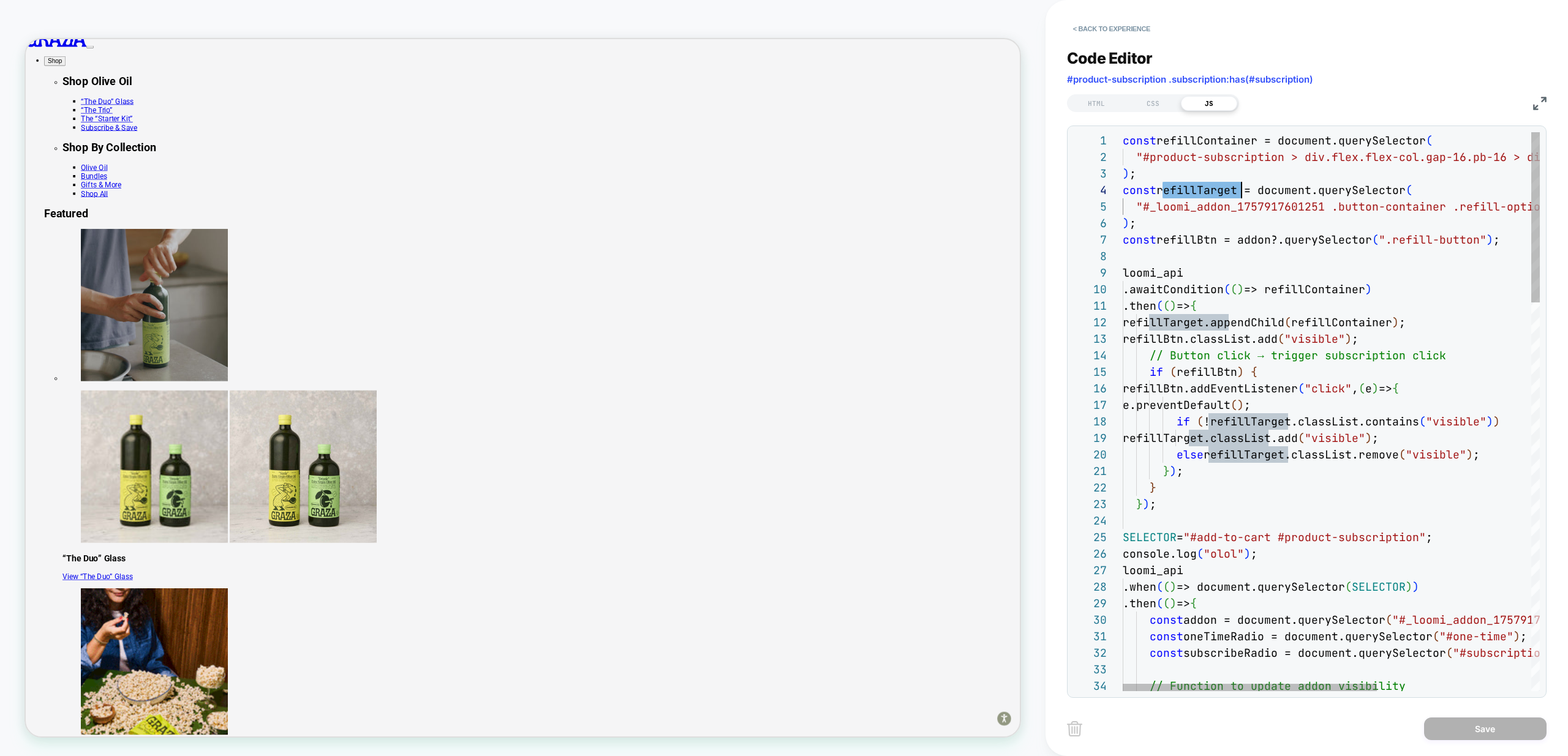
scroll to position [66, 93]
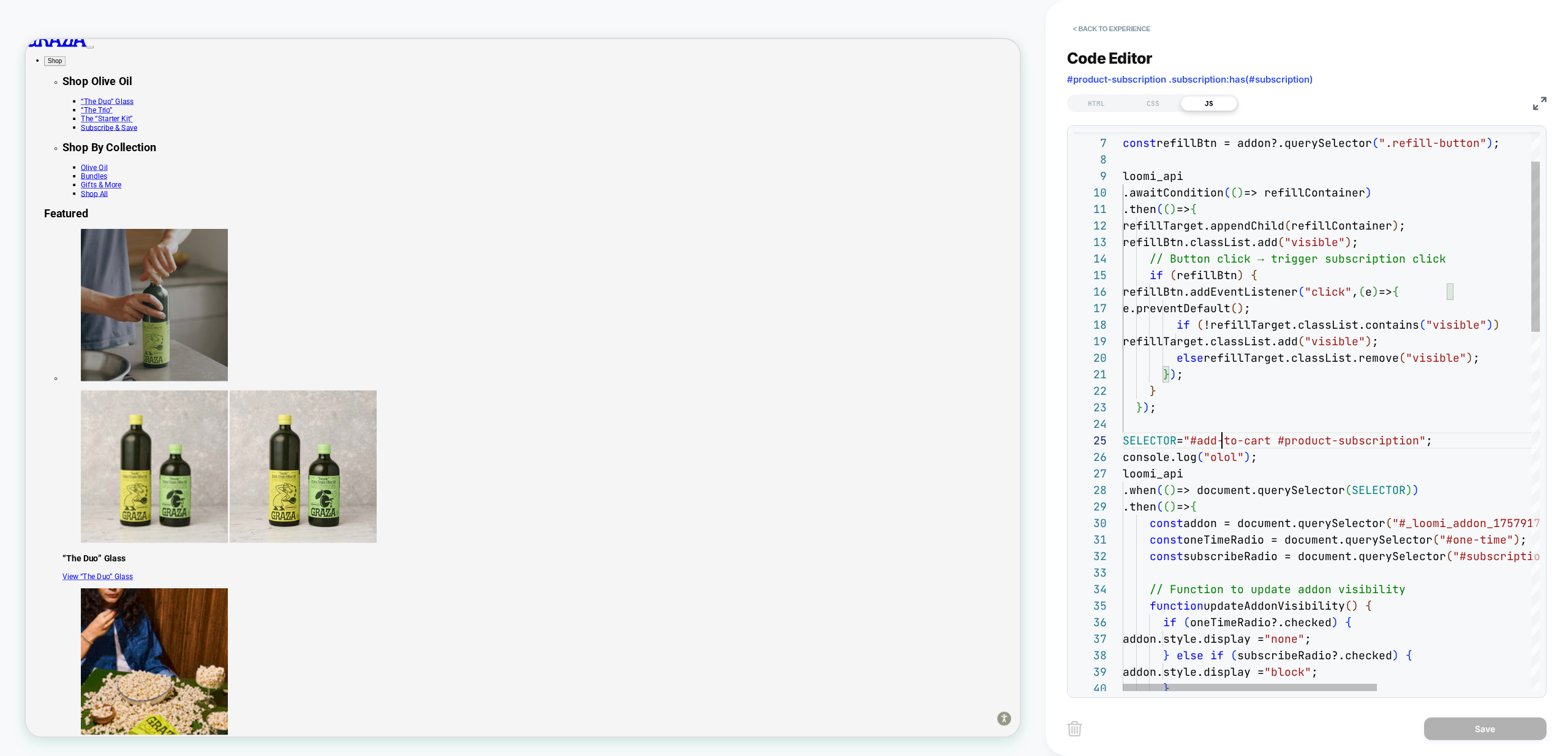
drag, startPoint x: 1203, startPoint y: 441, endPoint x: 1421, endPoint y: 445, distance: 218.0
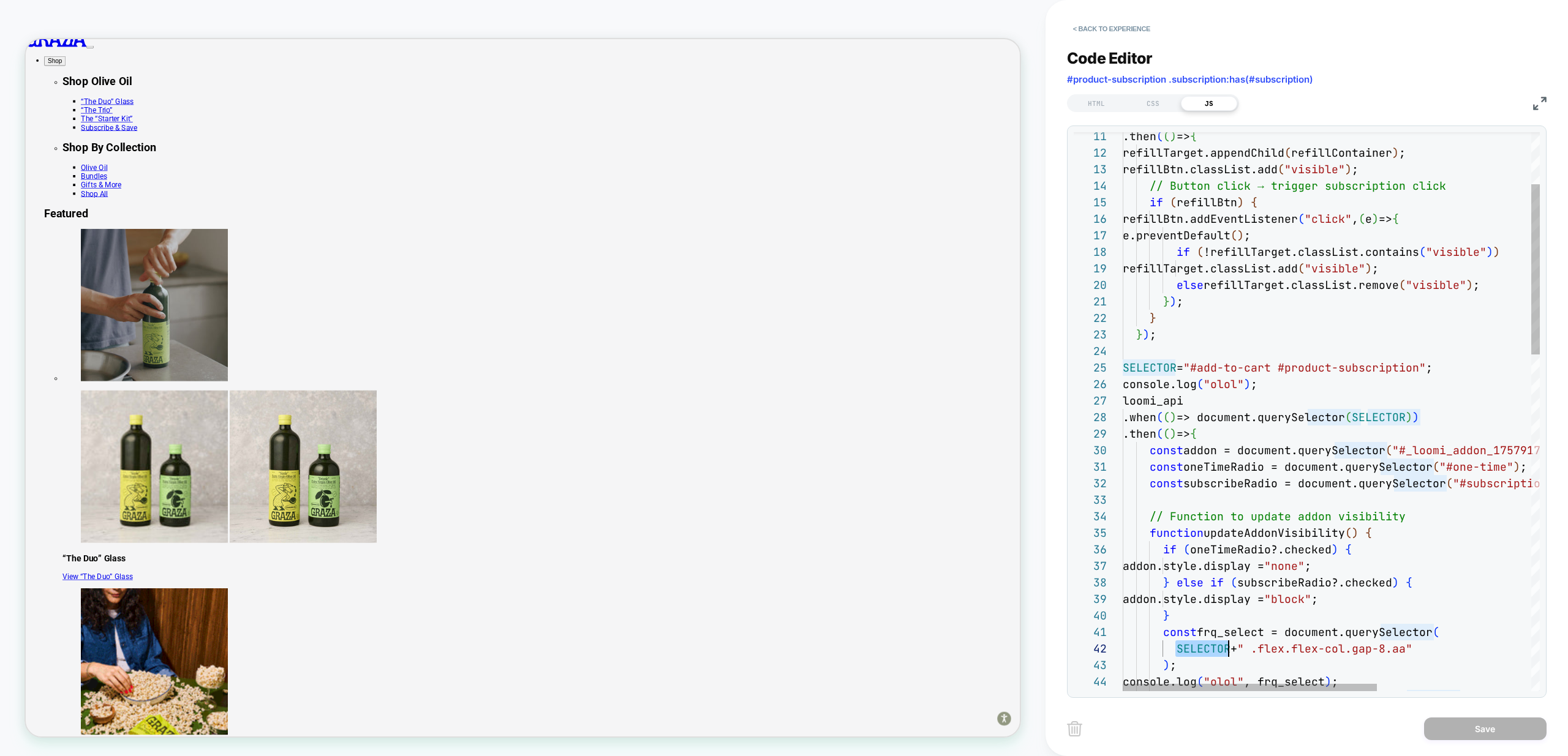
scroll to position [17, 106]
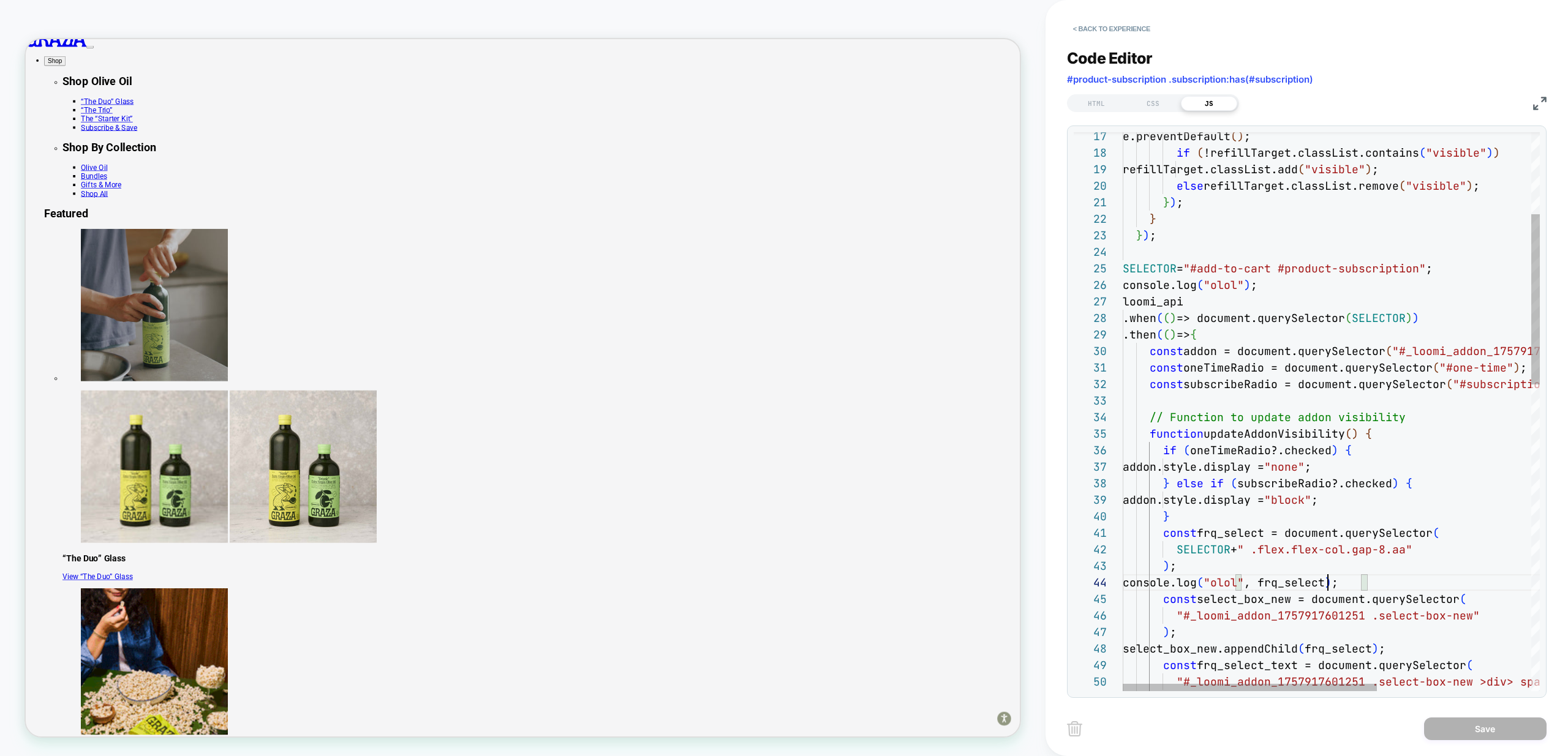
scroll to position [50, 238]
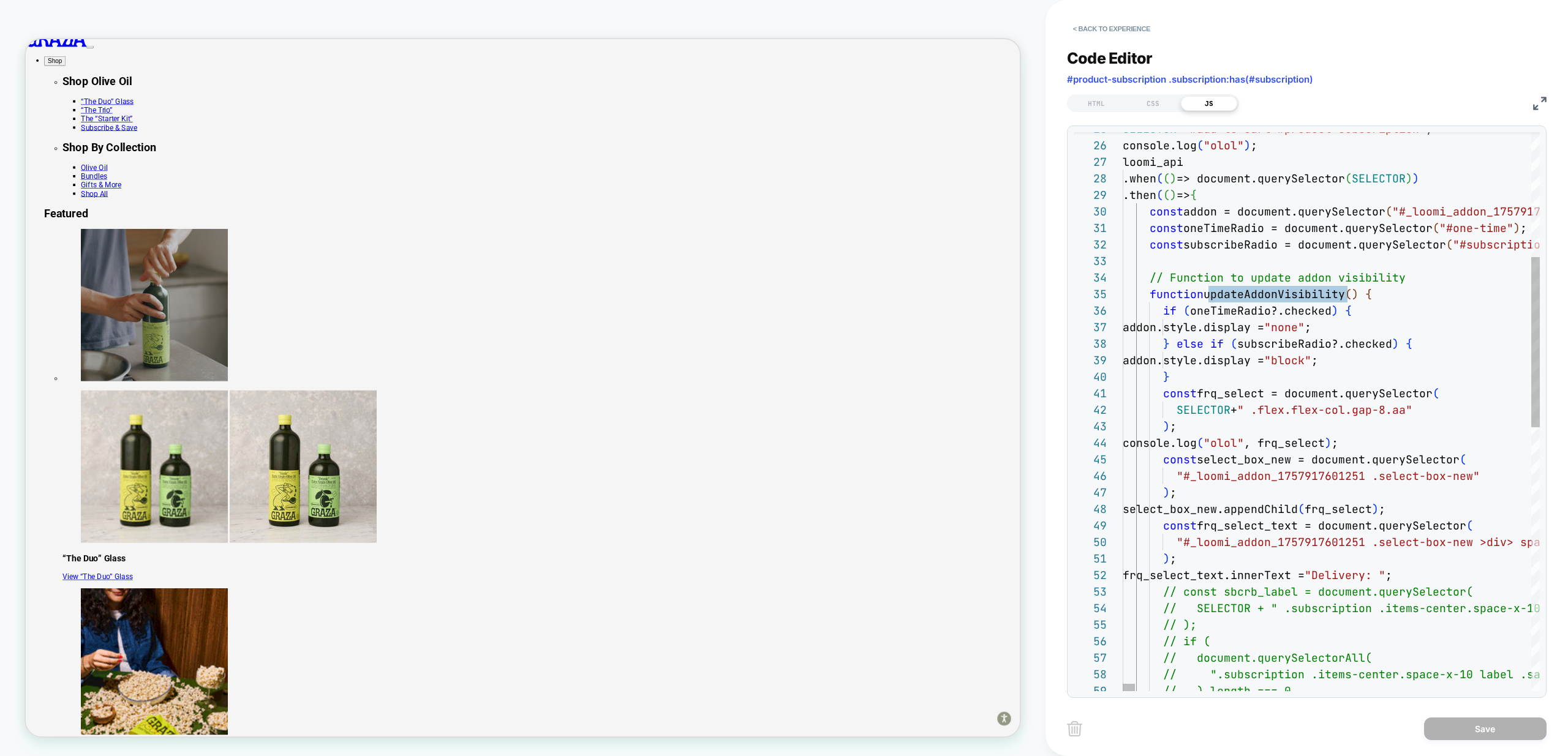
drag, startPoint x: 1448, startPoint y: 230, endPoint x: 1506, endPoint y: 226, distance: 58.1
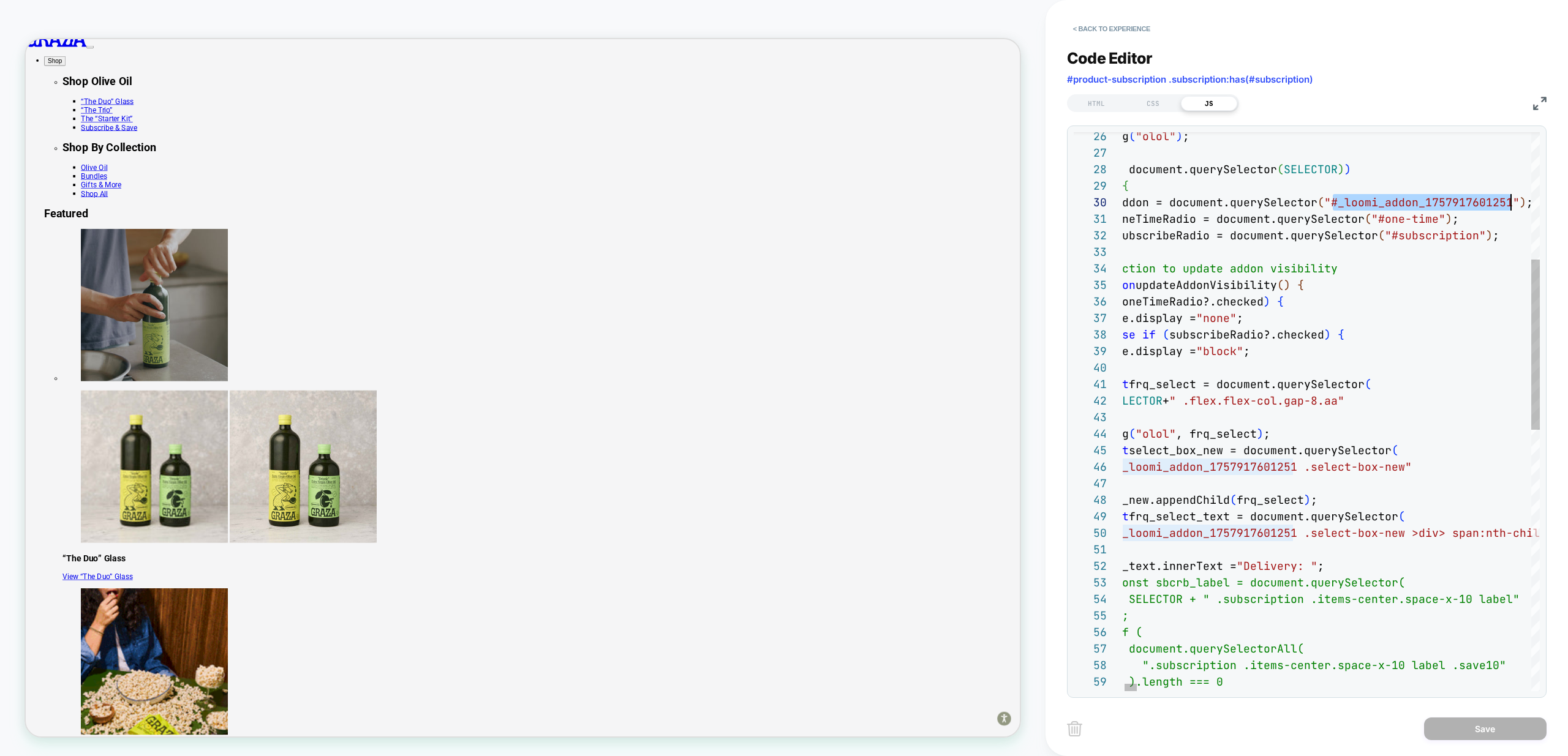
scroll to position [149, 456]
drag, startPoint x: 1403, startPoint y: 205, endPoint x: 1510, endPoint y: 205, distance: 107.0
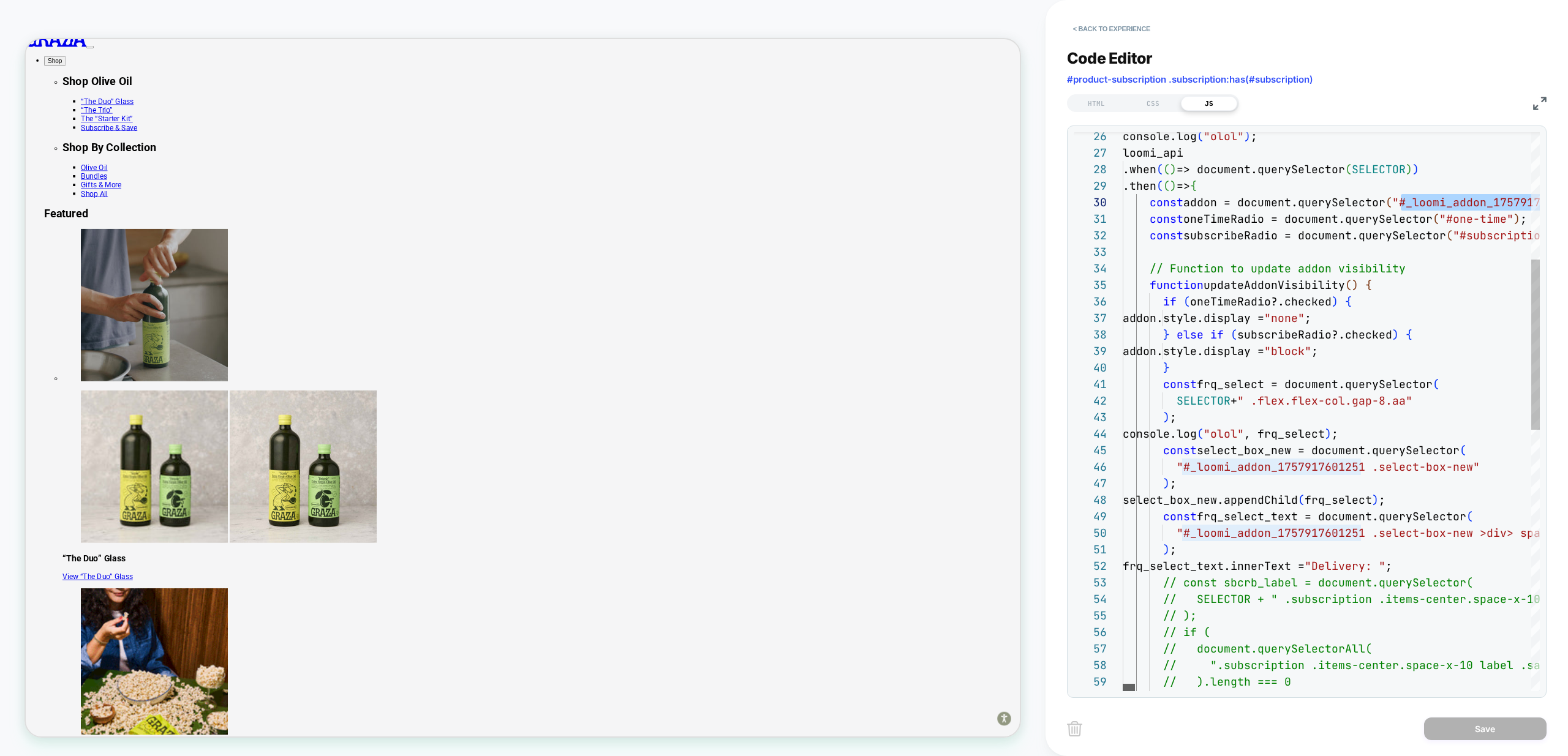
click at [1124, 691] on div at bounding box center [1128, 688] width 12 height 7
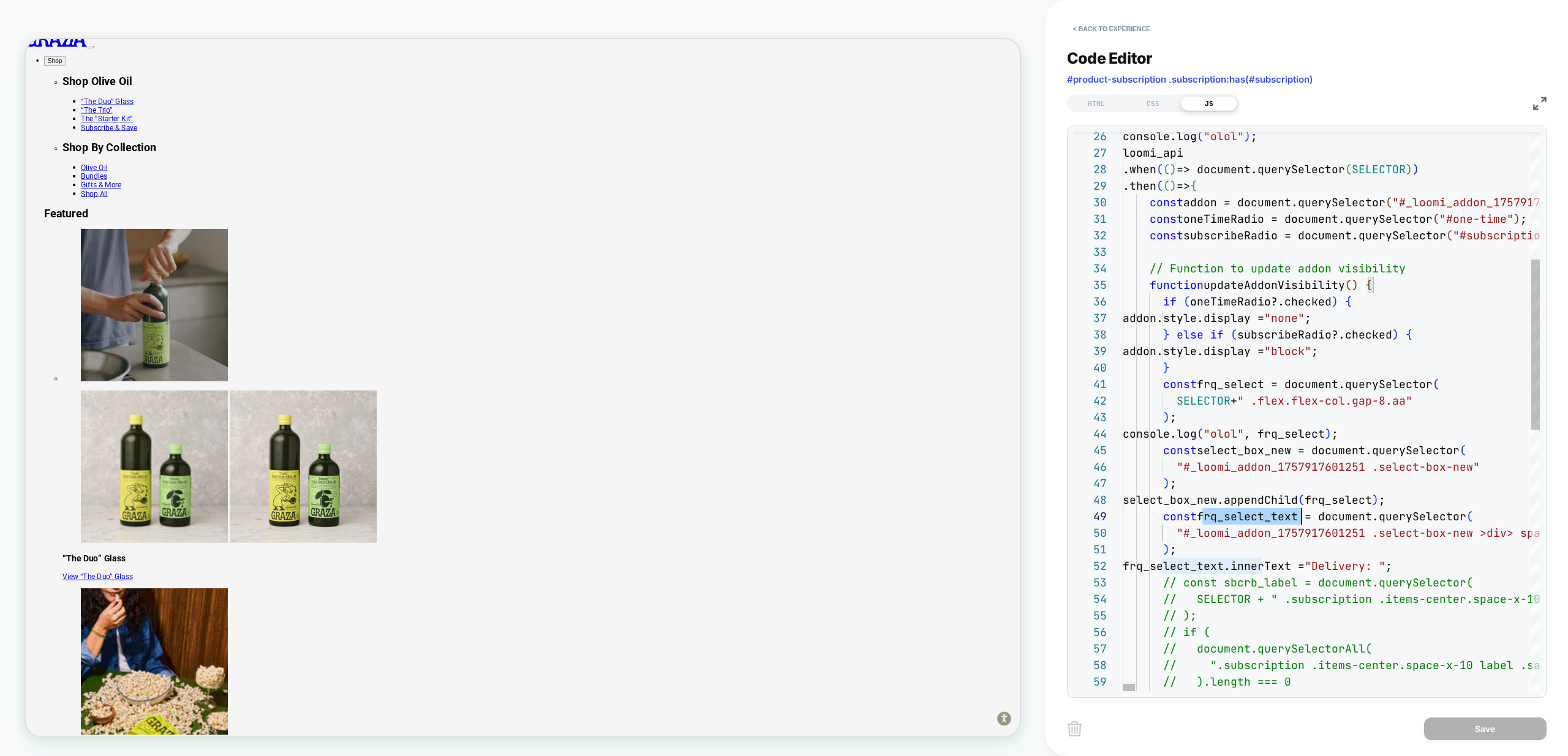
scroll to position [132, 179]
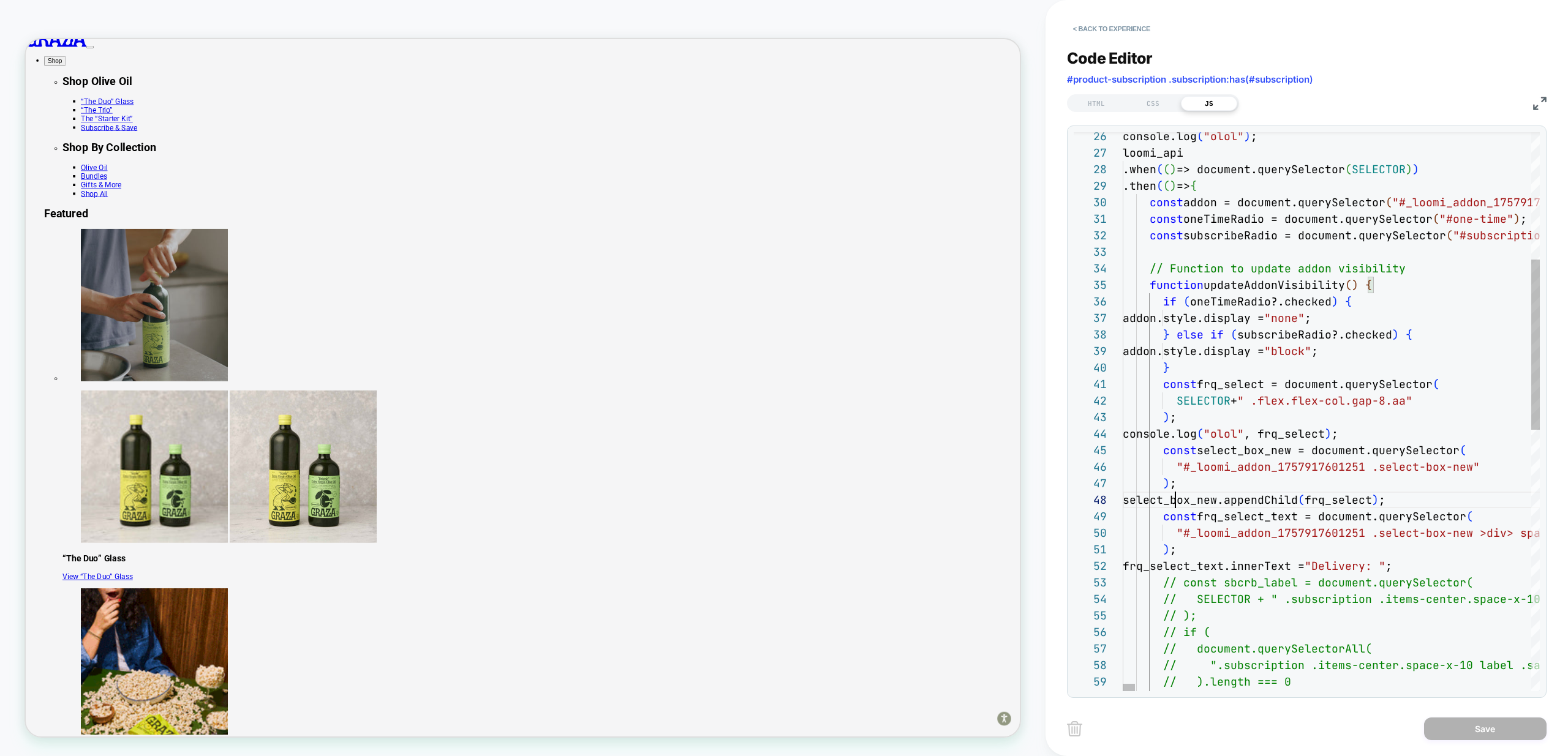
scroll to position [116, 132]
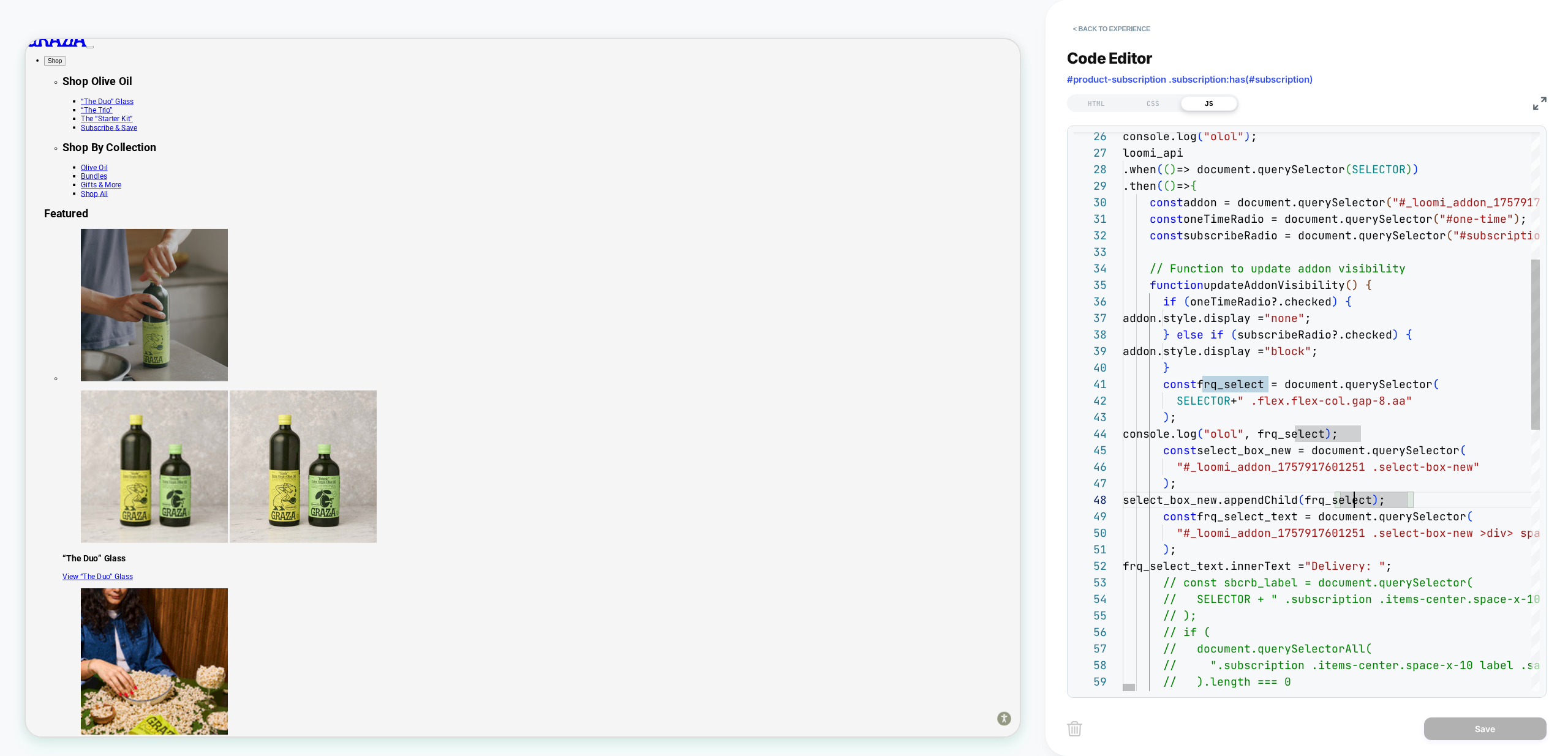
scroll to position [149, 265]
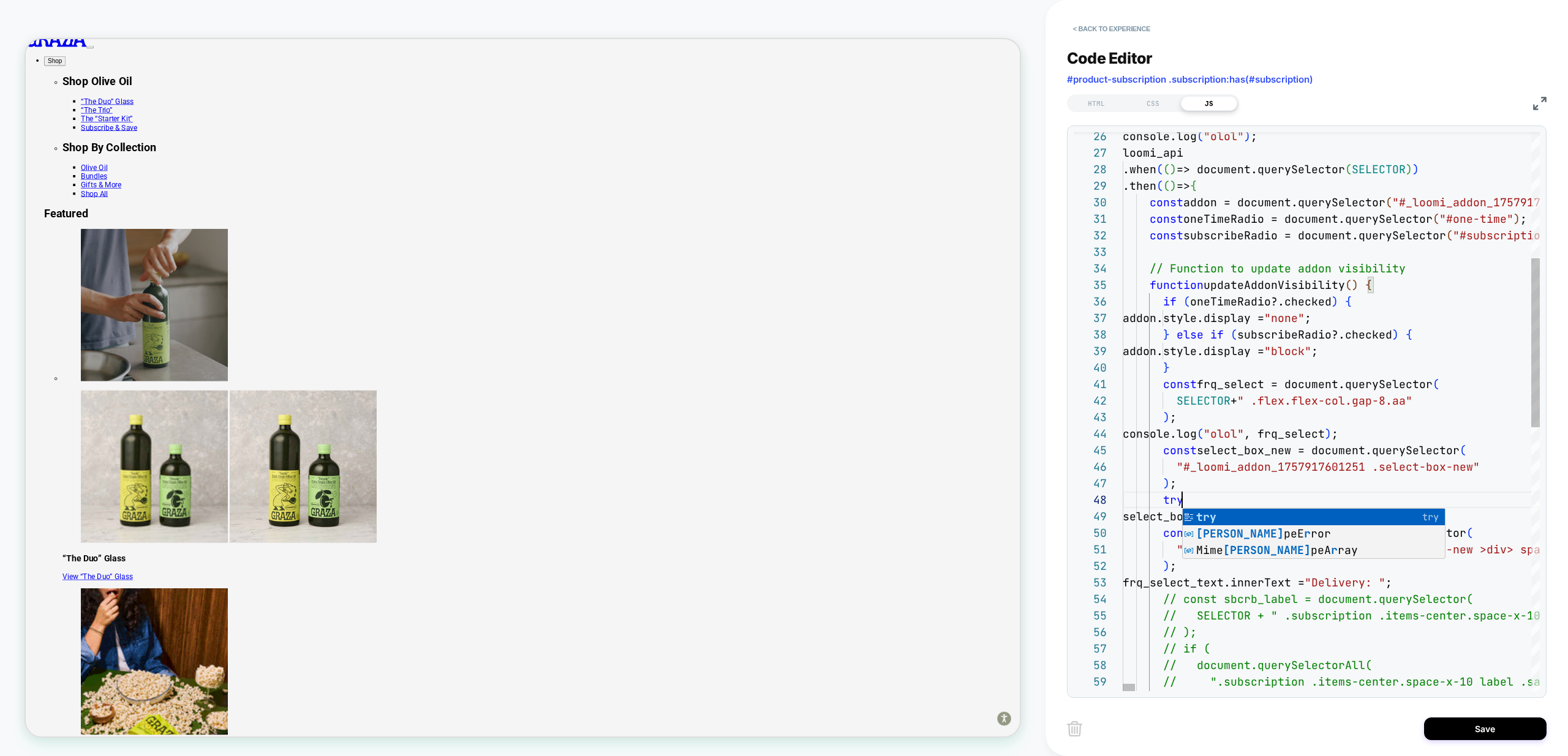
scroll to position [116, 60]
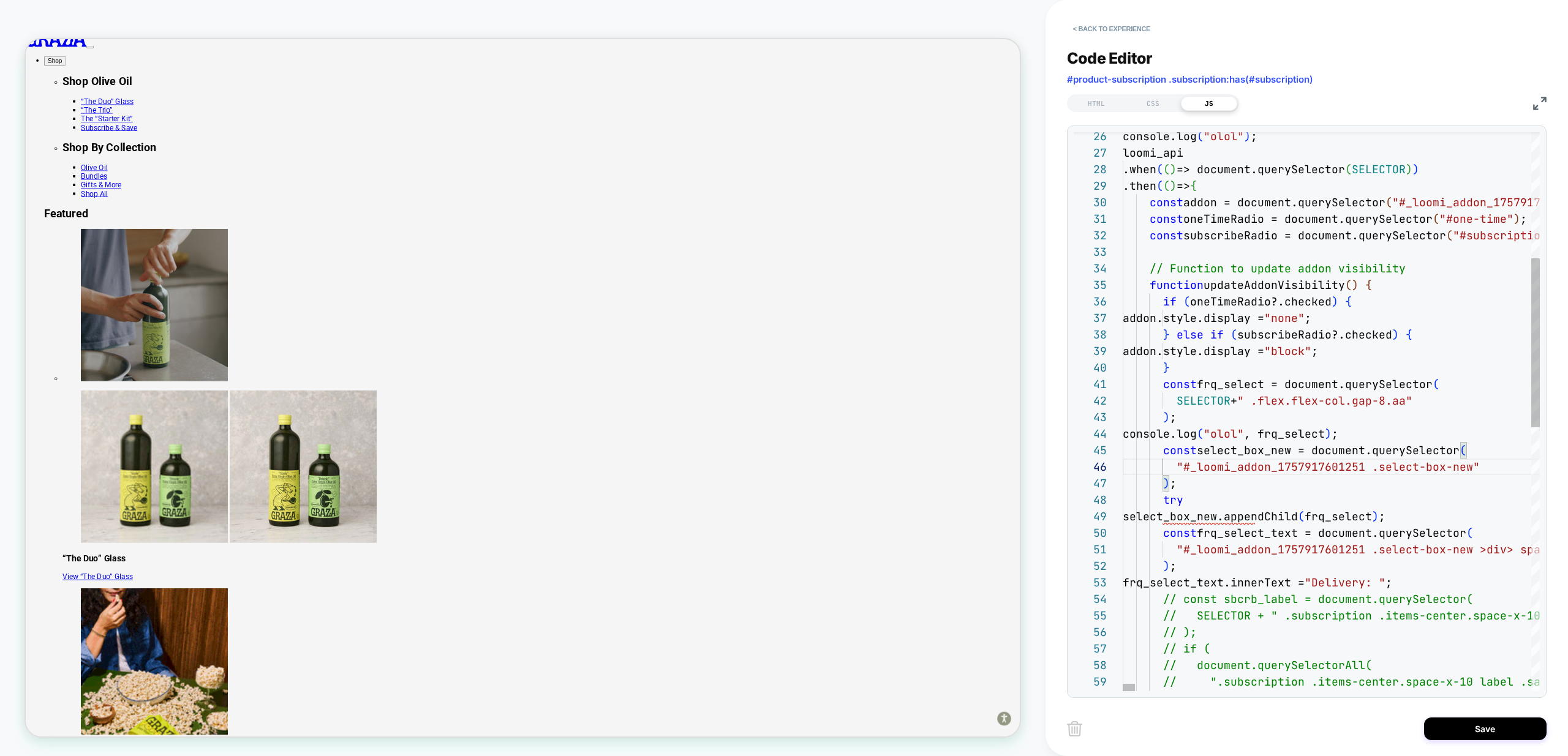
drag, startPoint x: 1432, startPoint y: 515, endPoint x: 1056, endPoint y: 514, distance: 376.0
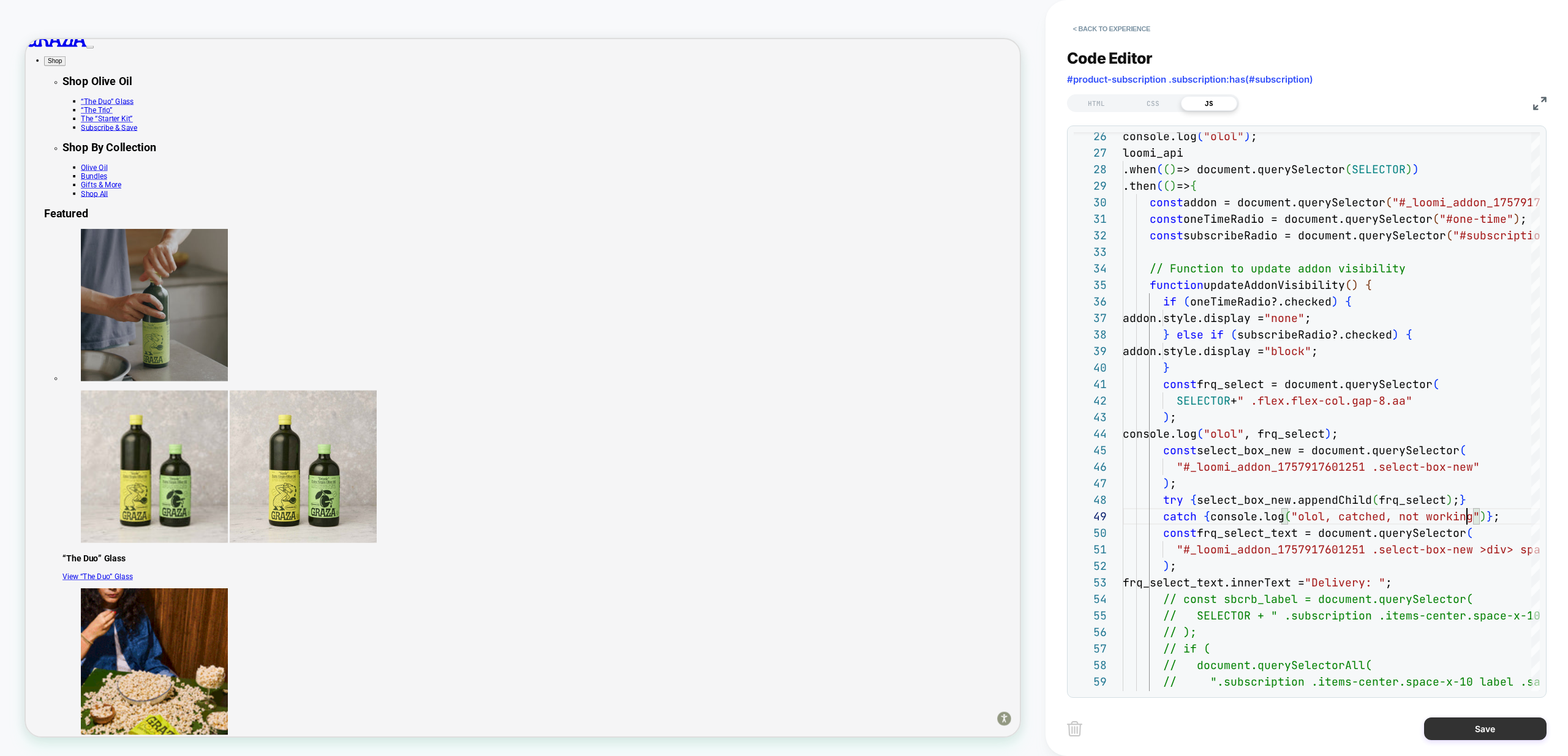
type textarea "**********"
click at [1497, 731] on button "Save" at bounding box center [1485, 729] width 122 height 22
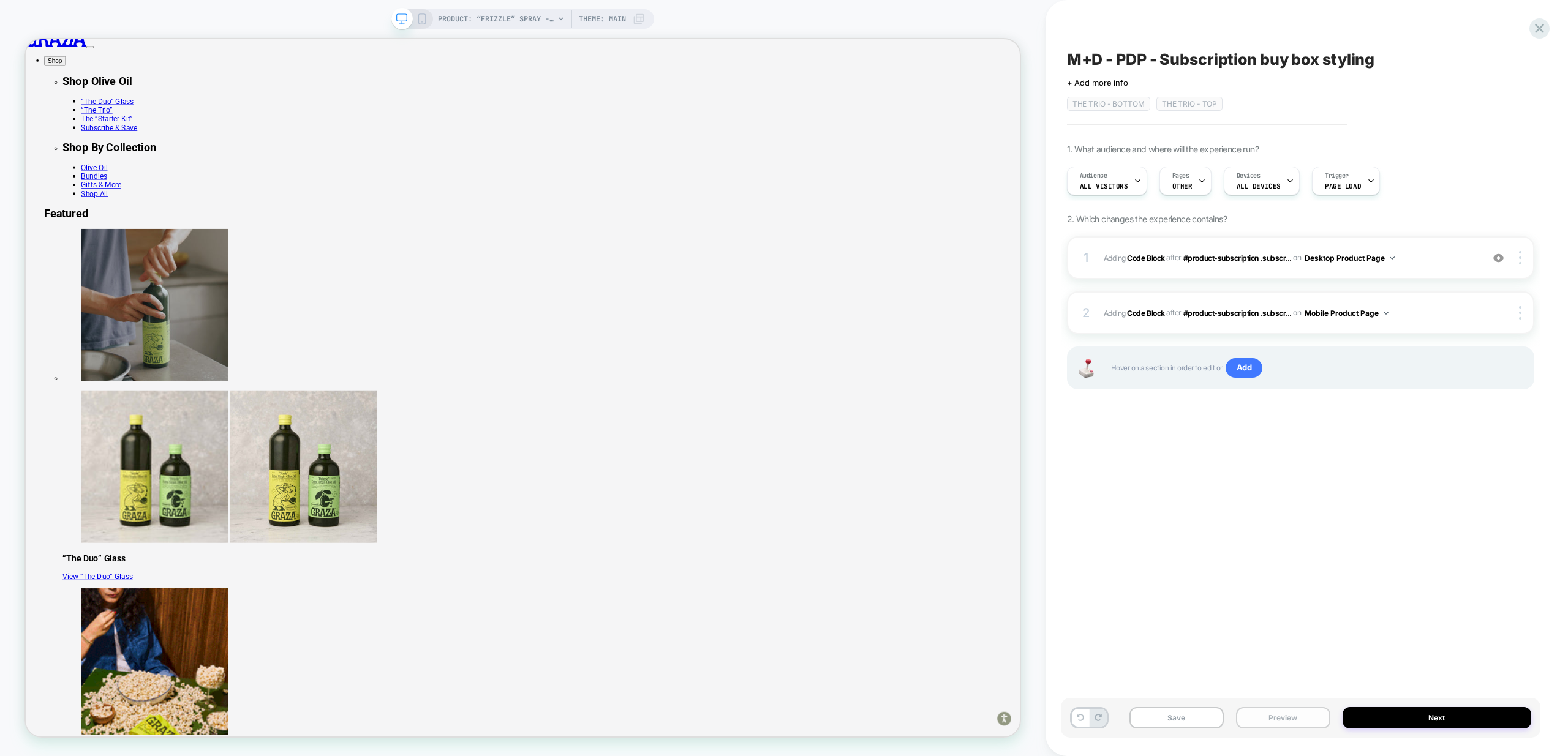
click at [1307, 718] on button "Preview" at bounding box center [1283, 718] width 95 height 21
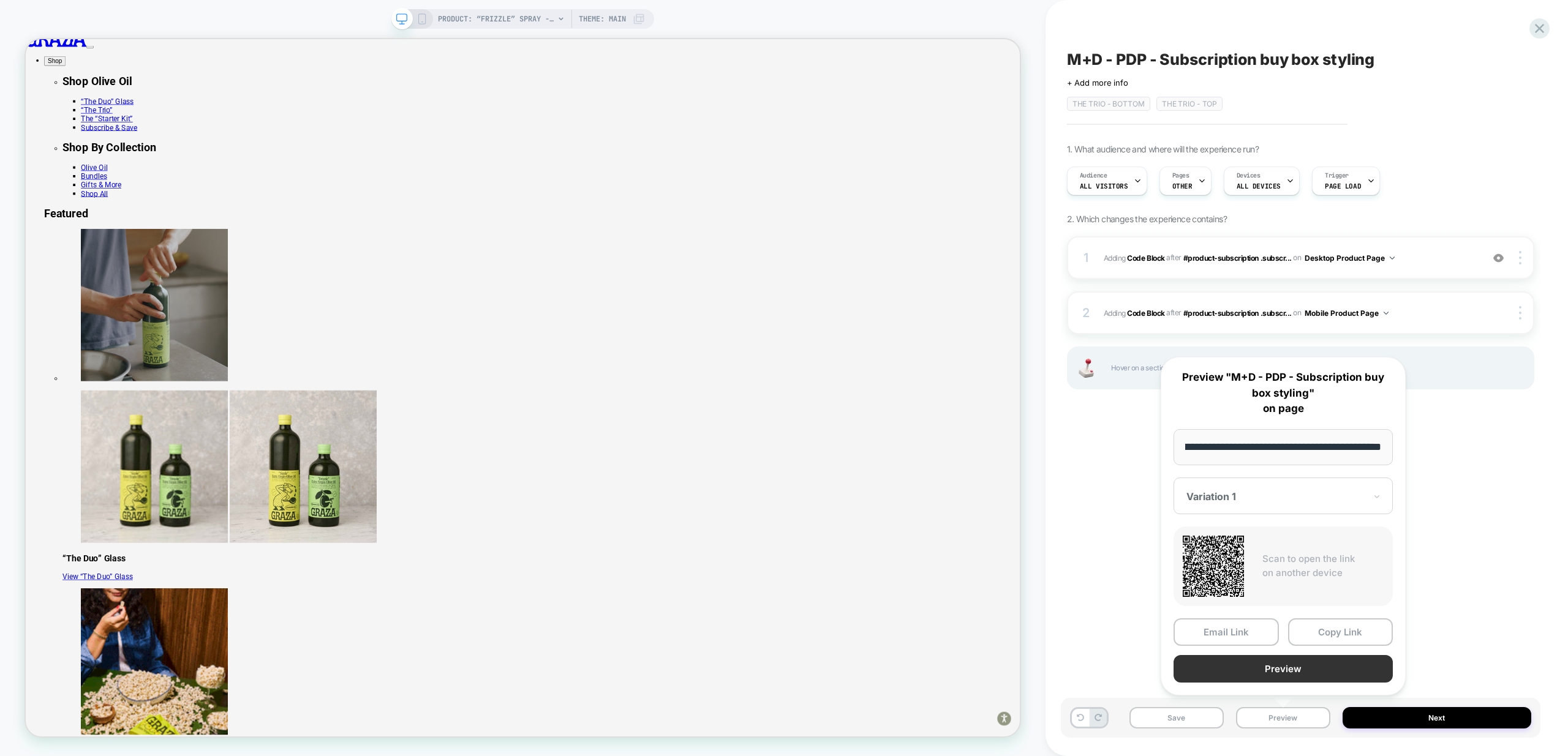
scroll to position [0, 0]
click at [1283, 671] on button "Preview" at bounding box center [1283, 669] width 219 height 27
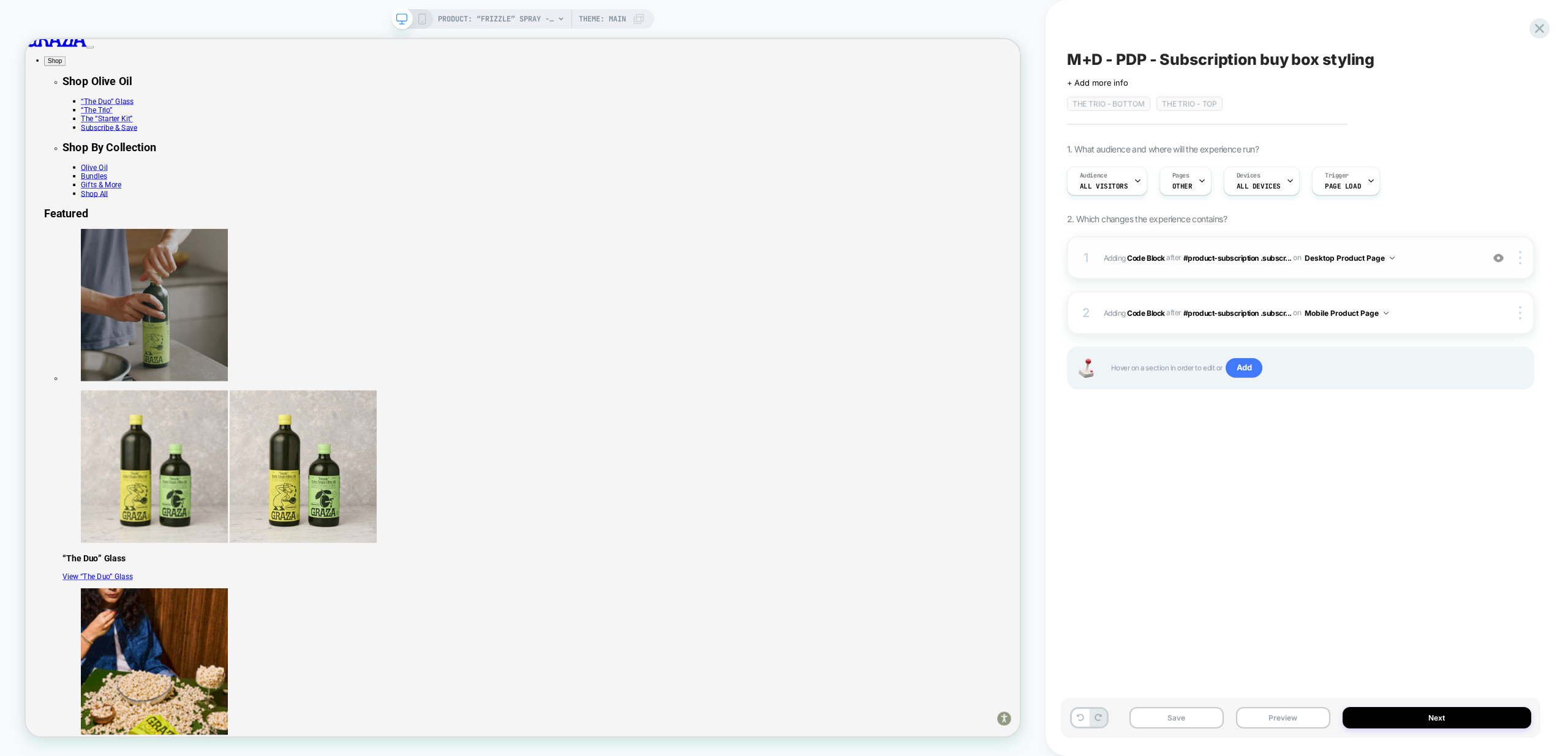
click at [1418, 257] on span "Adding Code Block AFTER #product-subscription .subscr... #product-subscription …" at bounding box center [1289, 258] width 372 height 16
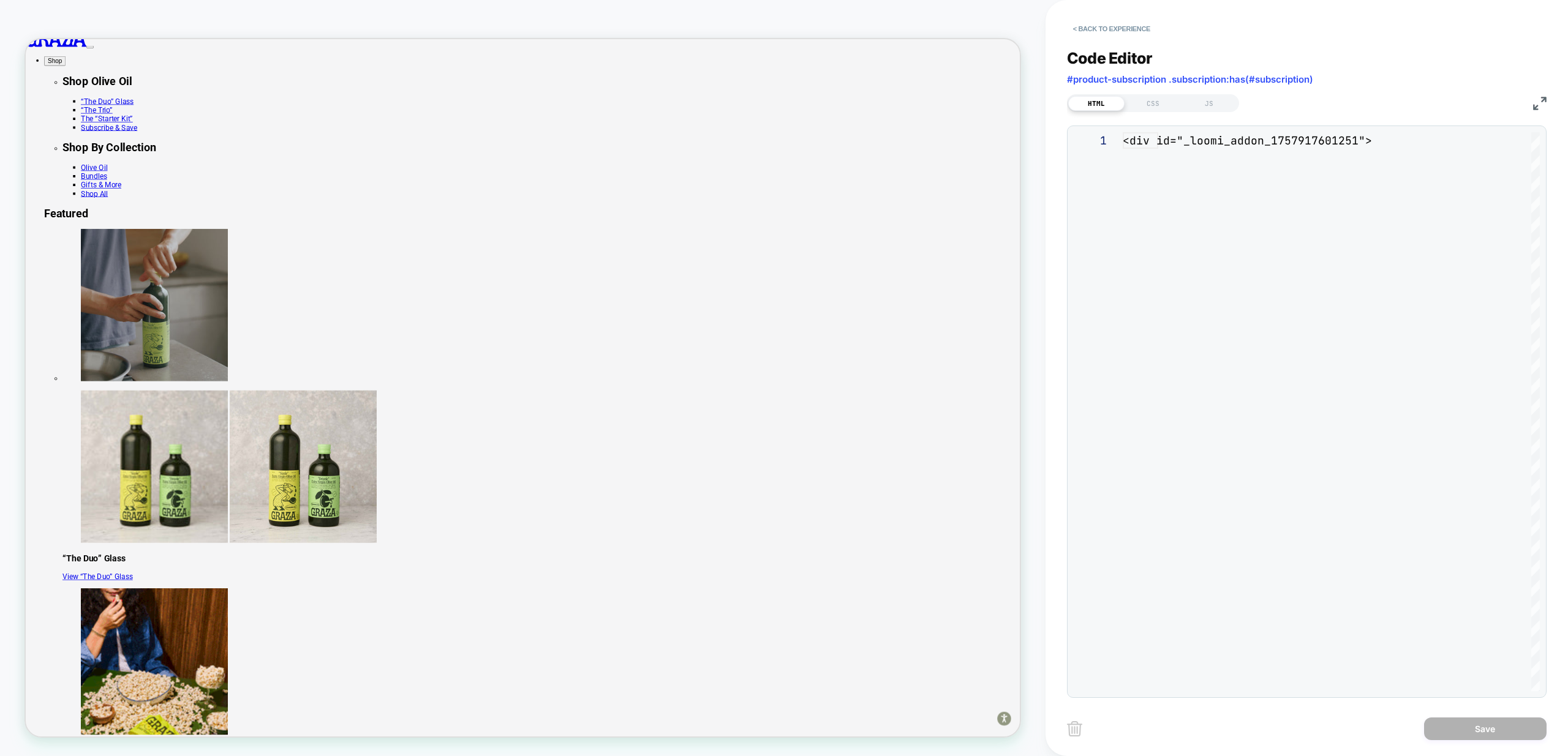
scroll to position [165, 0]
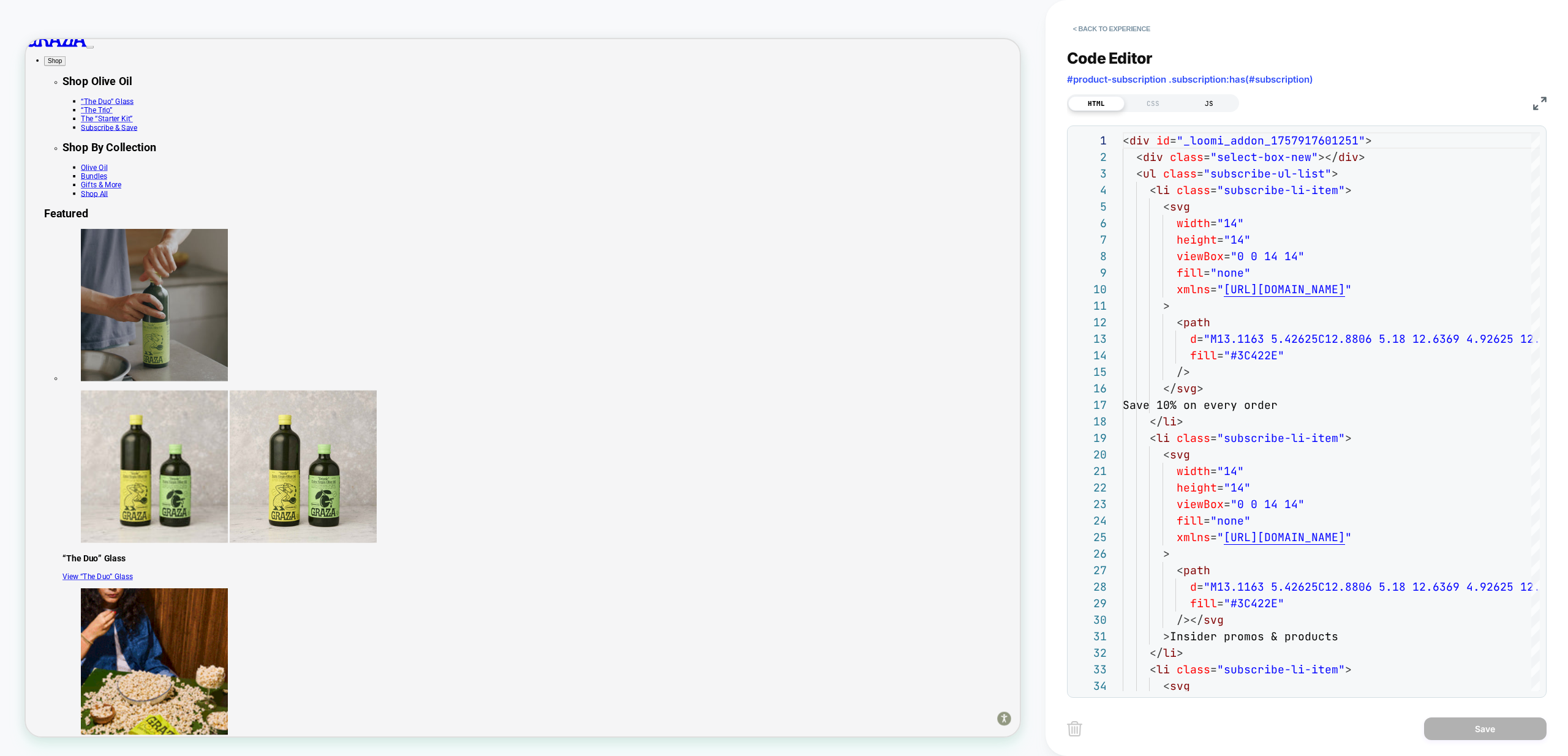
click at [1206, 104] on div "JS" at bounding box center [1209, 104] width 57 height 15
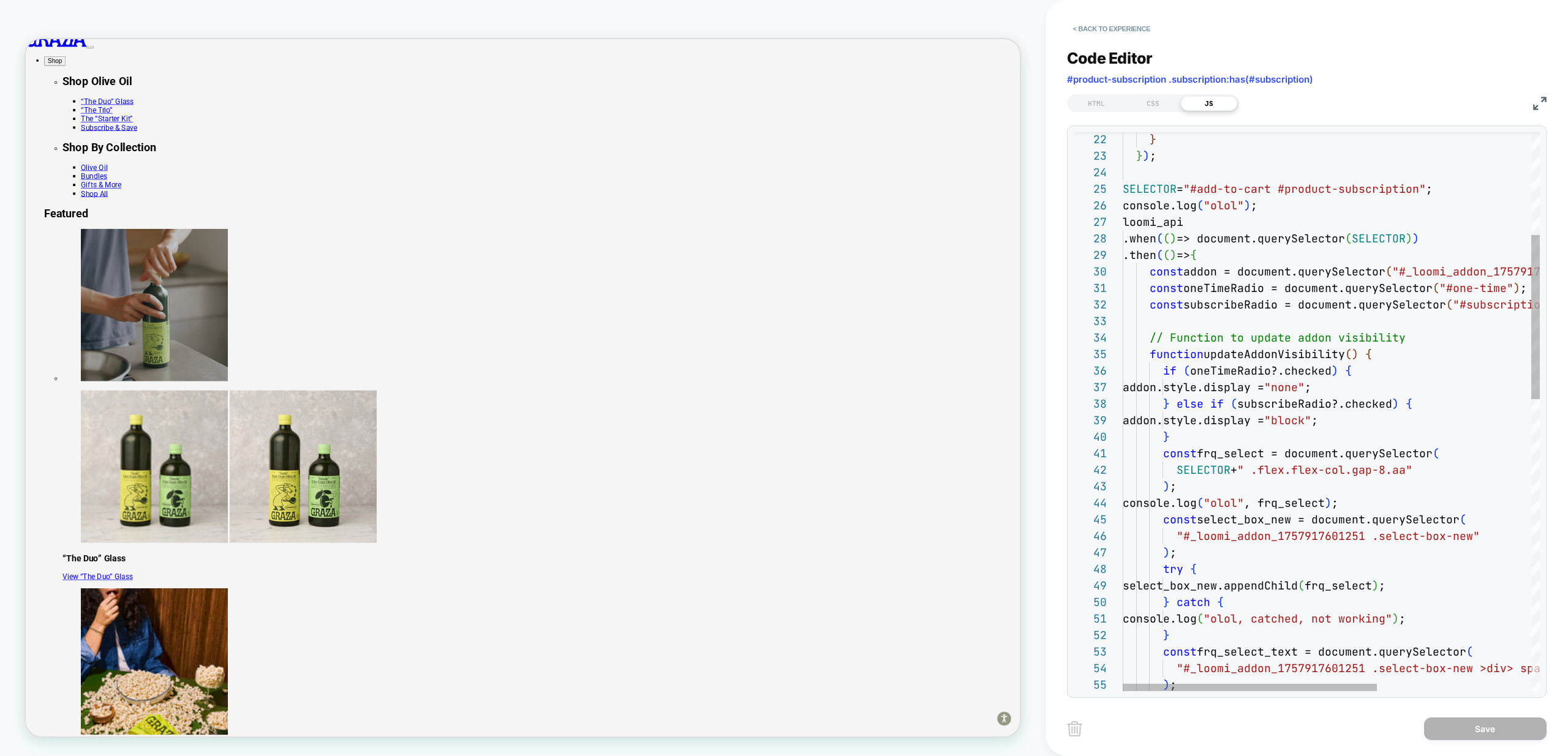
click at [1281, 481] on div "SELECTOR = "#add-to-cart #product-subscription" ; console.log ( "olol" ) ; loom…" at bounding box center [1457, 732] width 670 height 1898
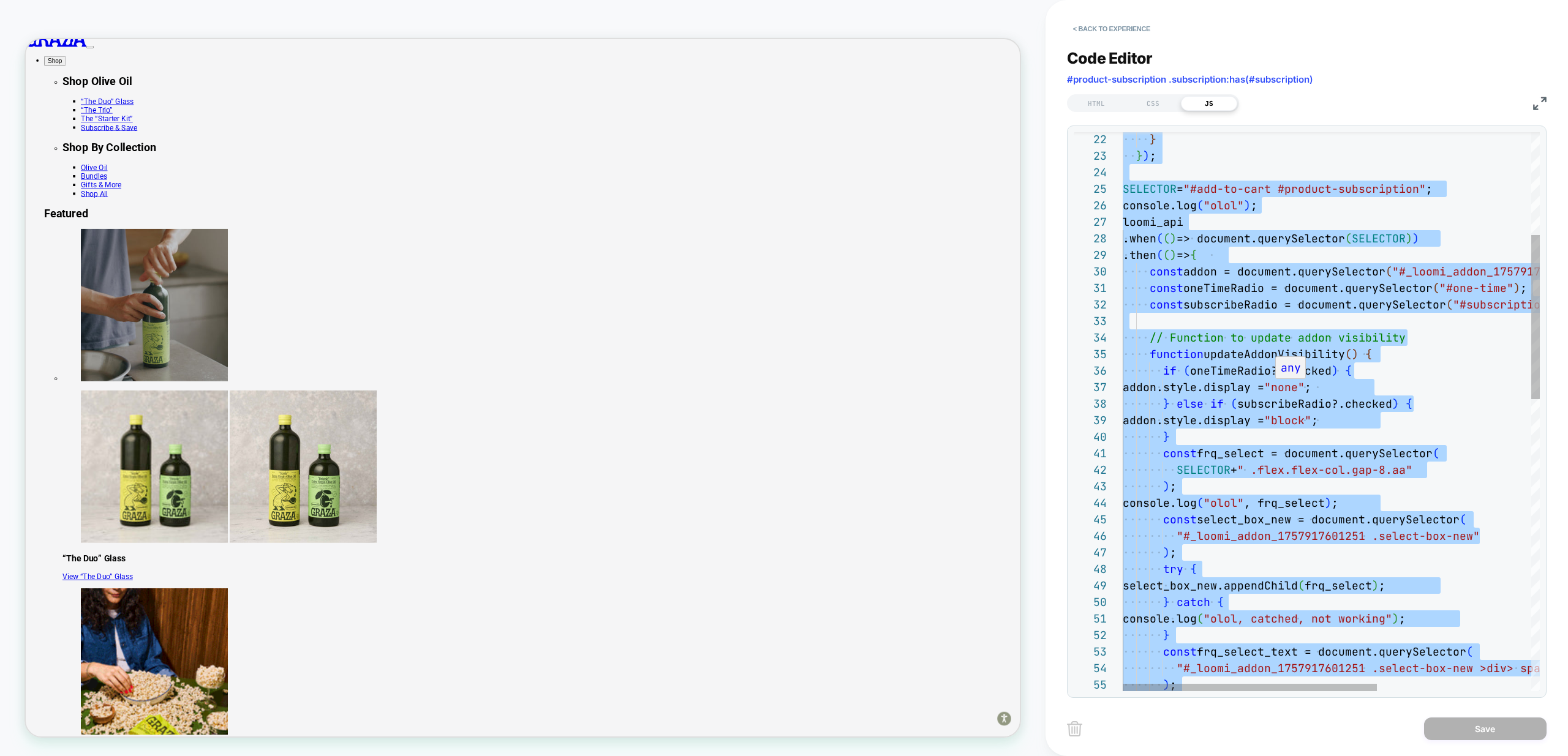
type textarea "**********"
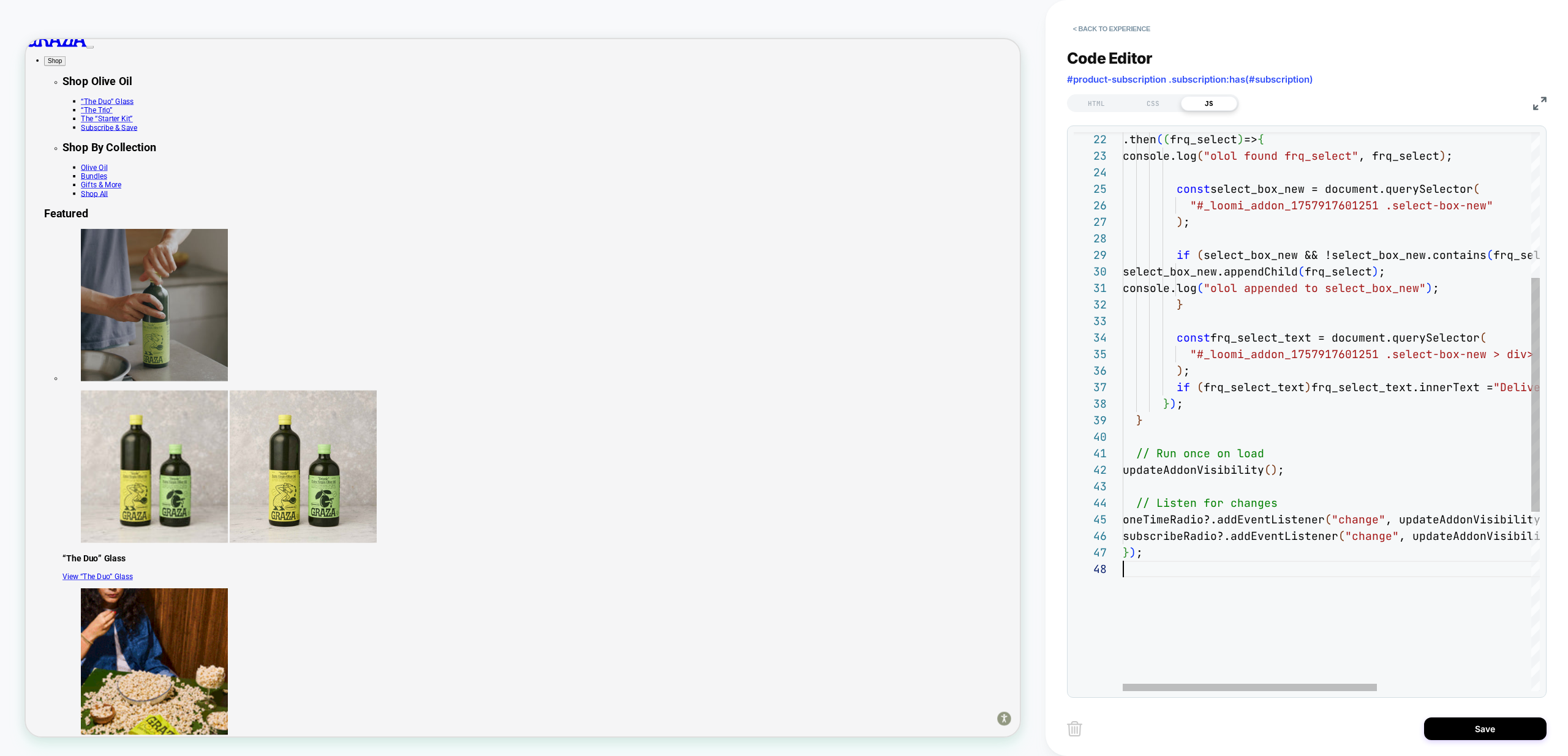
scroll to position [116, 0]
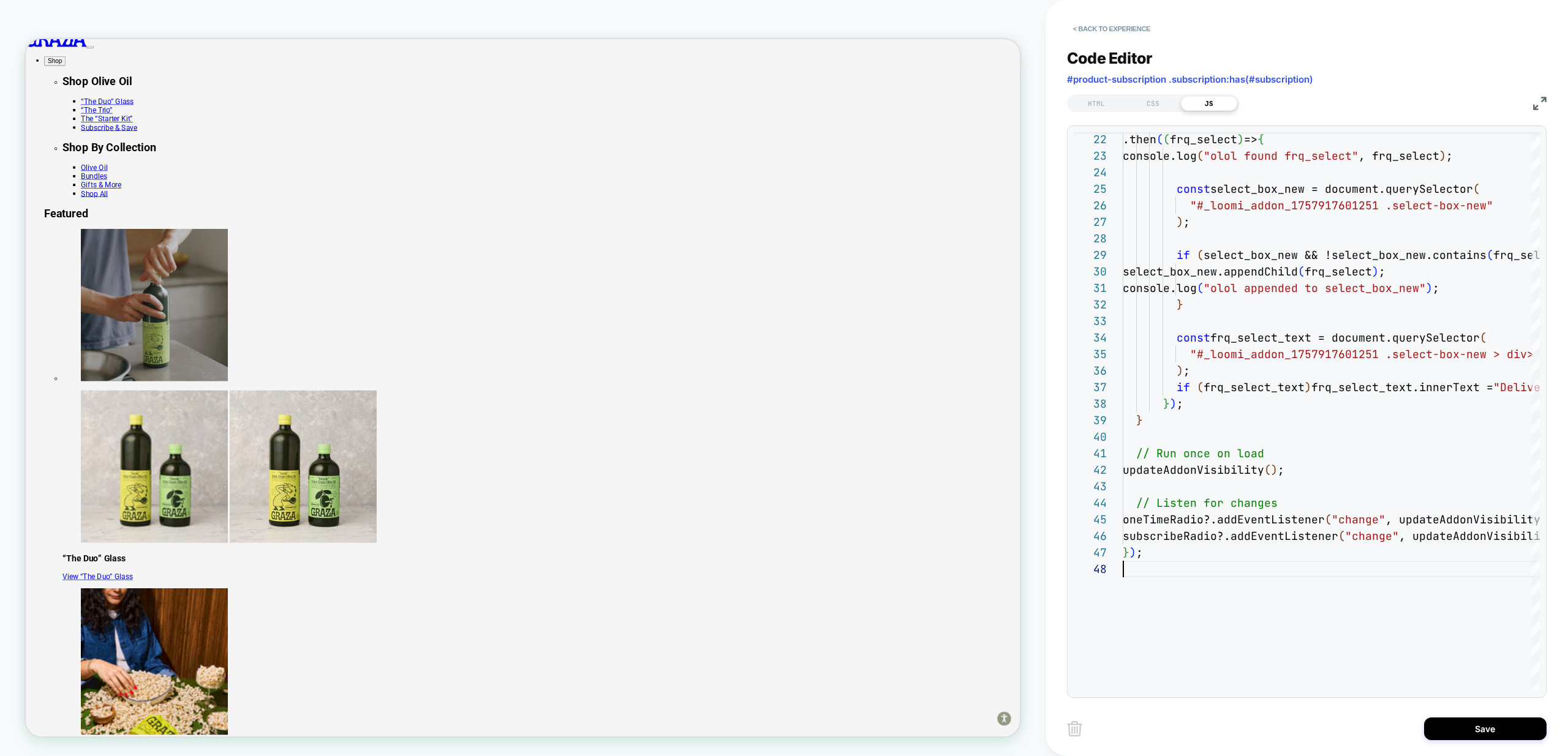
click at [1480, 727] on button "Save" at bounding box center [1485, 729] width 122 height 22
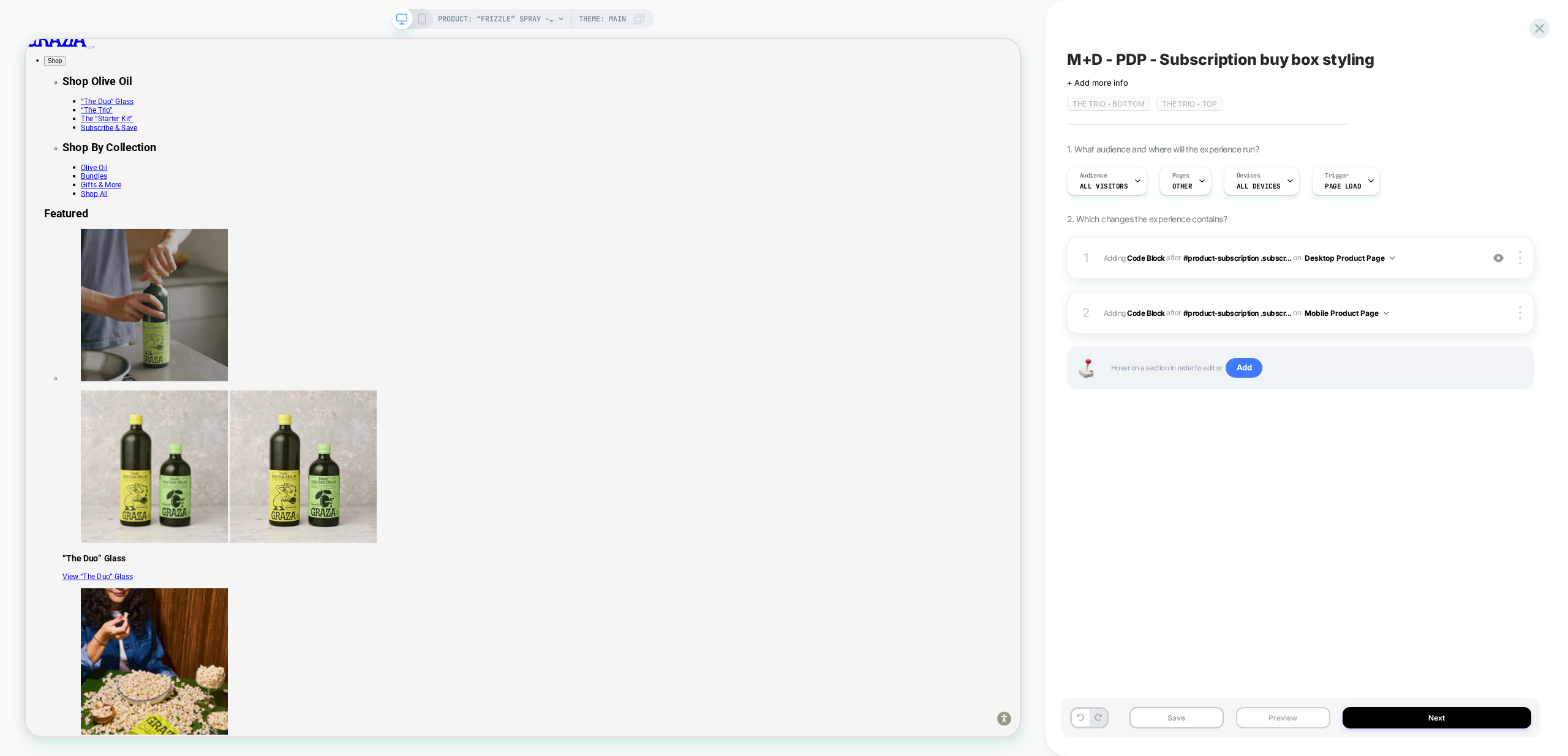
click at [1301, 719] on button "Preview" at bounding box center [1283, 718] width 95 height 21
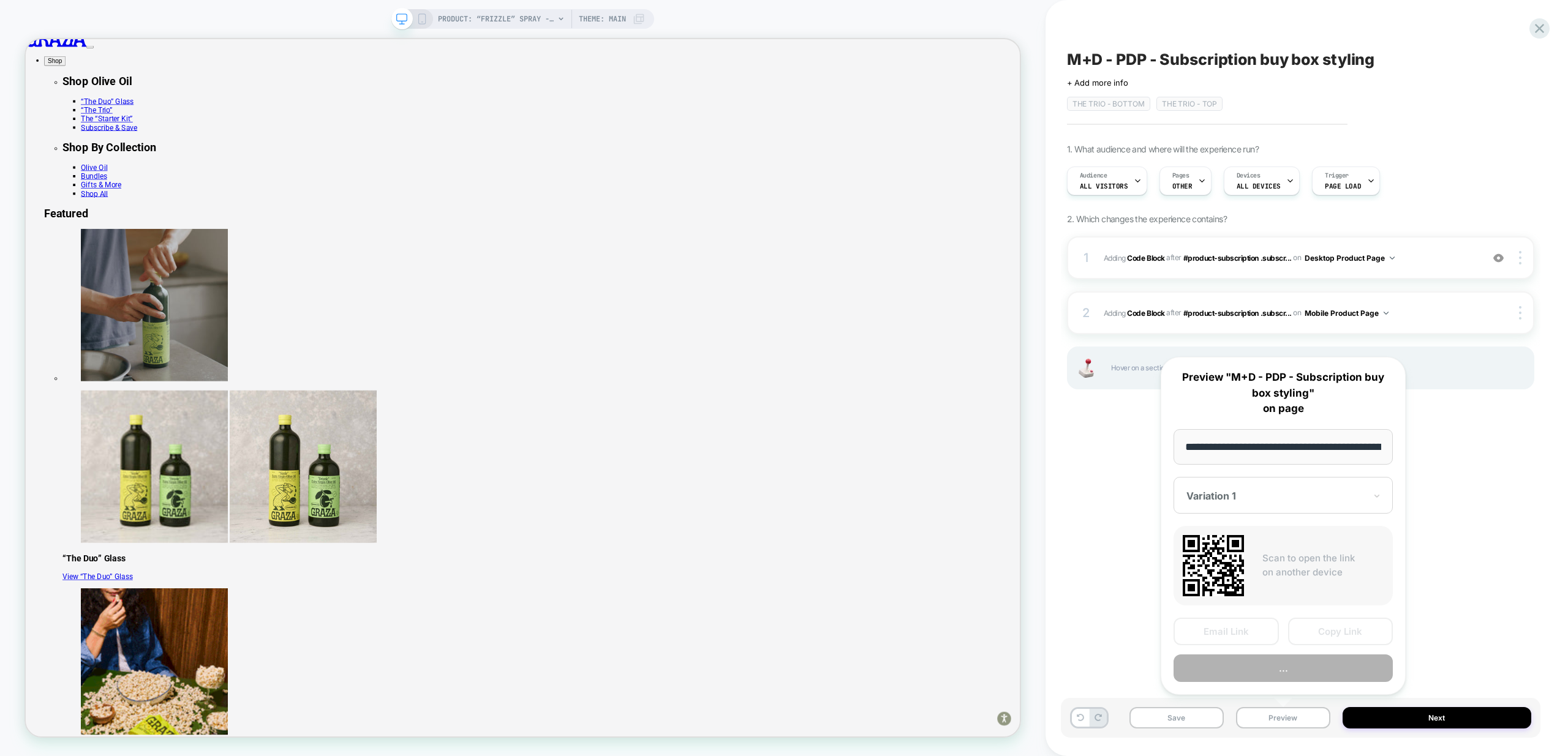
scroll to position [0, 126]
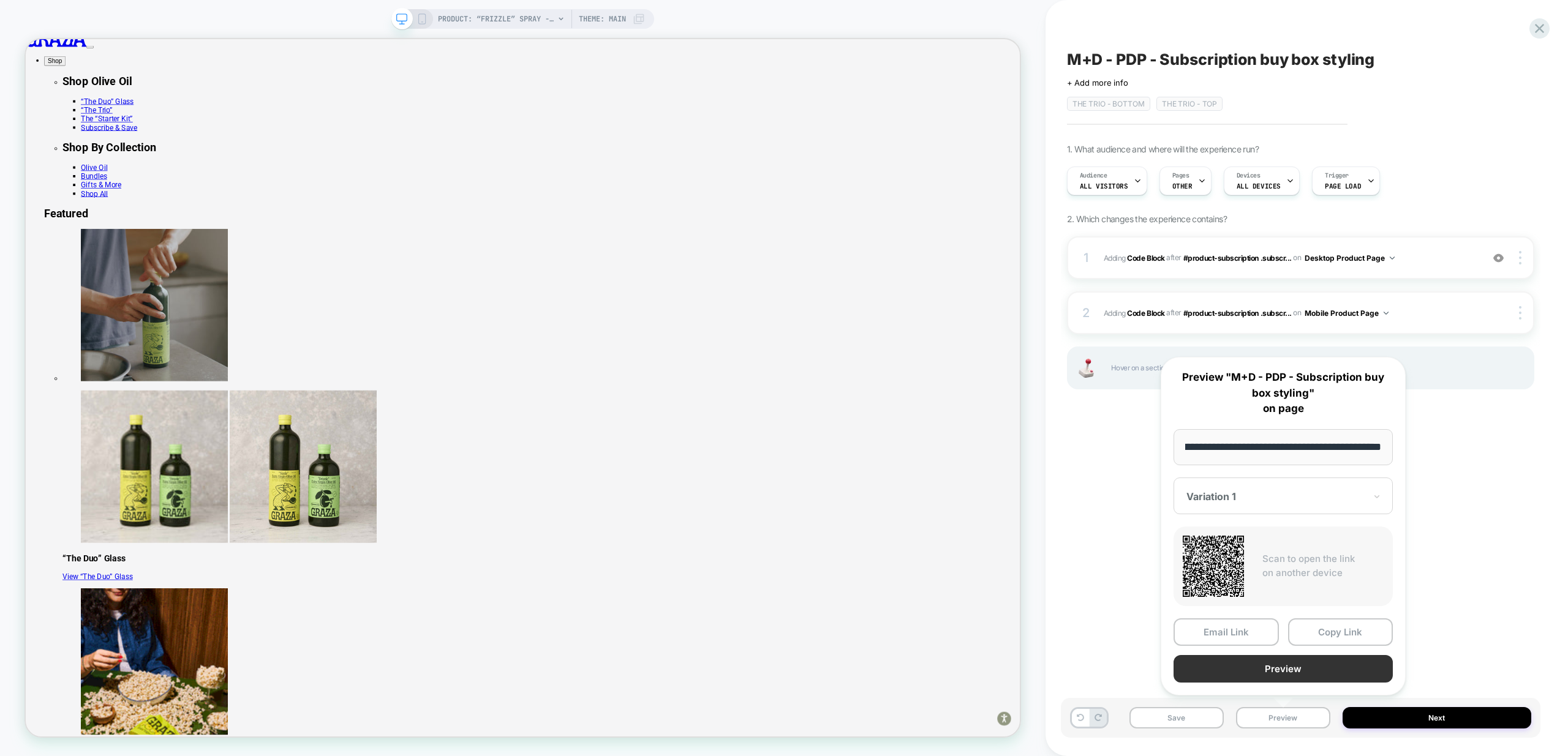
click at [1296, 662] on button "Preview" at bounding box center [1283, 669] width 219 height 27
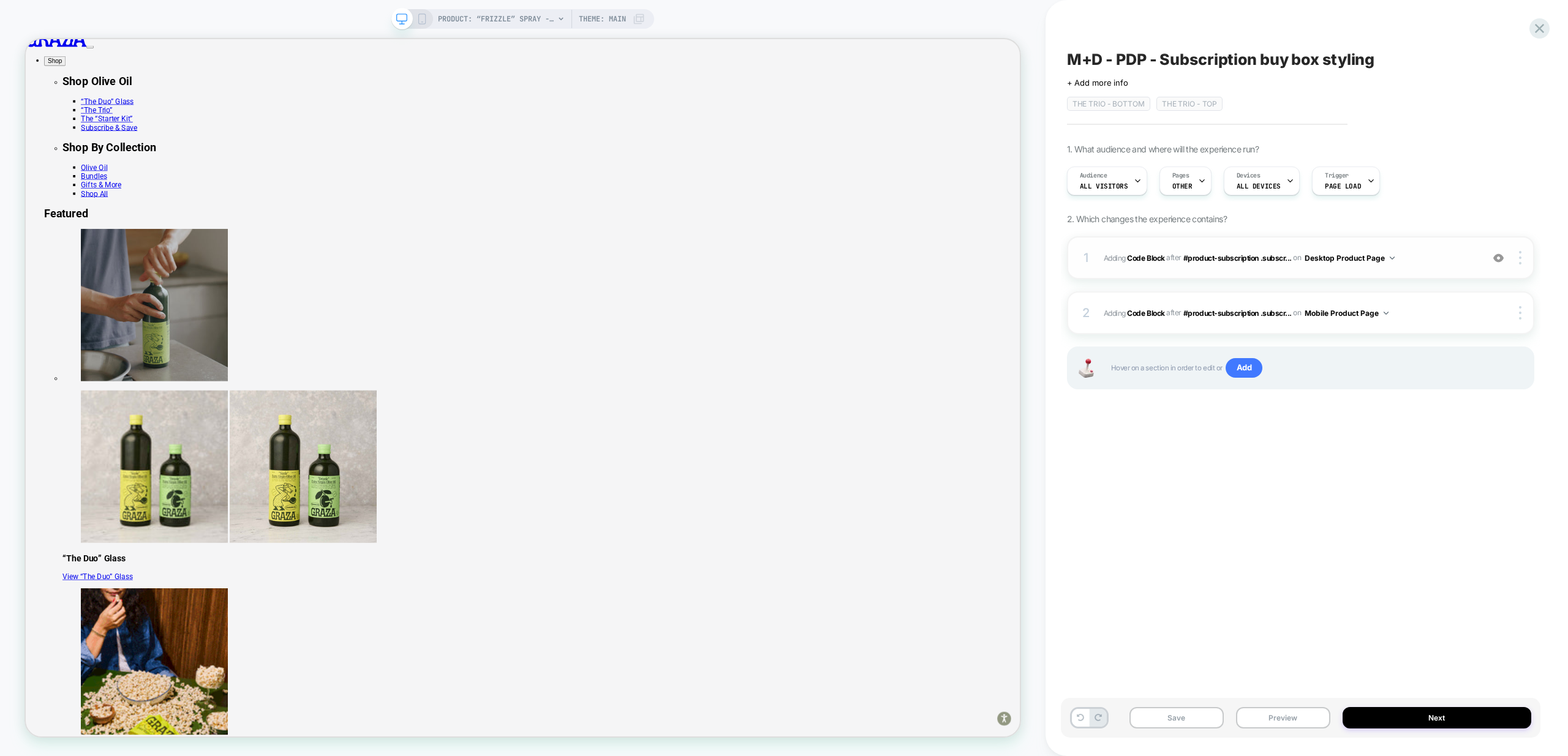
click at [1427, 259] on span "Adding Code Block AFTER #product-subscription .subscr... #product-subscription …" at bounding box center [1289, 258] width 372 height 16
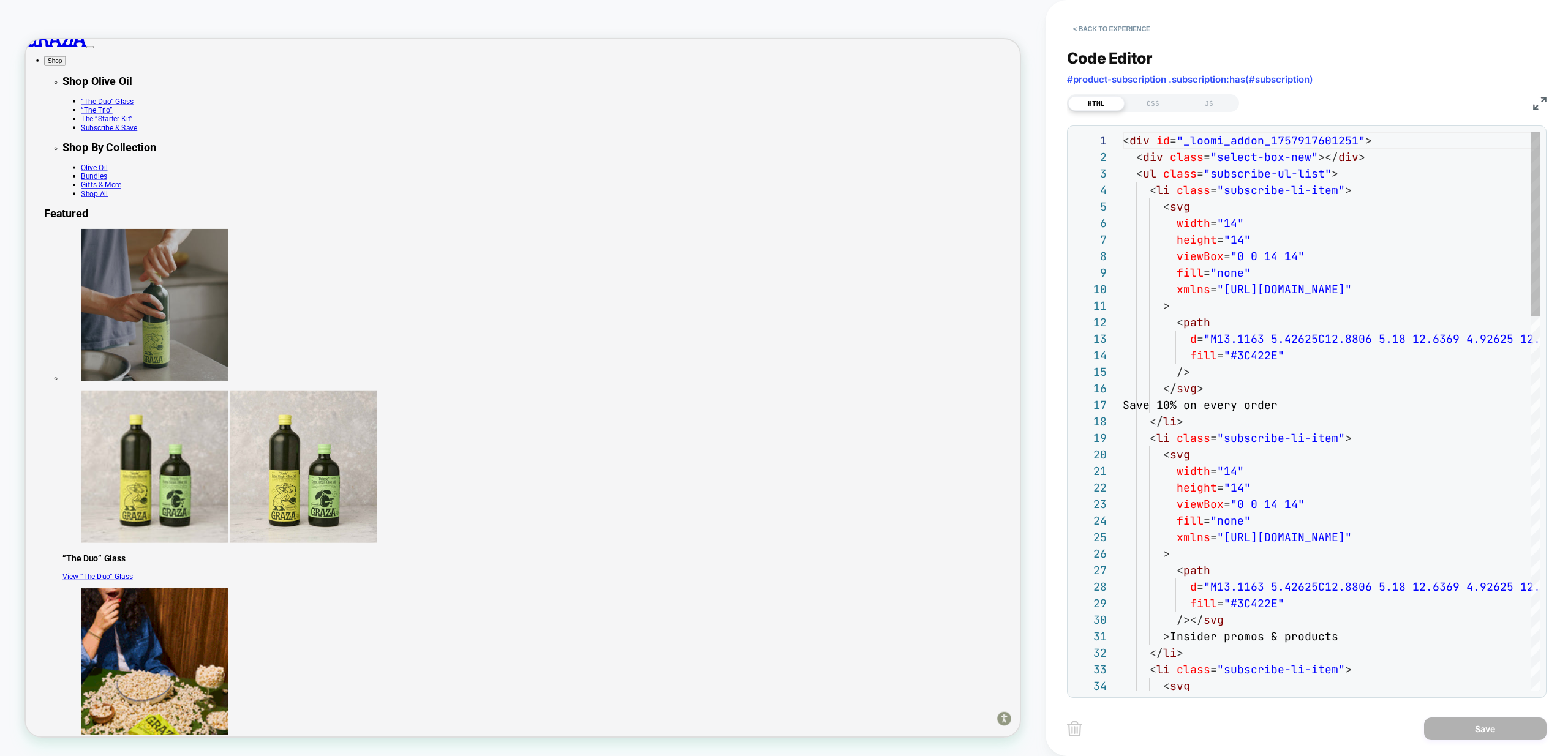
scroll to position [165, 0]
click at [1211, 104] on div "JS" at bounding box center [1209, 104] width 57 height 15
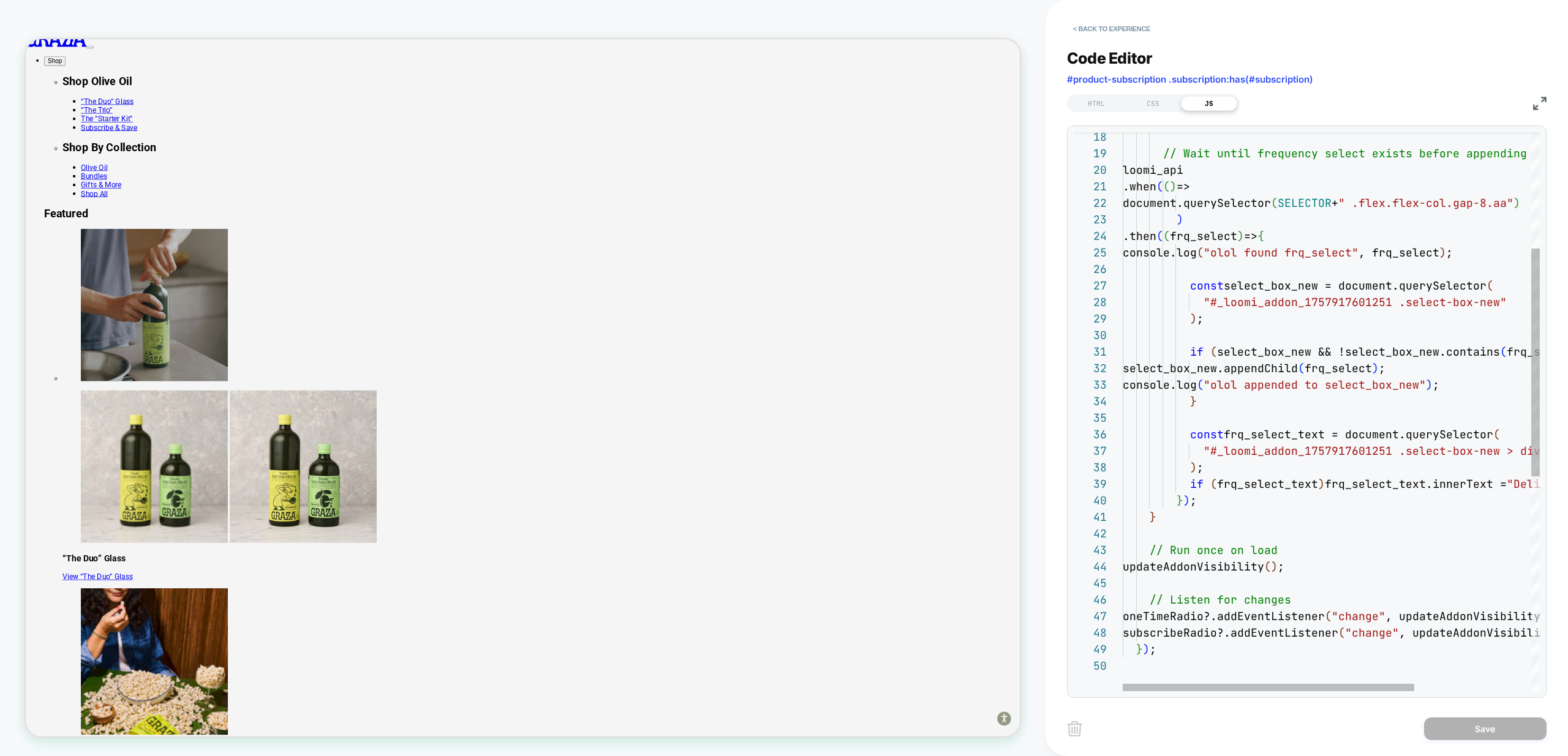
click at [1401, 488] on div ""#_loomi_addon_1757917601251 .select-box-new" ) ; if ( select_box_new && !selec…" at bounding box center [1414, 532] width 584 height 1369
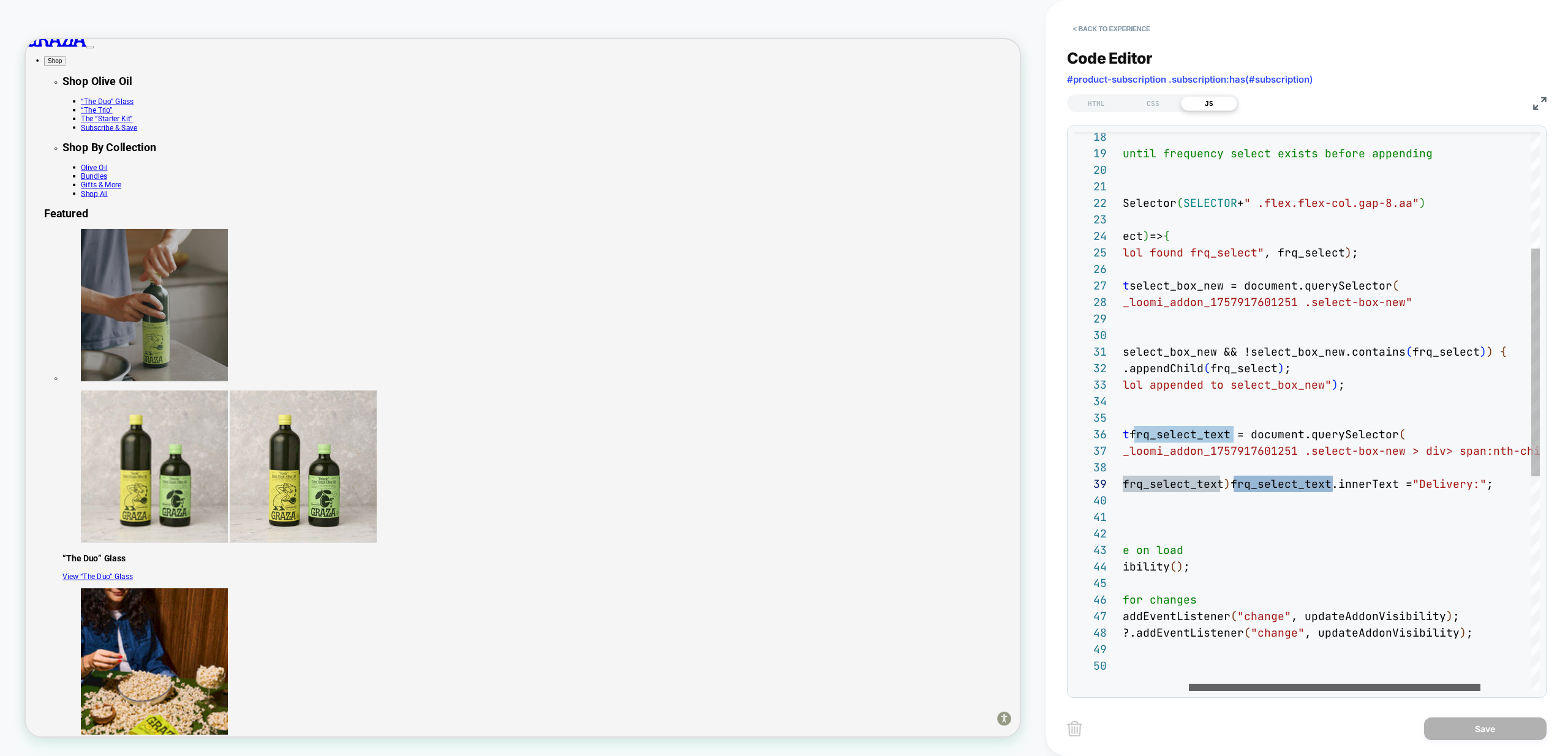
click at [1309, 690] on div at bounding box center [1334, 688] width 292 height 7
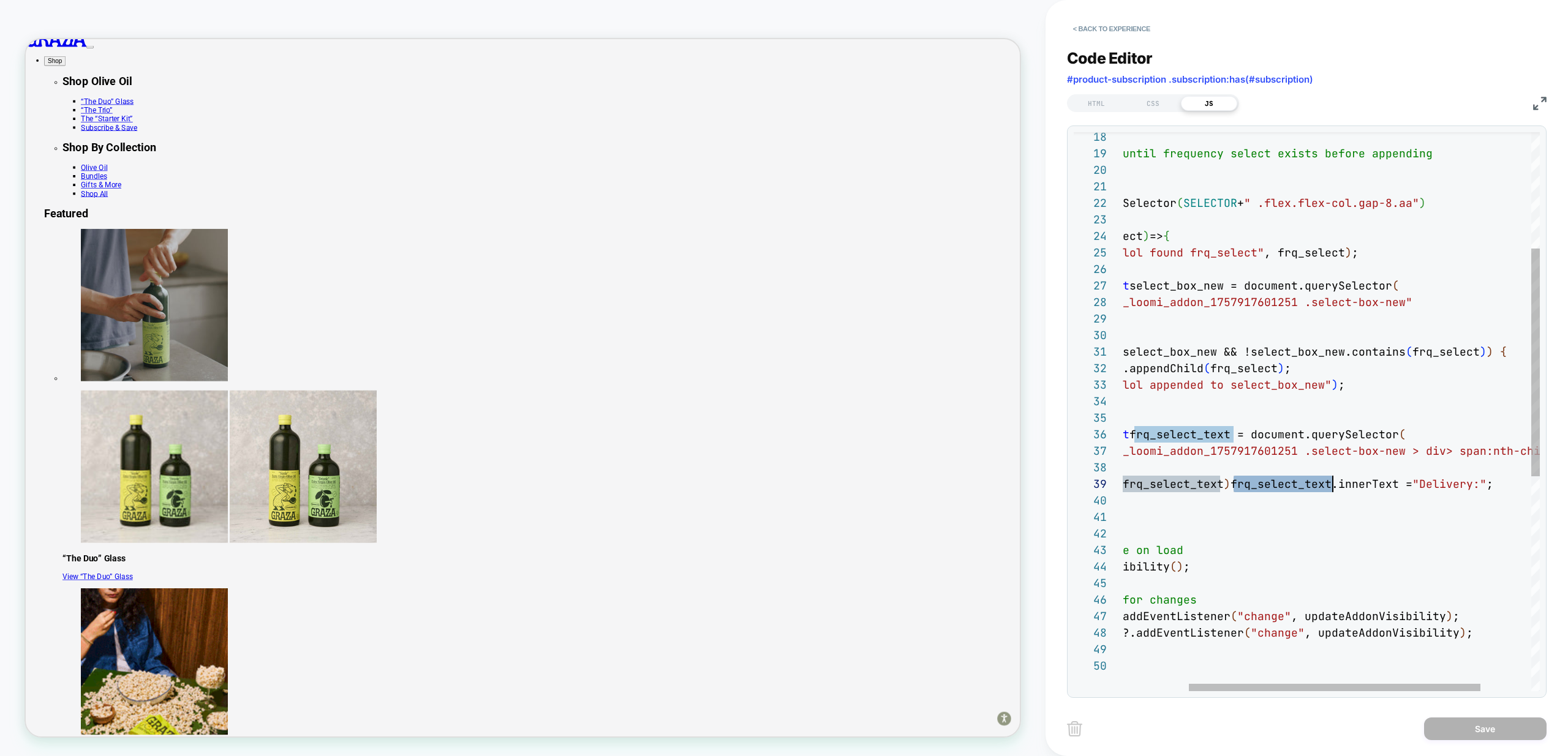
click at [1231, 488] on div ""#_loomi_addon_1757917601251 .select-box-new" ) ; if ( select_box_new && !selec…" at bounding box center [1320, 532] width 584 height 1369
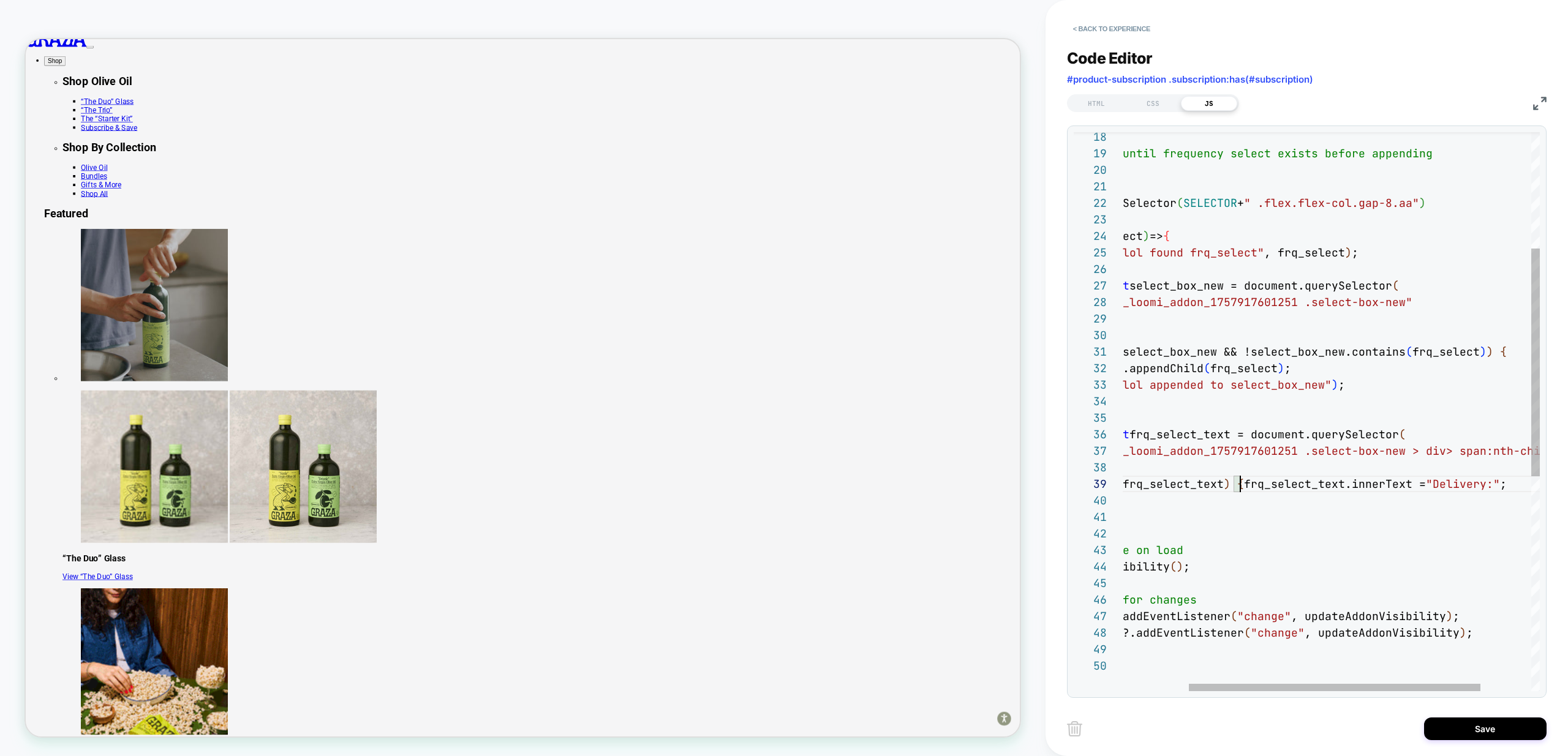
click at [1504, 486] on div ""#_loomi_addon_1757917601251 .select-box-new" ) ; if ( select_box_new && !selec…" at bounding box center [1320, 532] width 584 height 1369
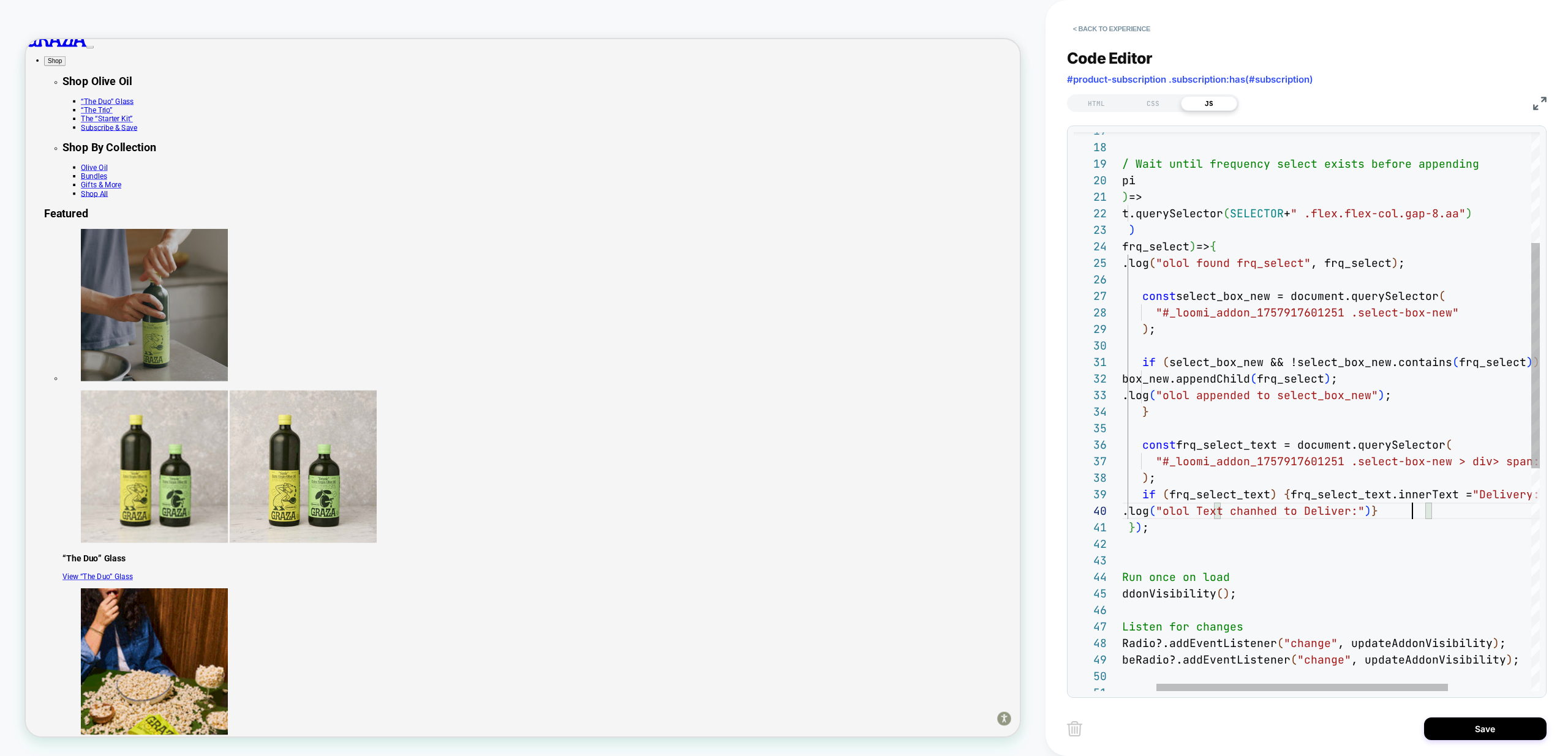
scroll to position [149, 344]
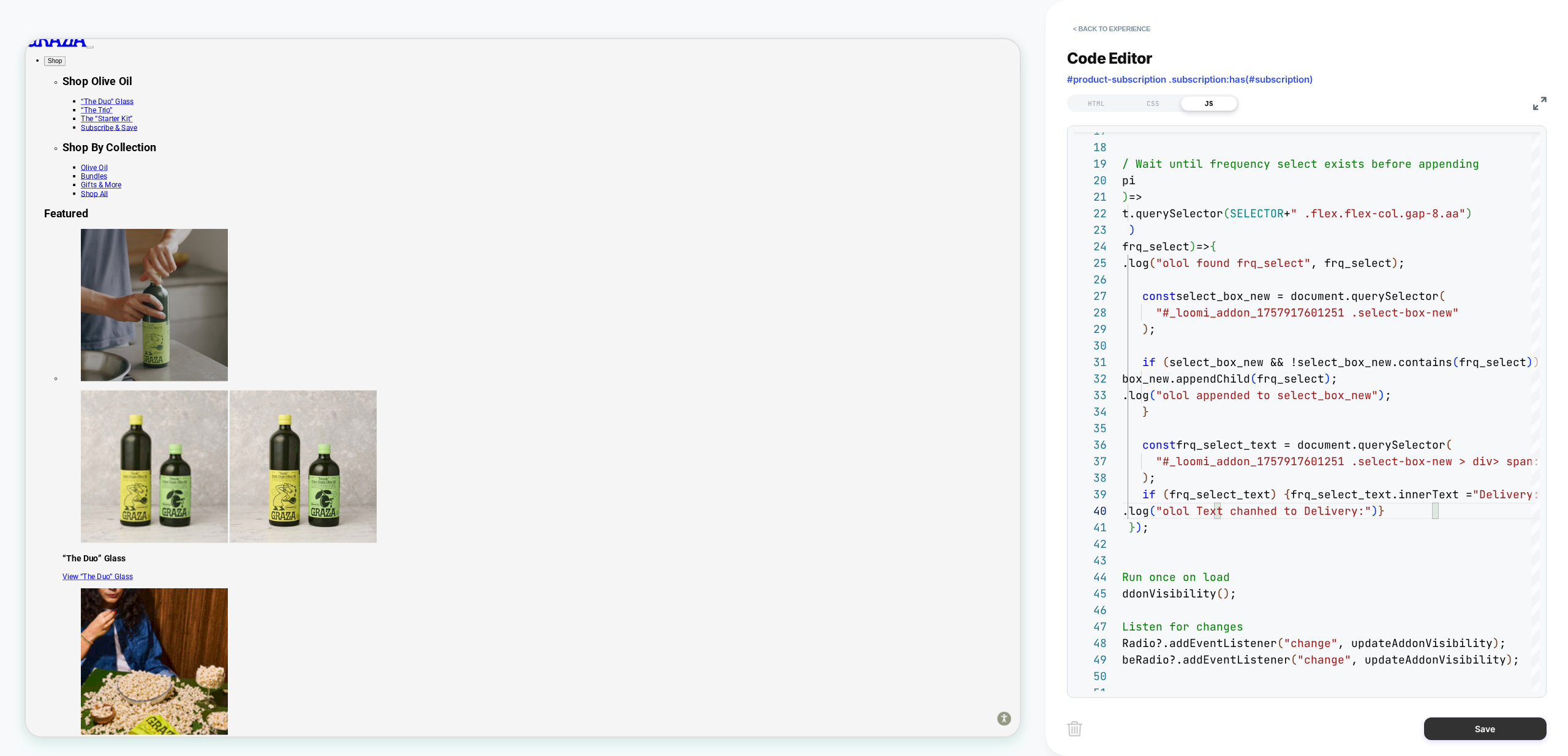
type textarea "**********"
click at [1495, 725] on button "Save" at bounding box center [1485, 729] width 122 height 22
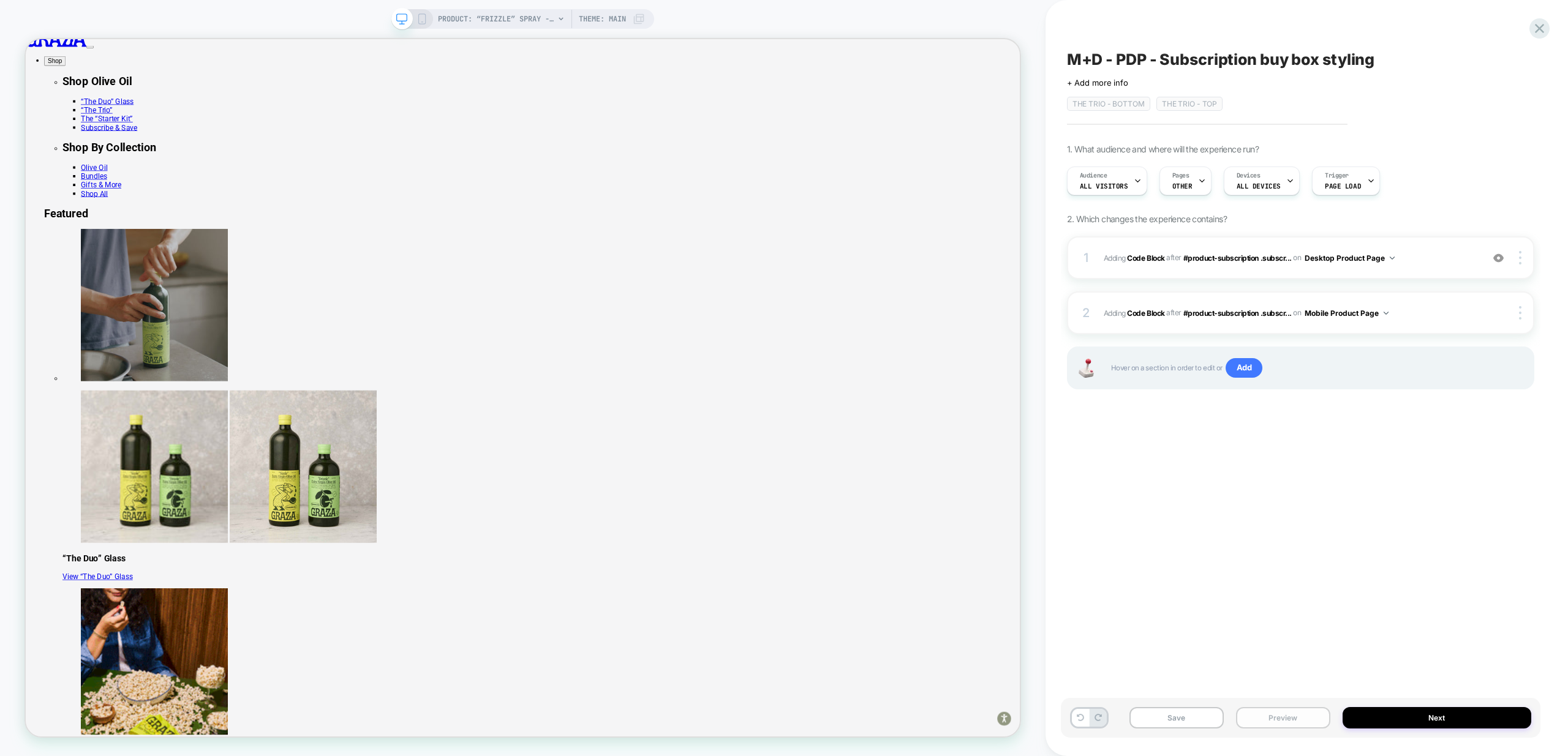
click at [1283, 718] on button "Preview" at bounding box center [1283, 718] width 95 height 21
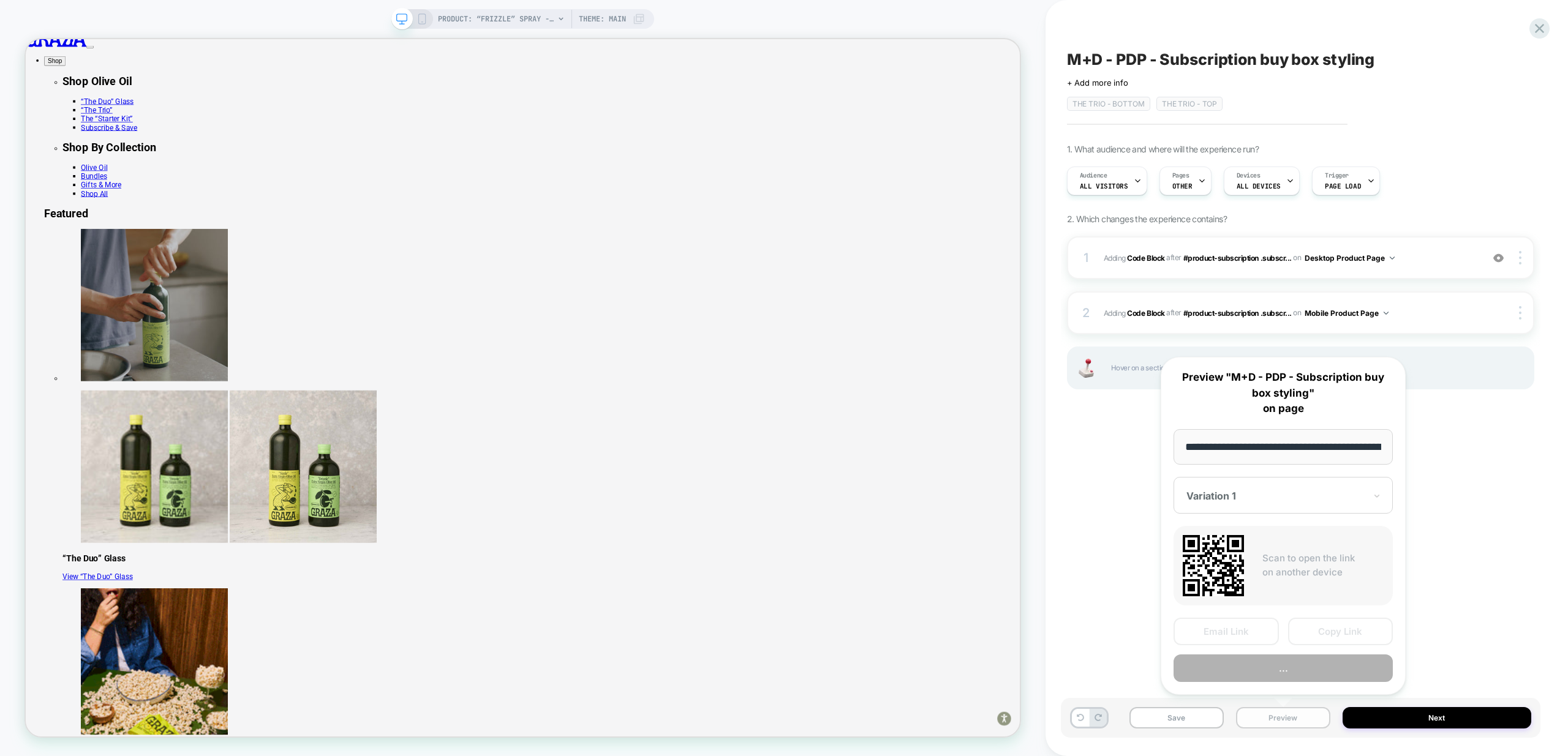
scroll to position [0, 126]
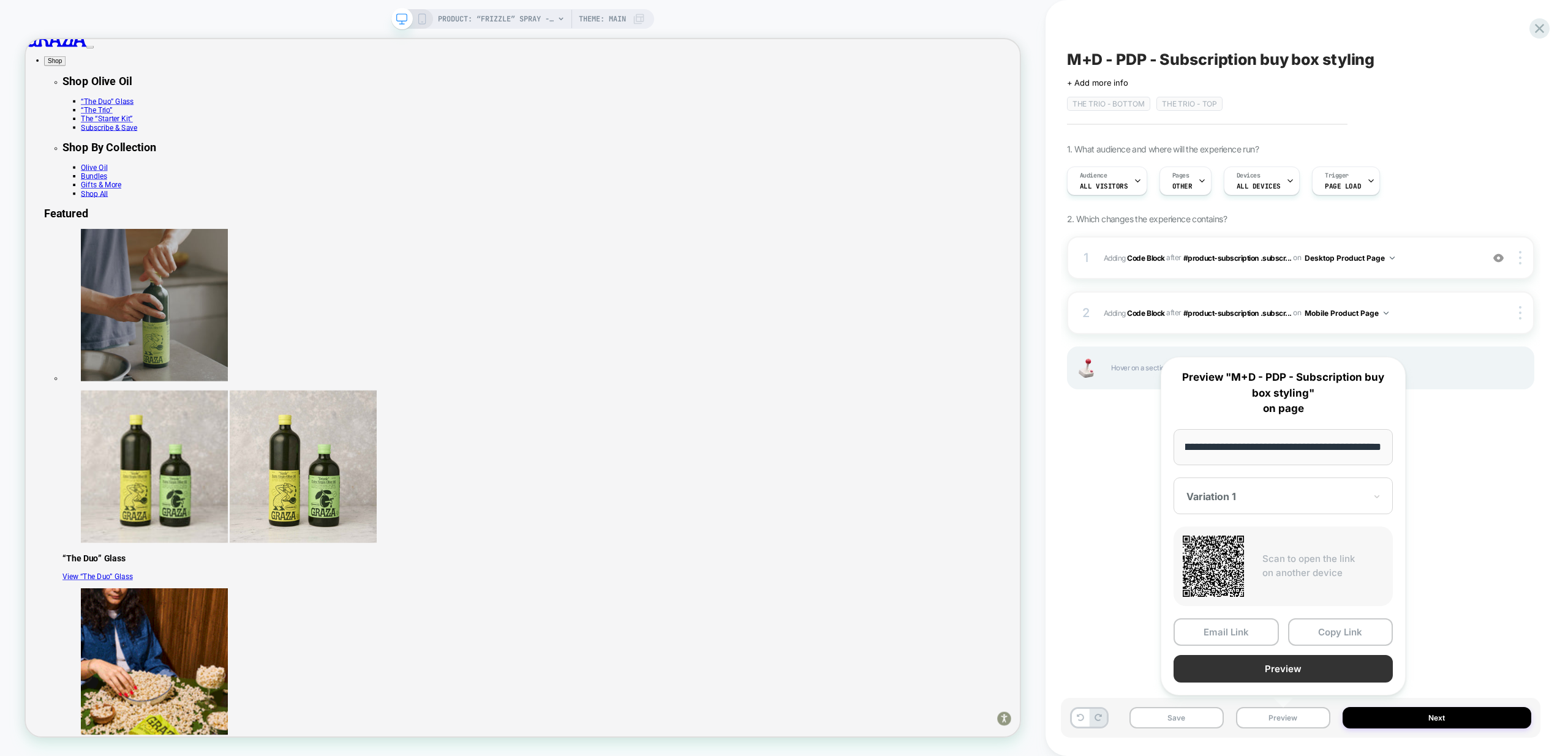
click at [1291, 667] on button "Preview" at bounding box center [1283, 669] width 219 height 27
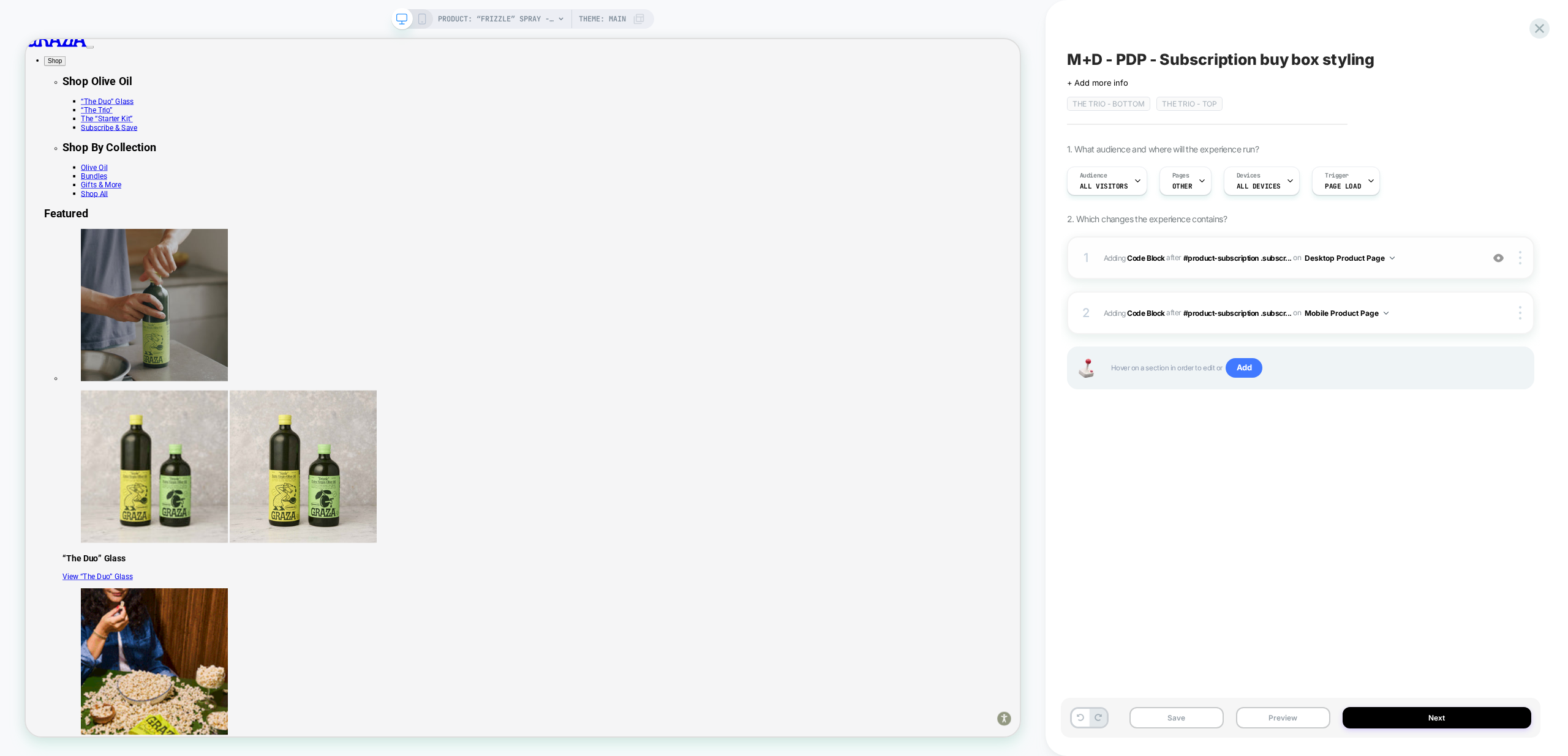
click at [1427, 265] on div "1 Adding Code Block AFTER #product-subscription .subscr... #product-subscriptio…" at bounding box center [1301, 257] width 468 height 43
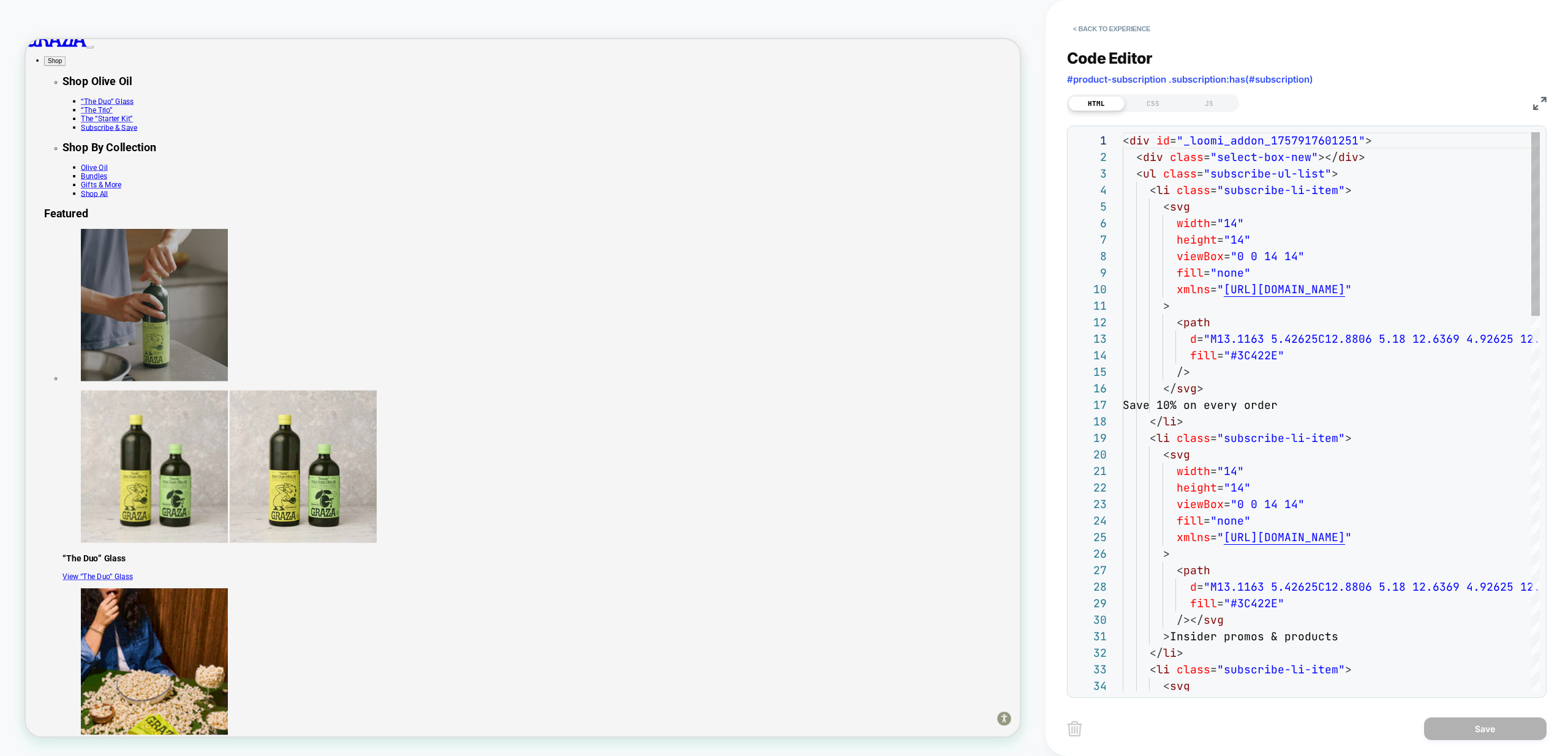
scroll to position [165, 0]
type textarea "**********"
click at [1201, 112] on div "Code Editor #product-subscription .subscription:has(#subscription) HTML CSS JS …" at bounding box center [1306, 366] width 479 height 665
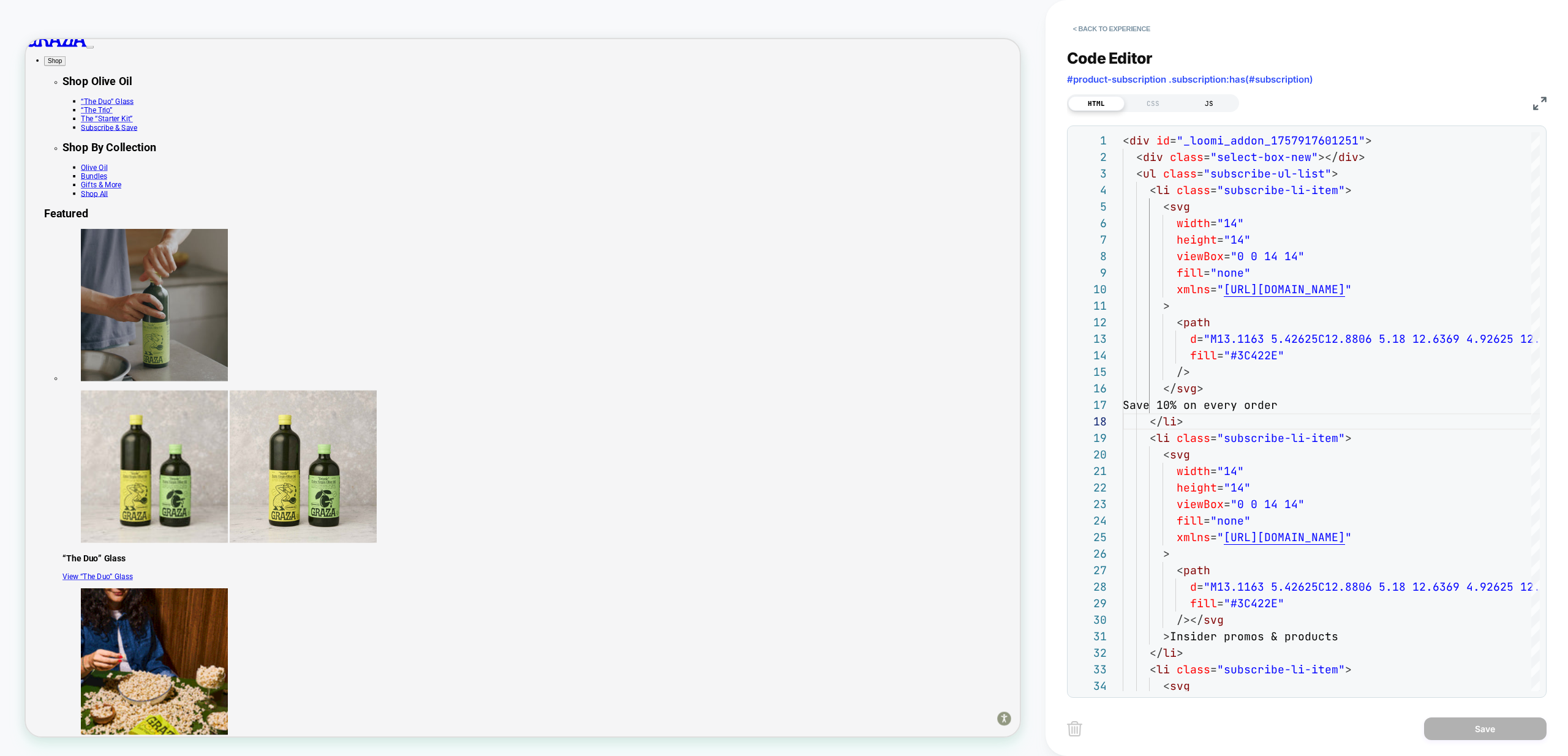
click at [1208, 105] on div "JS" at bounding box center [1209, 104] width 57 height 15
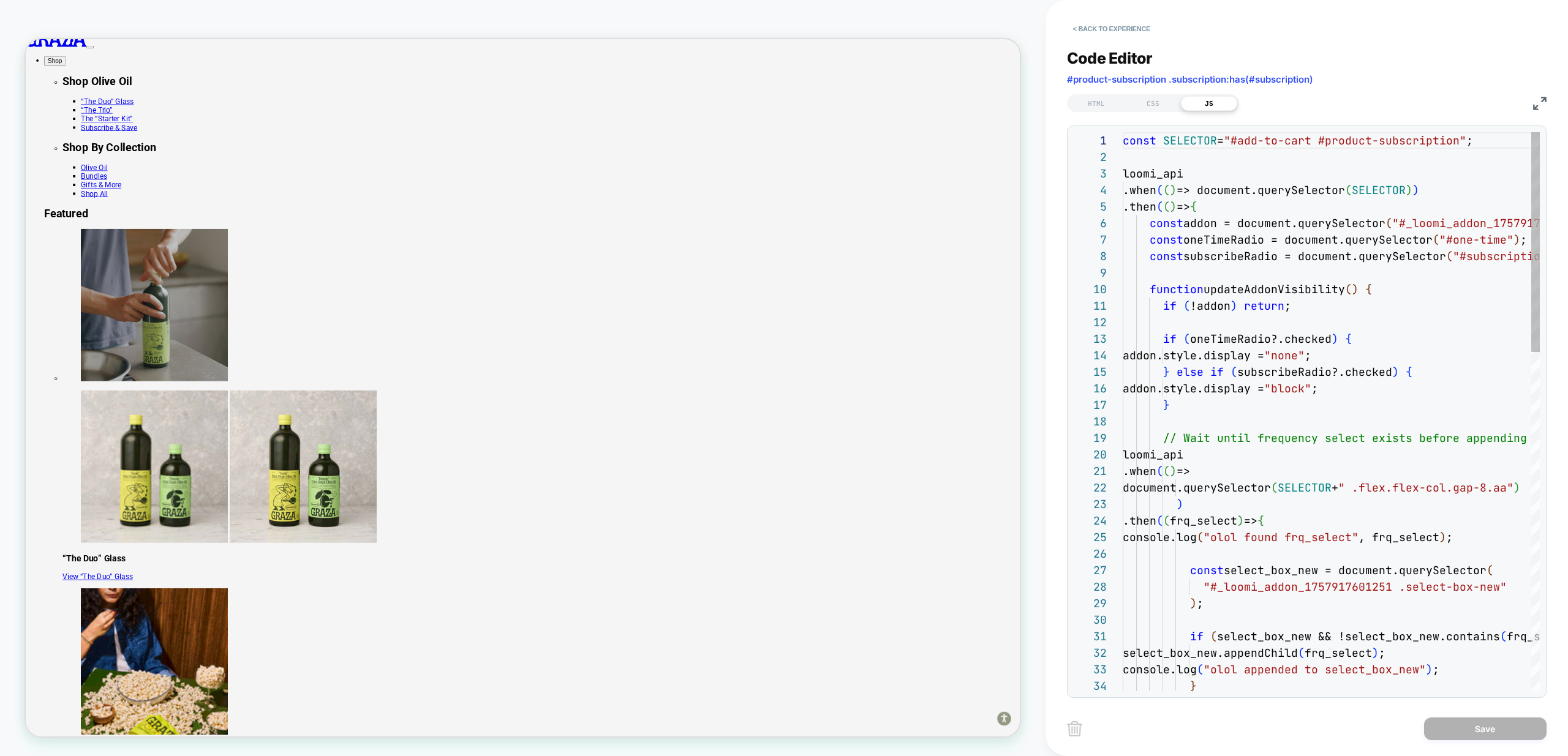
scroll to position [165, 0]
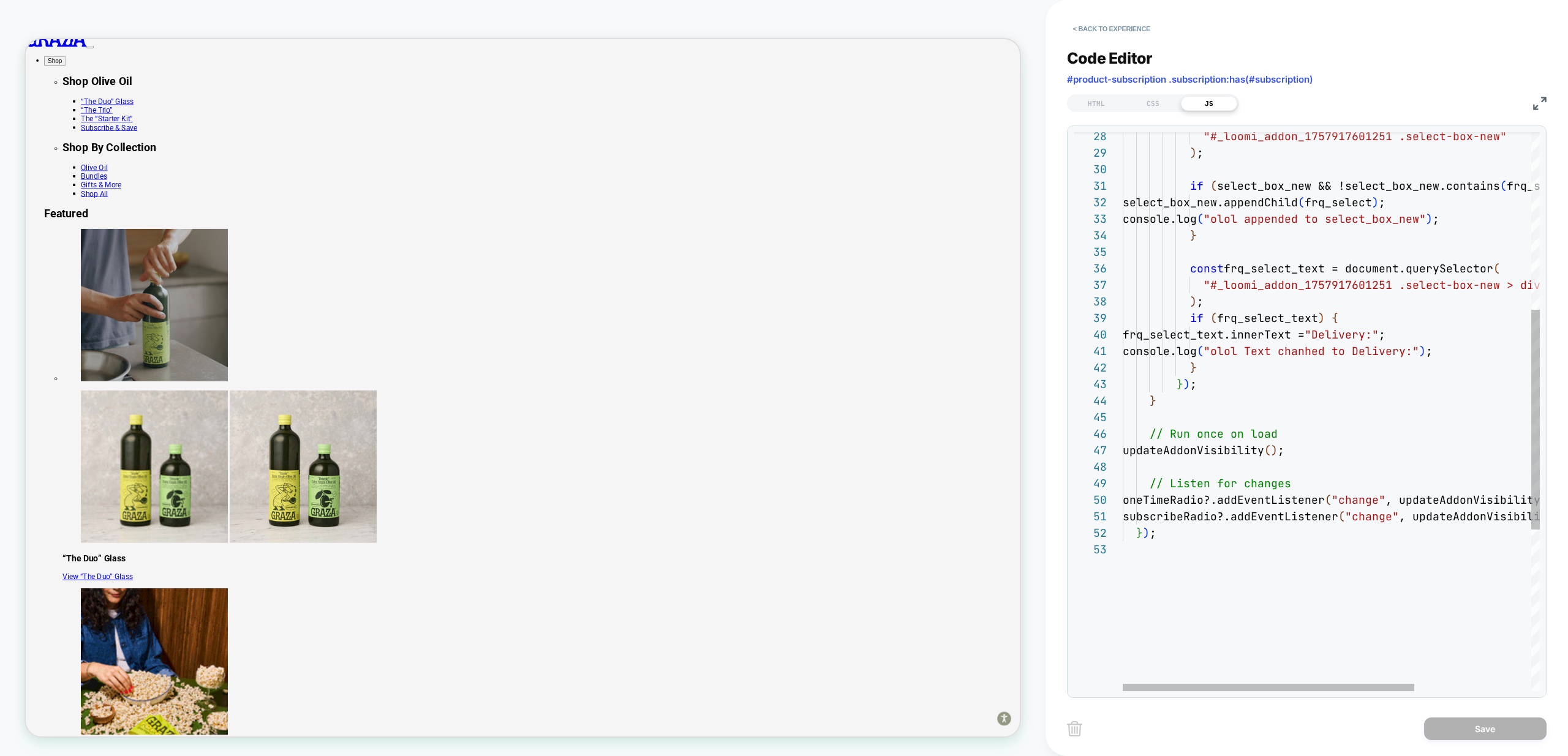
click at [1260, 361] on div "if ( frq_select_text ) { frq_select_text.innerText = "Delivery:" ; console.log …" at bounding box center [1414, 391] width 584 height 1419
click at [1224, 336] on div "if ( frq_select_text ) { frq_select_text.innerText = "Delivery:" ; console.log …" at bounding box center [1414, 391] width 584 height 1419
click at [1260, 314] on div "if ( frq_select_text ) { frq_select_text.innerText = "Delivery:" ; console.log …" at bounding box center [1414, 391] width 584 height 1419
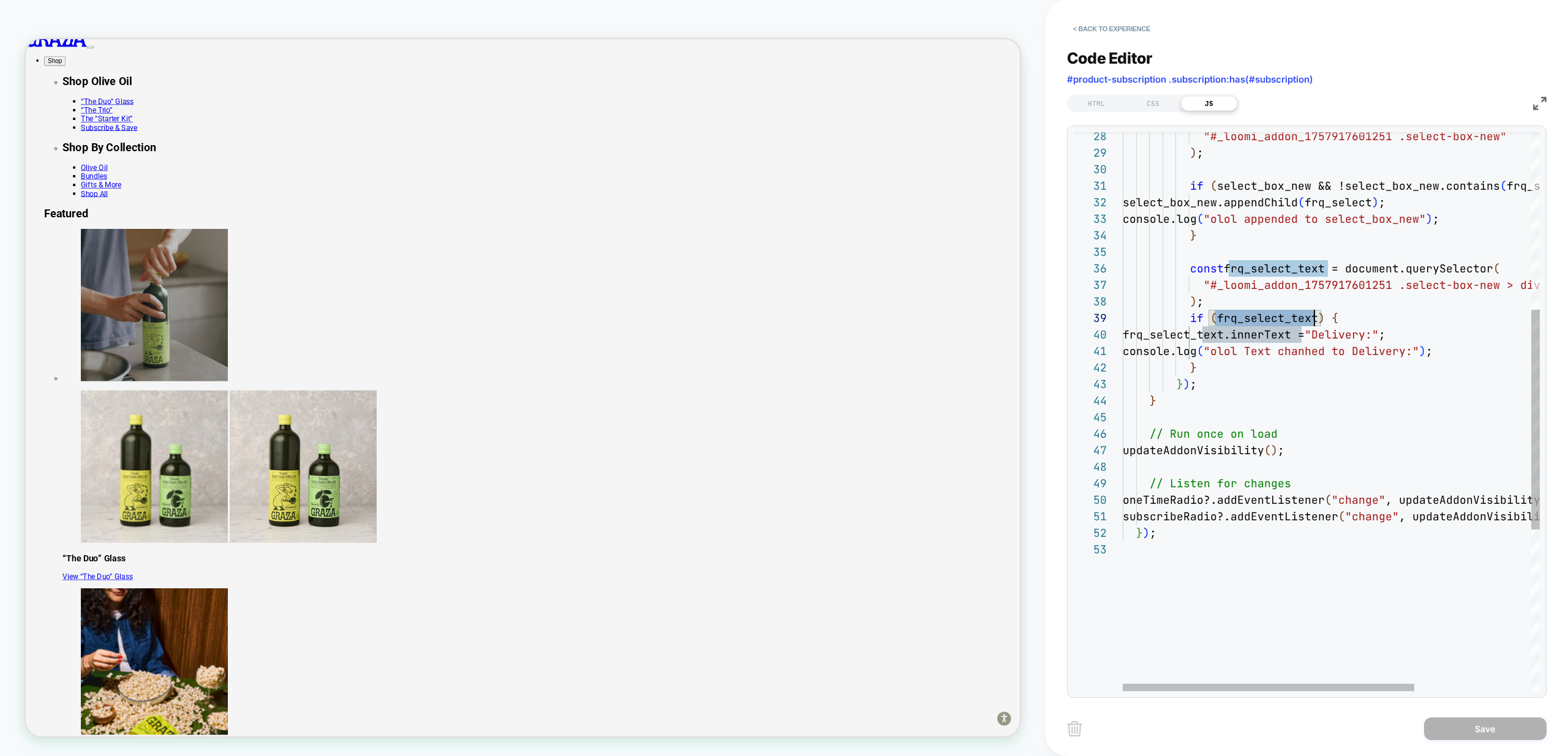
click at [1260, 314] on div "if ( frq_select_text ) { frq_select_text.innerText = "Delivery:" ; console.log …" at bounding box center [1414, 391] width 584 height 1419
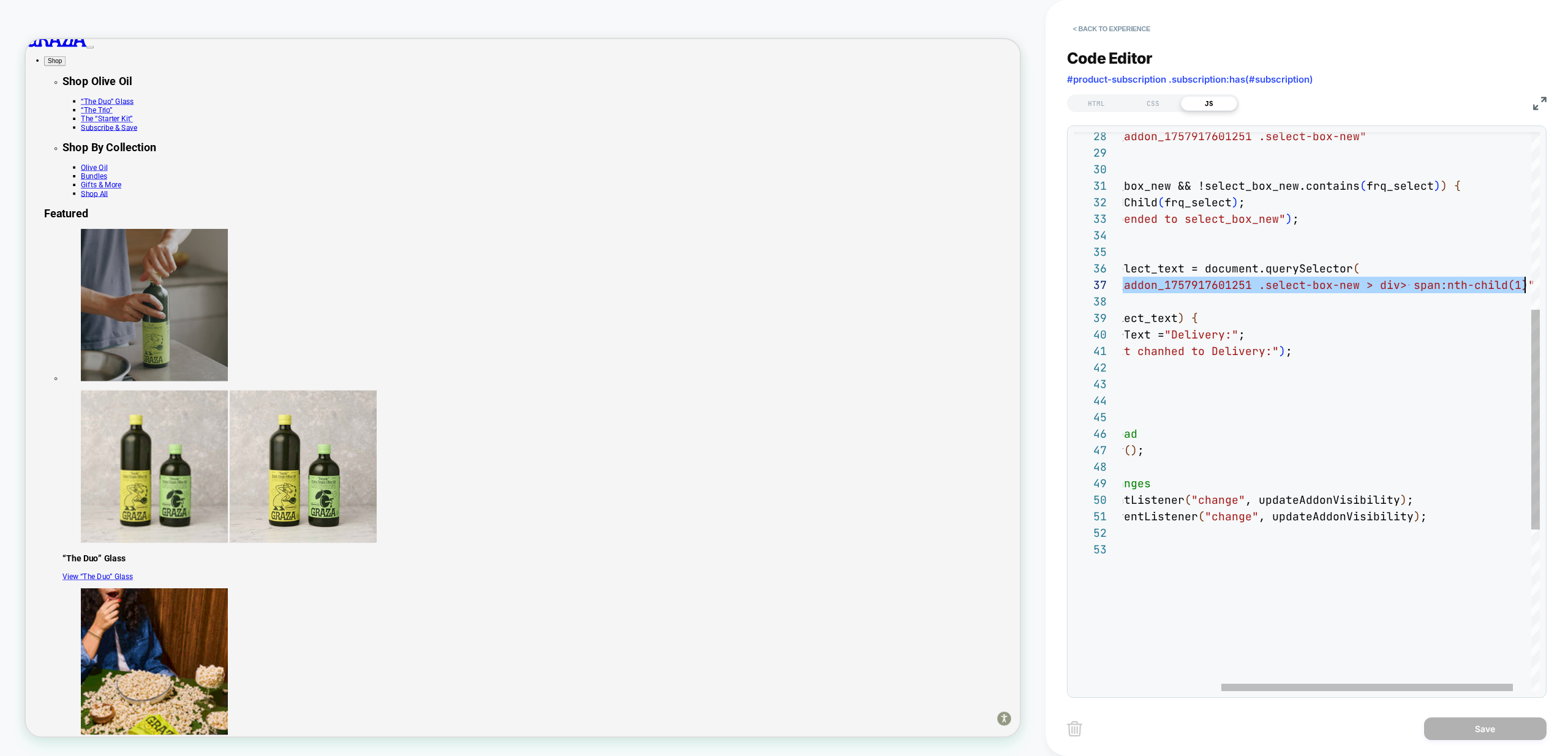
scroll to position [99, 543]
drag, startPoint x: 1211, startPoint y: 284, endPoint x: 1525, endPoint y: 283, distance: 314.0
click at [1525, 283] on div "if ( frq_select_text ) { frq_select_text.innerText = "Delivery:" ; console.log …" at bounding box center [1274, 391] width 584 height 1419
click at [1458, 300] on div "if ( frq_select_text ) { frq_select_text.innerText = "Delivery:" ; console.log …" at bounding box center [1274, 391] width 584 height 1419
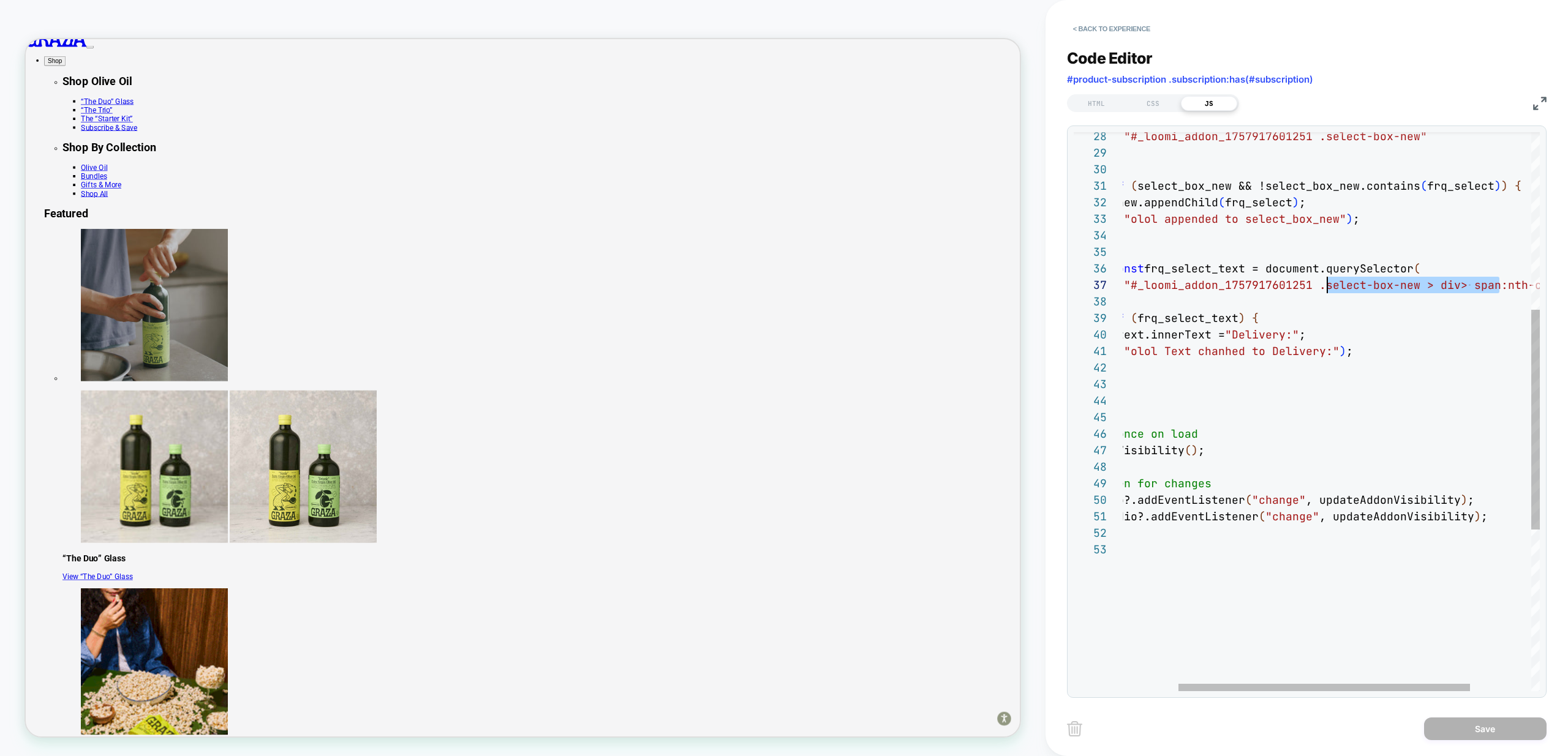
scroll to position [99, 0]
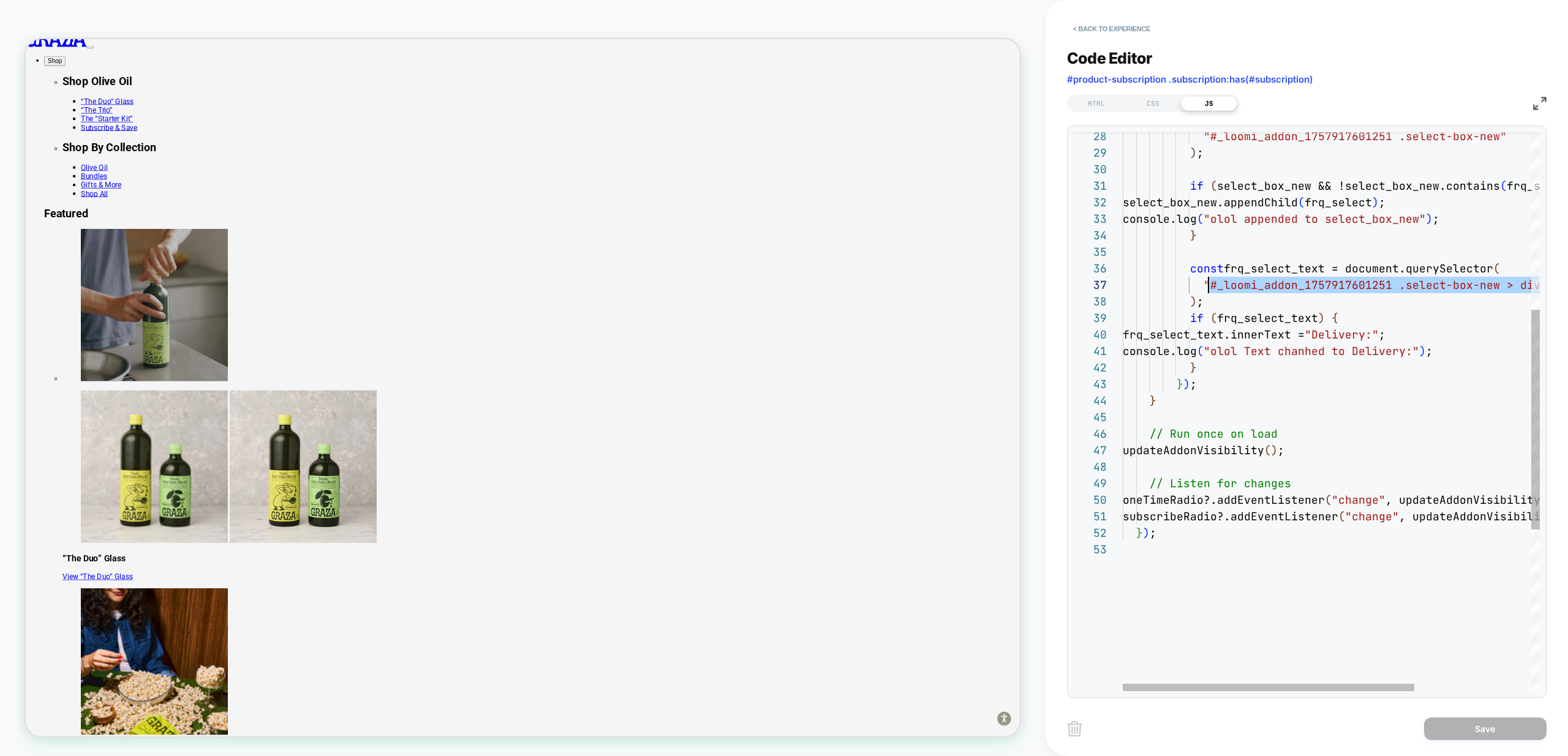
drag, startPoint x: 1499, startPoint y: 285, endPoint x: 1209, endPoint y: 284, distance: 290.0
click at [1209, 284] on div "if ( frq_select_text ) { frq_select_text.innerText = "Delivery:" ; console.log …" at bounding box center [1414, 391] width 584 height 1419
type textarea "**********"
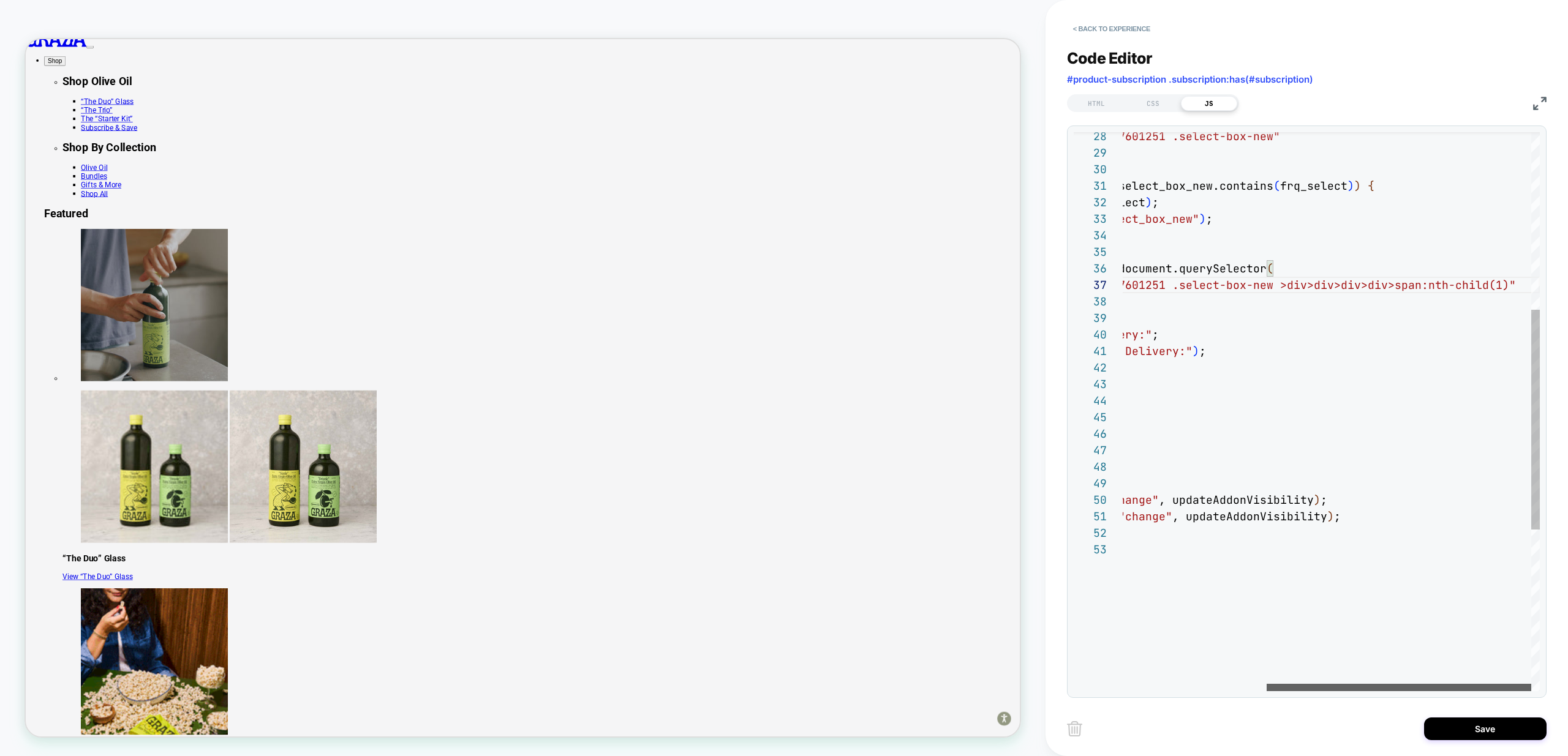
click at [1459, 684] on div at bounding box center [1399, 688] width 265 height 7
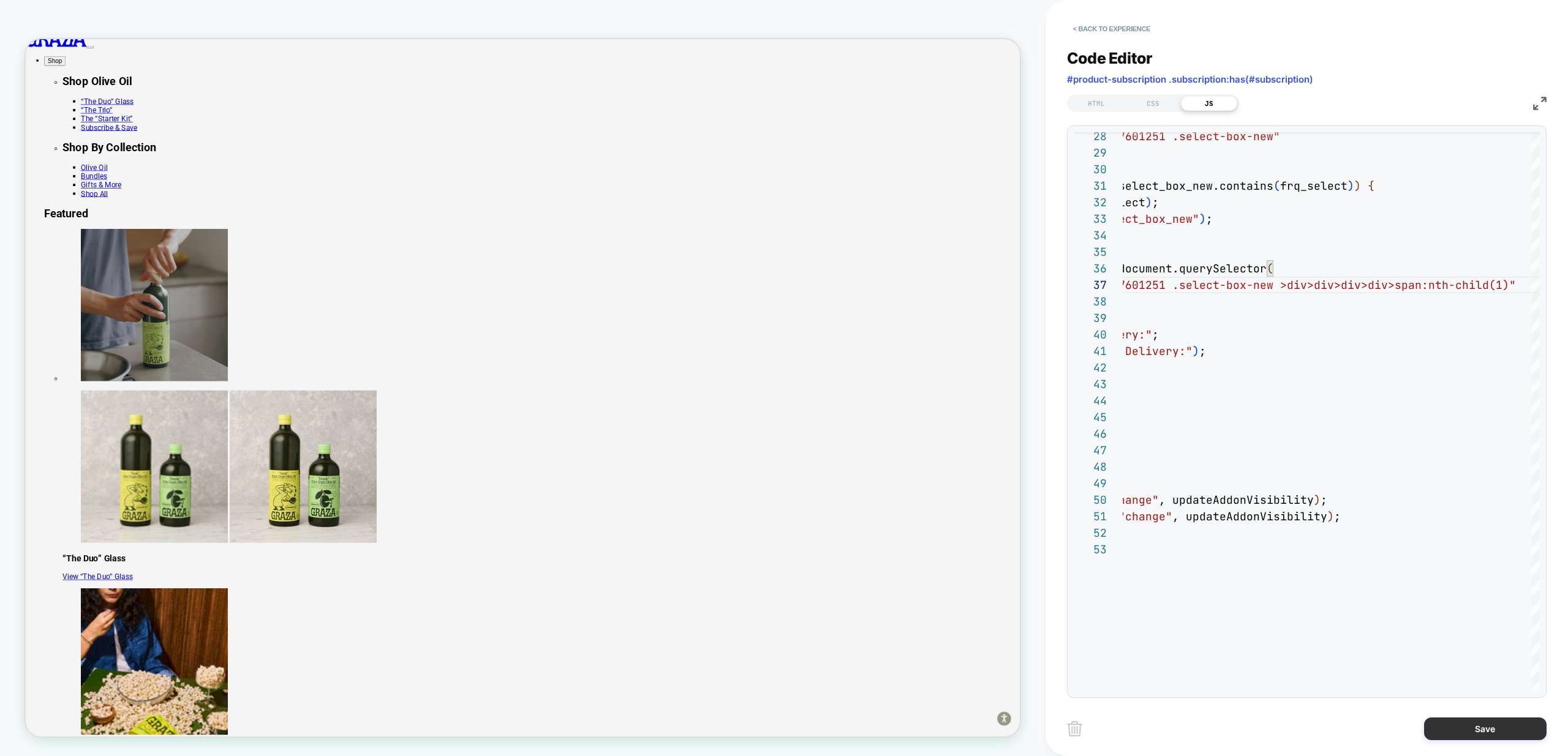
click at [1476, 728] on button "Save" at bounding box center [1485, 729] width 122 height 22
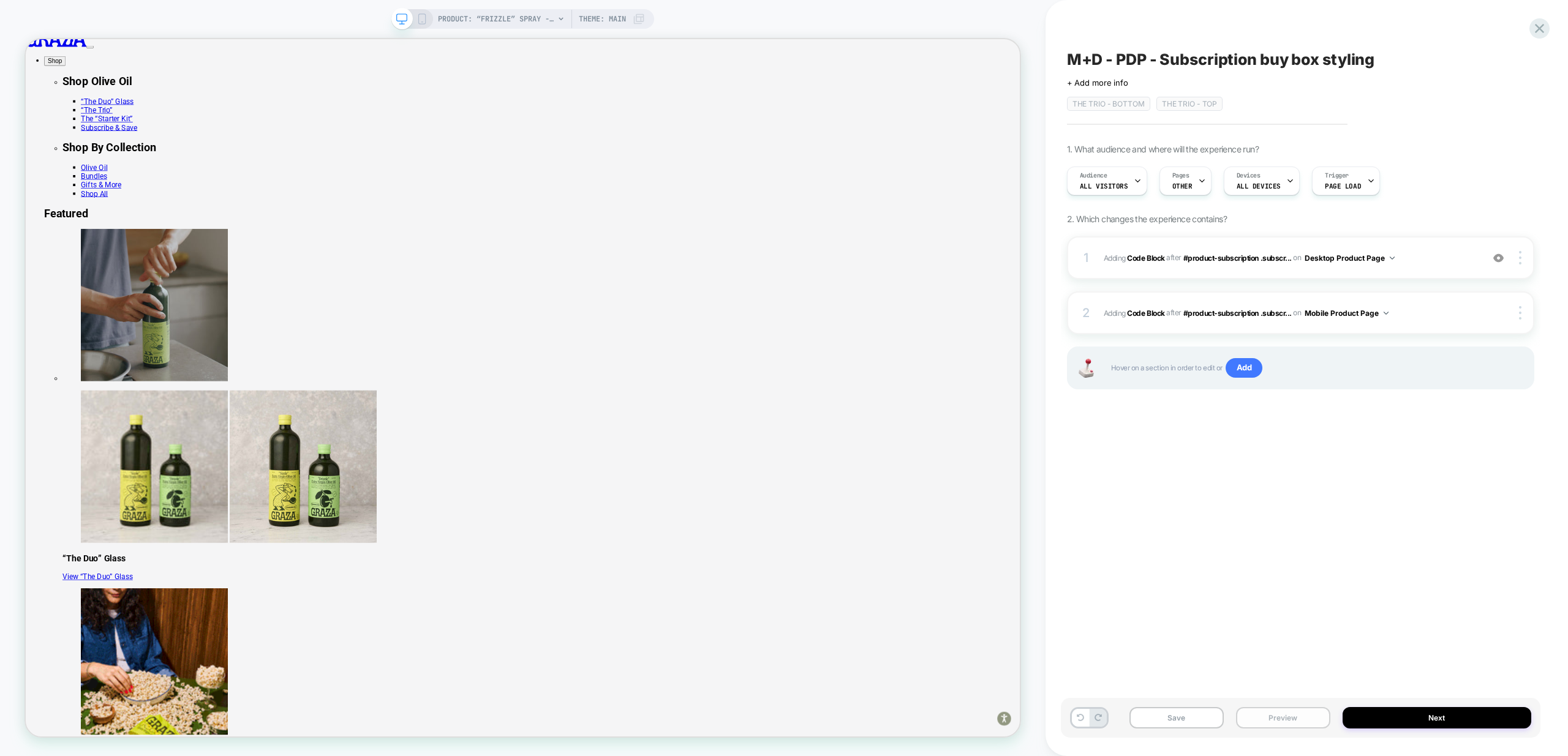
click at [1282, 716] on button "Preview" at bounding box center [1283, 718] width 95 height 21
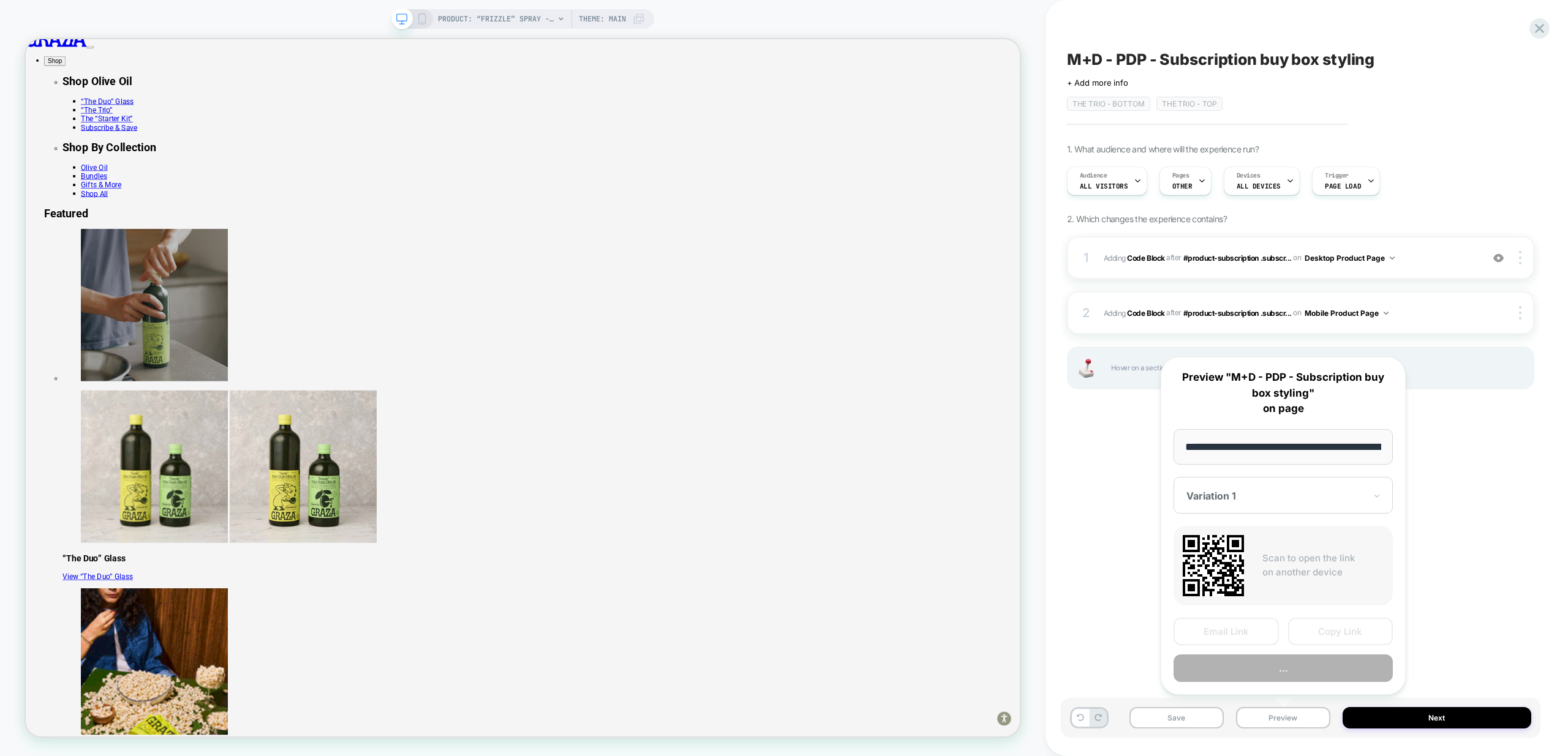
scroll to position [0, 126]
click at [1304, 660] on button "Preview" at bounding box center [1283, 669] width 219 height 27
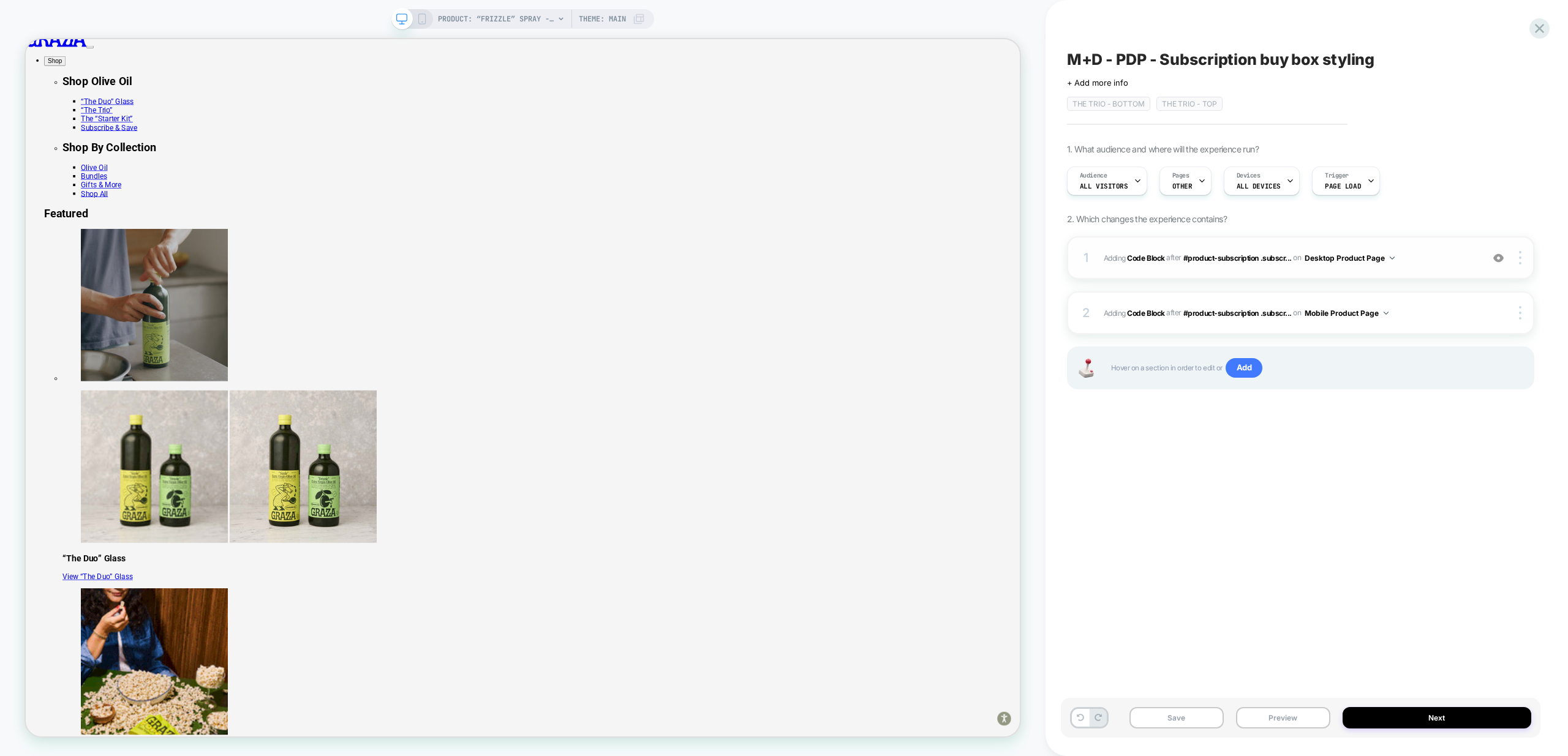
click at [1413, 260] on span "Adding Code Block AFTER #product-subscription .subscr... #product-subscription …" at bounding box center [1289, 258] width 372 height 16
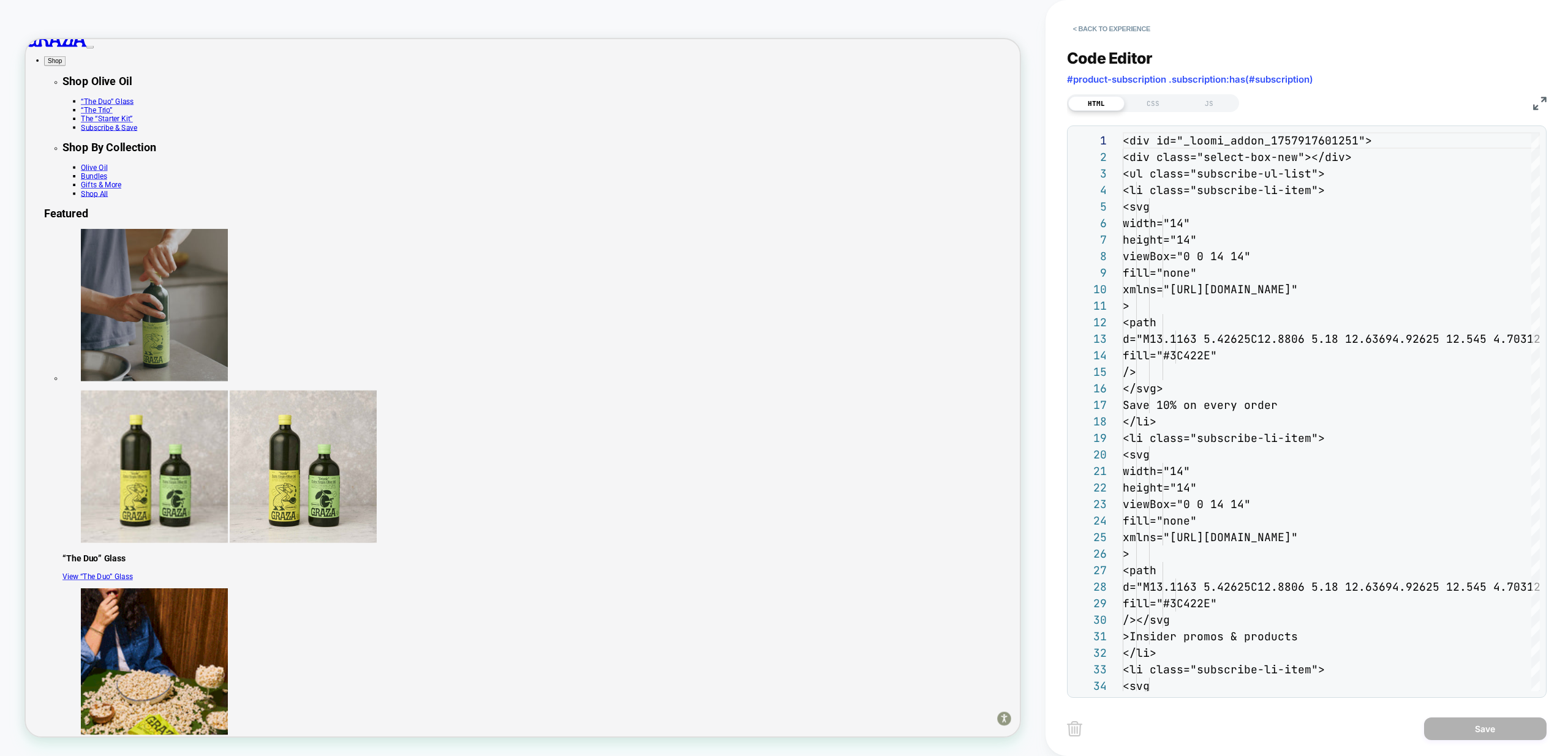
scroll to position [165, 0]
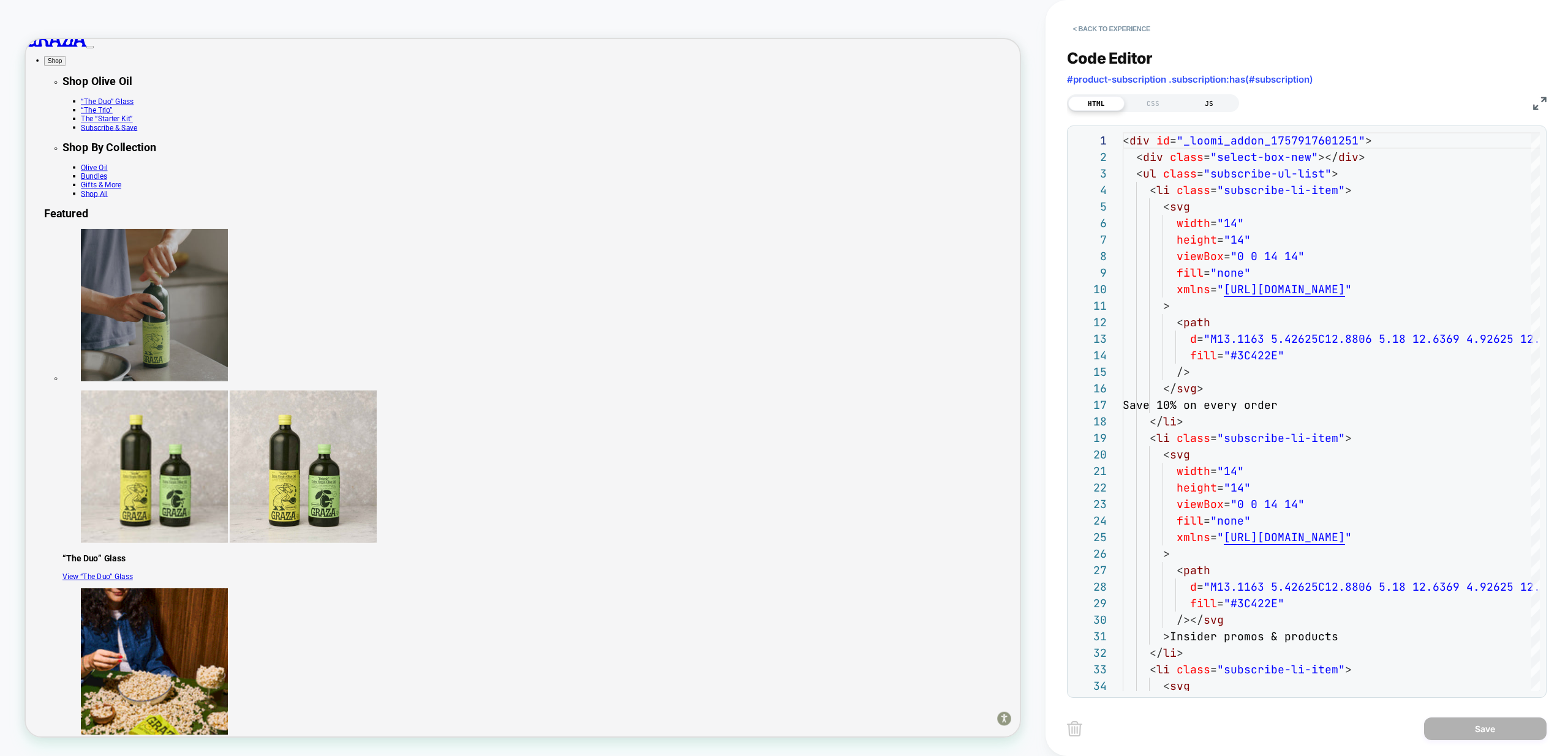
click at [1215, 101] on div "JS" at bounding box center [1209, 104] width 57 height 15
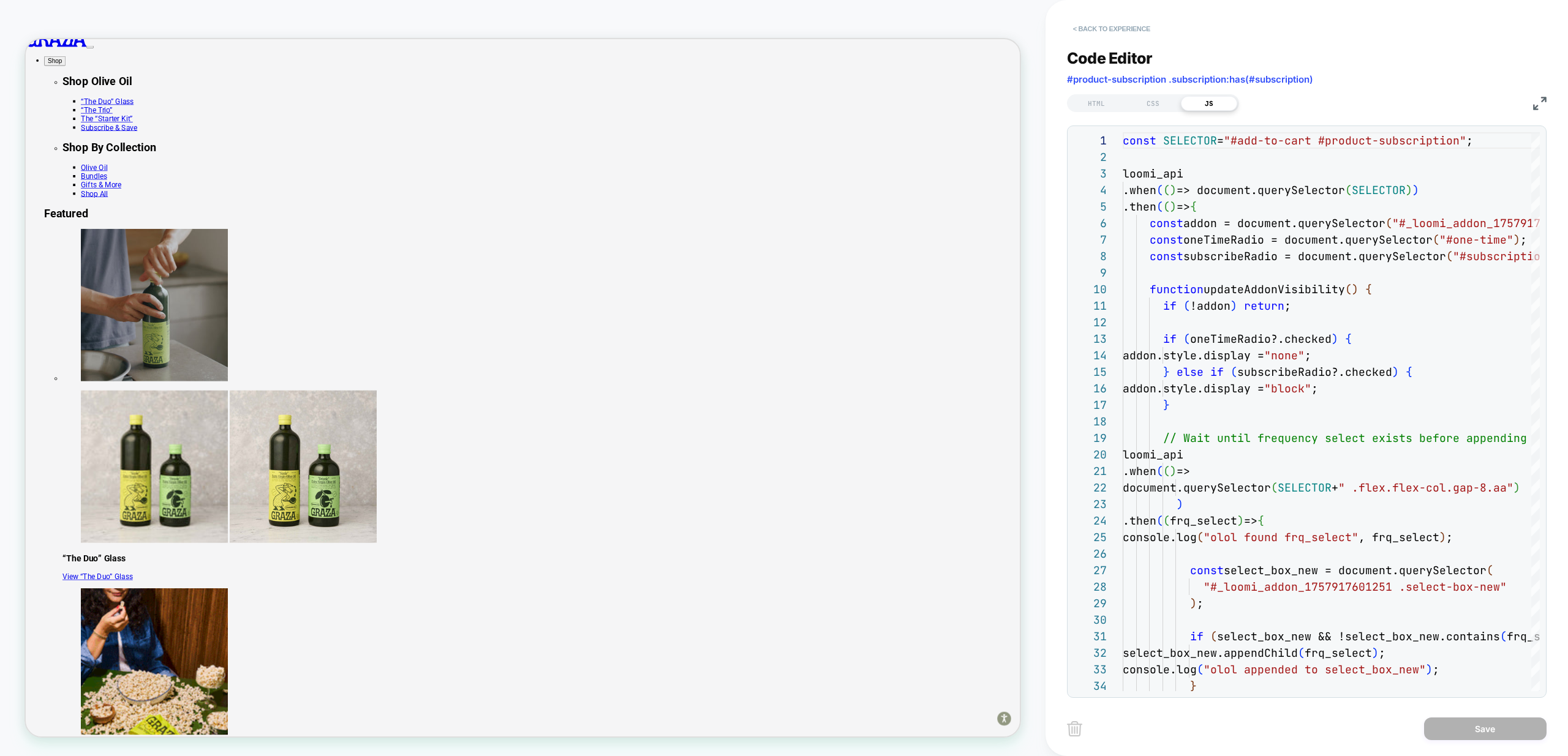
click at [1097, 29] on button "< Back to experience" at bounding box center [1112, 29] width 90 height 20
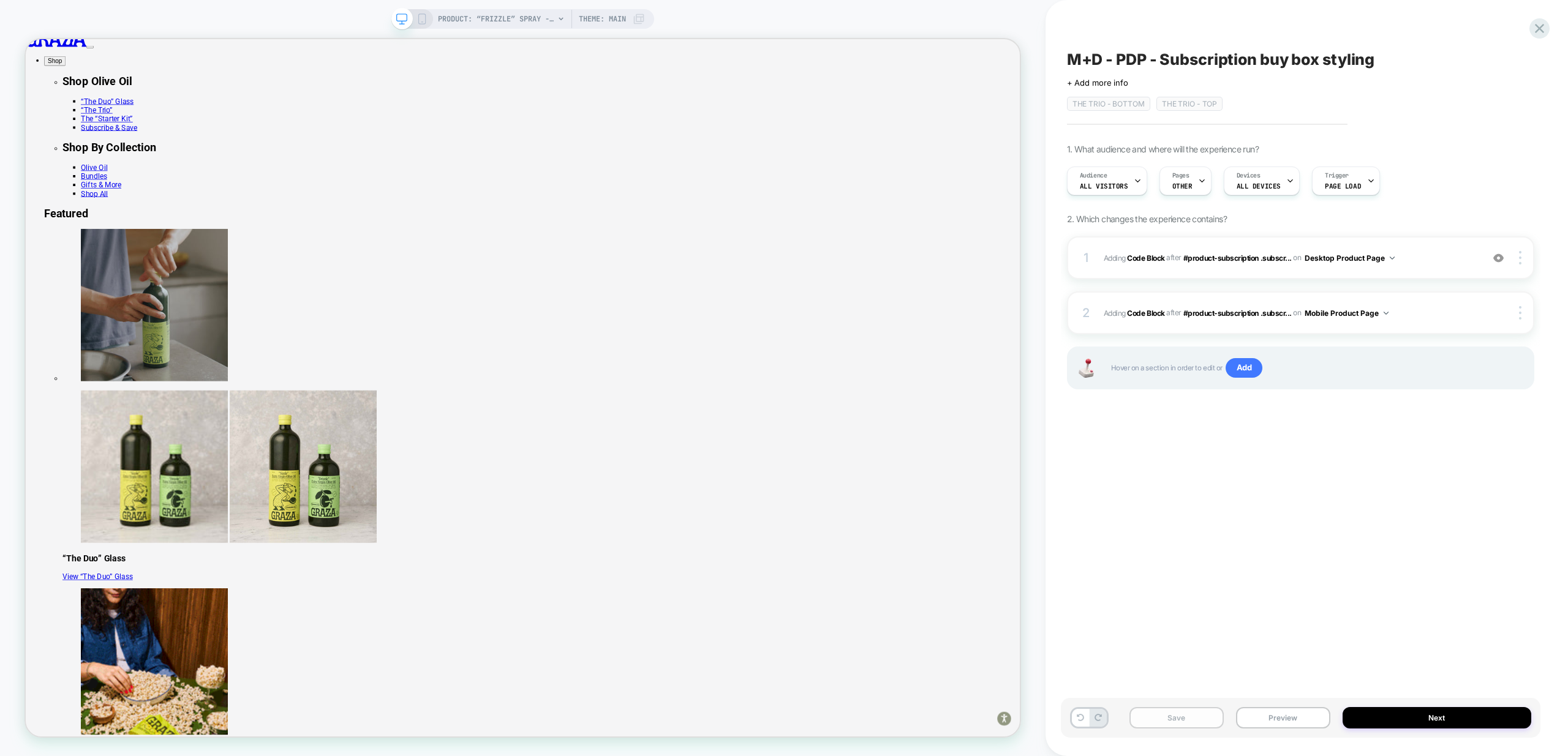
click at [1189, 717] on button "Save" at bounding box center [1176, 718] width 95 height 21
